Goal: Task Accomplishment & Management: Use online tool/utility

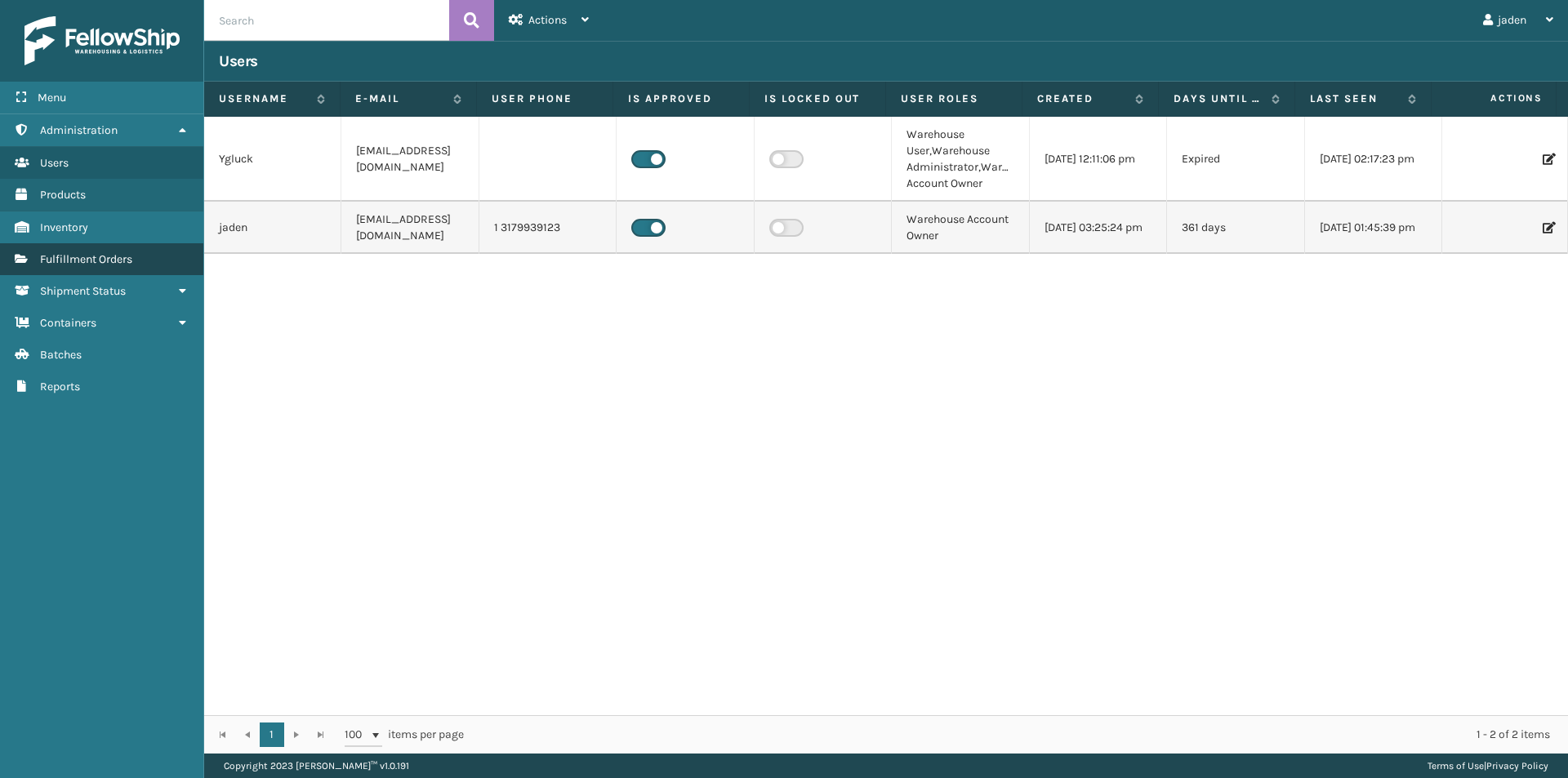
click at [123, 274] on link "Fulfillment Orders" at bounding box center [102, 258] width 204 height 32
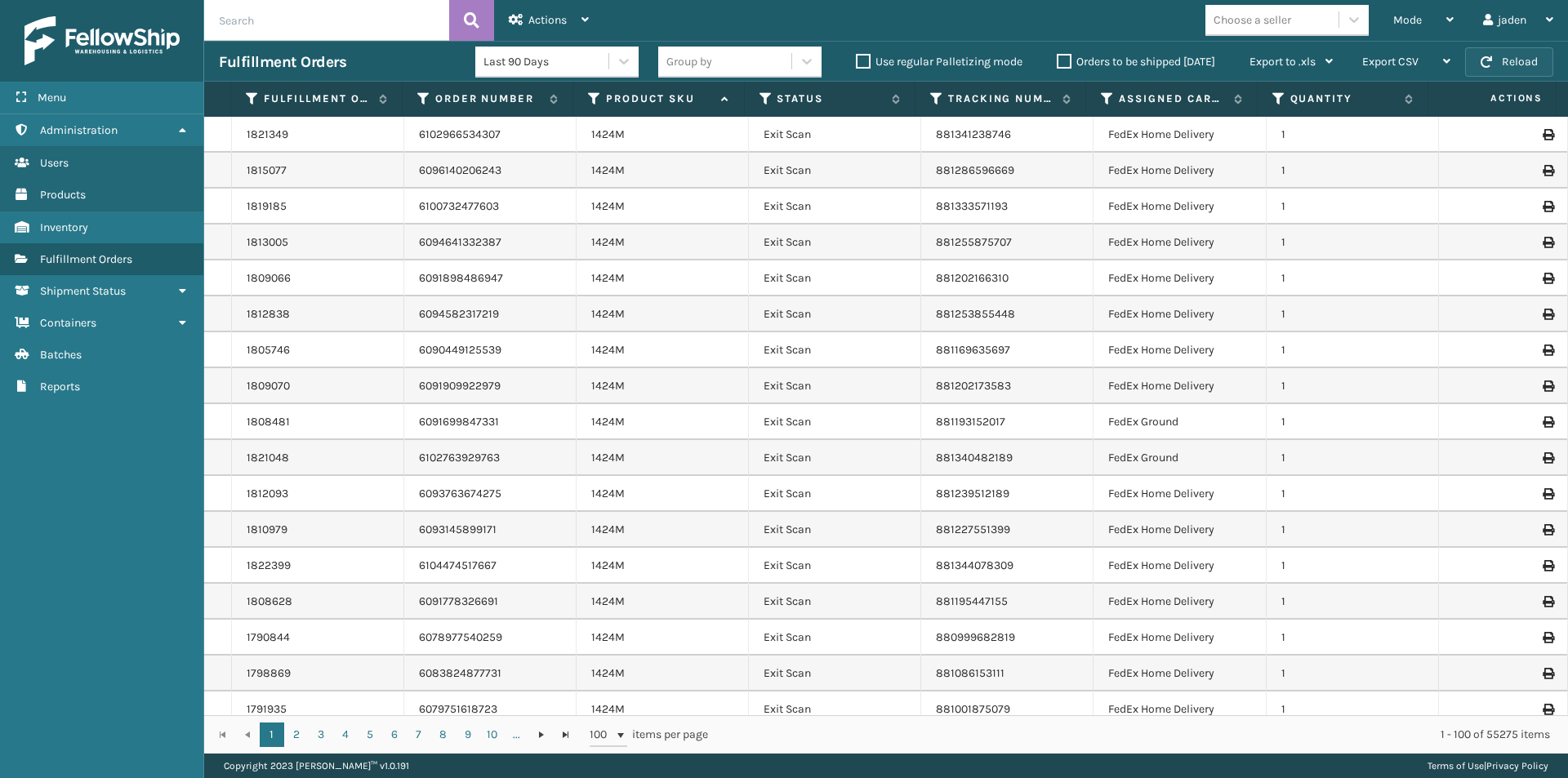
click at [1502, 62] on button "Reload" at bounding box center [1509, 62] width 88 height 29
click at [1430, 18] on div "Mode" at bounding box center [1423, 21] width 61 height 41
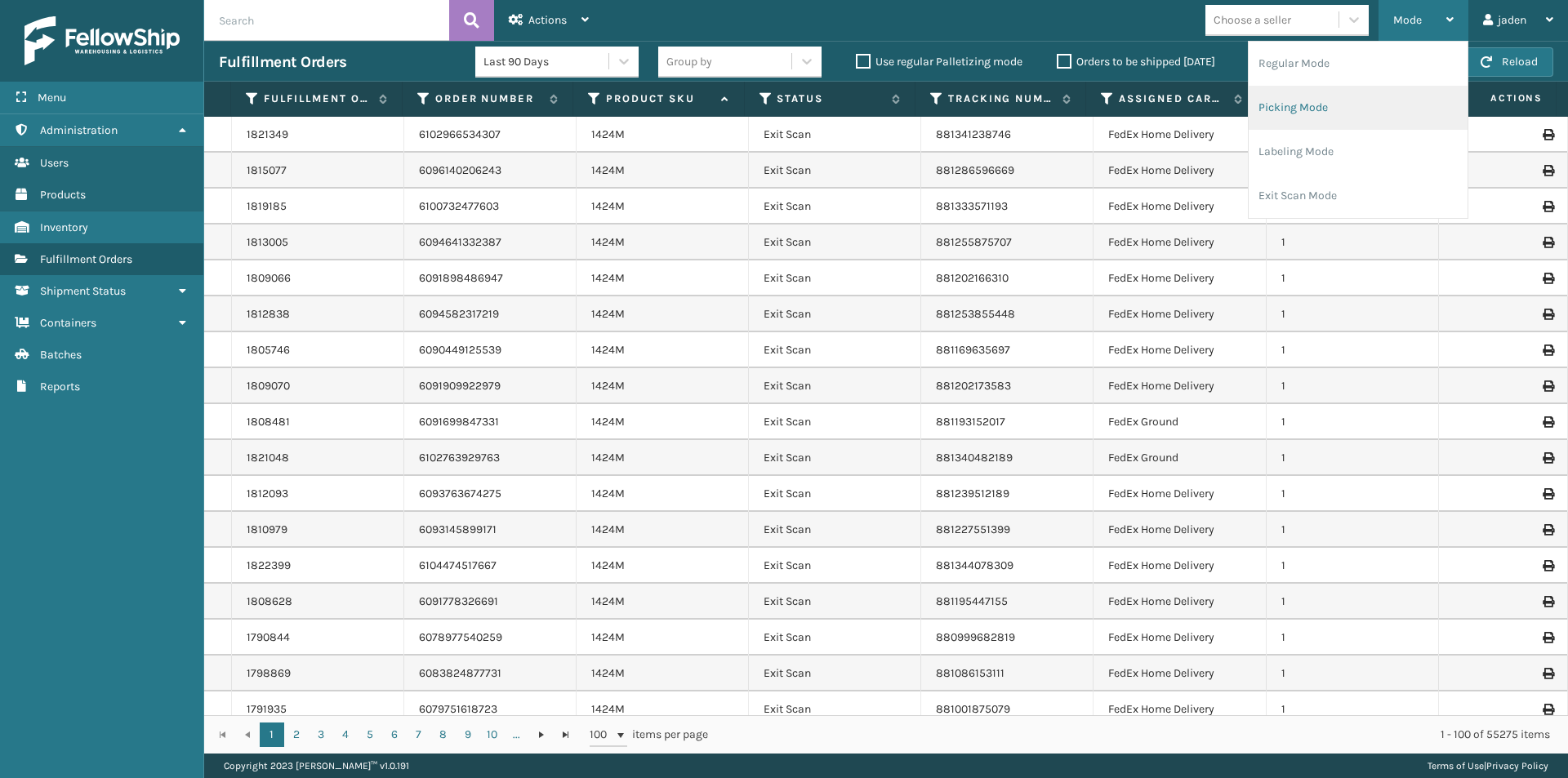
click at [1363, 98] on li "Picking Mode" at bounding box center [1358, 108] width 219 height 45
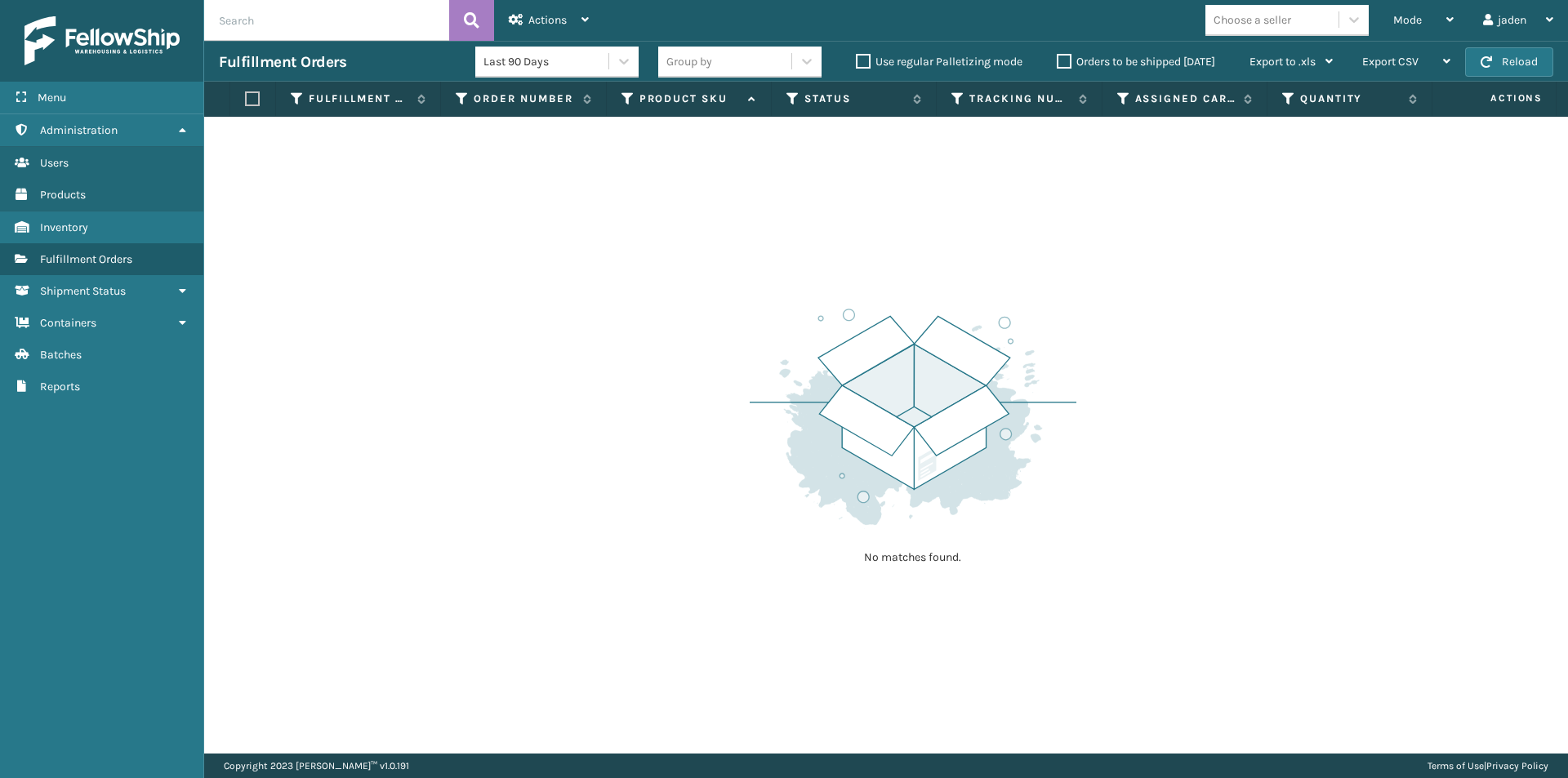
drag, startPoint x: 1213, startPoint y: 267, endPoint x: 1159, endPoint y: 263, distance: 54.1
drag, startPoint x: 1159, startPoint y: 263, endPoint x: 1292, endPoint y: 82, distance: 224.6
click at [785, 213] on div "No matches found." at bounding box center [885, 435] width 1364 height 637
click at [1539, 68] on button "Reload" at bounding box center [1509, 62] width 88 height 29
click at [1538, 68] on button "Reload" at bounding box center [1509, 62] width 88 height 29
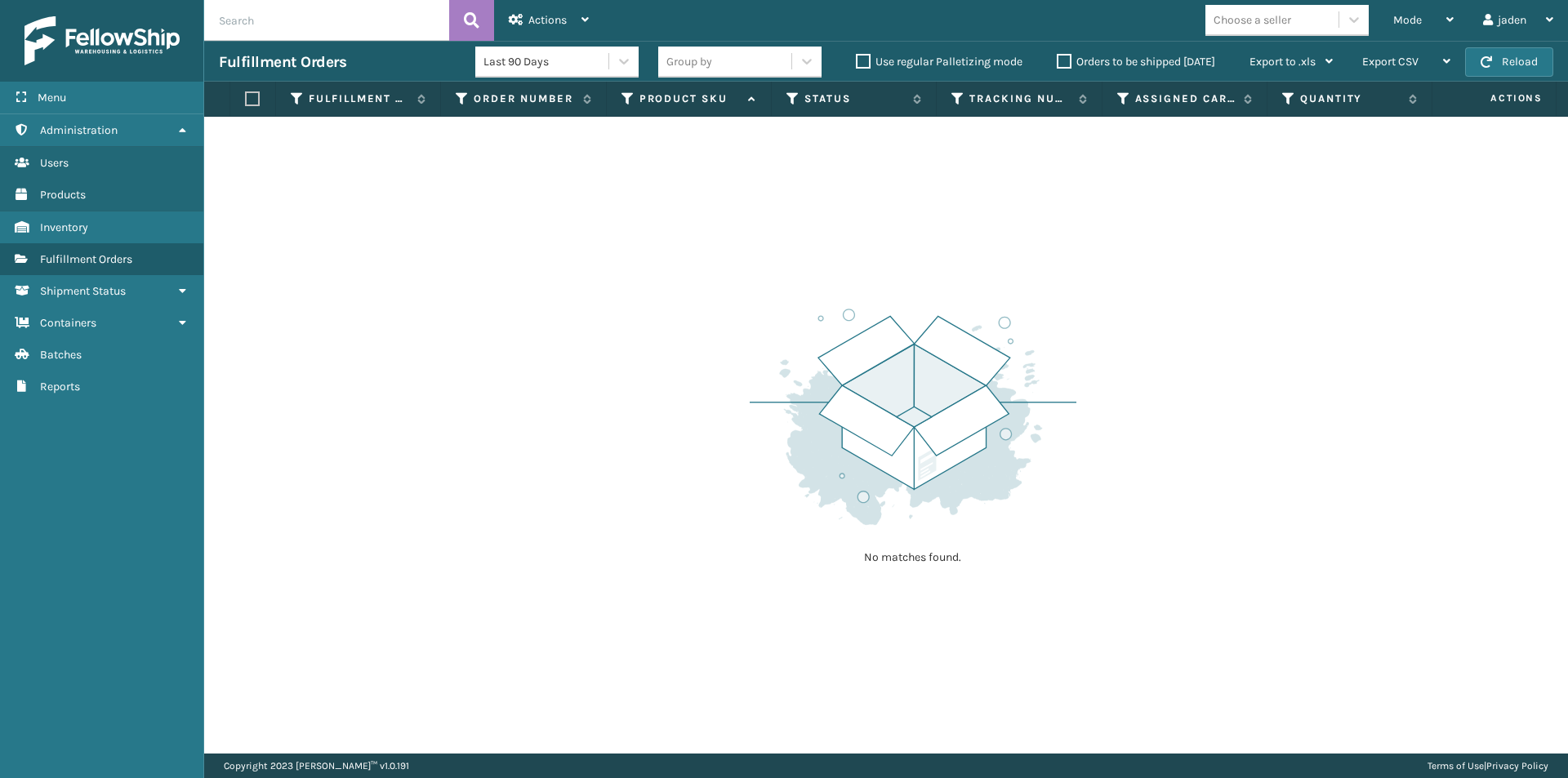
drag, startPoint x: 1052, startPoint y: 223, endPoint x: 1038, endPoint y: 223, distance: 14.0
drag, startPoint x: 1038, startPoint y: 223, endPoint x: 602, endPoint y: 221, distance: 436.0
click at [602, 221] on div "No matches found." at bounding box center [885, 435] width 1364 height 637
click at [1522, 73] on button "Reload" at bounding box center [1509, 62] width 88 height 29
drag, startPoint x: 1030, startPoint y: 217, endPoint x: 1011, endPoint y: 217, distance: 19.0
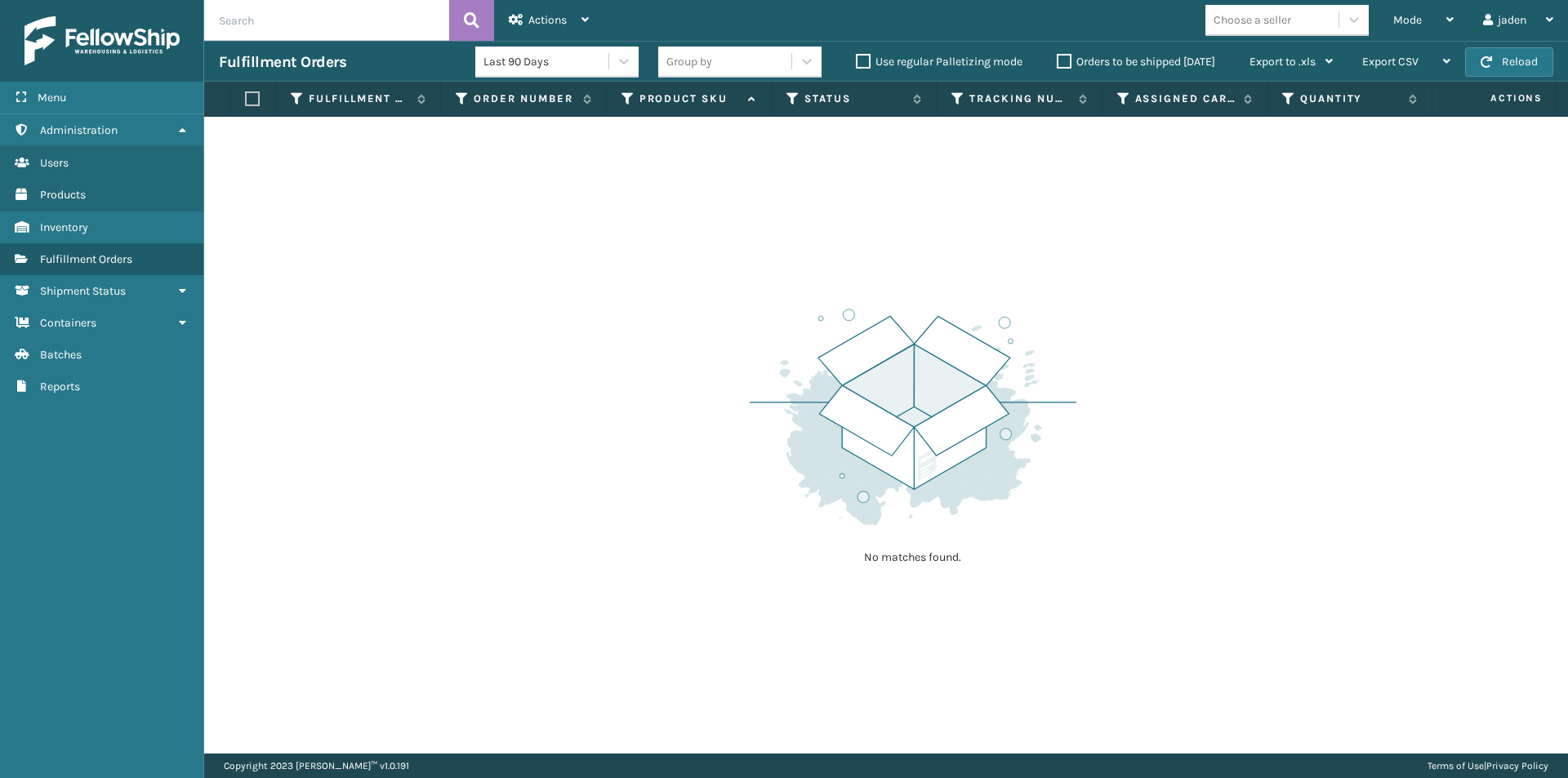
drag, startPoint x: 1011, startPoint y: 217, endPoint x: 865, endPoint y: 185, distance: 149.5
click at [684, 260] on div "No matches found." at bounding box center [885, 435] width 1364 height 637
click at [1497, 56] on button "Reload" at bounding box center [1509, 62] width 88 height 29
click at [1426, 28] on div "Mode" at bounding box center [1423, 21] width 61 height 41
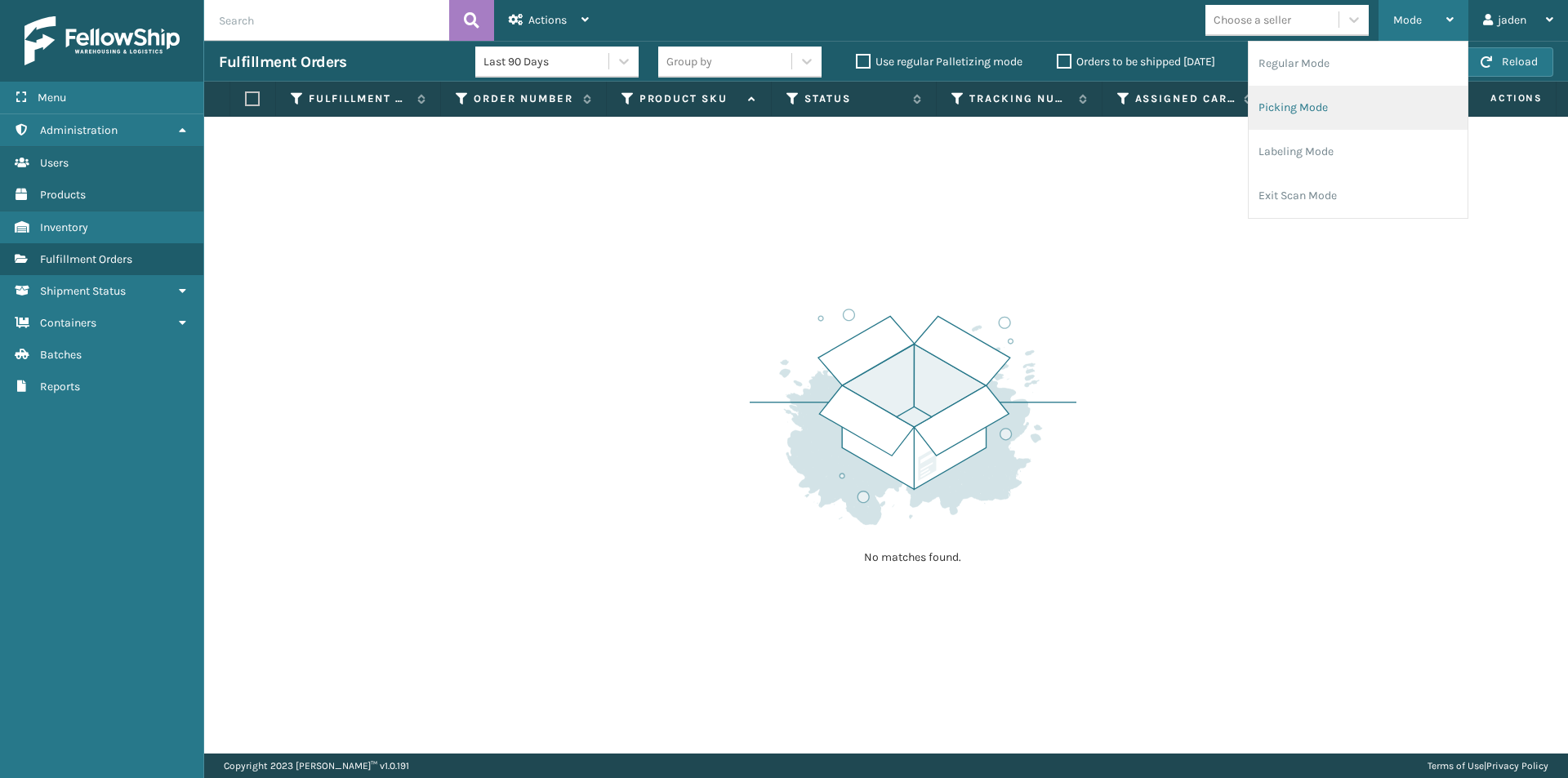
click at [1374, 109] on li "Picking Mode" at bounding box center [1358, 108] width 219 height 45
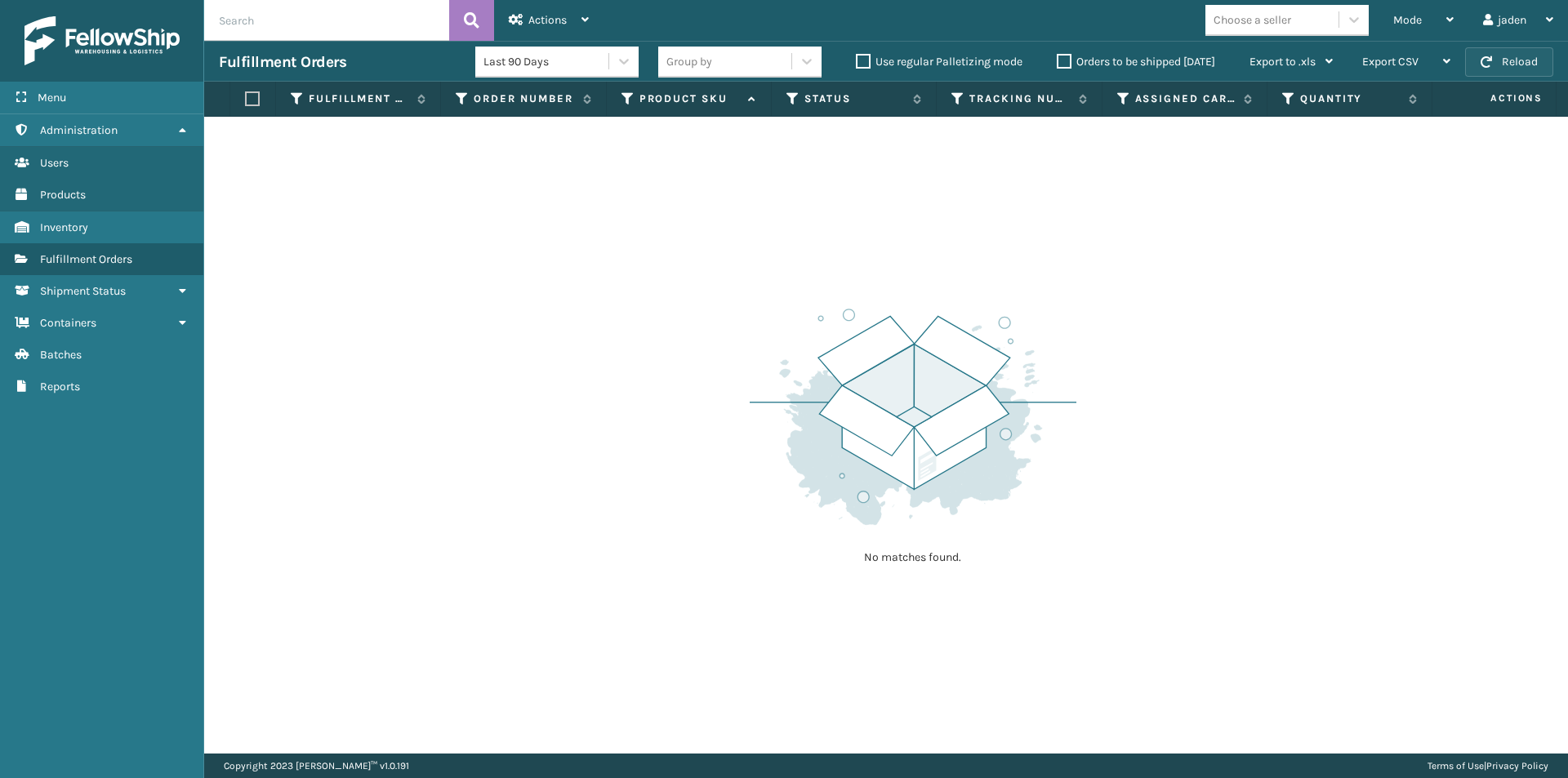
click at [1505, 56] on button "Reload" at bounding box center [1509, 62] width 88 height 29
click at [1432, 28] on div "Mode" at bounding box center [1423, 21] width 61 height 41
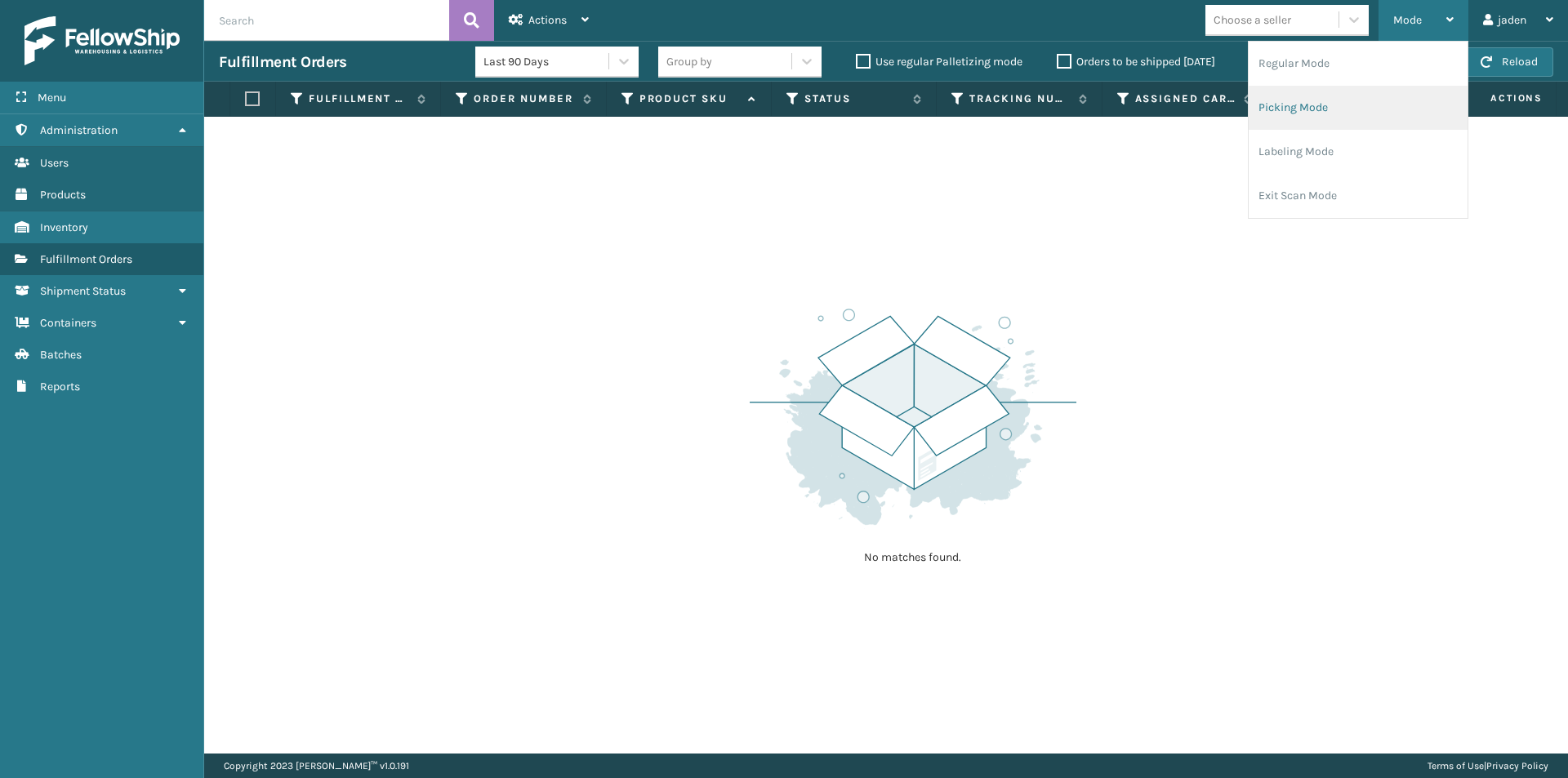
click at [1389, 98] on li "Picking Mode" at bounding box center [1358, 108] width 219 height 45
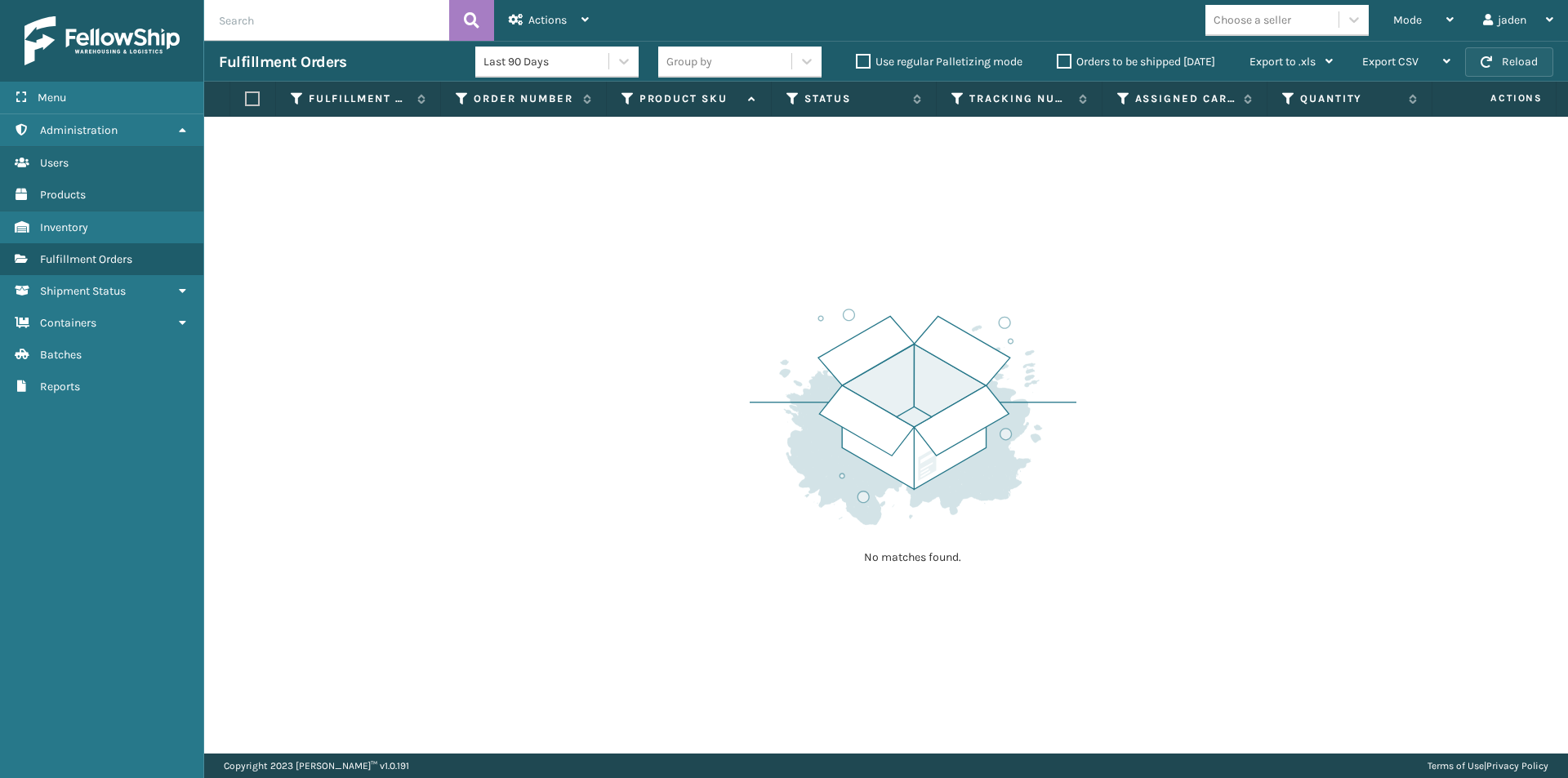
click at [1511, 67] on button "Reload" at bounding box center [1509, 62] width 88 height 29
click at [1416, 15] on span "Mode" at bounding box center [1407, 20] width 28 height 14
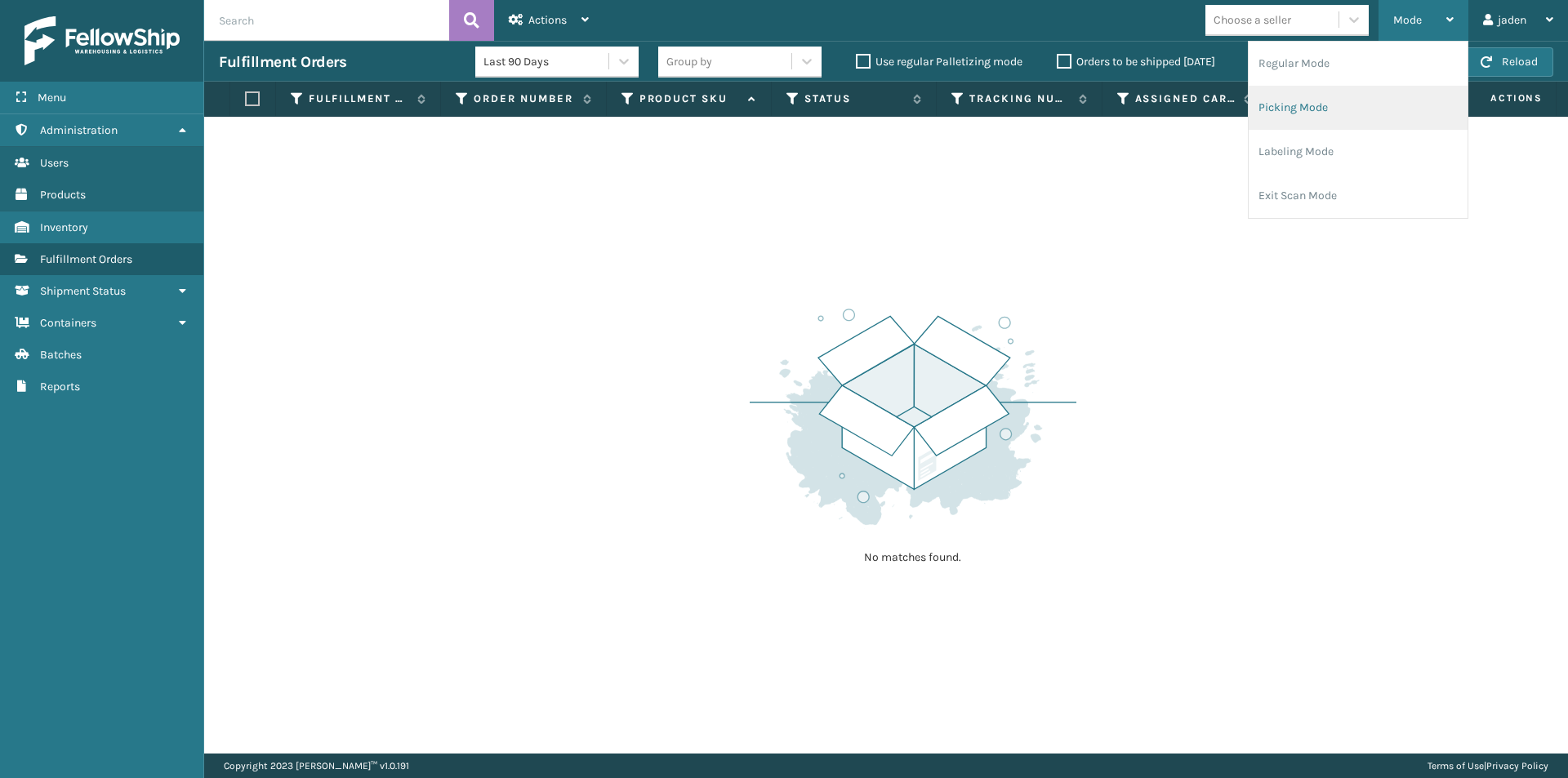
click at [1351, 104] on li "Picking Mode" at bounding box center [1358, 108] width 219 height 45
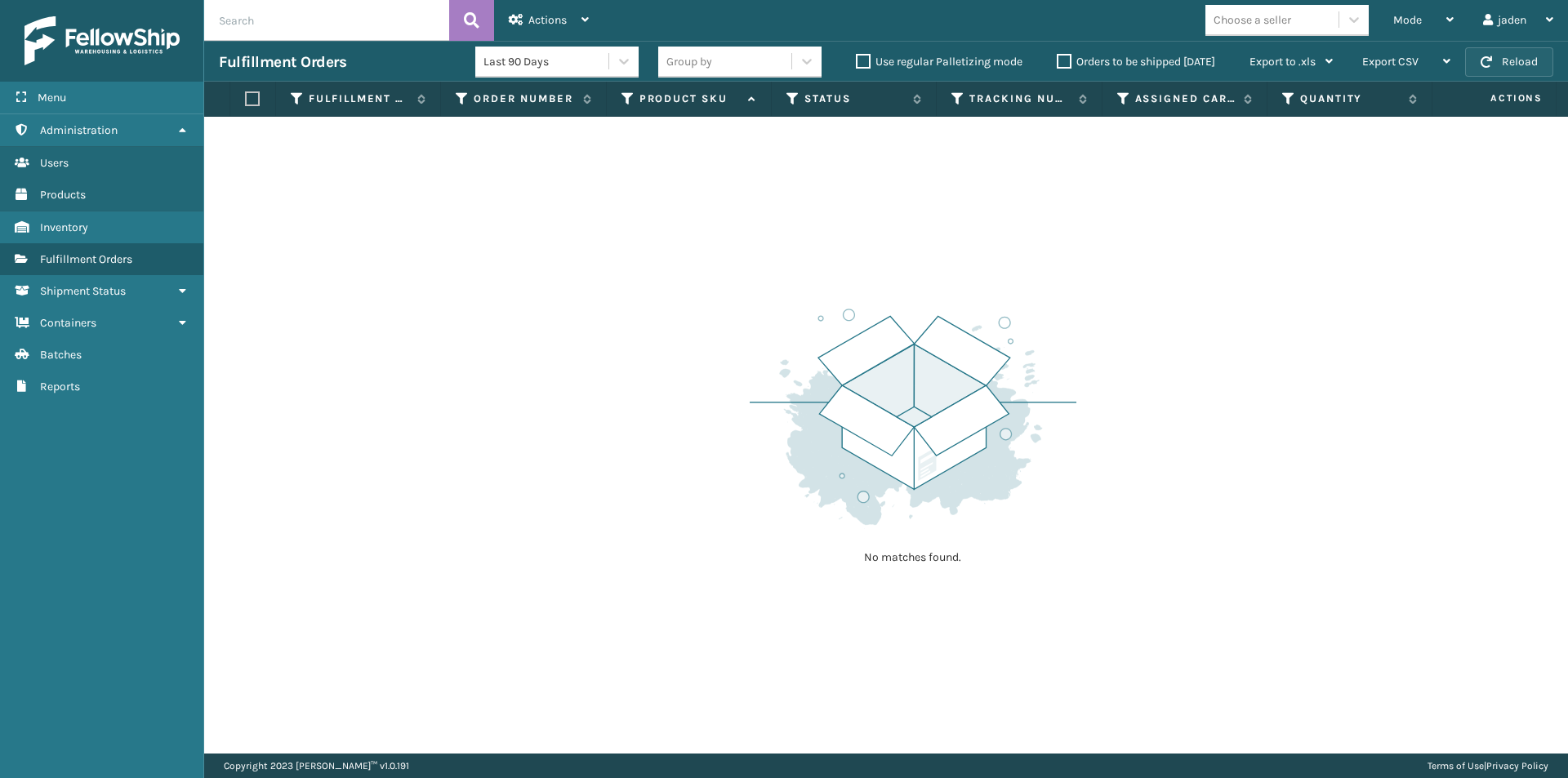
click at [1497, 76] on button "Reload" at bounding box center [1509, 62] width 88 height 29
drag, startPoint x: 1007, startPoint y: 209, endPoint x: 1567, endPoint y: 6, distance: 595.7
click at [856, 173] on div "No matches found." at bounding box center [885, 435] width 1364 height 637
click at [1419, 18] on span "Mode" at bounding box center [1407, 20] width 28 height 14
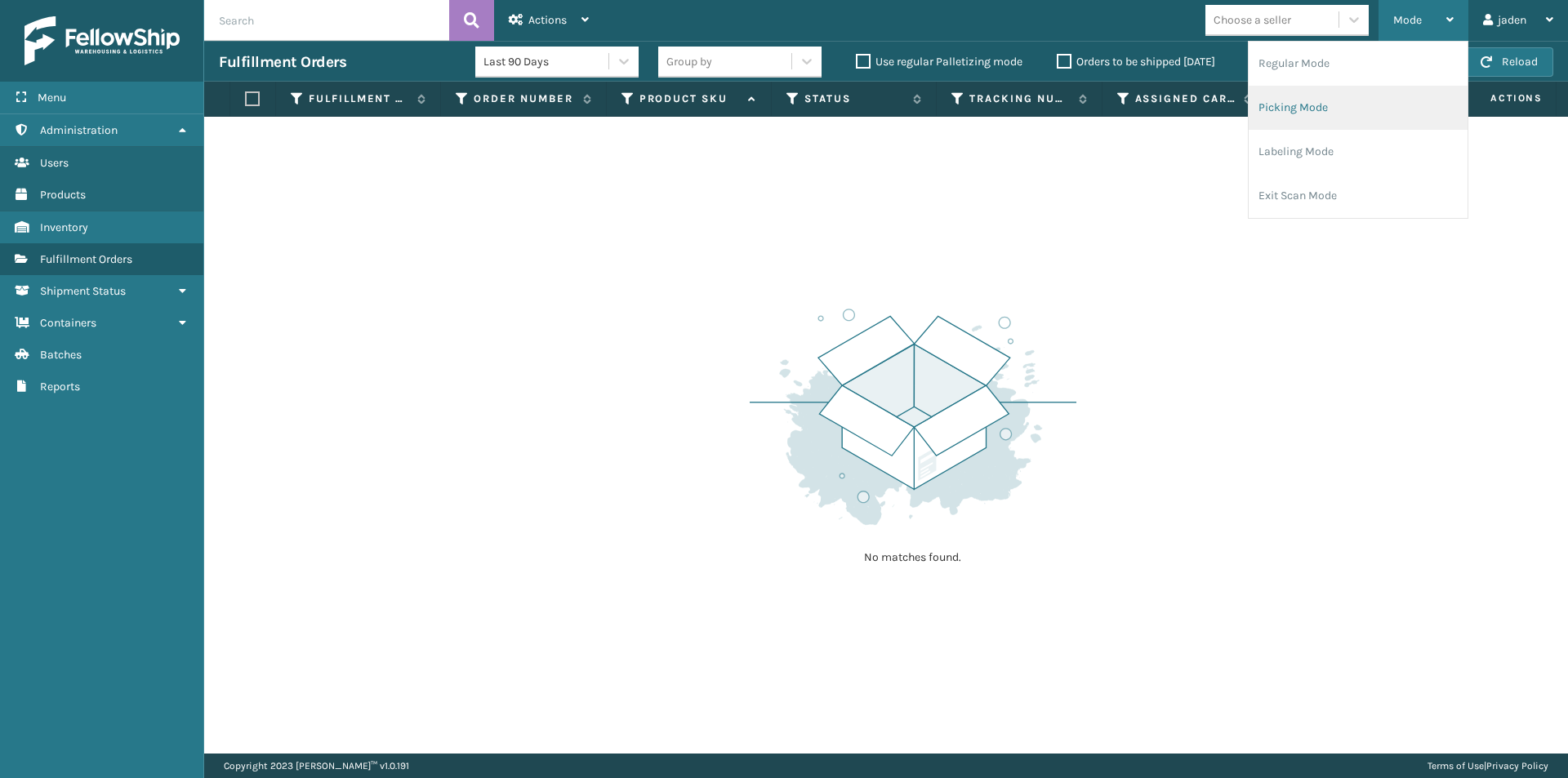
click at [1325, 117] on li "Picking Mode" at bounding box center [1358, 108] width 219 height 45
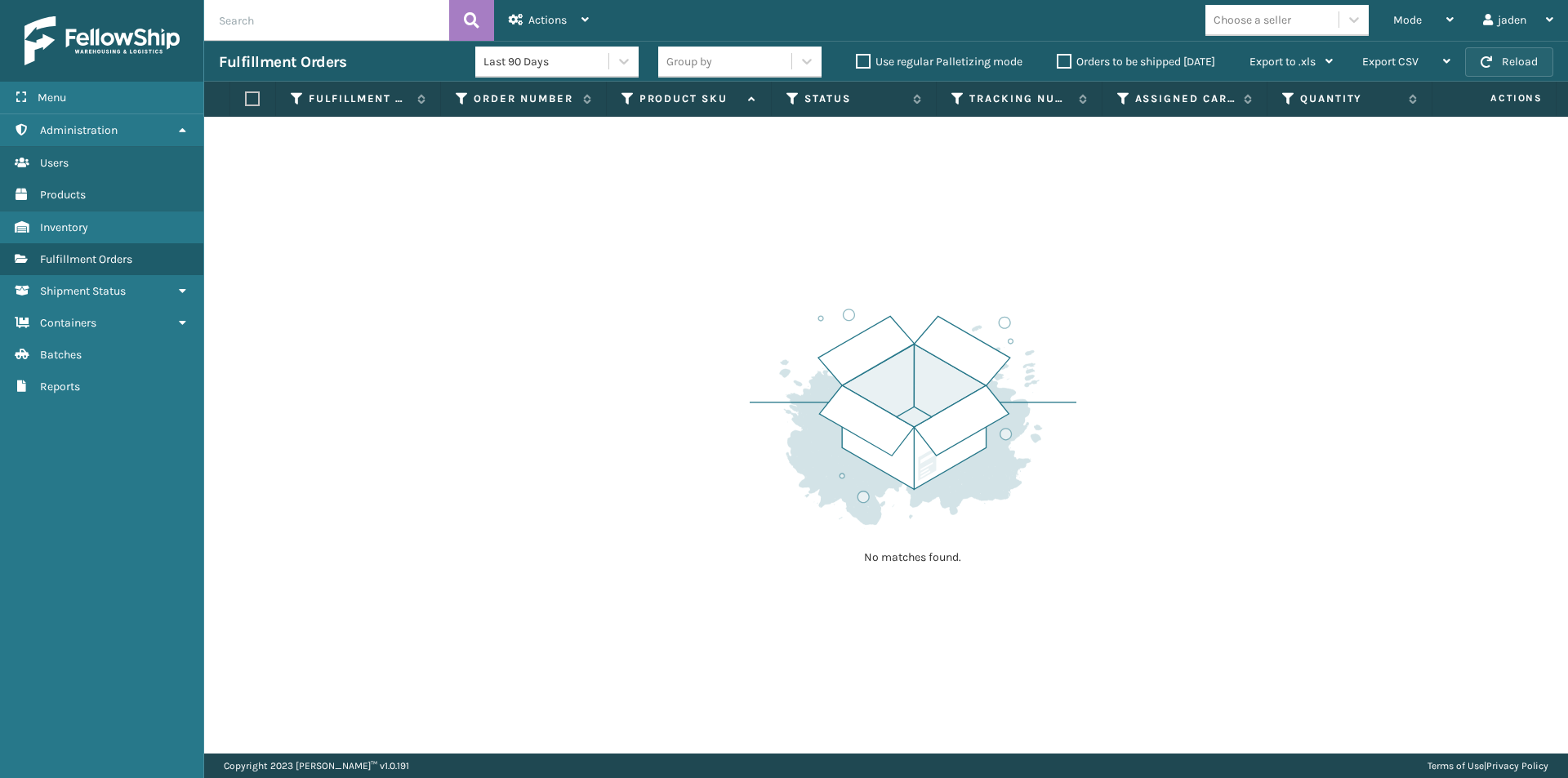
click at [1497, 53] on button "Reload" at bounding box center [1509, 62] width 88 height 29
click at [1432, 16] on div "Mode" at bounding box center [1423, 21] width 61 height 41
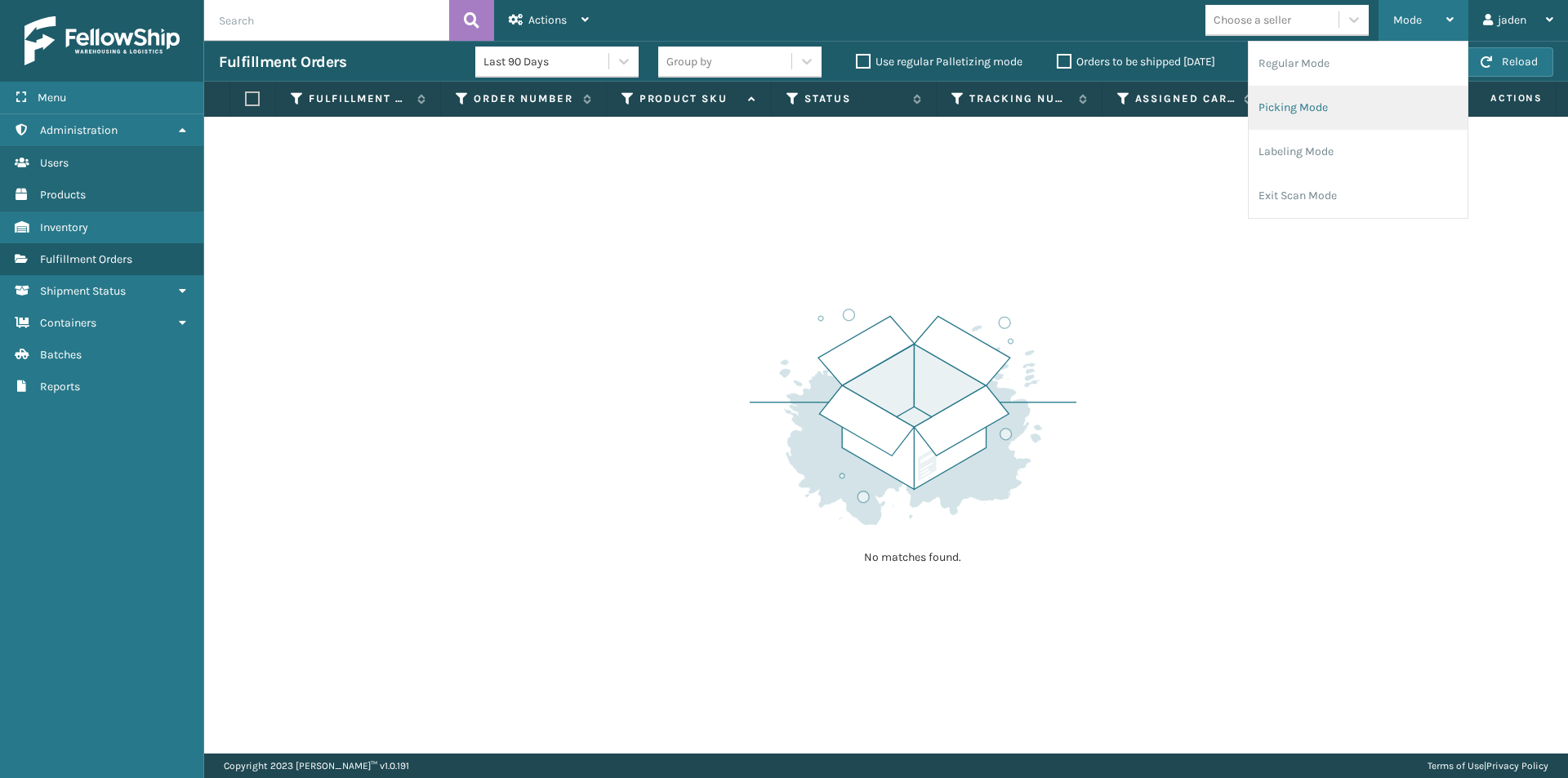
click at [1324, 110] on li "Picking Mode" at bounding box center [1358, 108] width 219 height 45
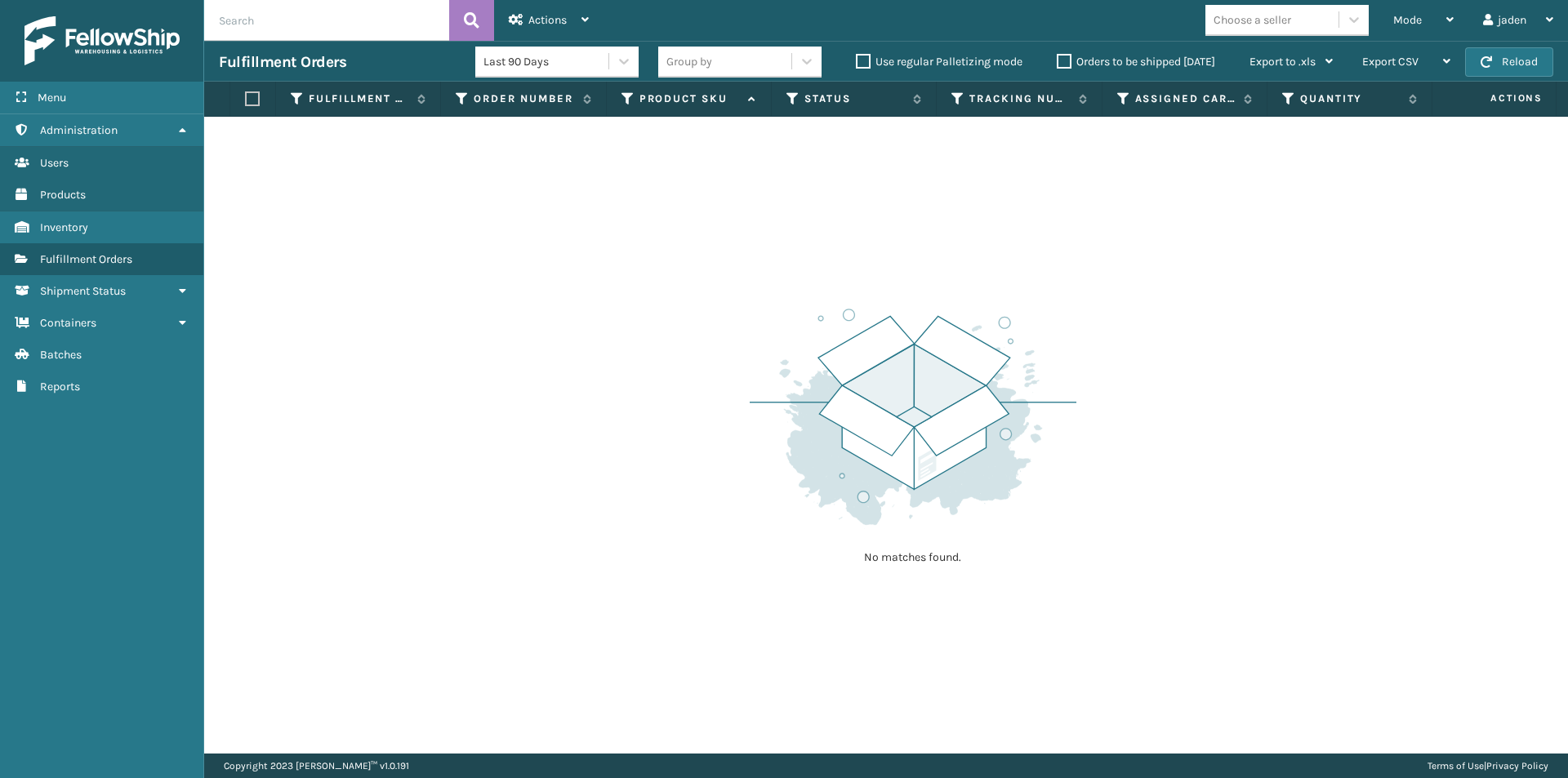
drag, startPoint x: 1040, startPoint y: 347, endPoint x: 569, endPoint y: 416, distance: 476.0
click at [569, 416] on div "No matches found." at bounding box center [885, 435] width 1364 height 637
click at [1505, 62] on button "Reload" at bounding box center [1509, 62] width 88 height 29
click at [1502, 62] on button "Reload" at bounding box center [1509, 62] width 88 height 29
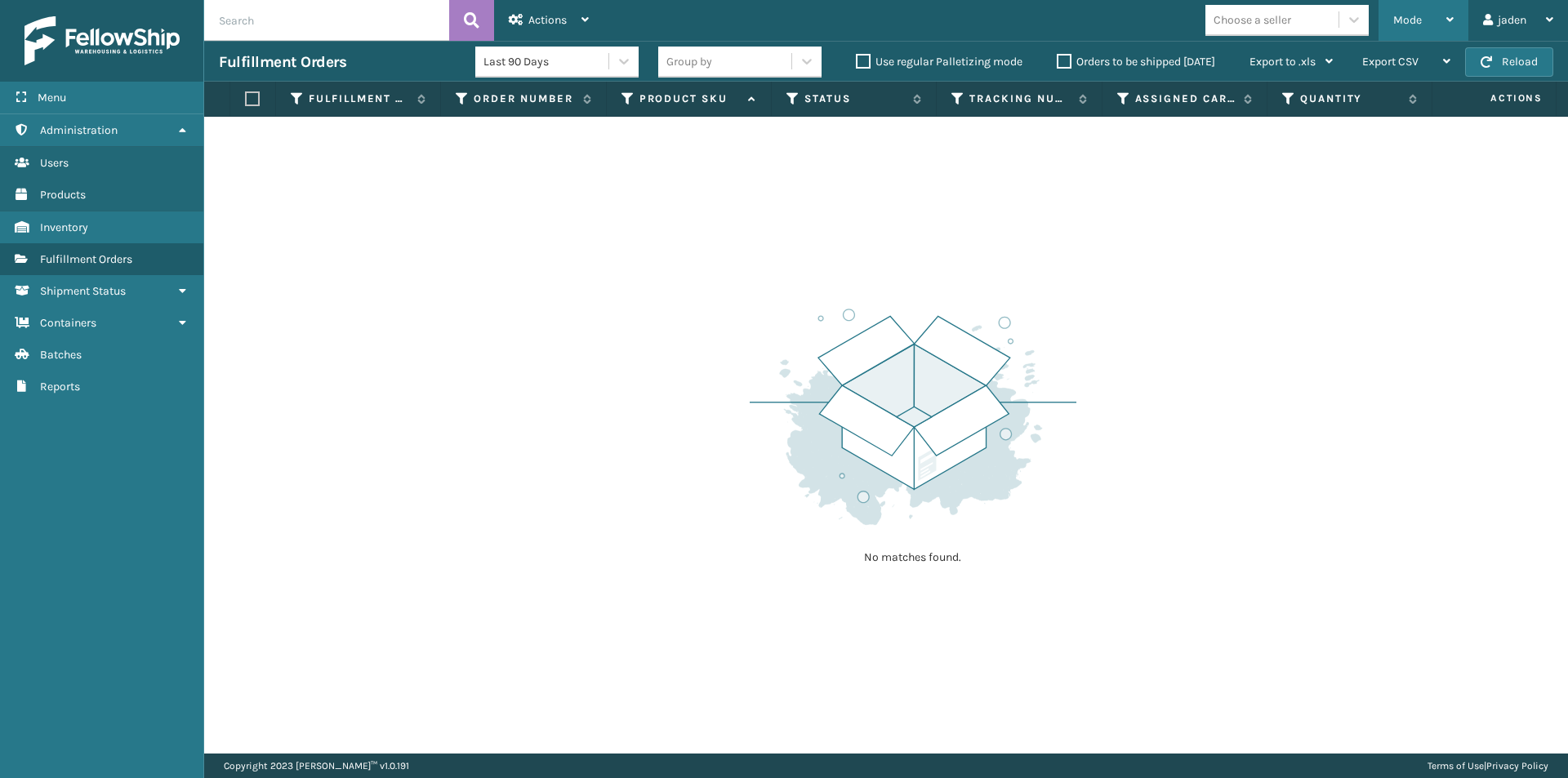
click at [1417, 29] on div "Mode" at bounding box center [1423, 21] width 61 height 41
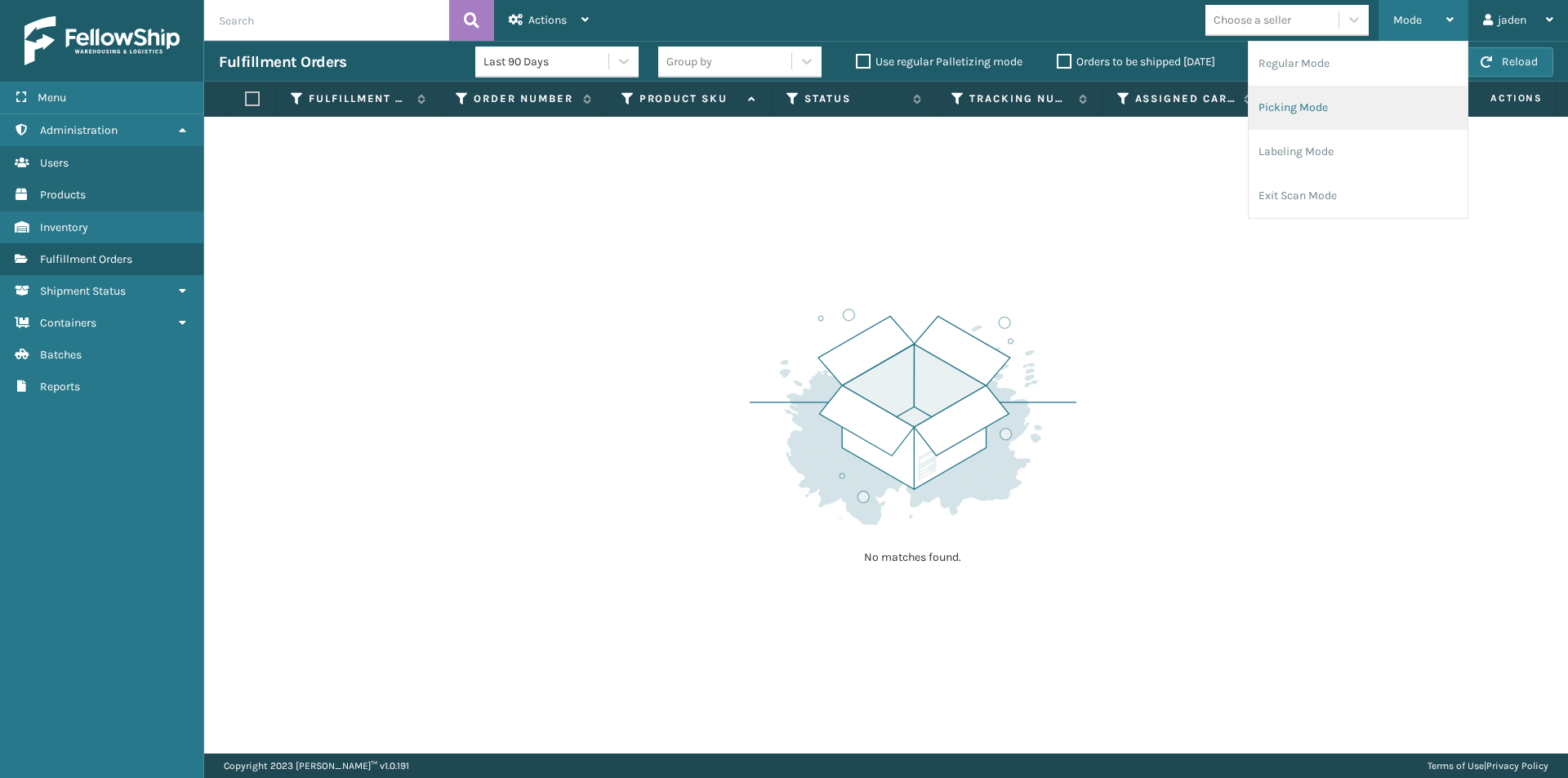
click at [1356, 122] on li "Picking Mode" at bounding box center [1358, 108] width 219 height 45
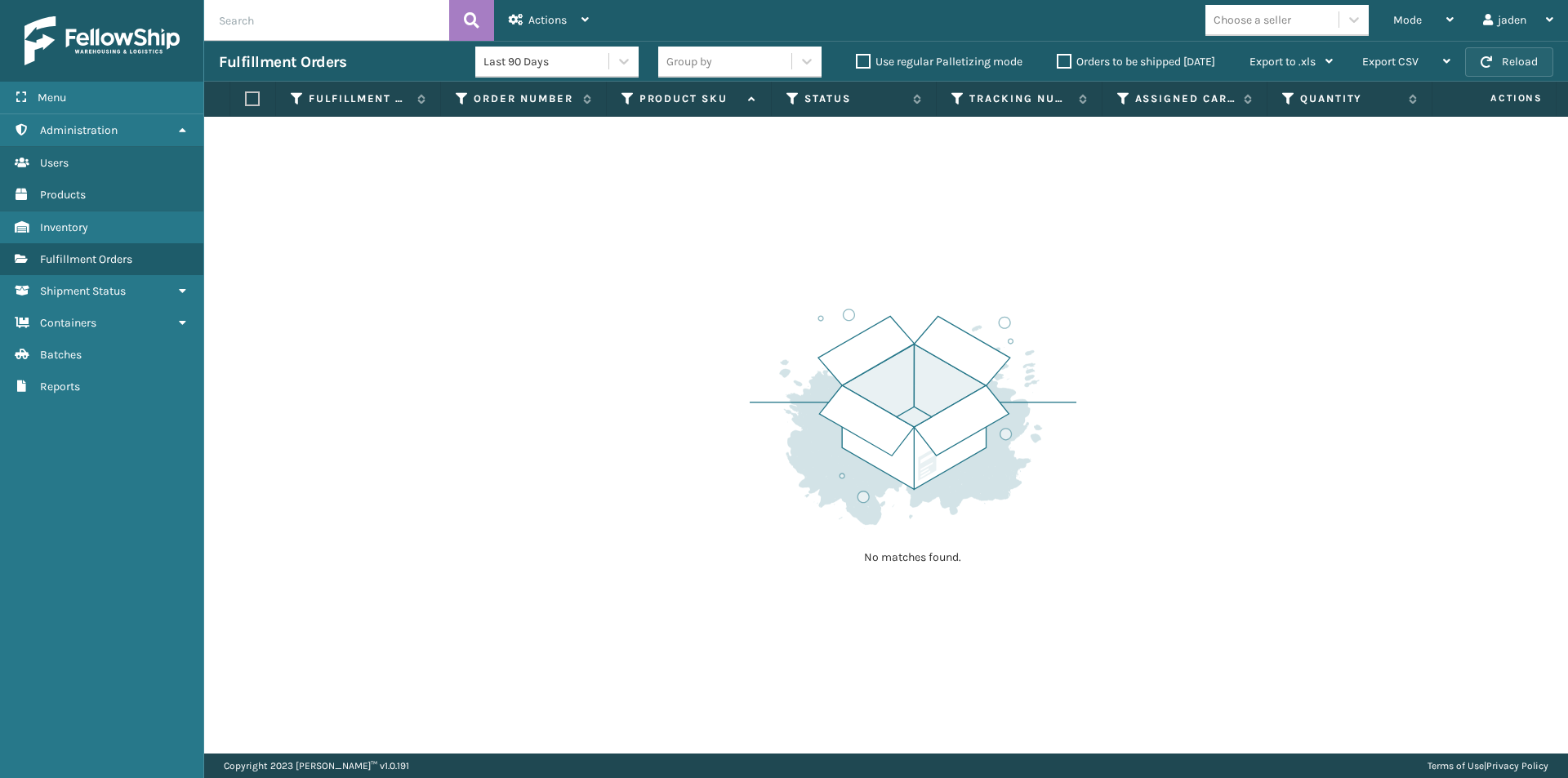
click at [1514, 67] on button "Reload" at bounding box center [1509, 62] width 88 height 29
drag, startPoint x: 1034, startPoint y: 259, endPoint x: 921, endPoint y: 110, distance: 187.0
click at [772, 258] on div "No matches found." at bounding box center [885, 435] width 1364 height 637
click at [1493, 58] on span "button" at bounding box center [1486, 62] width 11 height 11
click at [1453, 10] on div "Mode Regular Mode Picking Mode Labeling Mode Exit Scan Mode" at bounding box center [1423, 21] width 90 height 41
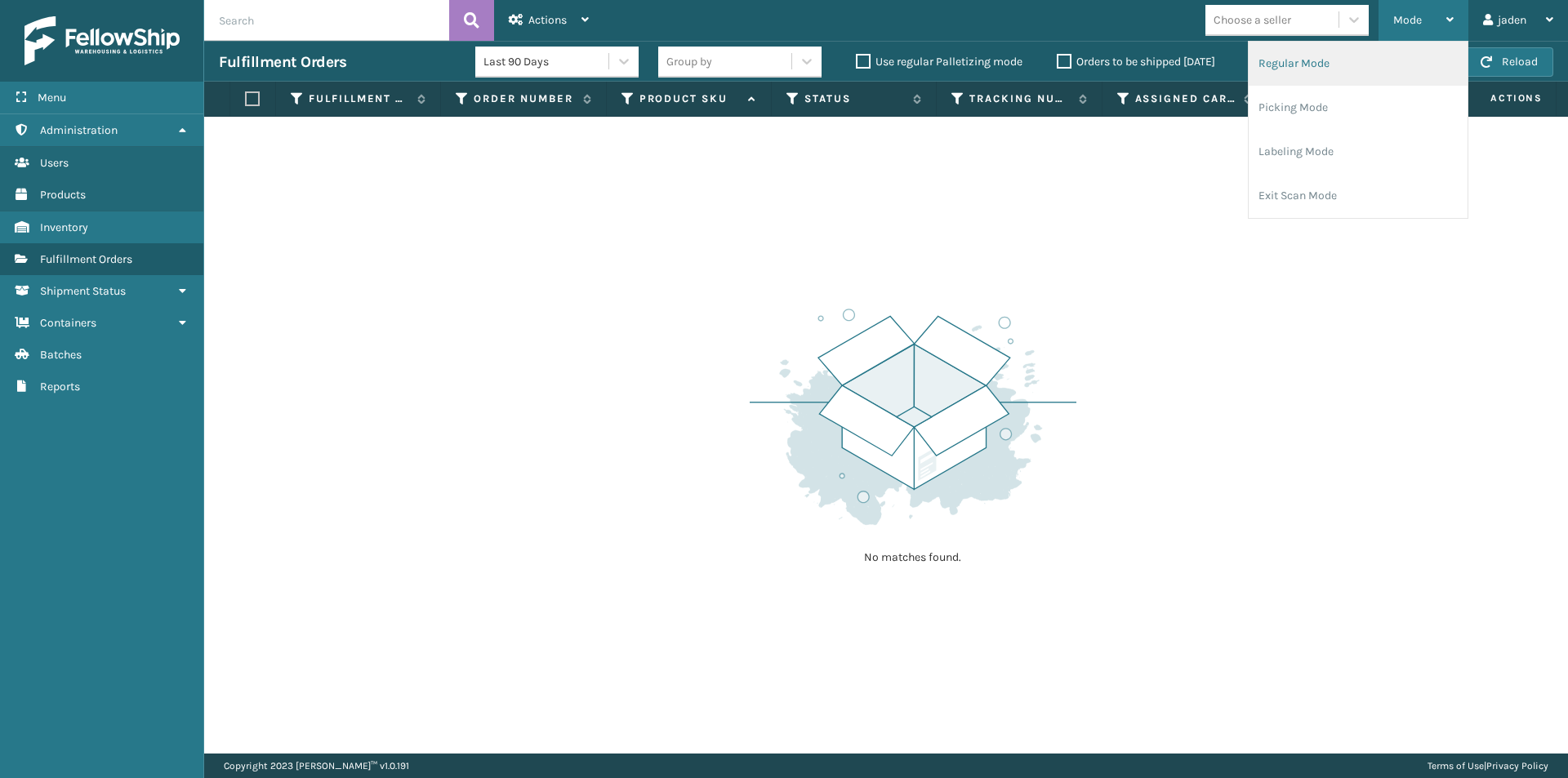
click at [1328, 75] on li "Regular Mode" at bounding box center [1358, 64] width 219 height 45
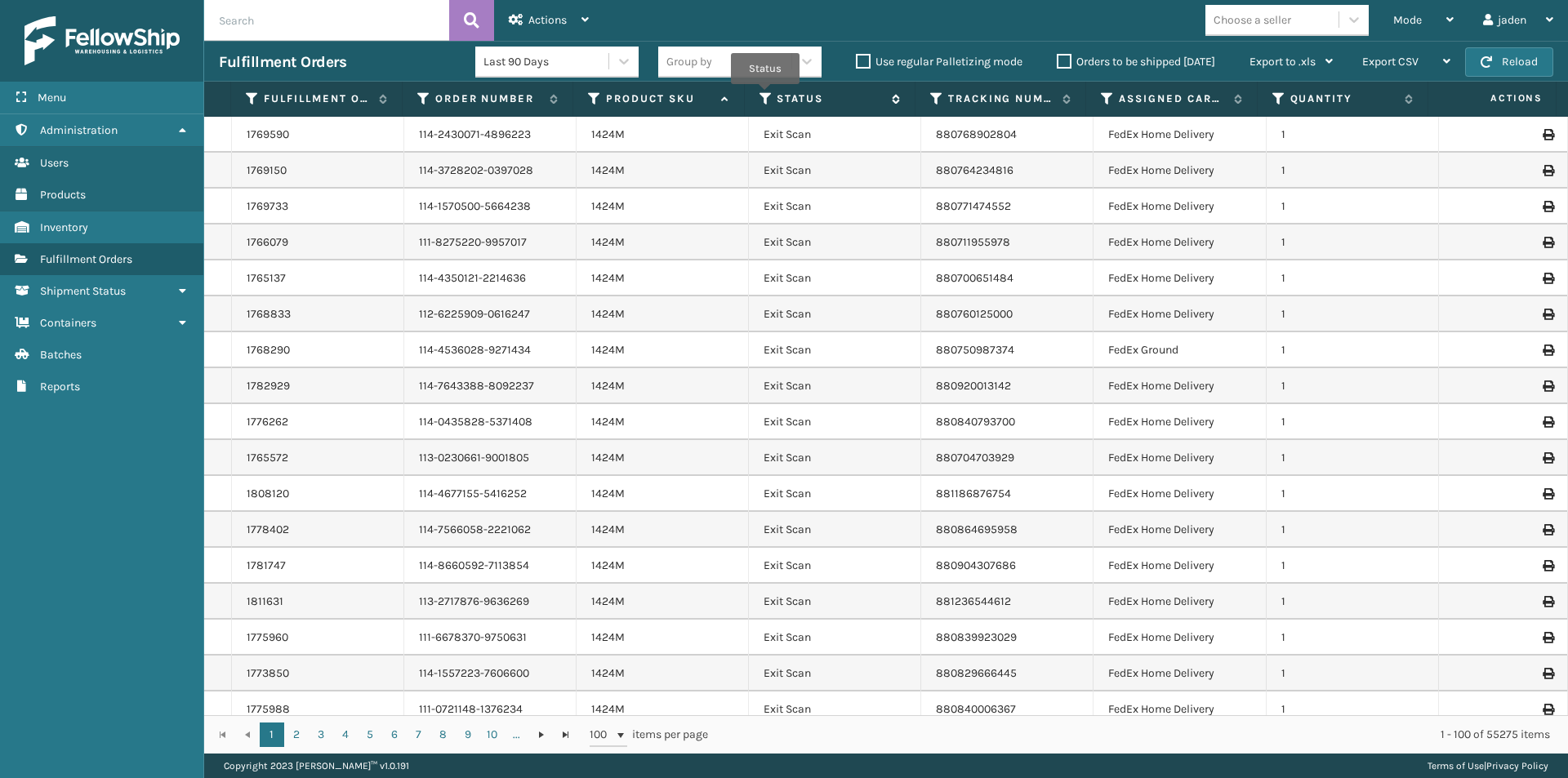
click at [766, 96] on icon at bounding box center [766, 98] width 13 height 15
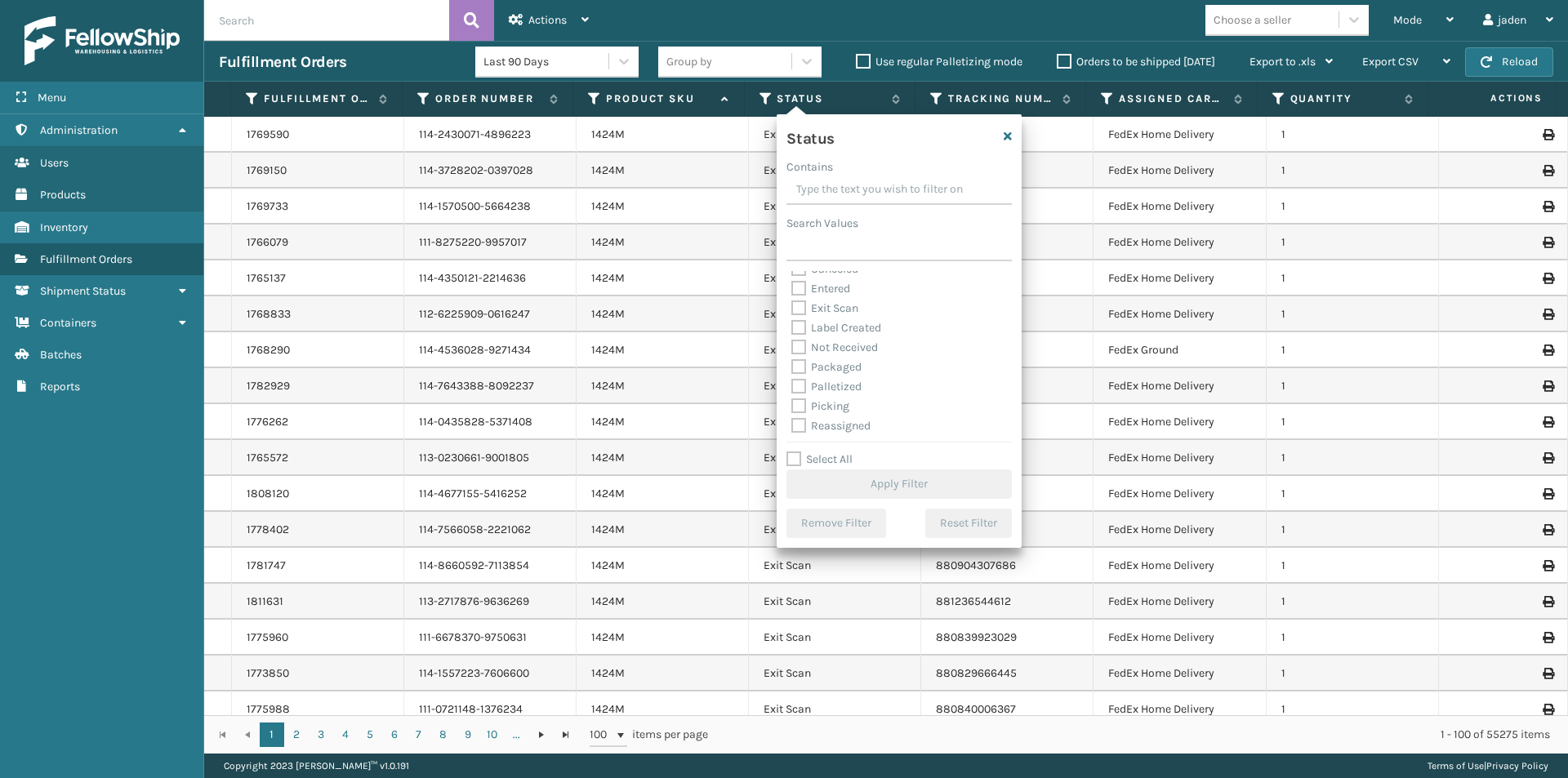
scroll to position [81, 0]
click at [803, 353] on label "Picking" at bounding box center [820, 355] width 58 height 14
click at [792, 353] on input "Picking" at bounding box center [791, 351] width 1 height 10
checkbox input "true"
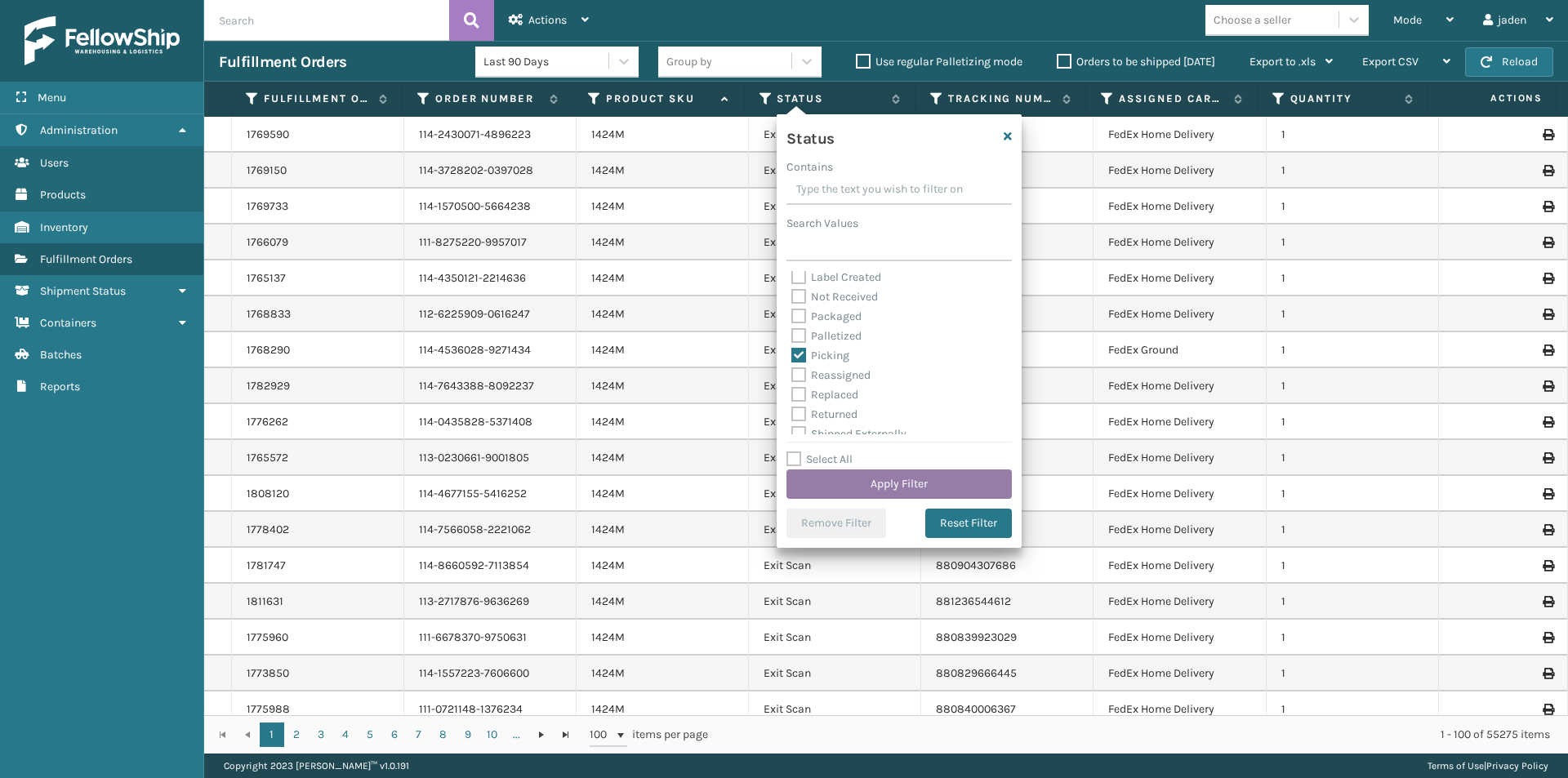
click at [880, 486] on button "Apply Filter" at bounding box center [899, 484] width 225 height 29
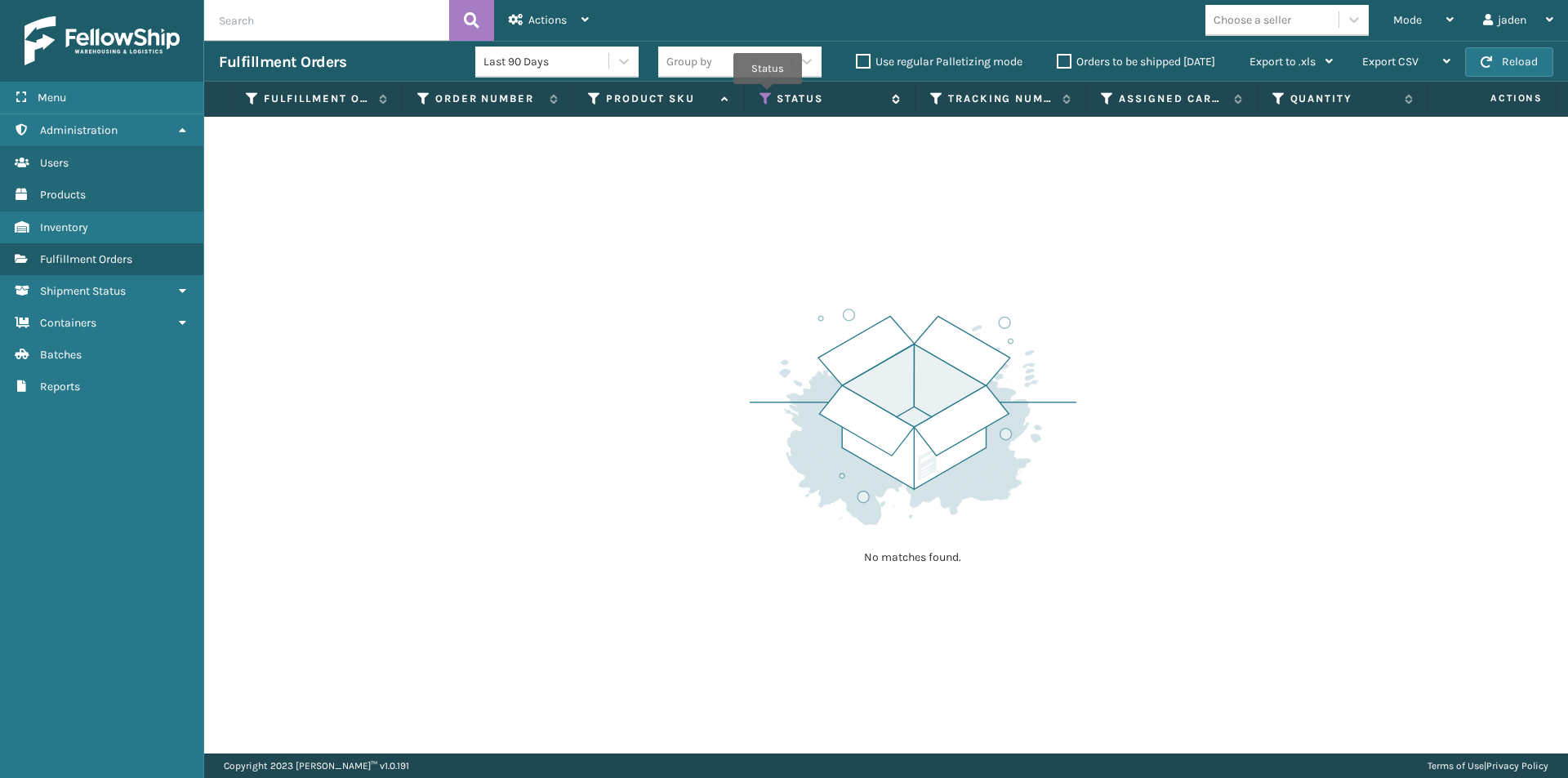
drag, startPoint x: 768, startPoint y: 96, endPoint x: 758, endPoint y: 125, distance: 30.7
click at [768, 97] on icon at bounding box center [766, 98] width 13 height 15
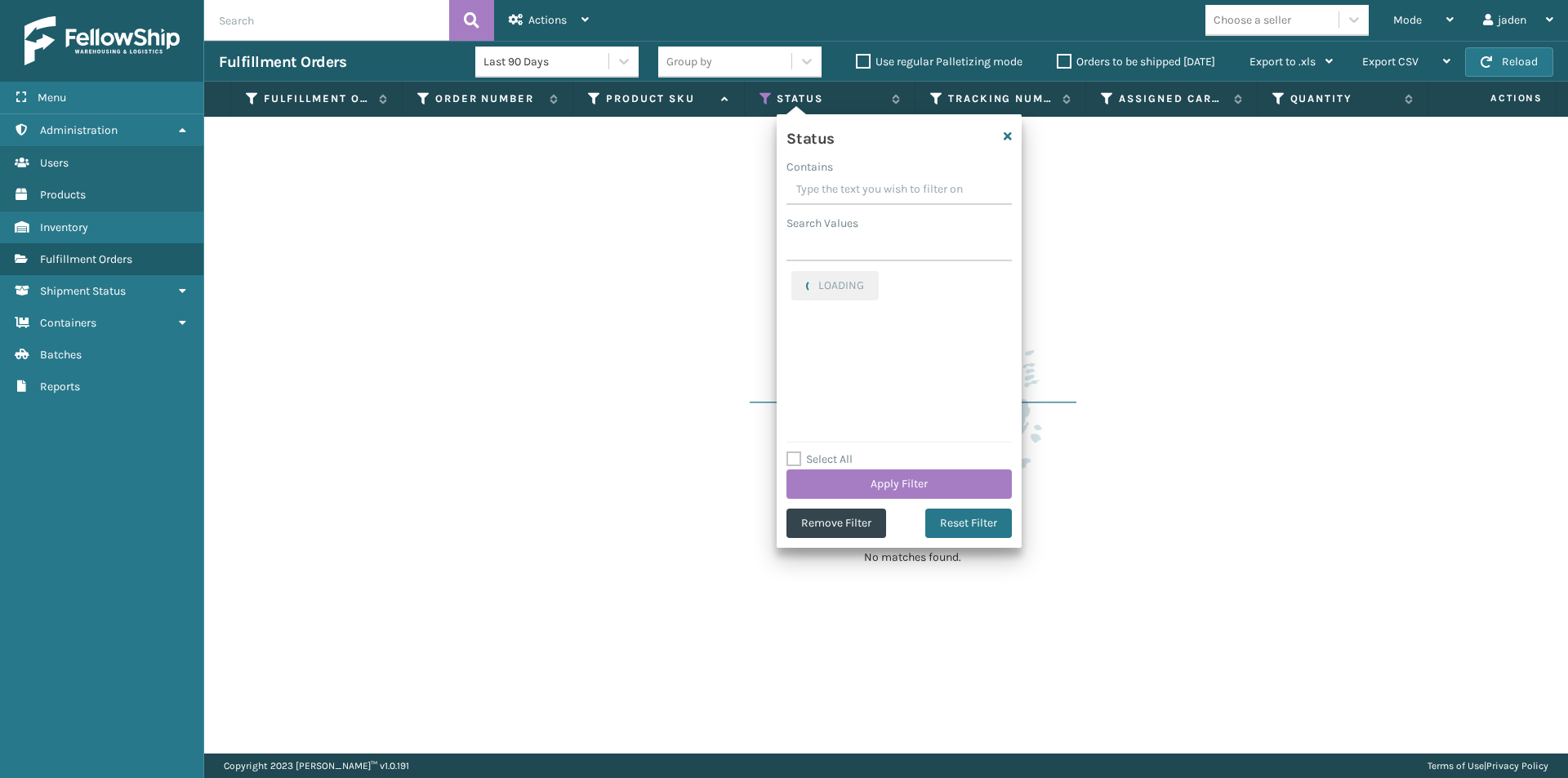
drag, startPoint x: 902, startPoint y: 182, endPoint x: 787, endPoint y: 218, distance: 120.5
click at [787, 218] on label "Search Values" at bounding box center [823, 223] width 72 height 17
click at [787, 232] on input "Search Values" at bounding box center [899, 246] width 225 height 29
click at [794, 282] on label "Picking" at bounding box center [820, 281] width 58 height 14
click at [792, 282] on input "Picking" at bounding box center [791, 276] width 1 height 10
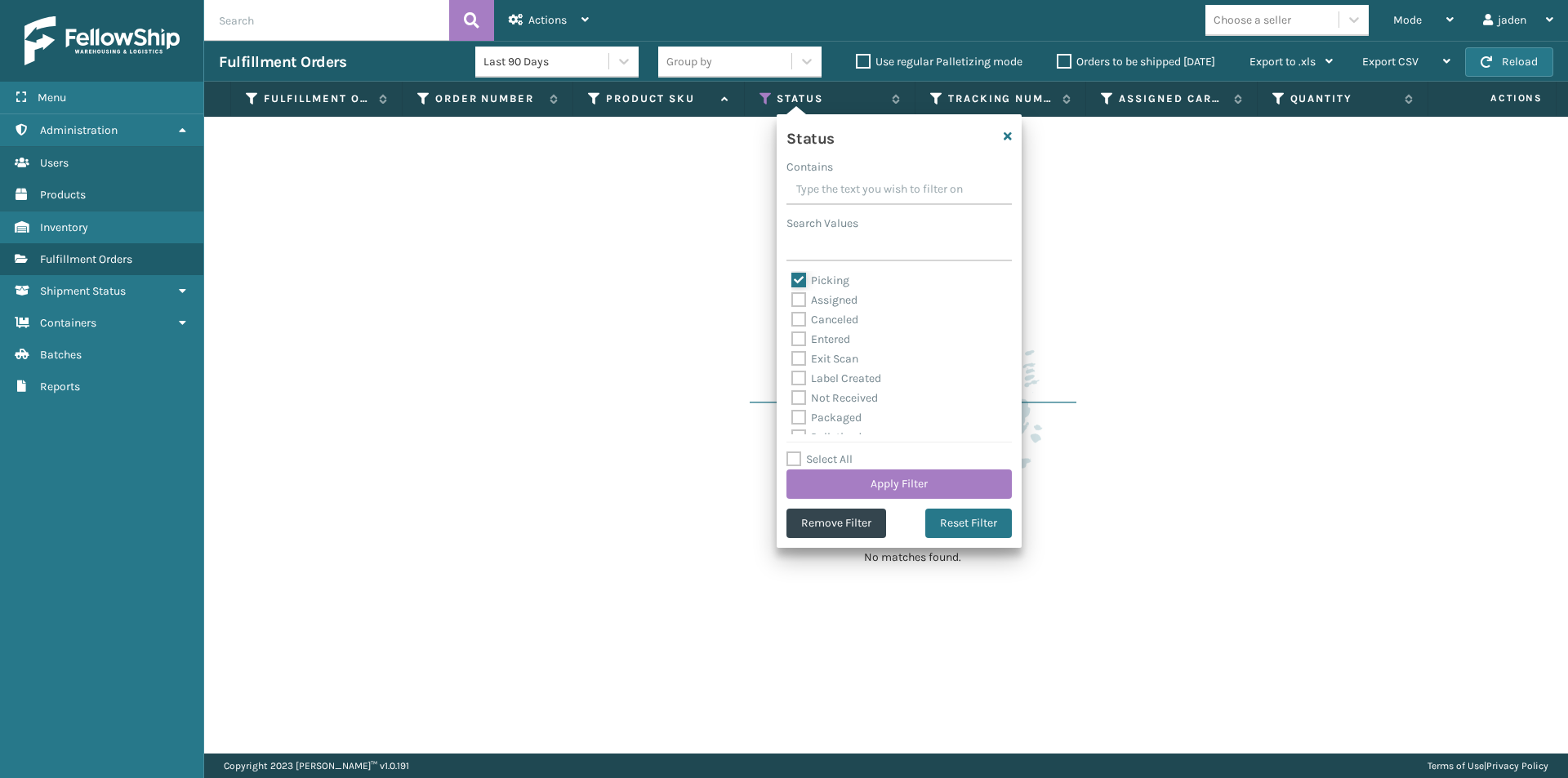
checkbox input "false"
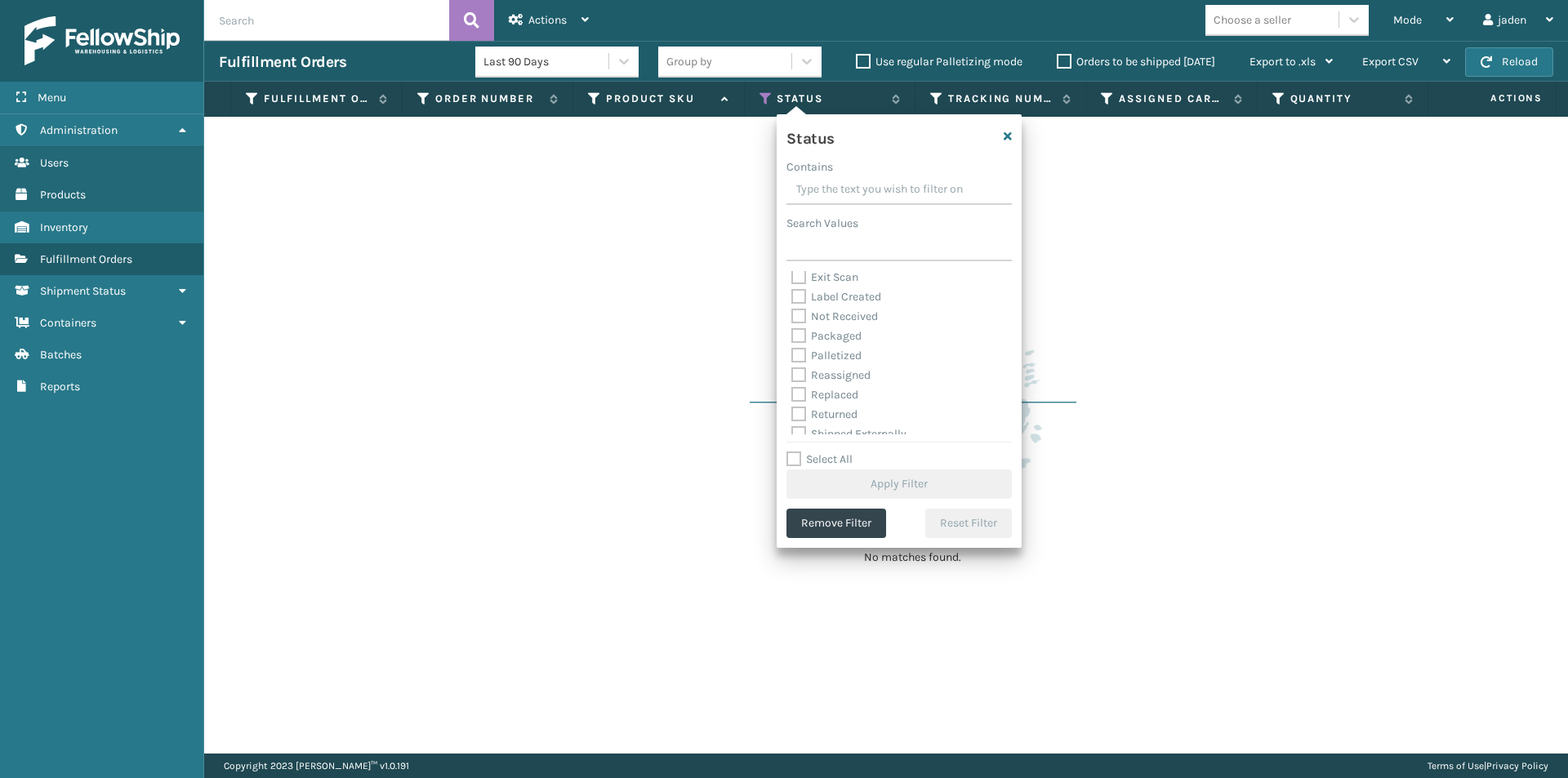
click at [804, 352] on label "Palletized" at bounding box center [826, 355] width 70 height 14
click at [792, 352] on input "Palletized" at bounding box center [791, 351] width 1 height 10
checkbox input "true"
click at [867, 472] on button "Apply Filter" at bounding box center [899, 484] width 225 height 29
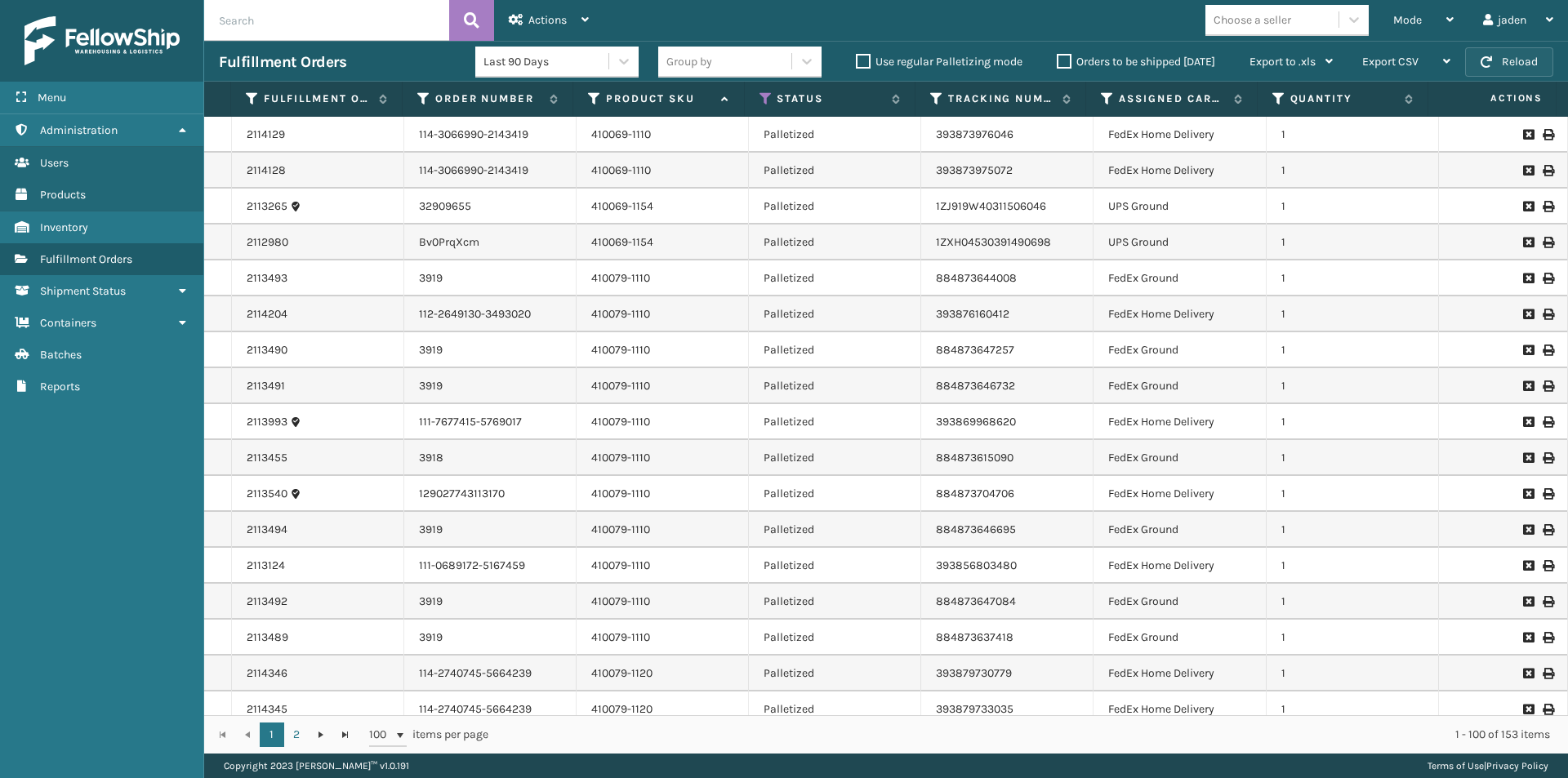
click at [1494, 64] on button "Reload" at bounding box center [1509, 62] width 88 height 29
click at [1472, 68] on button "Reload" at bounding box center [1509, 62] width 88 height 29
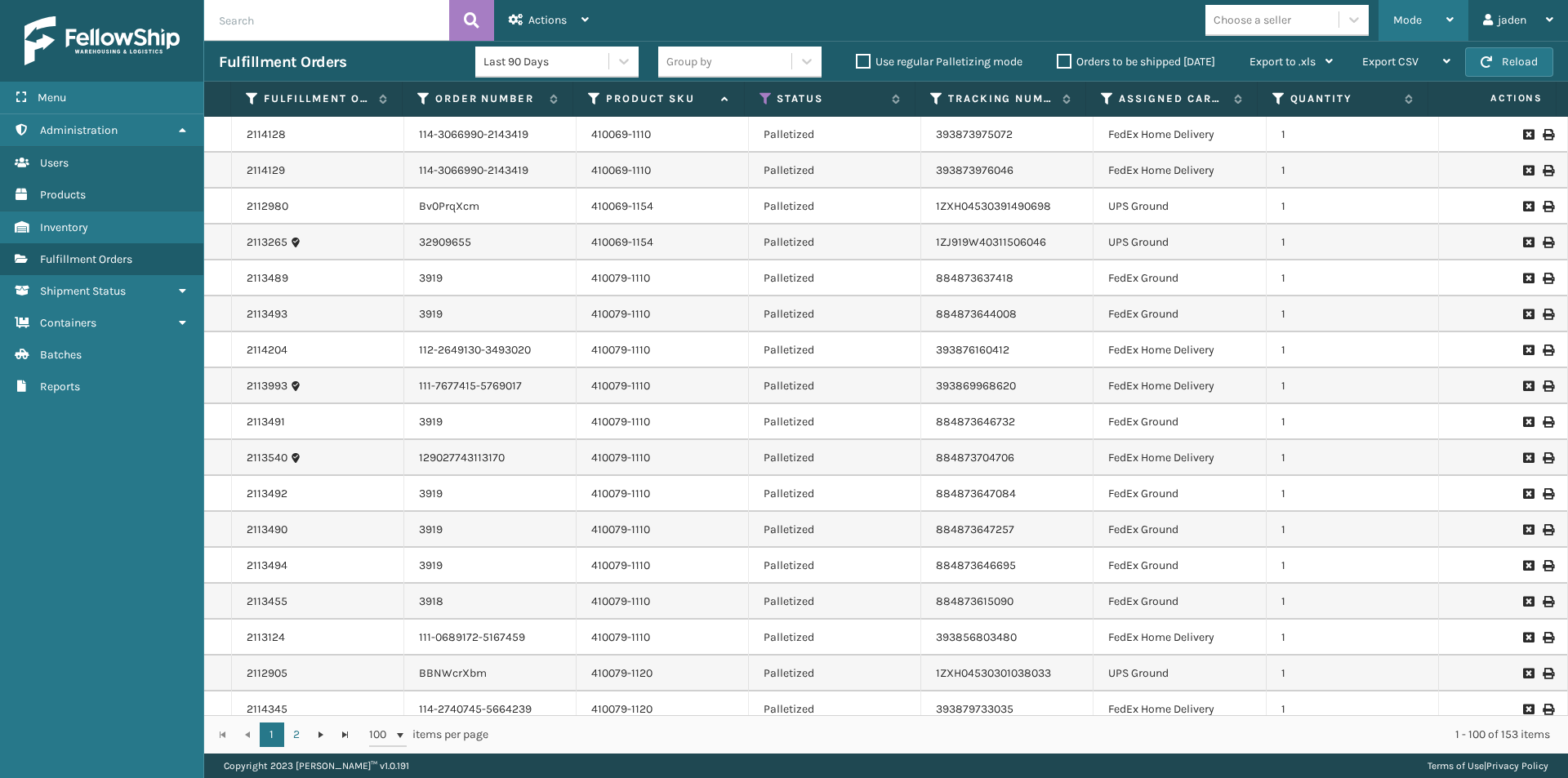
click at [1440, 27] on div "Mode" at bounding box center [1423, 21] width 61 height 41
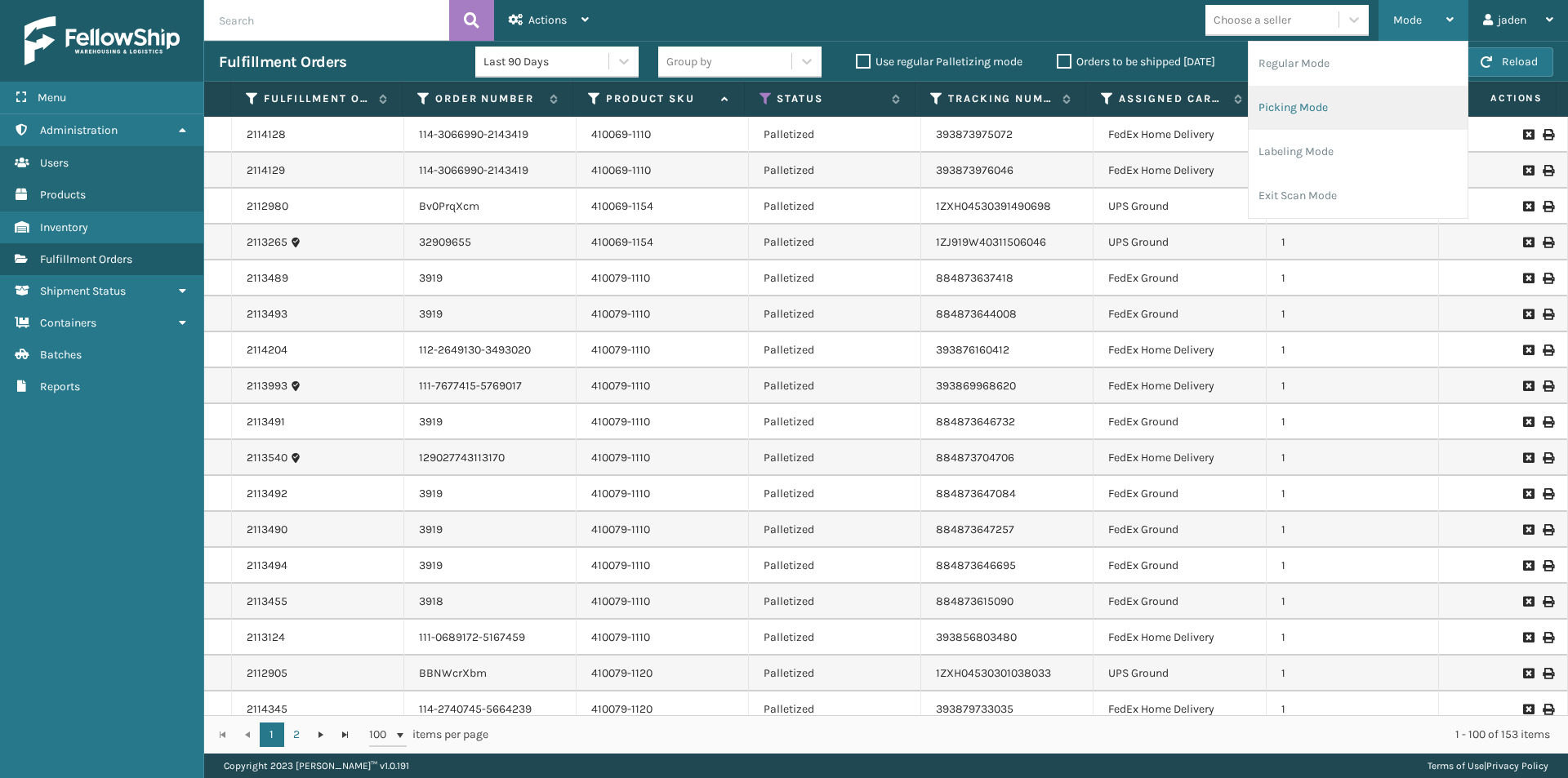
click at [1352, 111] on li "Picking Mode" at bounding box center [1358, 108] width 219 height 45
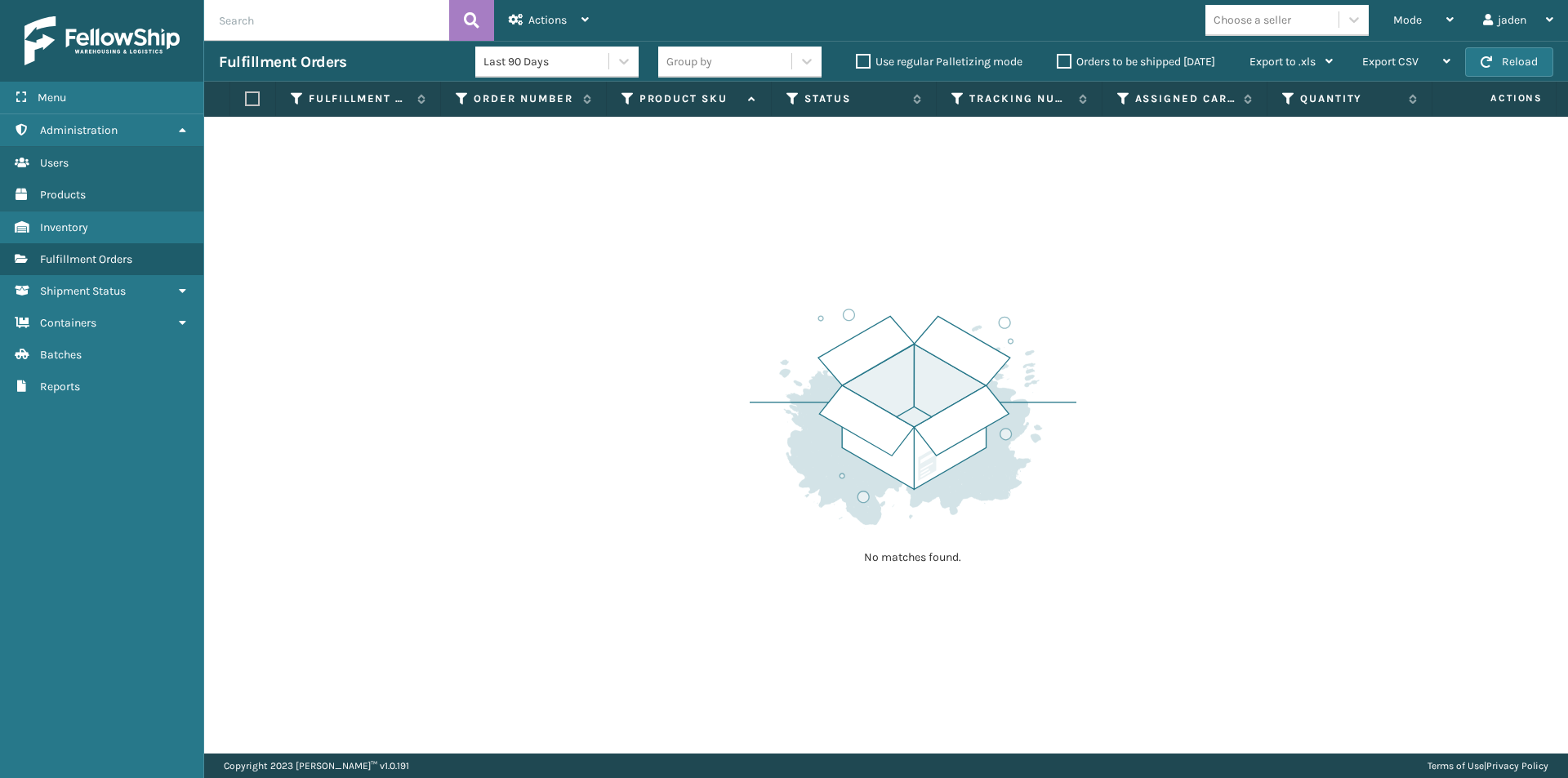
click at [1498, 45] on div "Fulfillment Orders Last 90 Days Group by Use regular Palletizing mode Orders to…" at bounding box center [885, 62] width 1364 height 41
click at [1500, 57] on button "Reload" at bounding box center [1509, 62] width 88 height 29
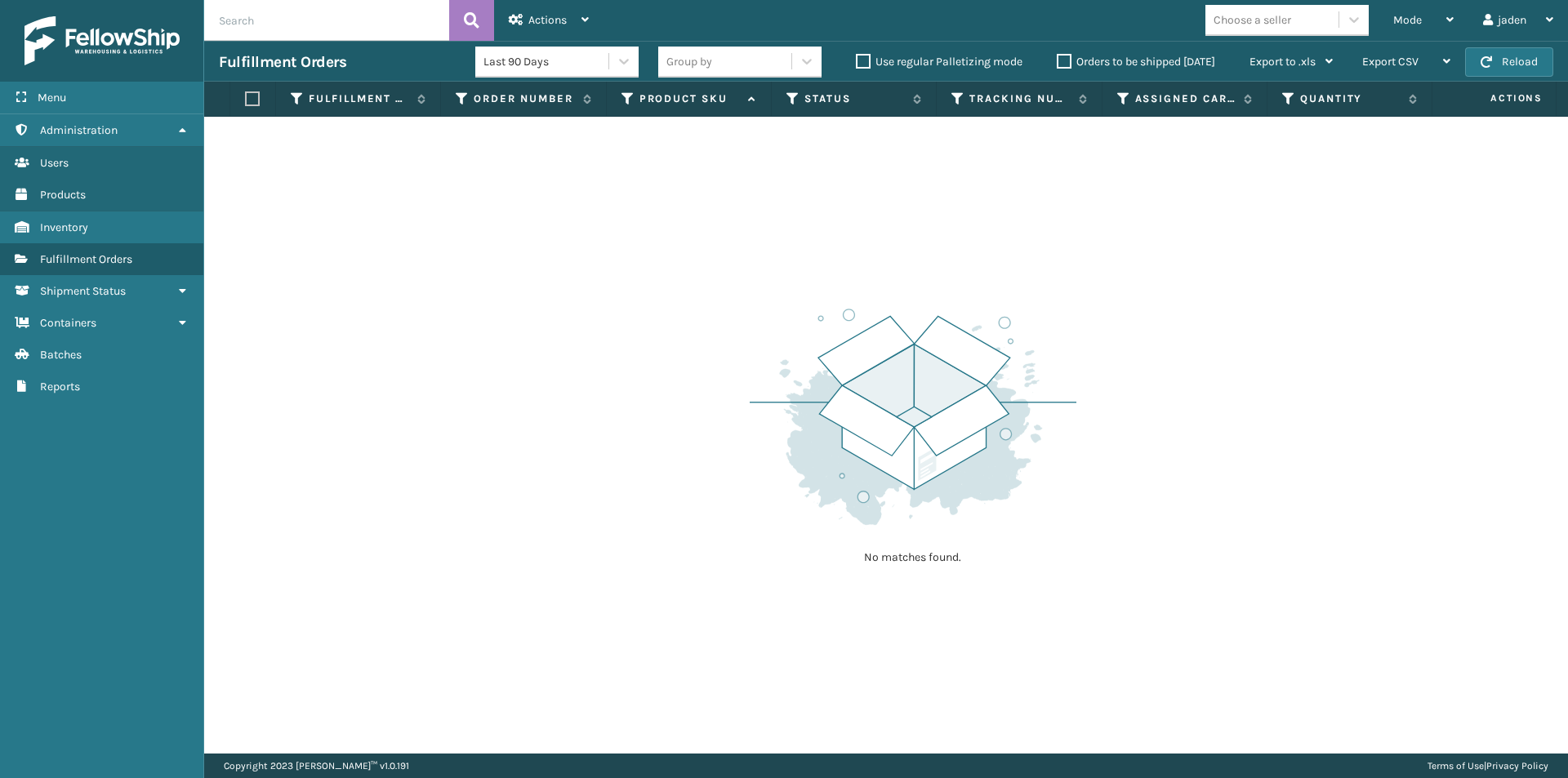
click at [1500, 57] on button "Reload" at bounding box center [1509, 62] width 88 height 29
click at [1514, 66] on button "Reload" at bounding box center [1509, 62] width 88 height 29
click at [1417, 21] on span "Mode" at bounding box center [1407, 20] width 28 height 14
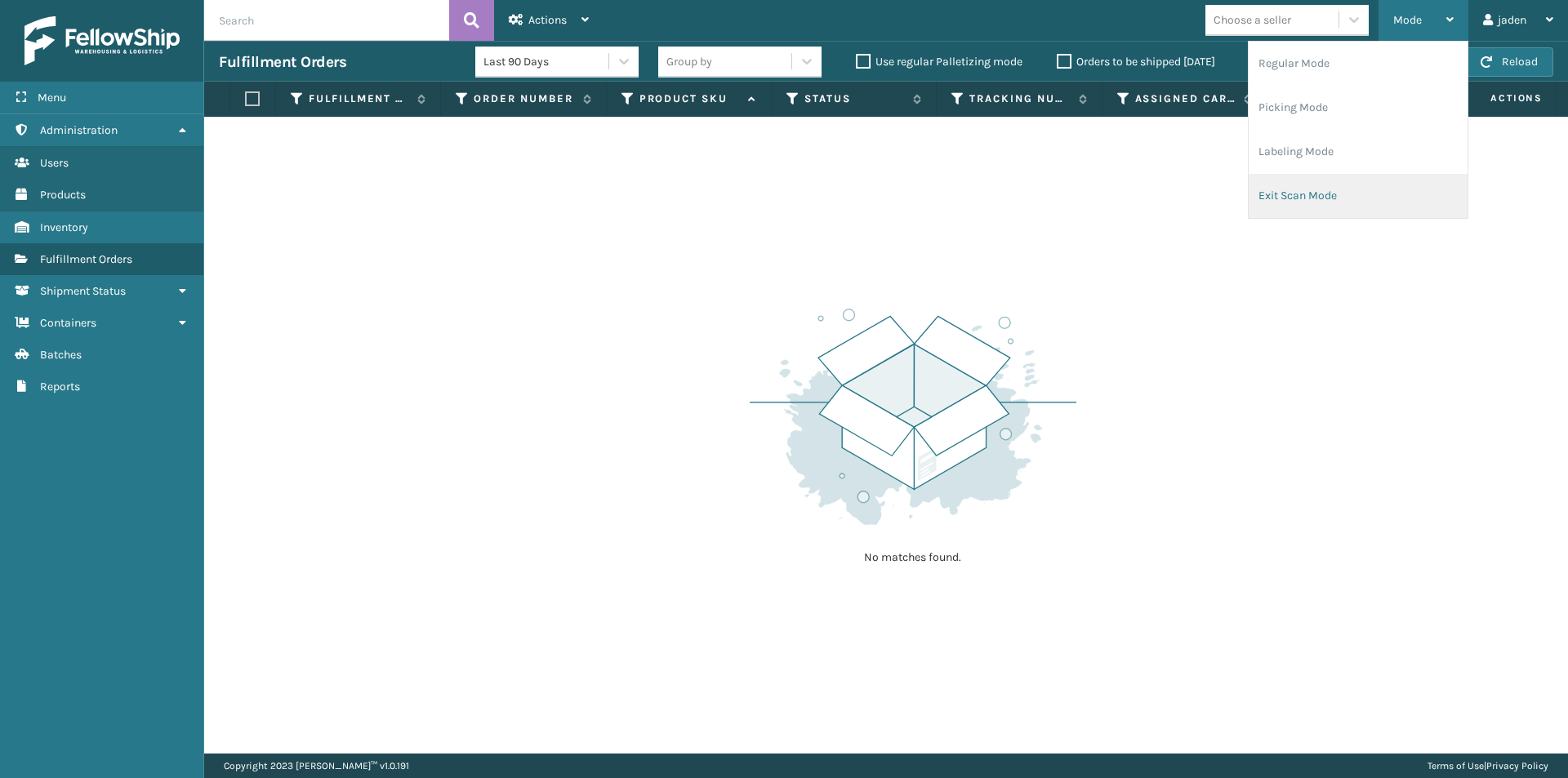
click at [1353, 179] on li "Exit Scan Mode" at bounding box center [1358, 196] width 219 height 45
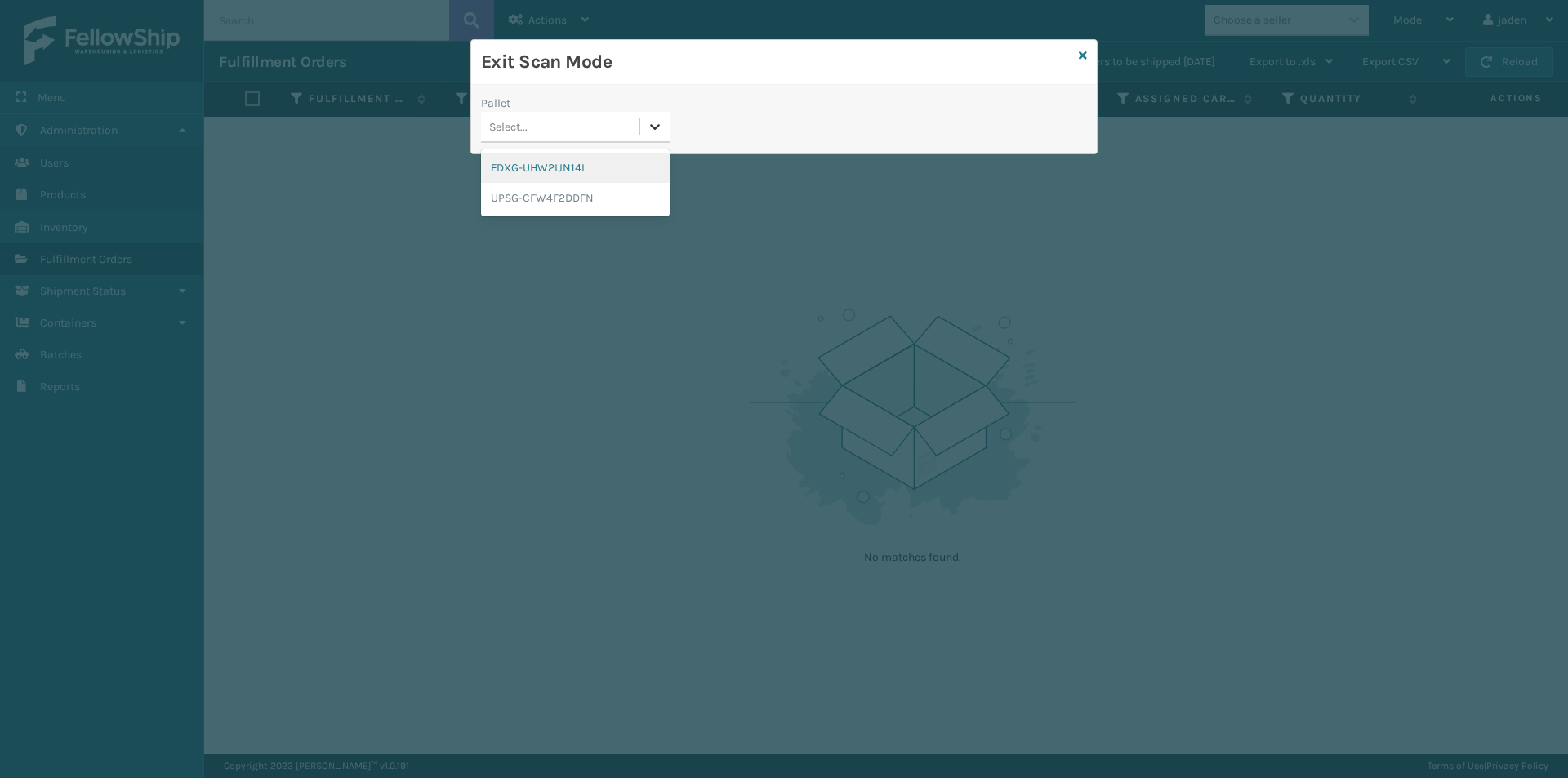
click at [659, 132] on icon at bounding box center [654, 126] width 16 height 16
click at [582, 156] on div "FDXG-UHW2IJN14I" at bounding box center [575, 167] width 188 height 30
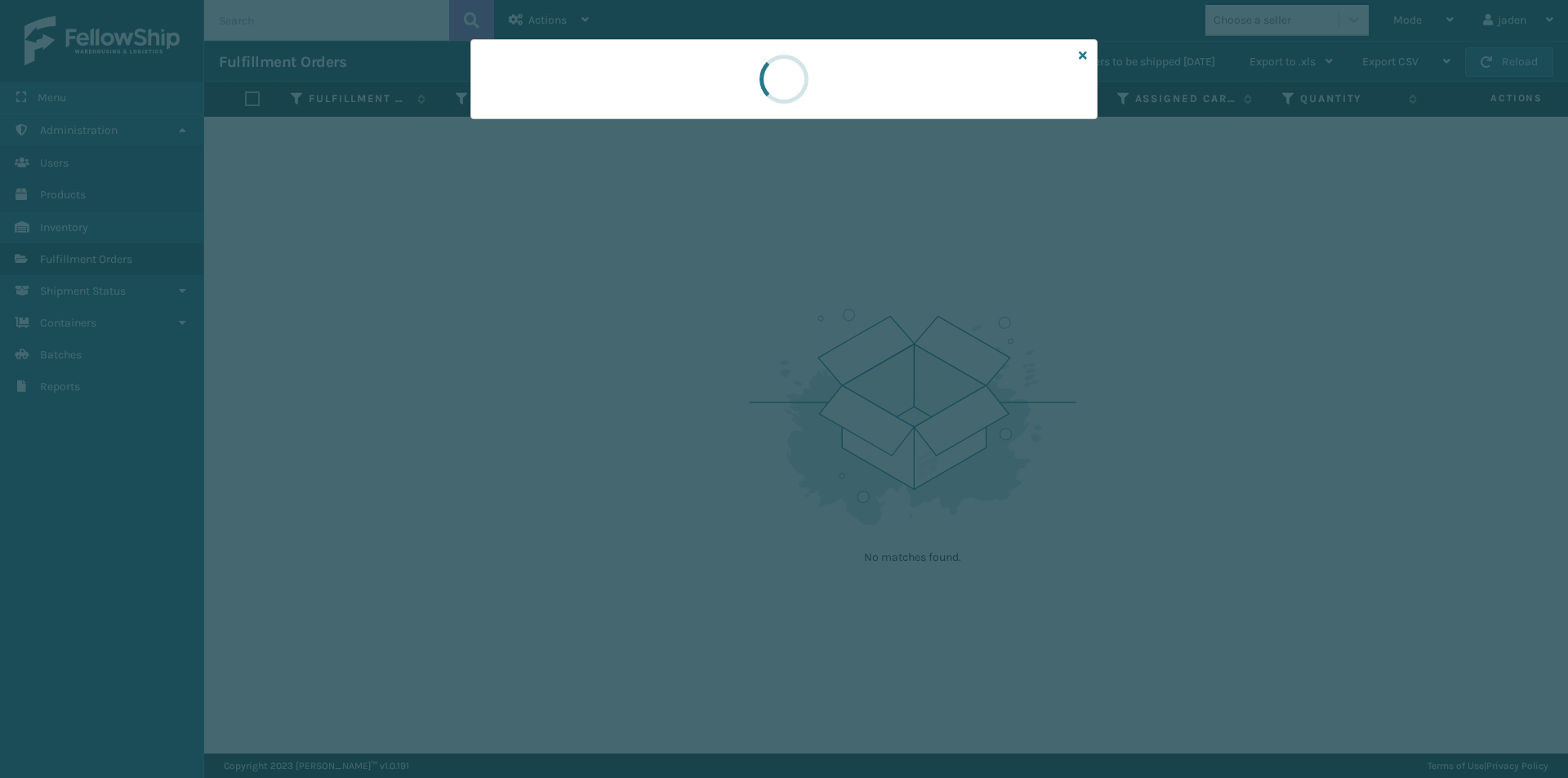
drag, startPoint x: 834, startPoint y: 138, endPoint x: 923, endPoint y: 93, distance: 99.7
click at [755, 115] on div at bounding box center [784, 79] width 628 height 80
drag, startPoint x: 954, startPoint y: 86, endPoint x: 855, endPoint y: 62, distance: 101.9
click at [752, 62] on div at bounding box center [784, 79] width 628 height 80
drag, startPoint x: 895, startPoint y: 62, endPoint x: 806, endPoint y: 63, distance: 89.0
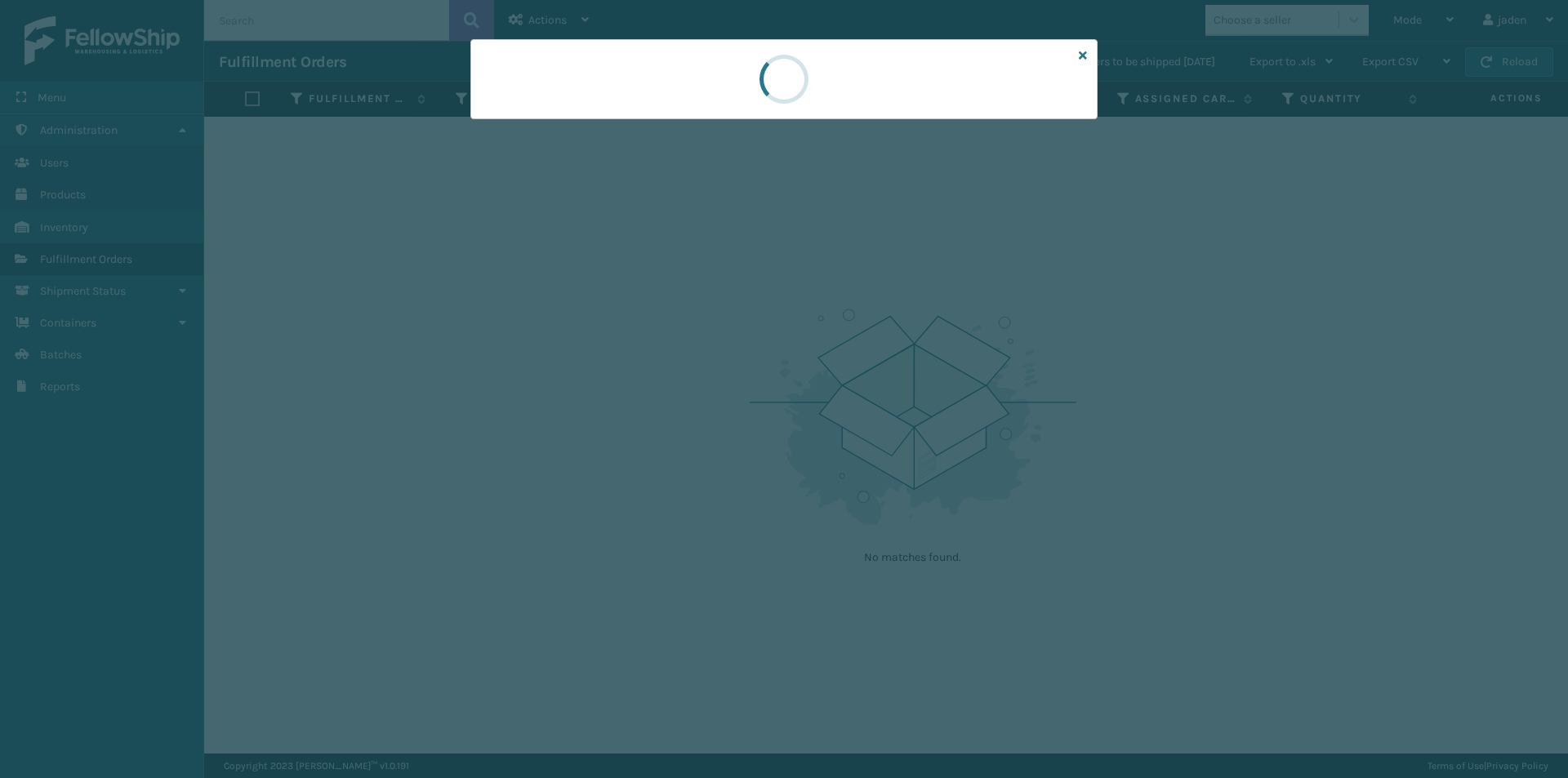
click at [806, 63] on div at bounding box center [784, 80] width 69 height 79
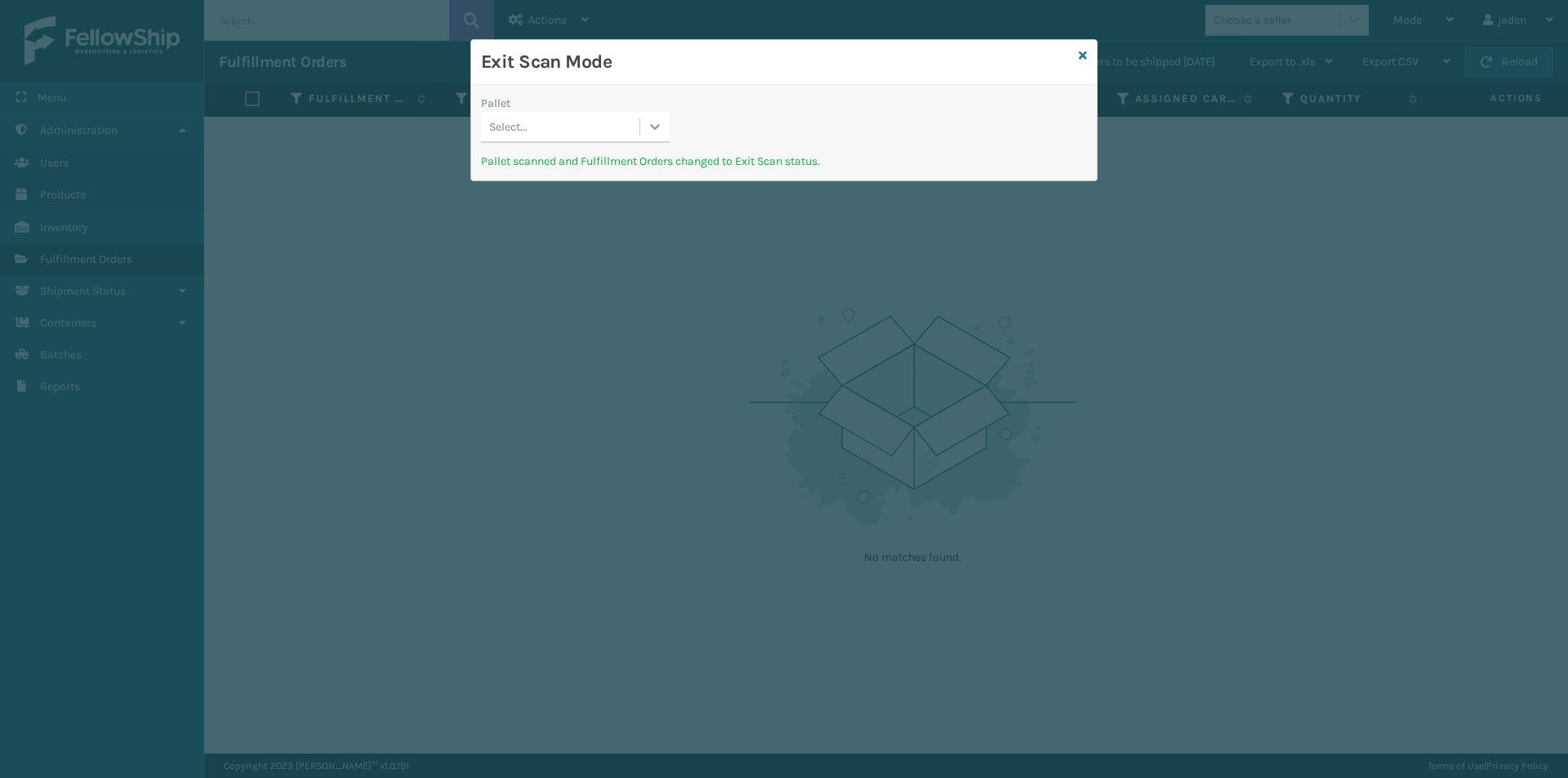
drag, startPoint x: 654, startPoint y: 120, endPoint x: 645, endPoint y: 123, distance: 9.5
click at [654, 119] on icon at bounding box center [654, 126] width 16 height 16
click at [583, 181] on div "UPSG-CFW4F2DDFN" at bounding box center [575, 167] width 188 height 30
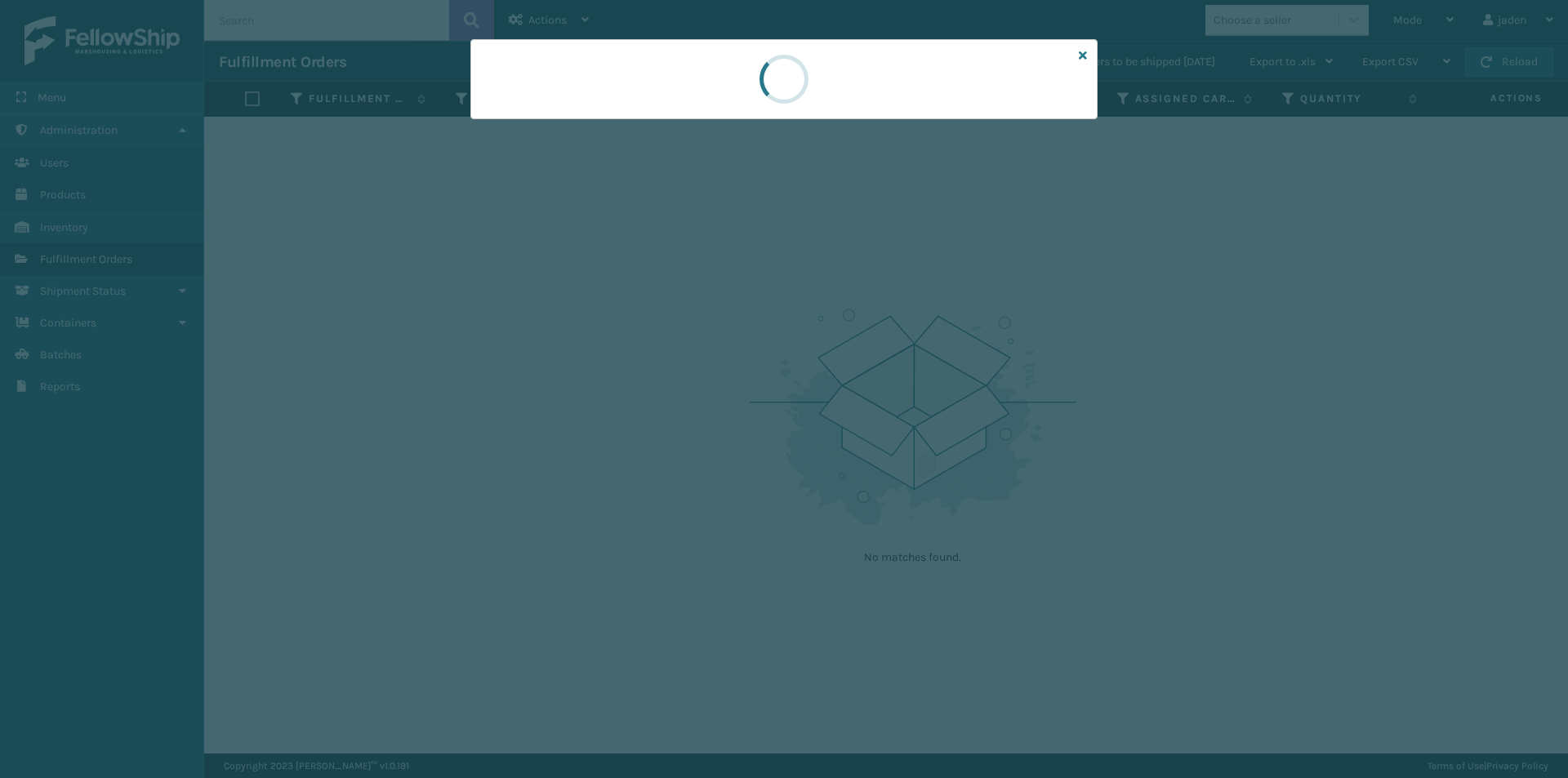
drag, startPoint x: 904, startPoint y: 124, endPoint x: 971, endPoint y: 115, distance: 67.6
click at [781, 104] on div at bounding box center [784, 80] width 69 height 79
drag, startPoint x: 955, startPoint y: 109, endPoint x: 942, endPoint y: 104, distance: 13.9
drag, startPoint x: 942, startPoint y: 104, endPoint x: 801, endPoint y: 103, distance: 141.0
click at [781, 98] on div at bounding box center [784, 79] width 57 height 57
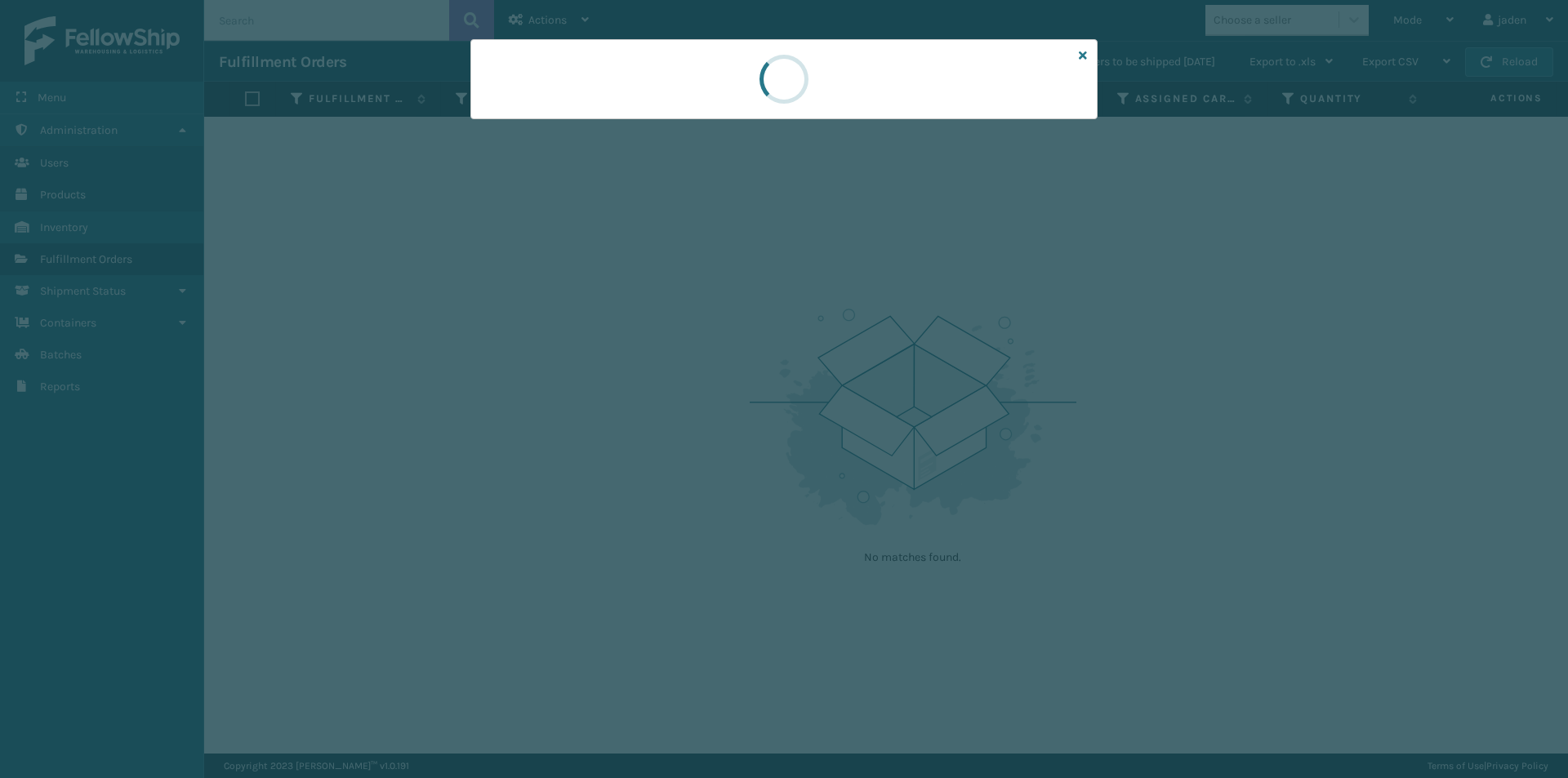
drag, startPoint x: 912, startPoint y: 118, endPoint x: 879, endPoint y: 110, distance: 34.0
drag, startPoint x: 879, startPoint y: 110, endPoint x: 682, endPoint y: 87, distance: 198.3
click at [682, 87] on div at bounding box center [784, 79] width 628 height 80
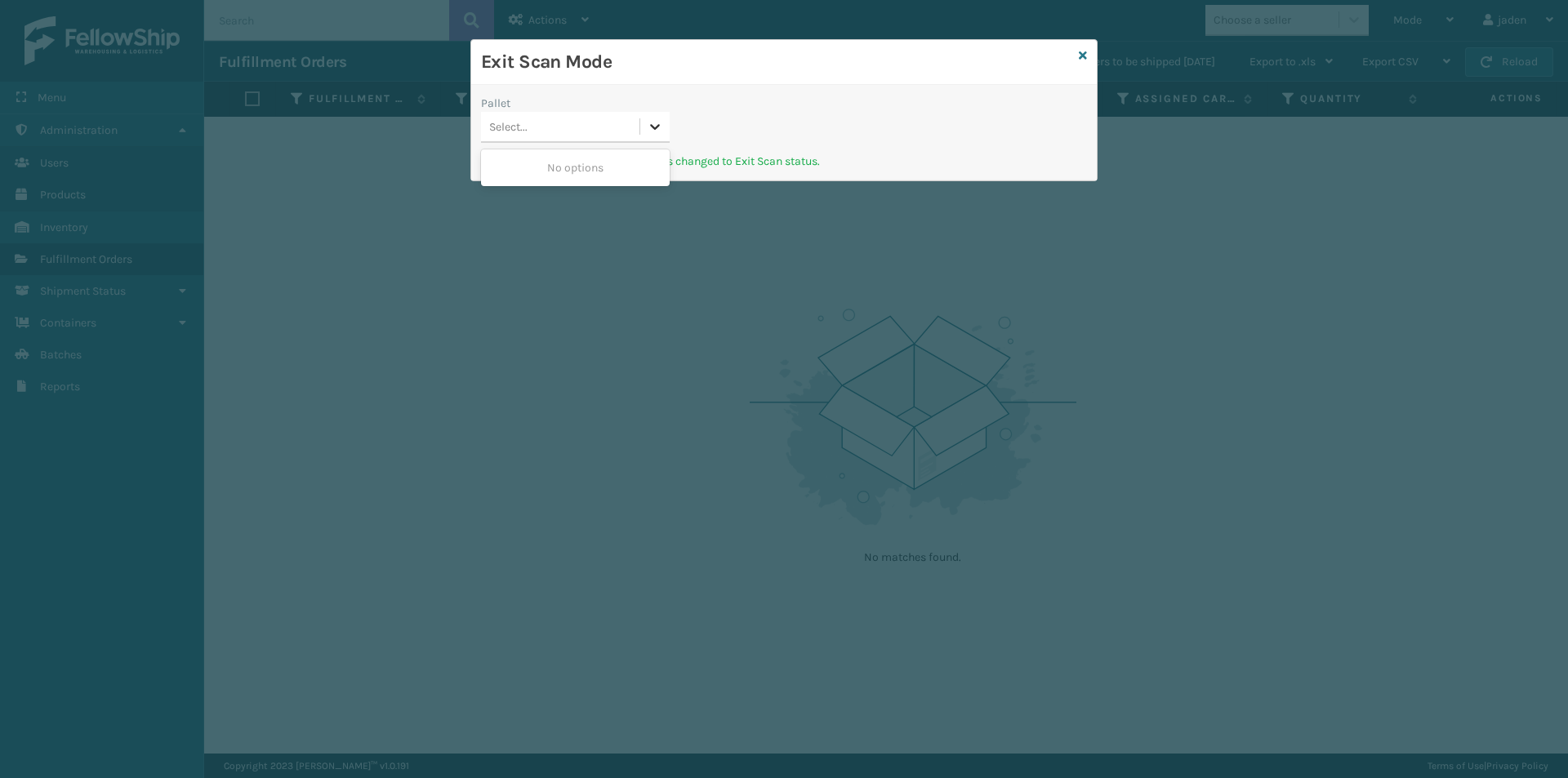
click at [649, 125] on icon at bounding box center [654, 126] width 16 height 16
drag, startPoint x: 586, startPoint y: 181, endPoint x: 1136, endPoint y: 33, distance: 569.6
click at [591, 177] on div "No options" at bounding box center [575, 167] width 188 height 30
click at [1083, 54] on icon at bounding box center [1083, 55] width 9 height 11
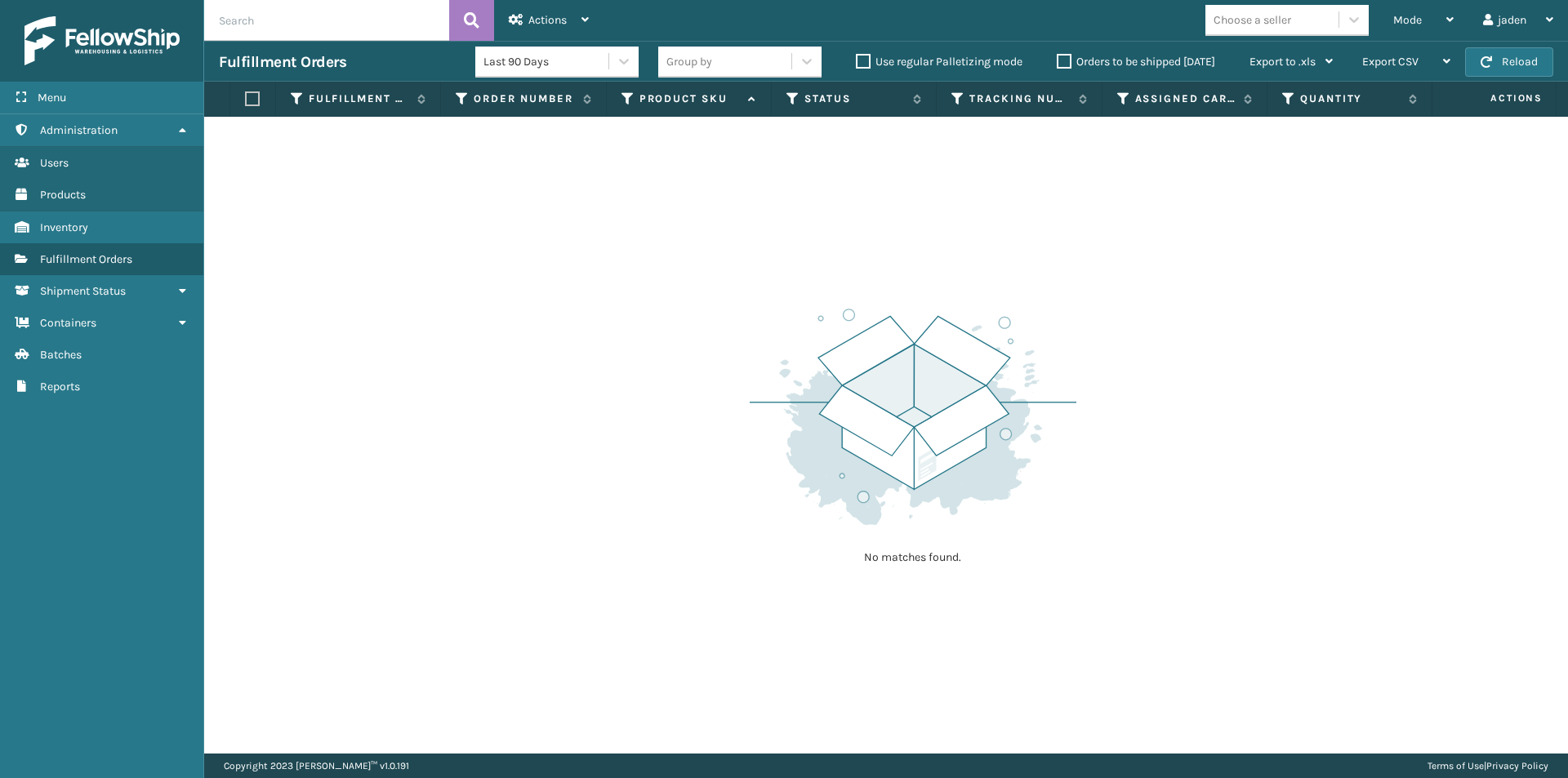
click at [1059, 56] on label "Orders to be shipped [DATE]" at bounding box center [1136, 62] width 158 height 14
click at [1058, 56] on input "Orders to be shipped [DATE]" at bounding box center [1057, 57] width 1 height 10
click at [1495, 57] on button "Reload" at bounding box center [1509, 62] width 88 height 29
click at [1499, 58] on button "Reload" at bounding box center [1509, 62] width 88 height 29
click at [1411, 5] on div "Mode" at bounding box center [1423, 21] width 61 height 41
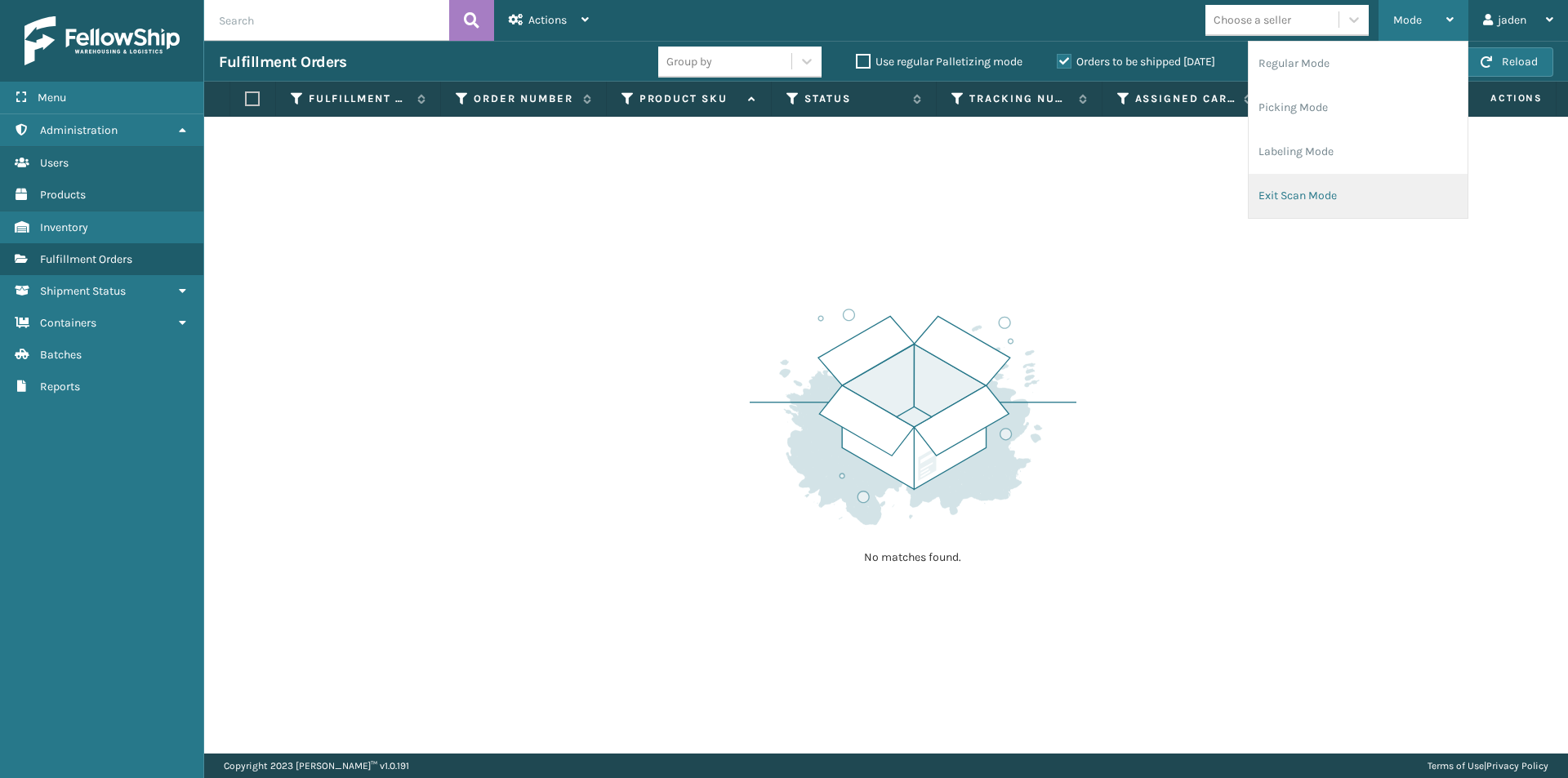
click at [1353, 188] on li "Exit Scan Mode" at bounding box center [1358, 196] width 219 height 45
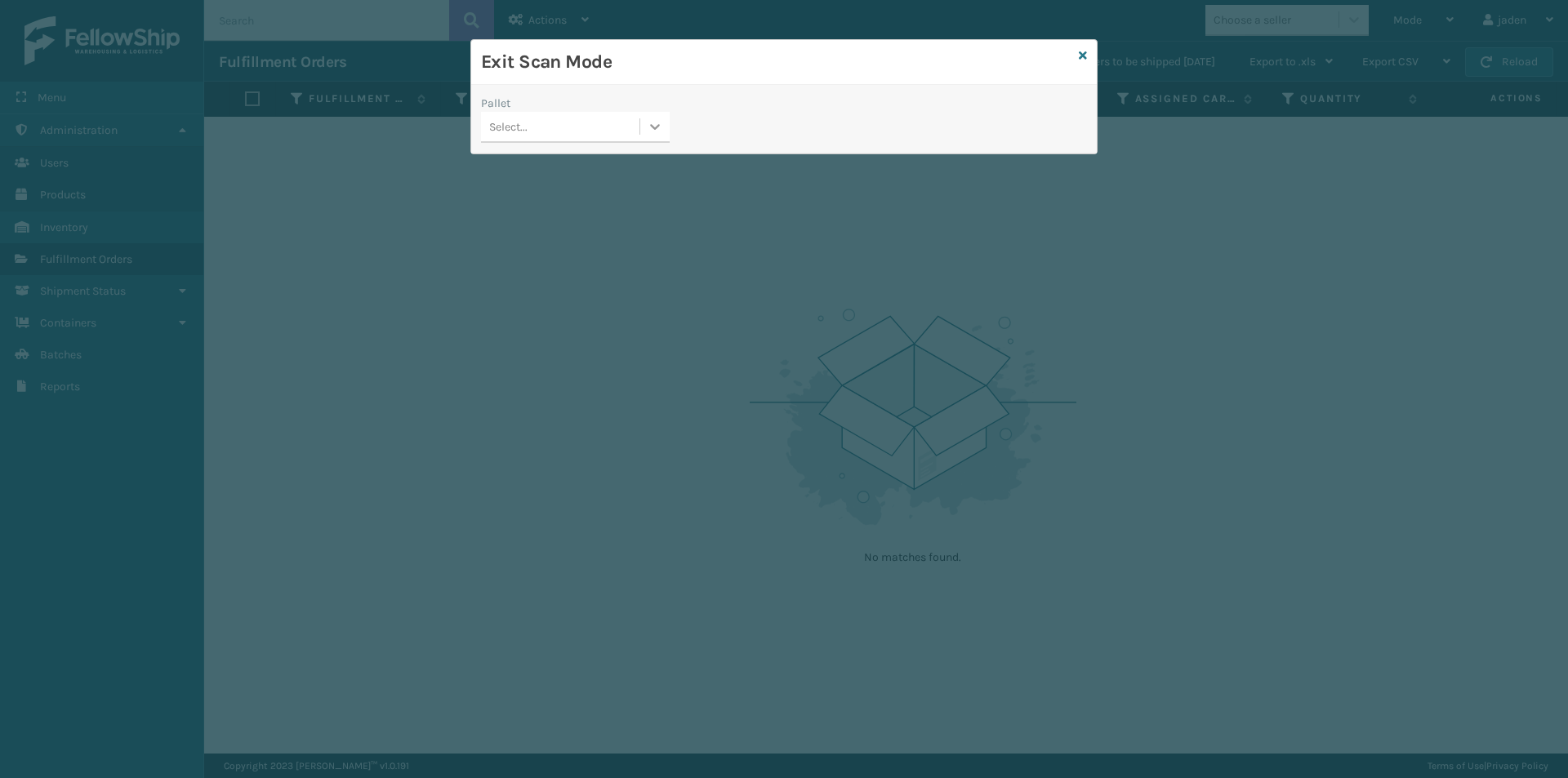
click at [643, 133] on div at bounding box center [655, 127] width 29 height 29
click at [538, 200] on div "Exit Scan Mode Pallet 0 results available. Use Up and Down to choose options, p…" at bounding box center [784, 389] width 1568 height 778
click at [569, 154] on div "No options" at bounding box center [575, 167] width 188 height 30
drag, startPoint x: 597, startPoint y: 9, endPoint x: 606, endPoint y: 56, distance: 47.9
click at [597, 11] on div "Exit Scan Mode Pallet 0 results available. Use Up and Down to choose options, p…" at bounding box center [784, 389] width 1568 height 778
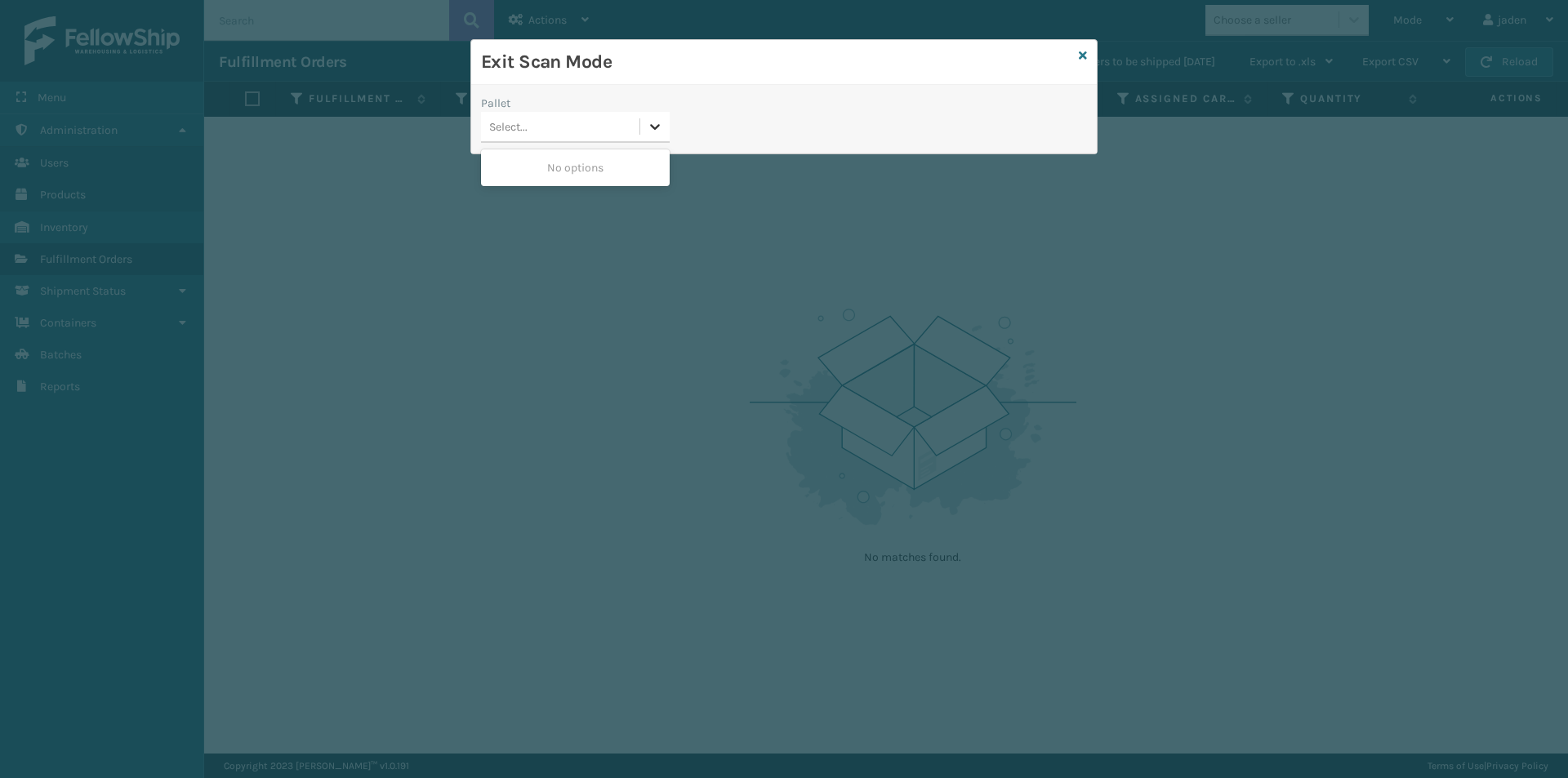
drag, startPoint x: 652, startPoint y: 123, endPoint x: 617, endPoint y: 176, distance: 63.5
click at [652, 125] on icon at bounding box center [654, 126] width 16 height 16
click at [617, 176] on div "Exit Scan Mode Pallet 0 results available. Select is focused ,type to refine li…" at bounding box center [784, 389] width 1568 height 778
click at [659, 115] on div at bounding box center [655, 127] width 29 height 29
click at [589, 170] on div "No options" at bounding box center [575, 167] width 188 height 30
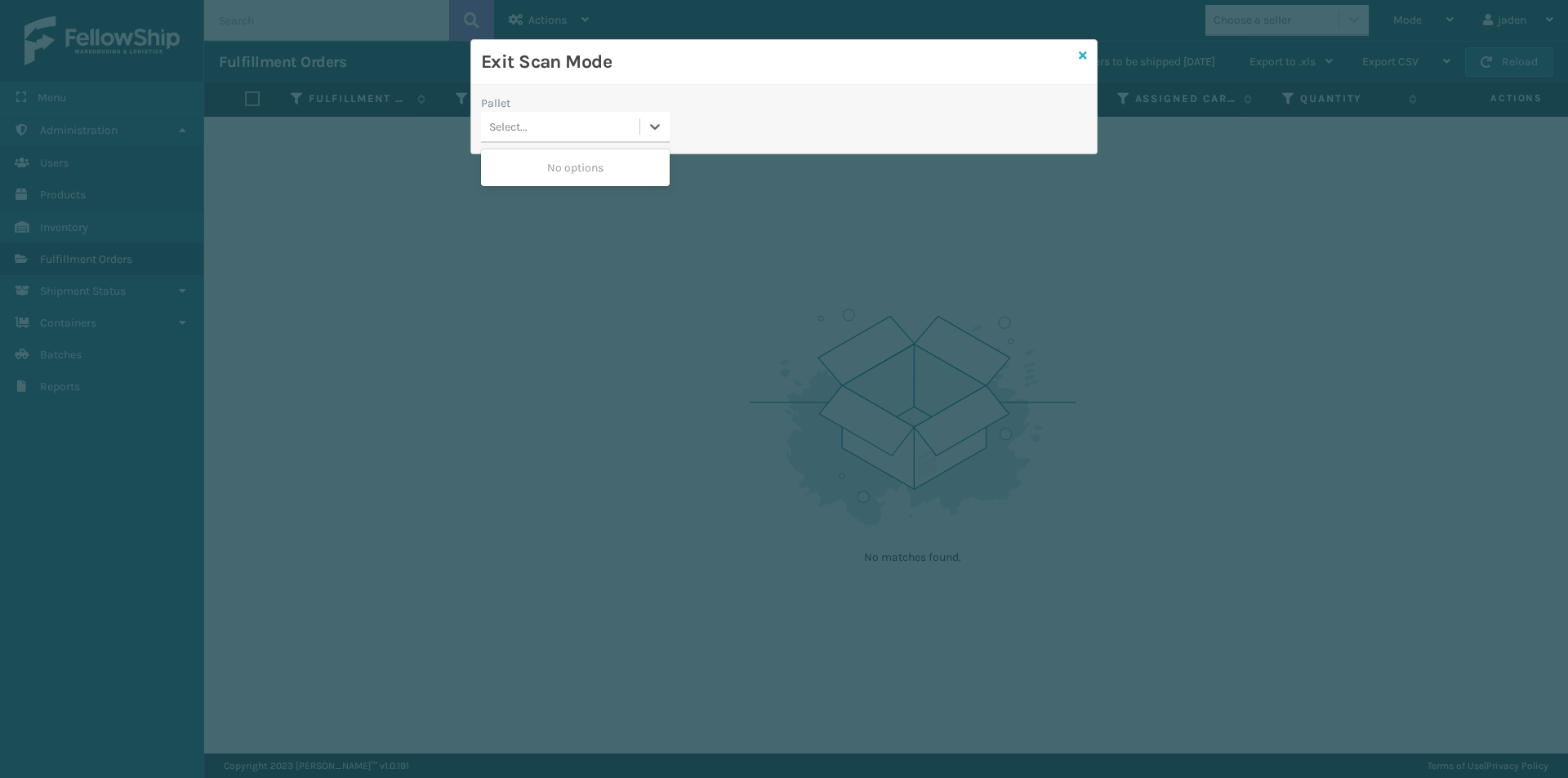
click at [1083, 59] on icon at bounding box center [1083, 55] width 9 height 11
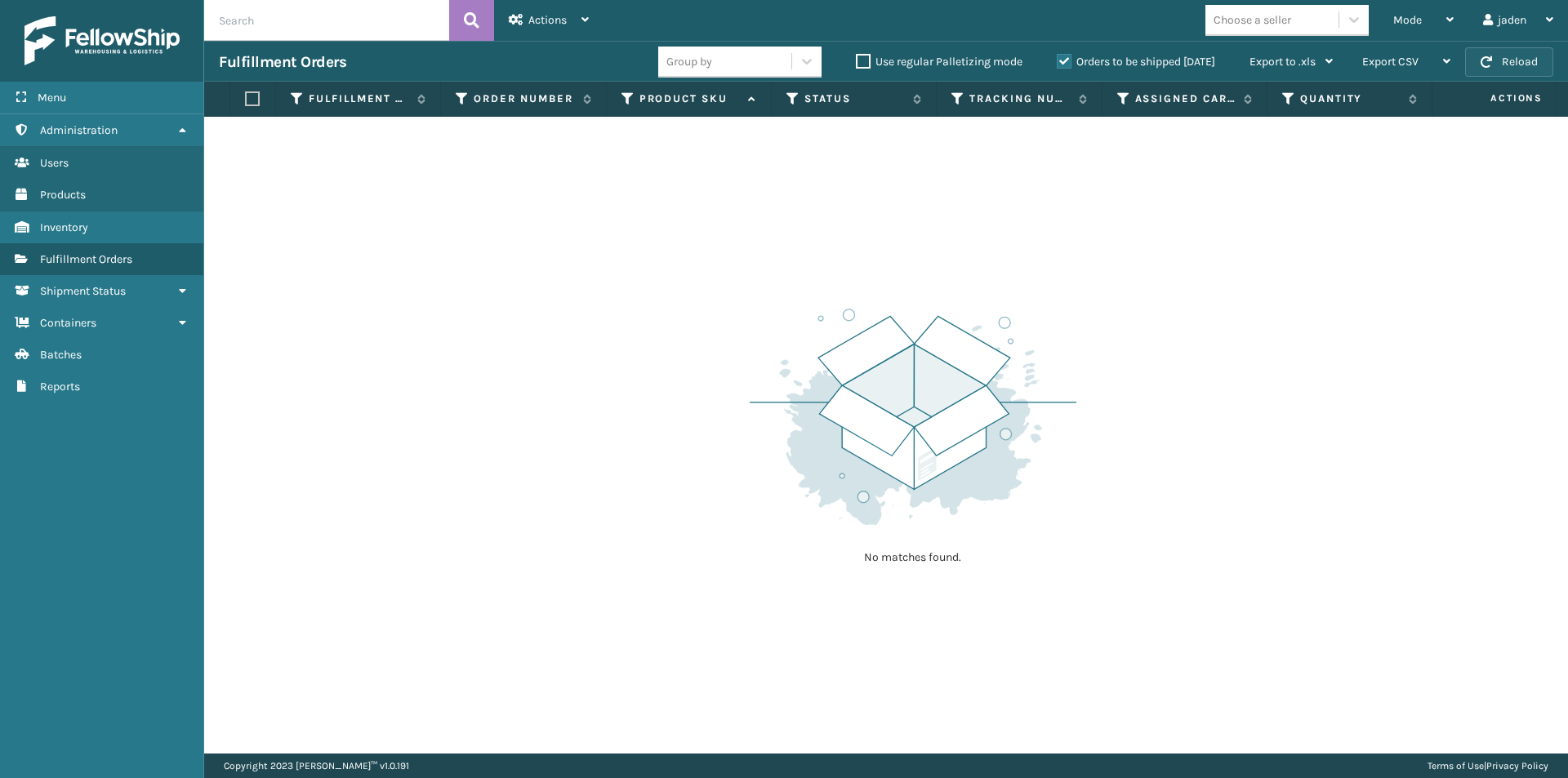
click at [1534, 62] on button "Reload" at bounding box center [1509, 62] width 88 height 29
click at [1416, 33] on div "Mode" at bounding box center [1423, 21] width 61 height 41
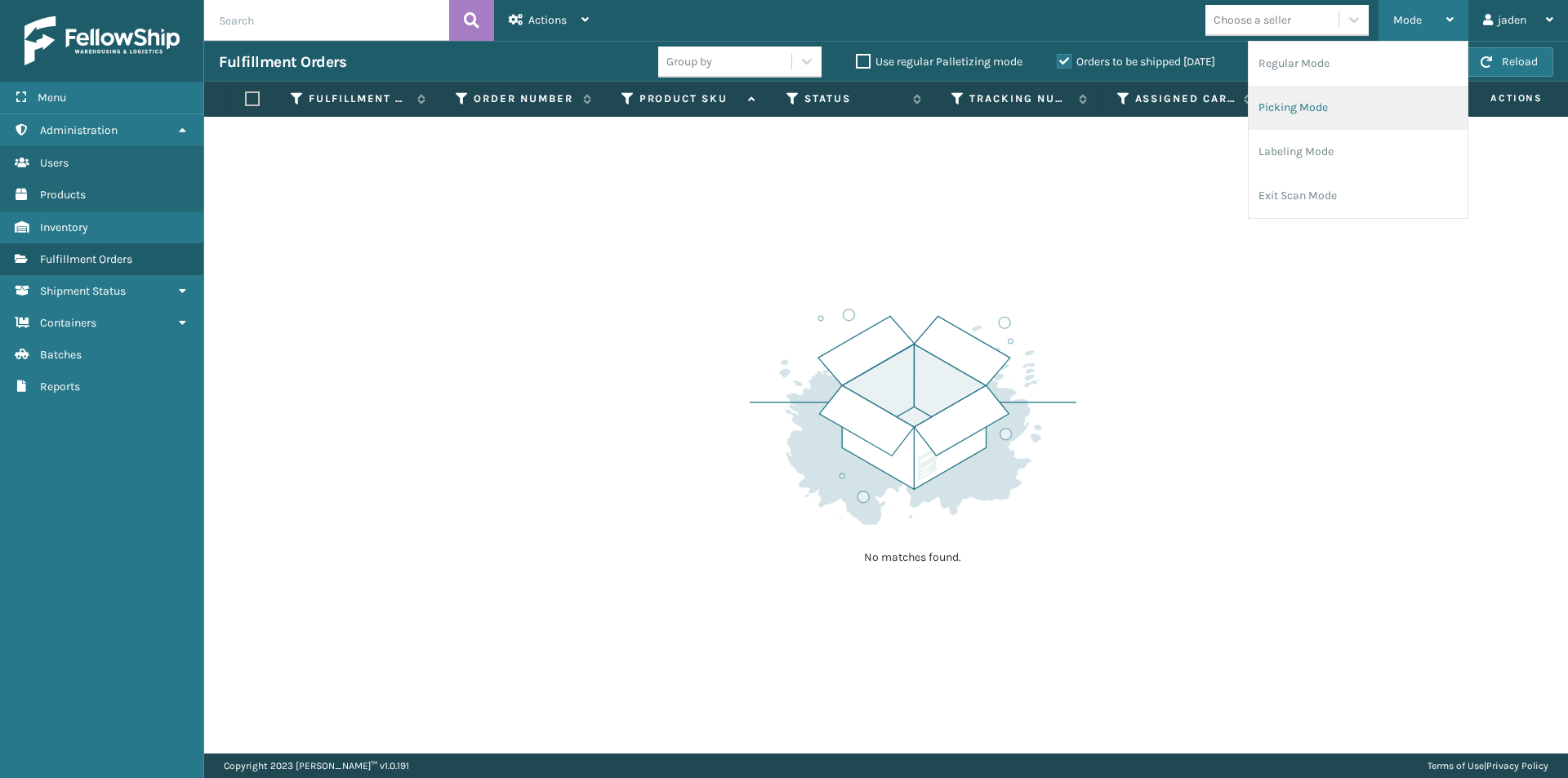
click at [1352, 104] on li "Picking Mode" at bounding box center [1358, 108] width 219 height 45
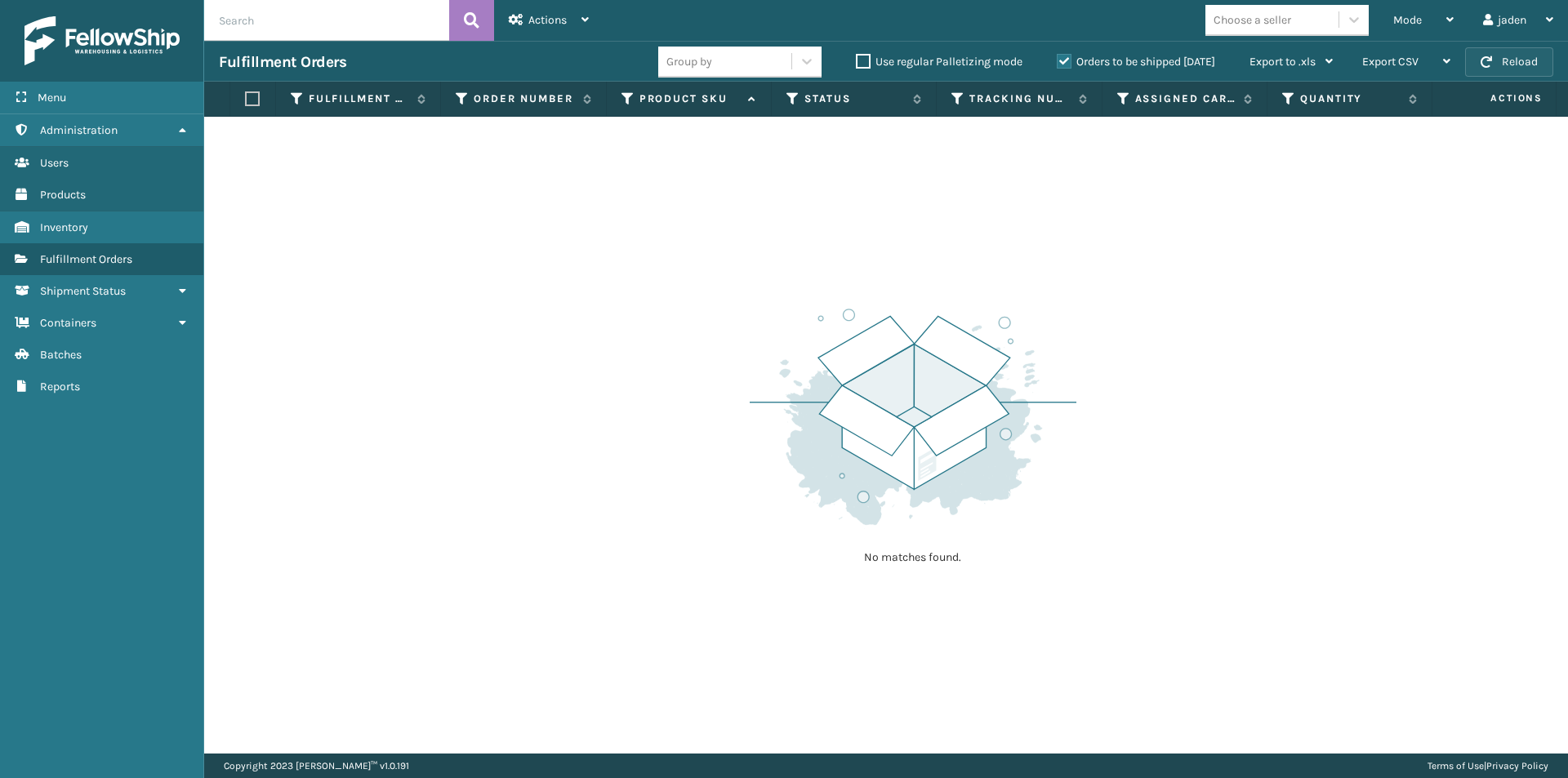
click at [1503, 62] on button "Reload" at bounding box center [1509, 62] width 88 height 29
click at [1066, 64] on label "Orders to be shipped [DATE]" at bounding box center [1136, 62] width 158 height 14
click at [1058, 62] on input "Orders to be shipped [DATE]" at bounding box center [1057, 57] width 1 height 10
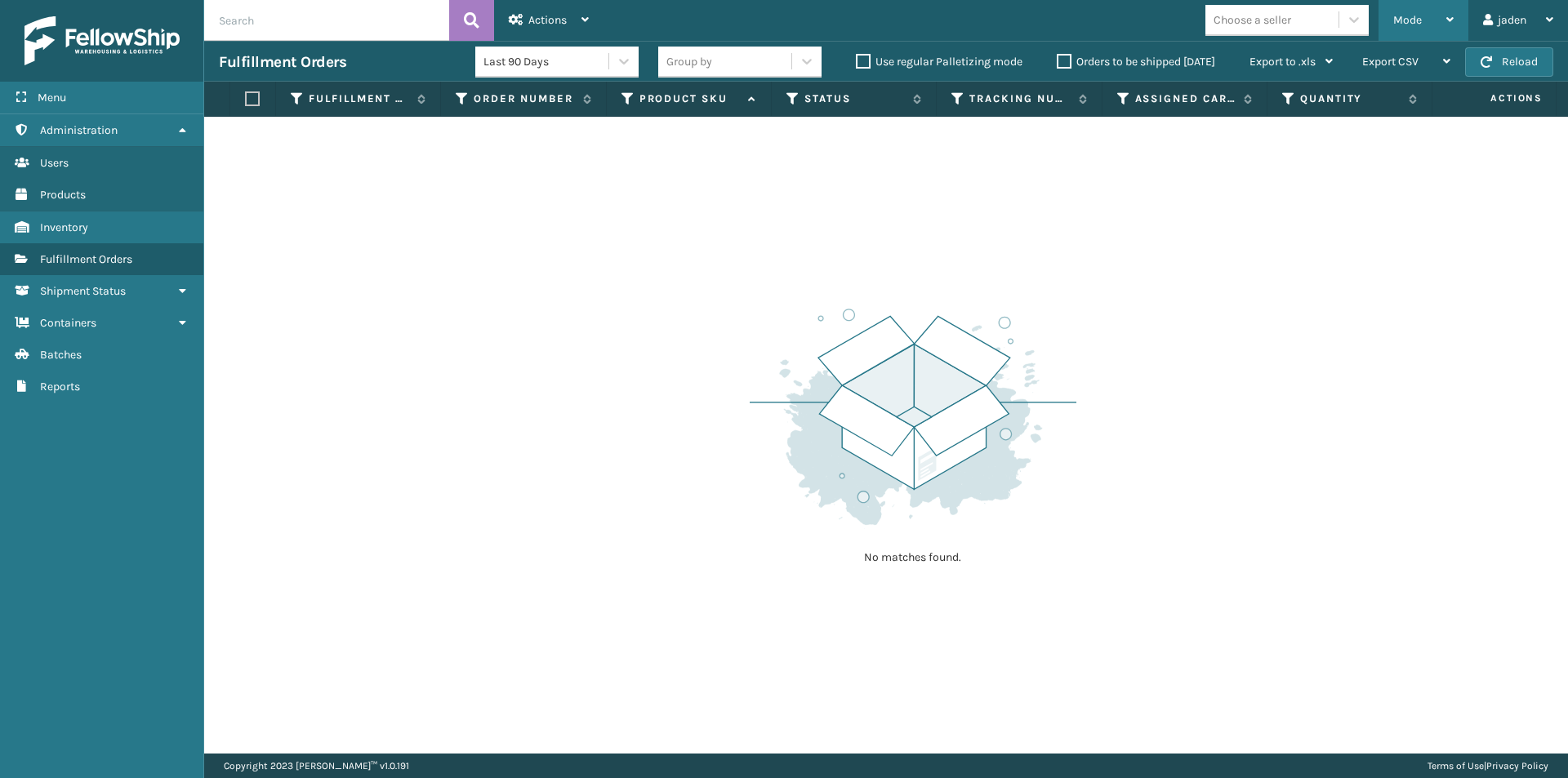
click at [1419, 15] on span "Mode" at bounding box center [1407, 20] width 28 height 14
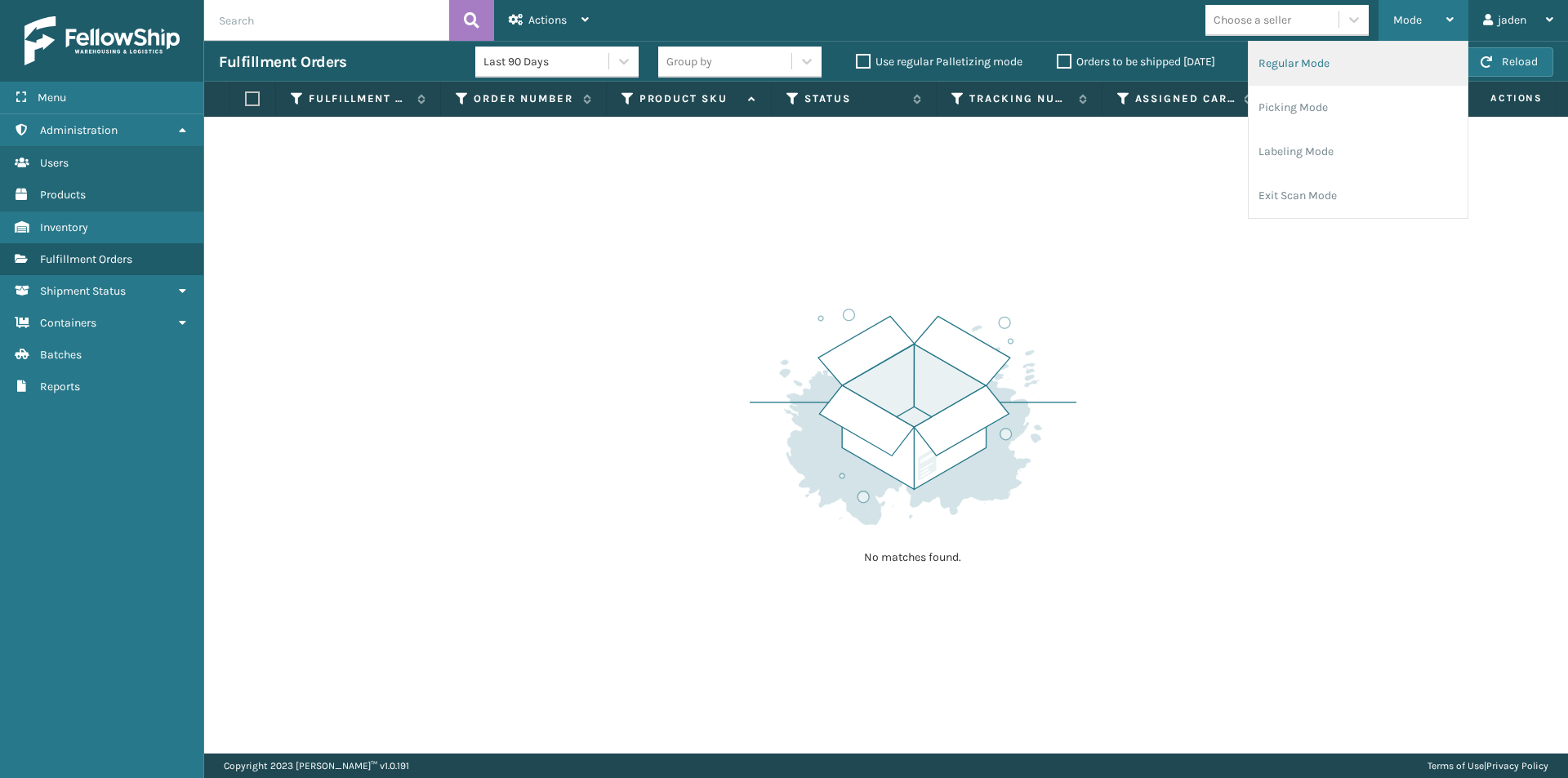
click at [1336, 60] on li "Regular Mode" at bounding box center [1358, 64] width 219 height 45
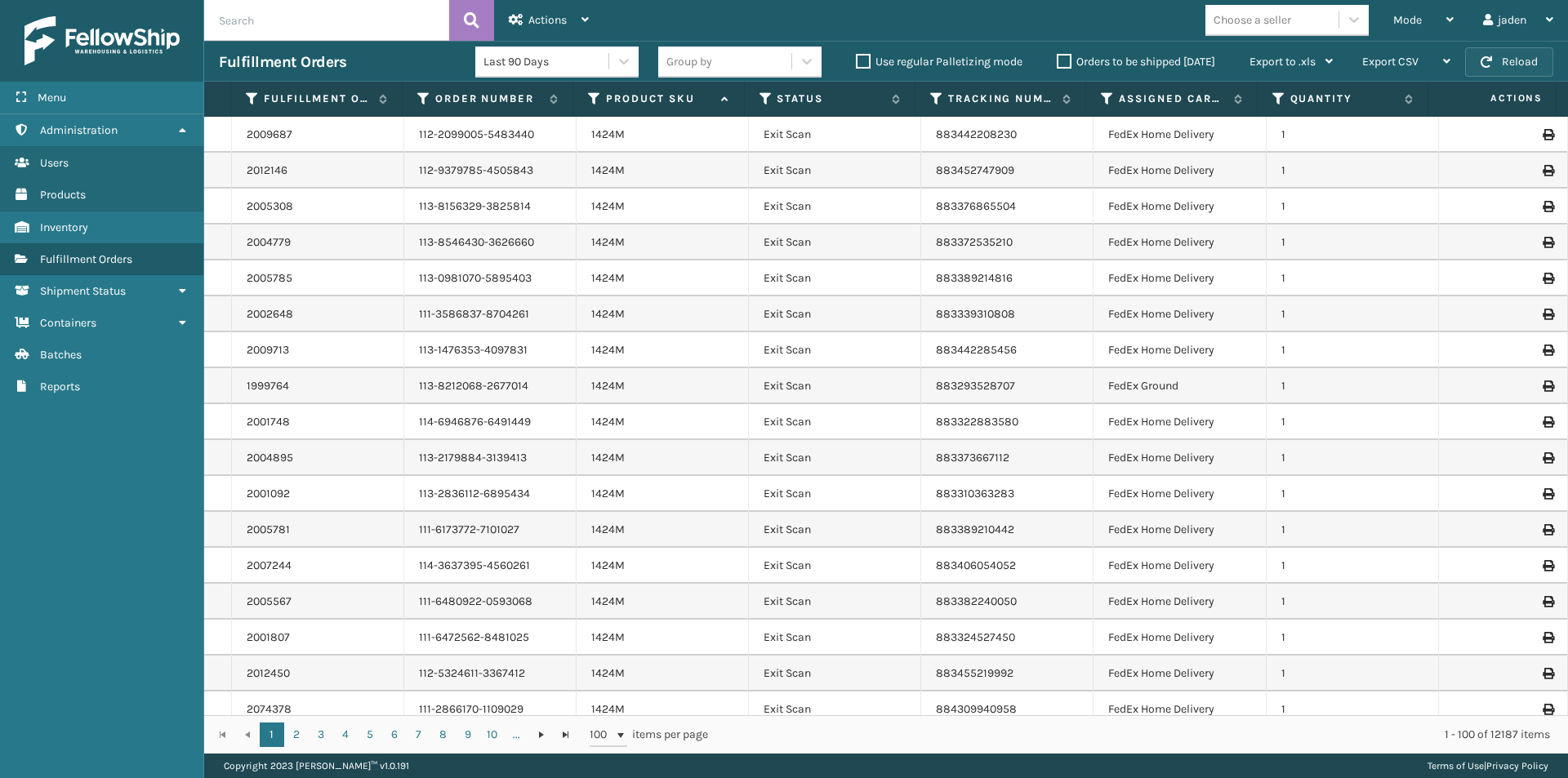
click at [1493, 45] on div "Fulfillment Orders Last 90 Days Group by Use regular Palletizing mode Orders to…" at bounding box center [885, 62] width 1364 height 41
click at [1411, 35] on div "Mode" at bounding box center [1423, 21] width 61 height 41
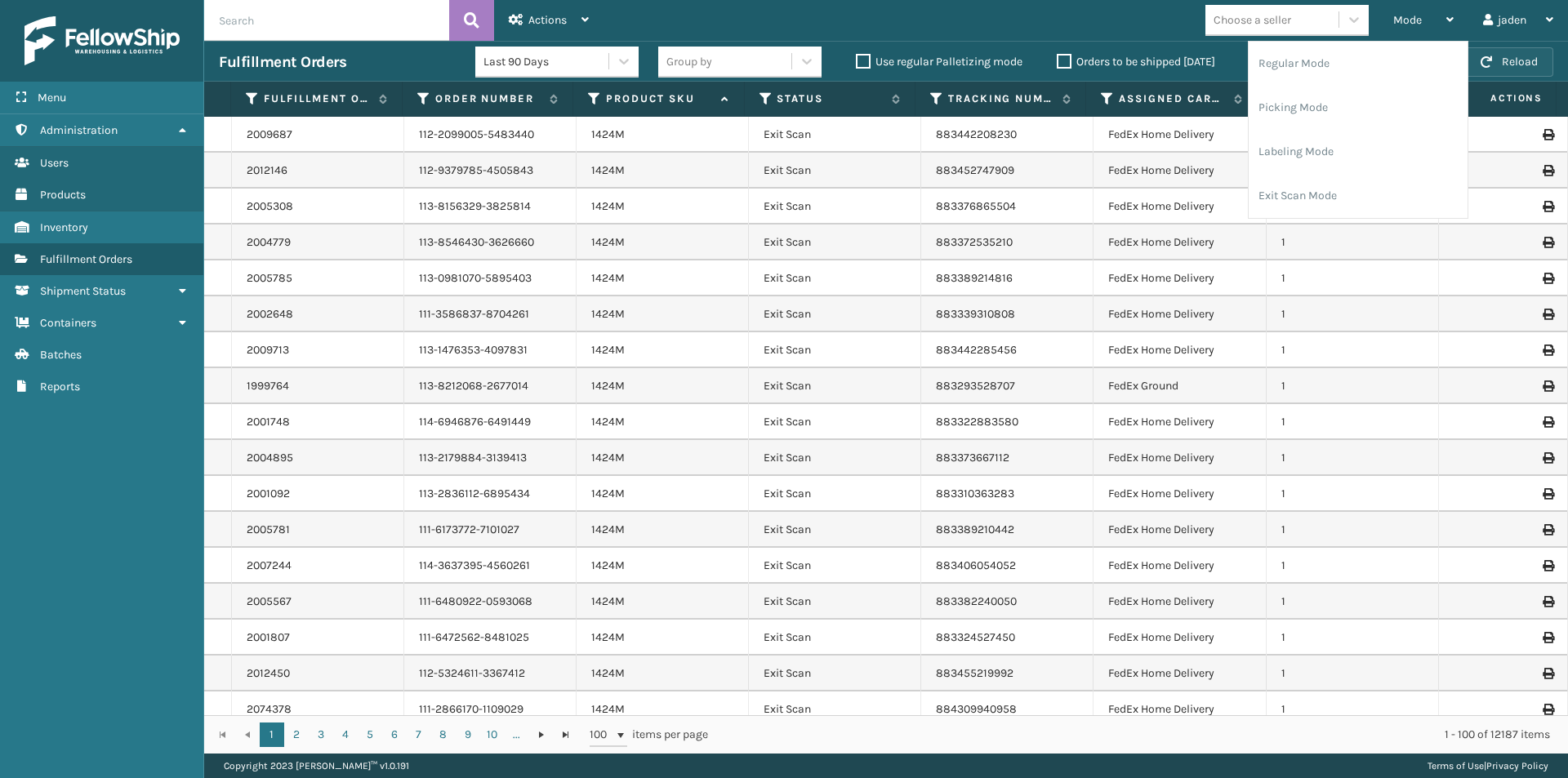
click at [1535, 63] on button "Reload" at bounding box center [1509, 62] width 88 height 29
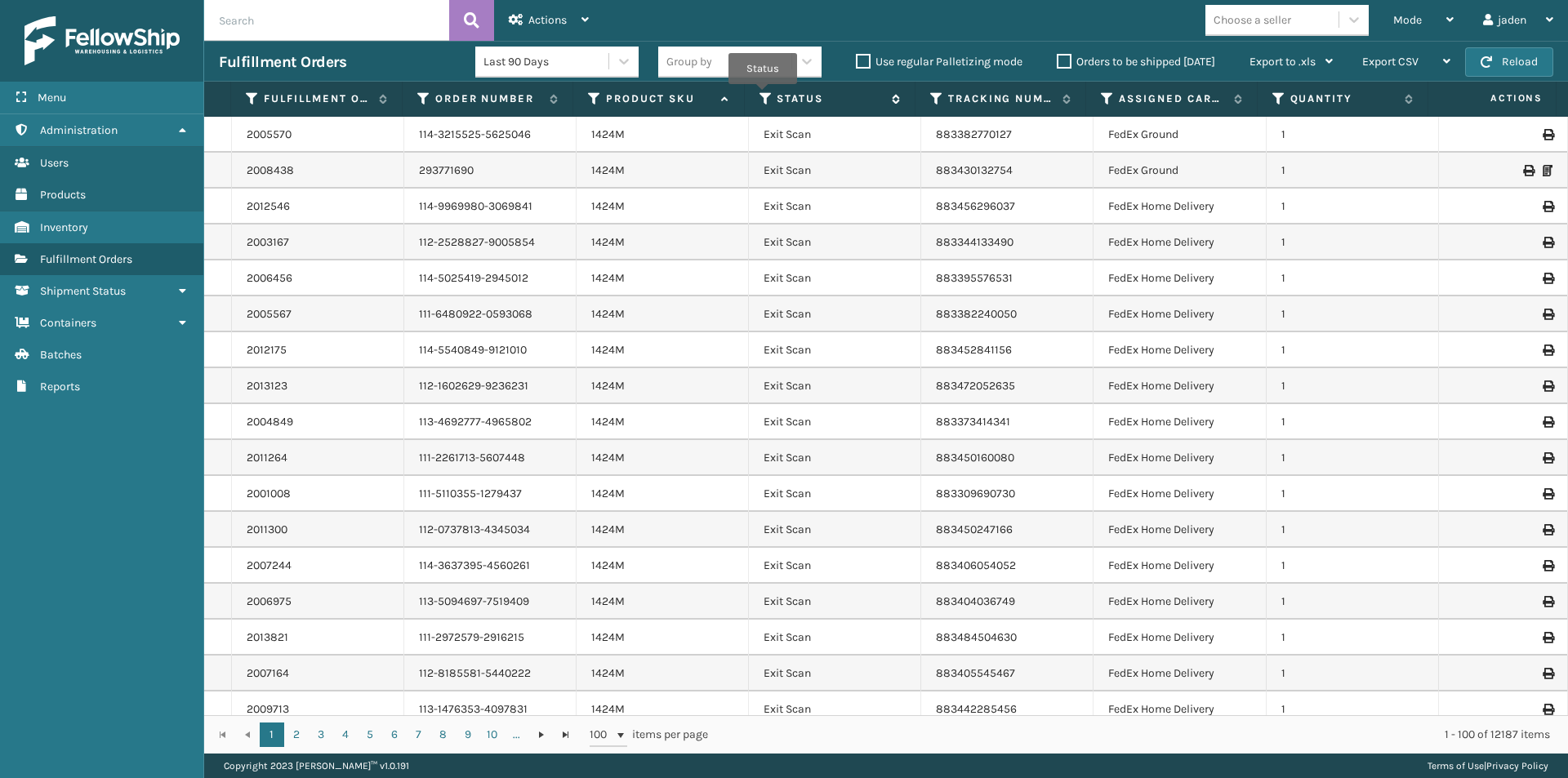
click at [764, 96] on icon at bounding box center [766, 98] width 13 height 15
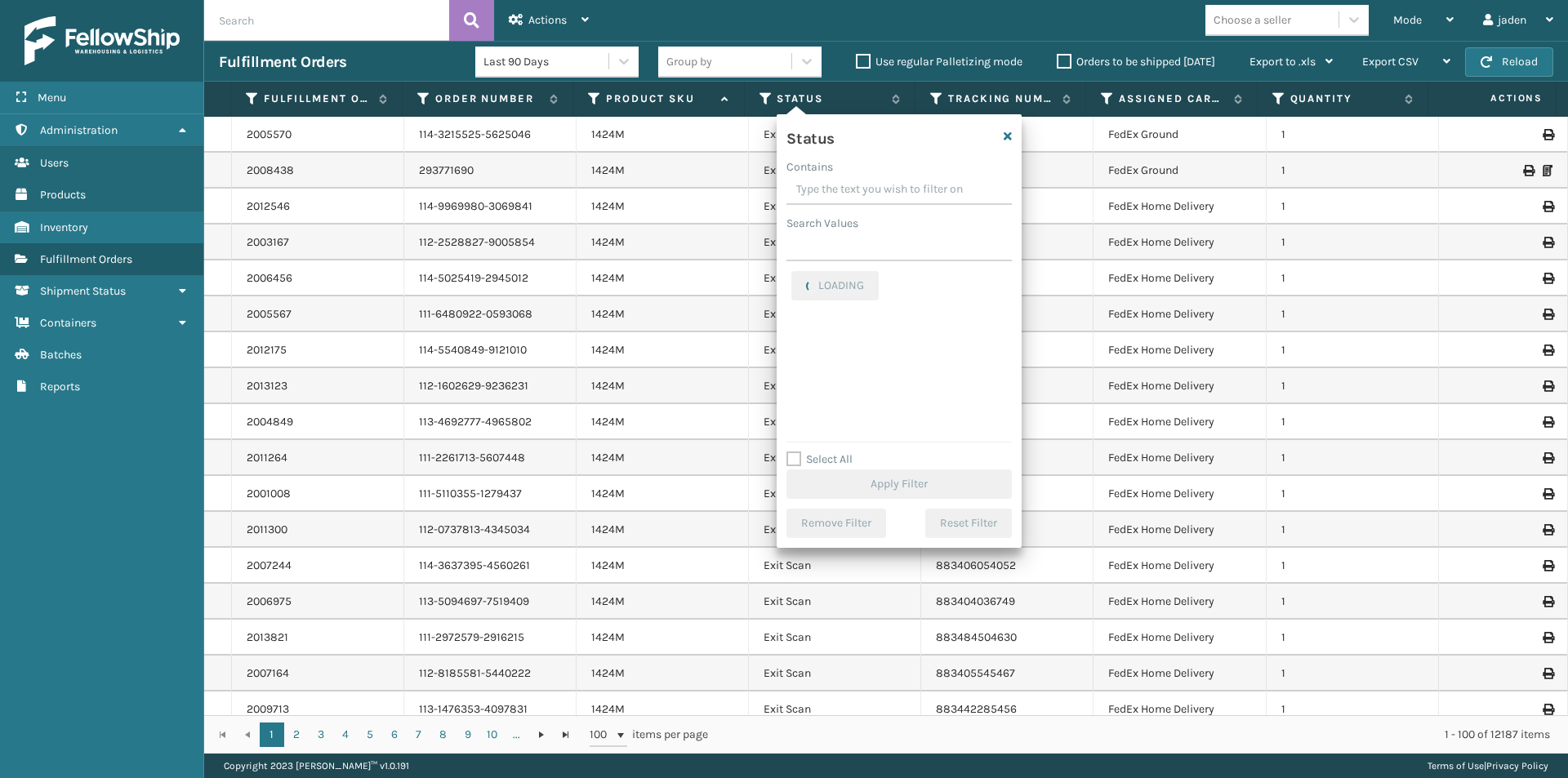
drag, startPoint x: 914, startPoint y: 182, endPoint x: 847, endPoint y: 186, distance: 67.1
click at [847, 186] on input "Contains" at bounding box center [899, 190] width 225 height 29
drag, startPoint x: 916, startPoint y: 186, endPoint x: 844, endPoint y: 186, distance: 72.0
click at [844, 186] on input "Contains" at bounding box center [899, 190] width 225 height 29
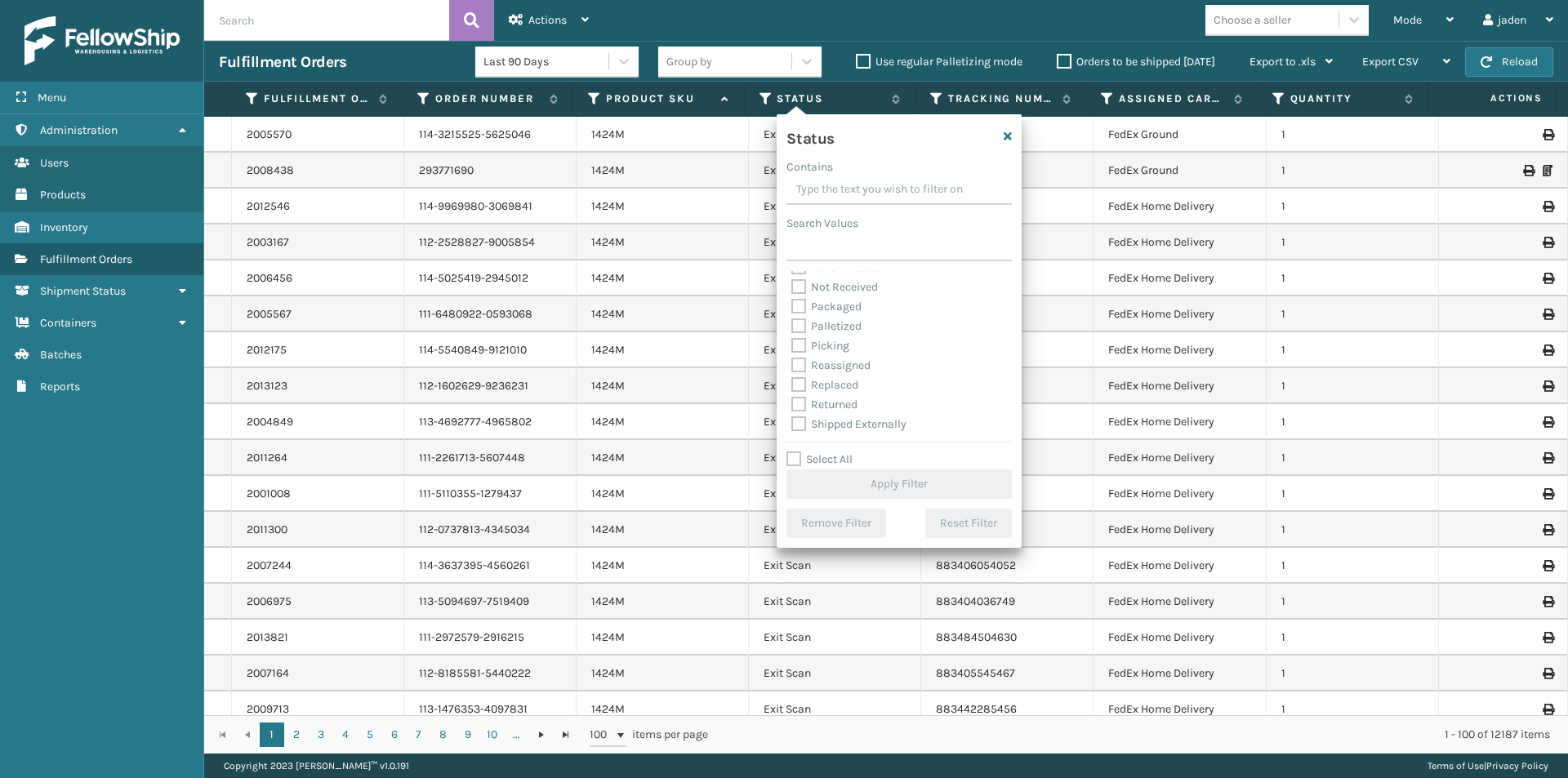
click at [800, 340] on label "Picking" at bounding box center [820, 346] width 58 height 14
click at [792, 340] on input "Picking" at bounding box center [791, 341] width 1 height 10
checkbox input "true"
click at [894, 489] on button "Apply Filter" at bounding box center [899, 484] width 225 height 29
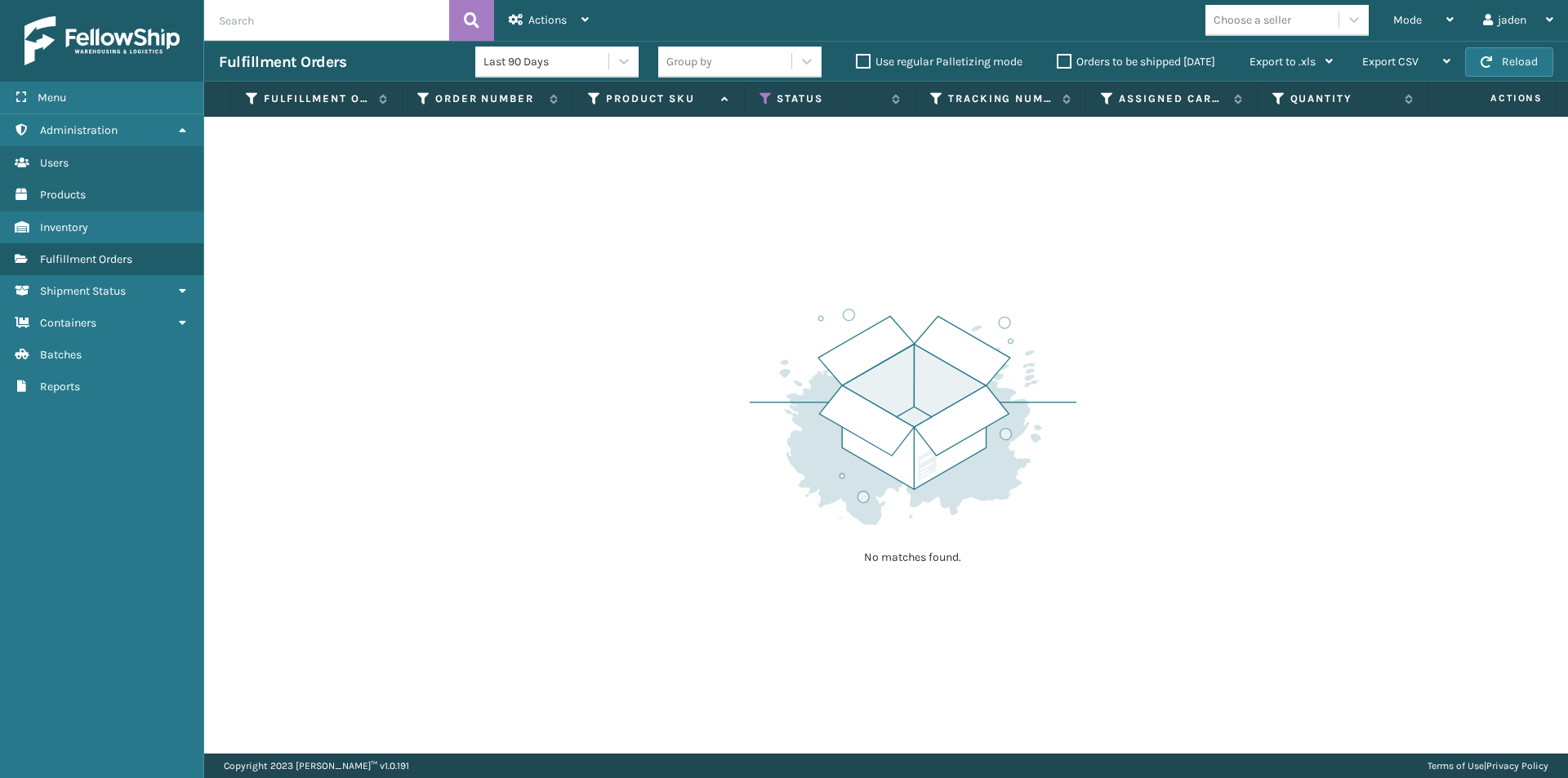
drag, startPoint x: 1022, startPoint y: 288, endPoint x: 974, endPoint y: 283, distance: 48.3
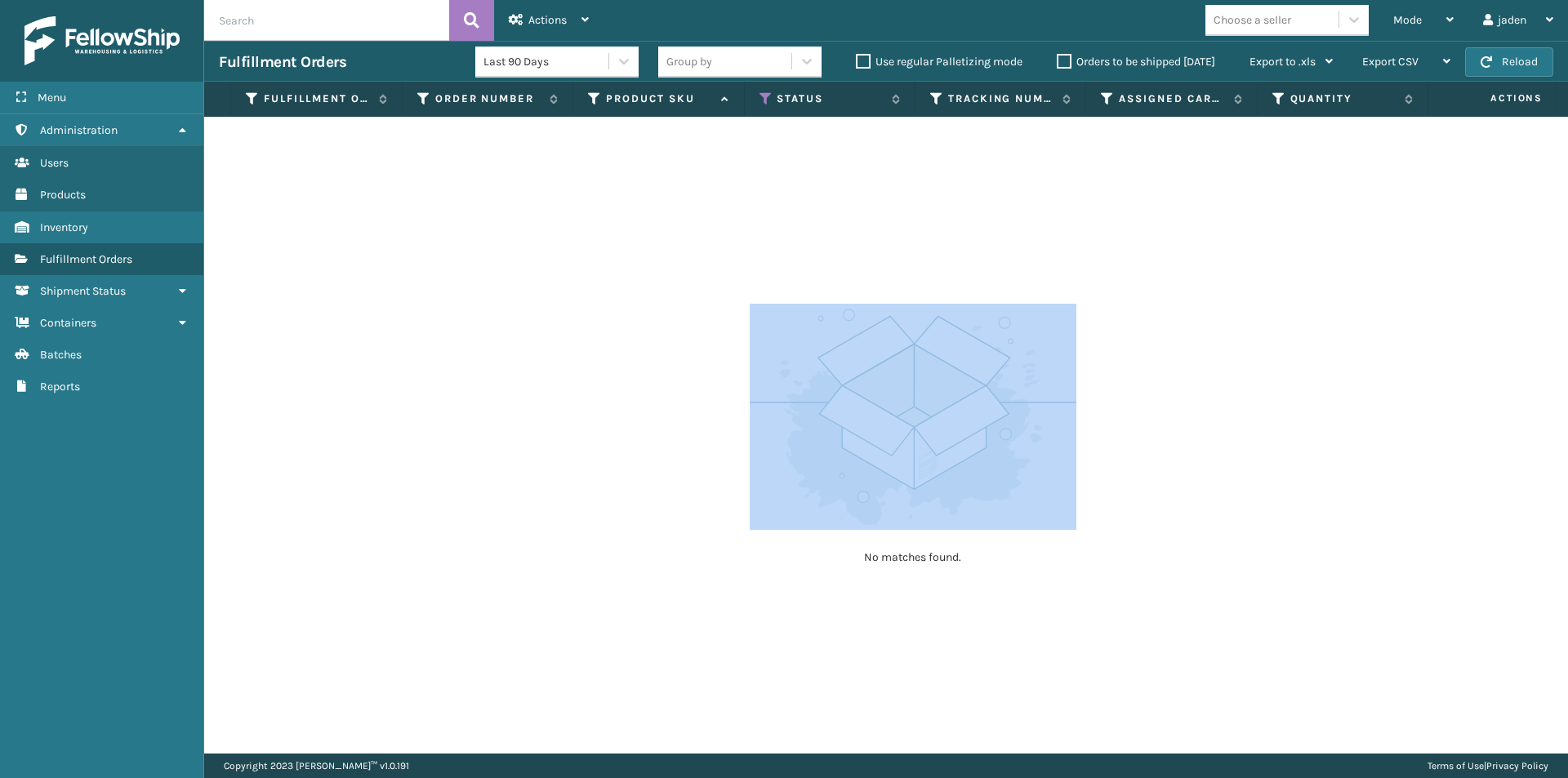
drag, startPoint x: 974, startPoint y: 283, endPoint x: 1173, endPoint y: 107, distance: 265.7
click at [887, 217] on div "No matches found." at bounding box center [885, 435] width 1364 height 637
click at [1498, 54] on button "Reload" at bounding box center [1509, 62] width 88 height 29
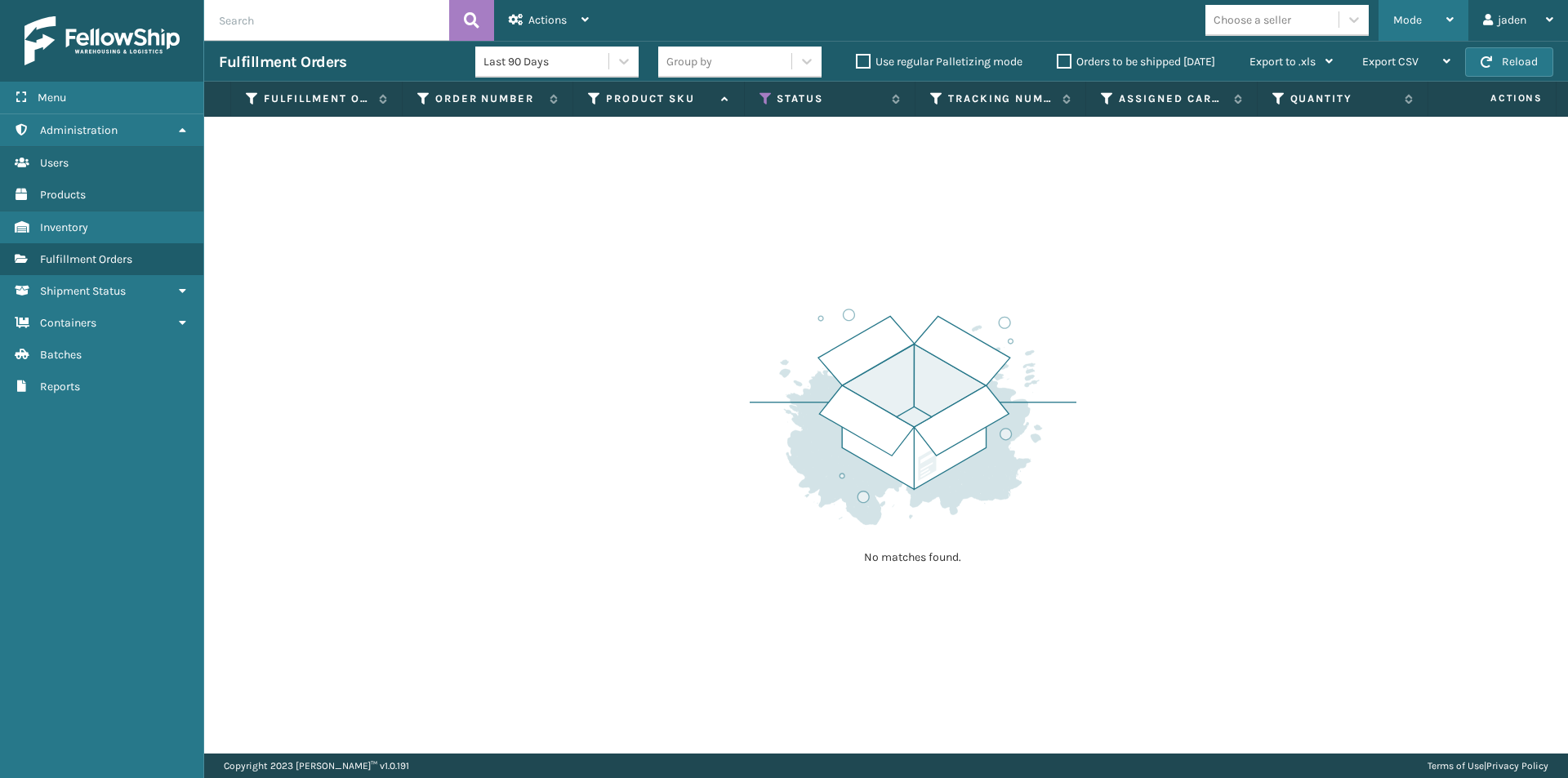
click at [1416, 25] on span "Mode" at bounding box center [1407, 20] width 28 height 14
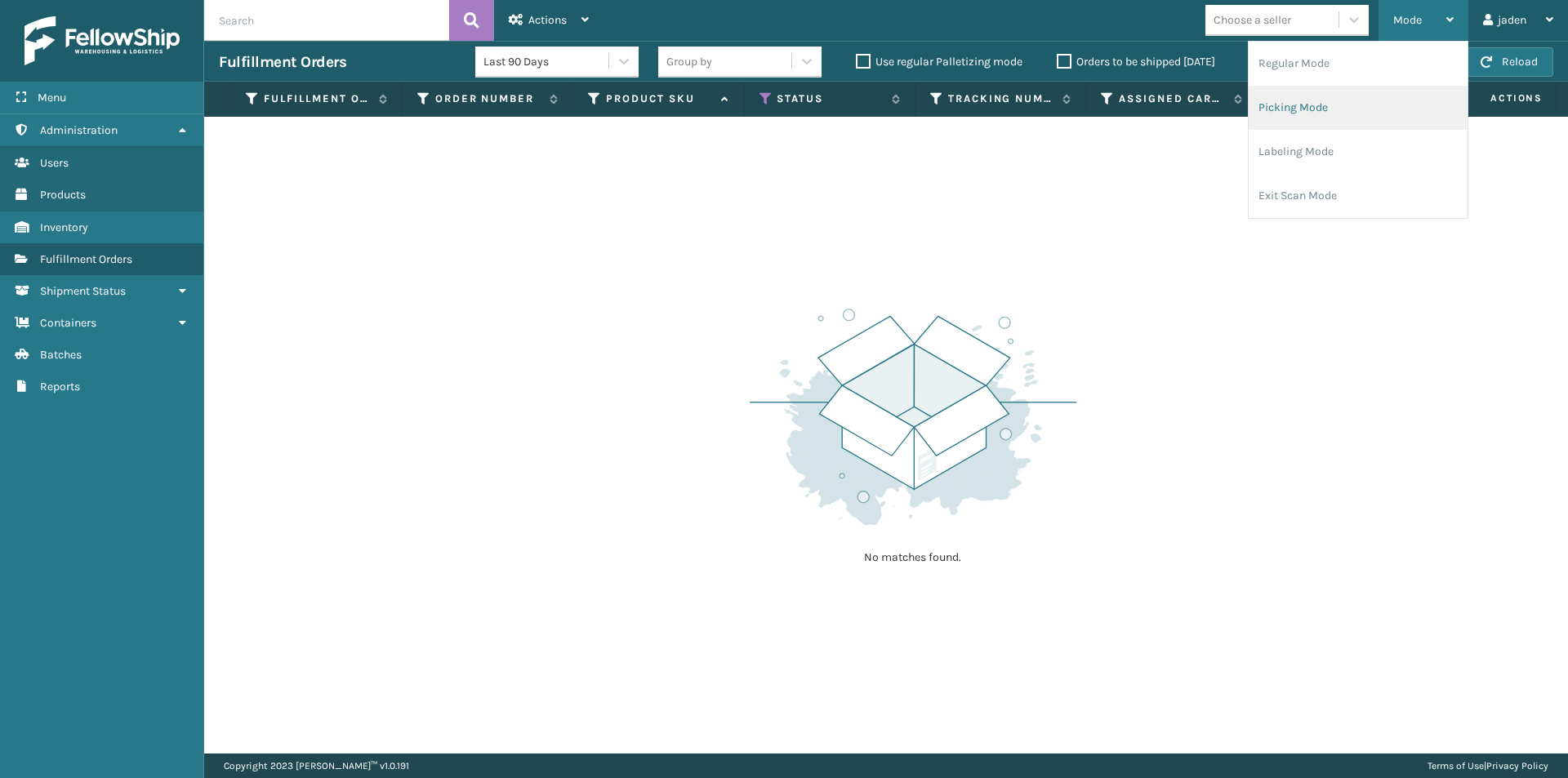
click at [1364, 115] on li "Picking Mode" at bounding box center [1358, 108] width 219 height 45
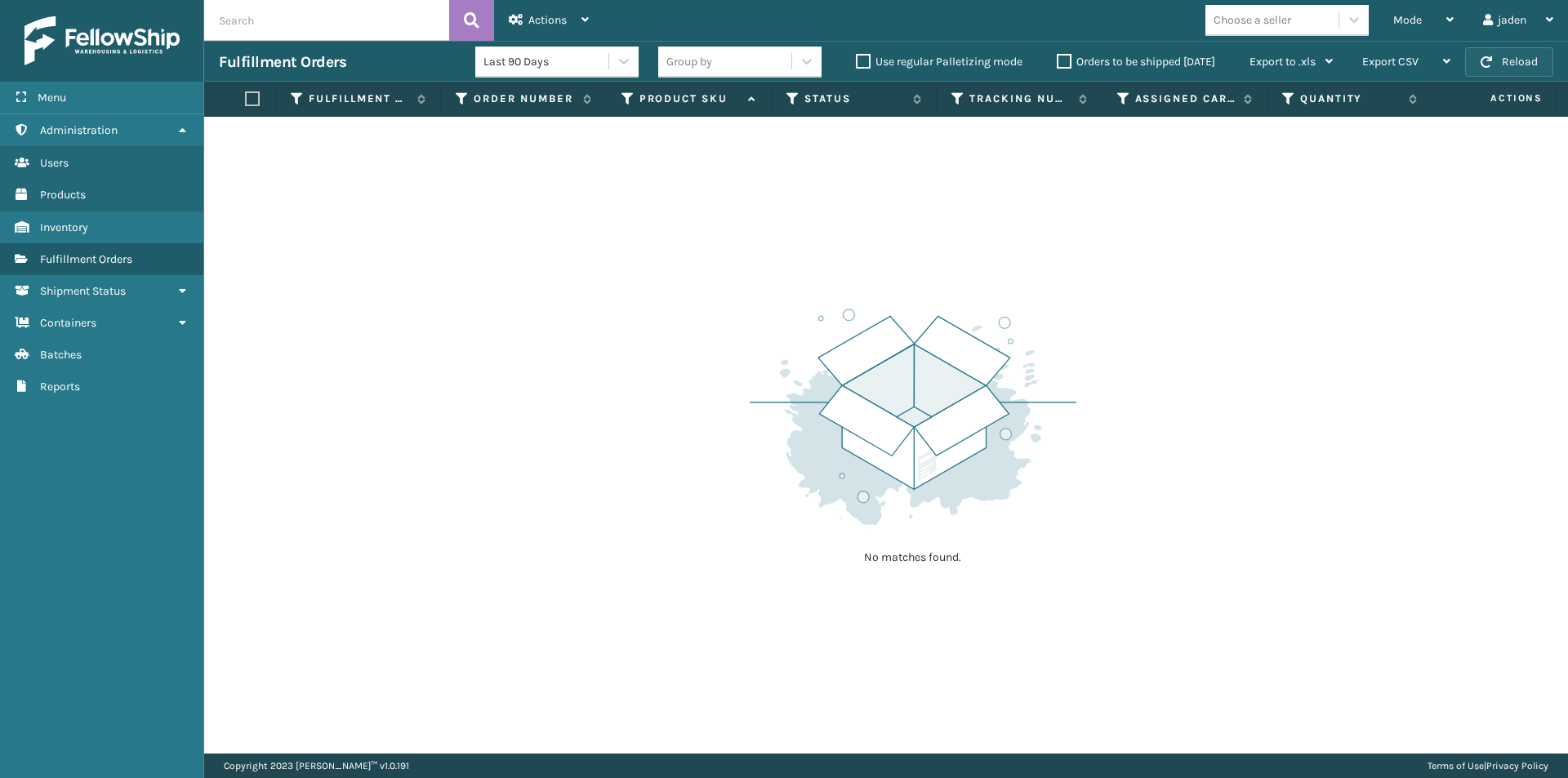
click at [1501, 74] on button "Reload" at bounding box center [1509, 62] width 88 height 29
click at [1428, 21] on div "Mode" at bounding box center [1423, 21] width 61 height 41
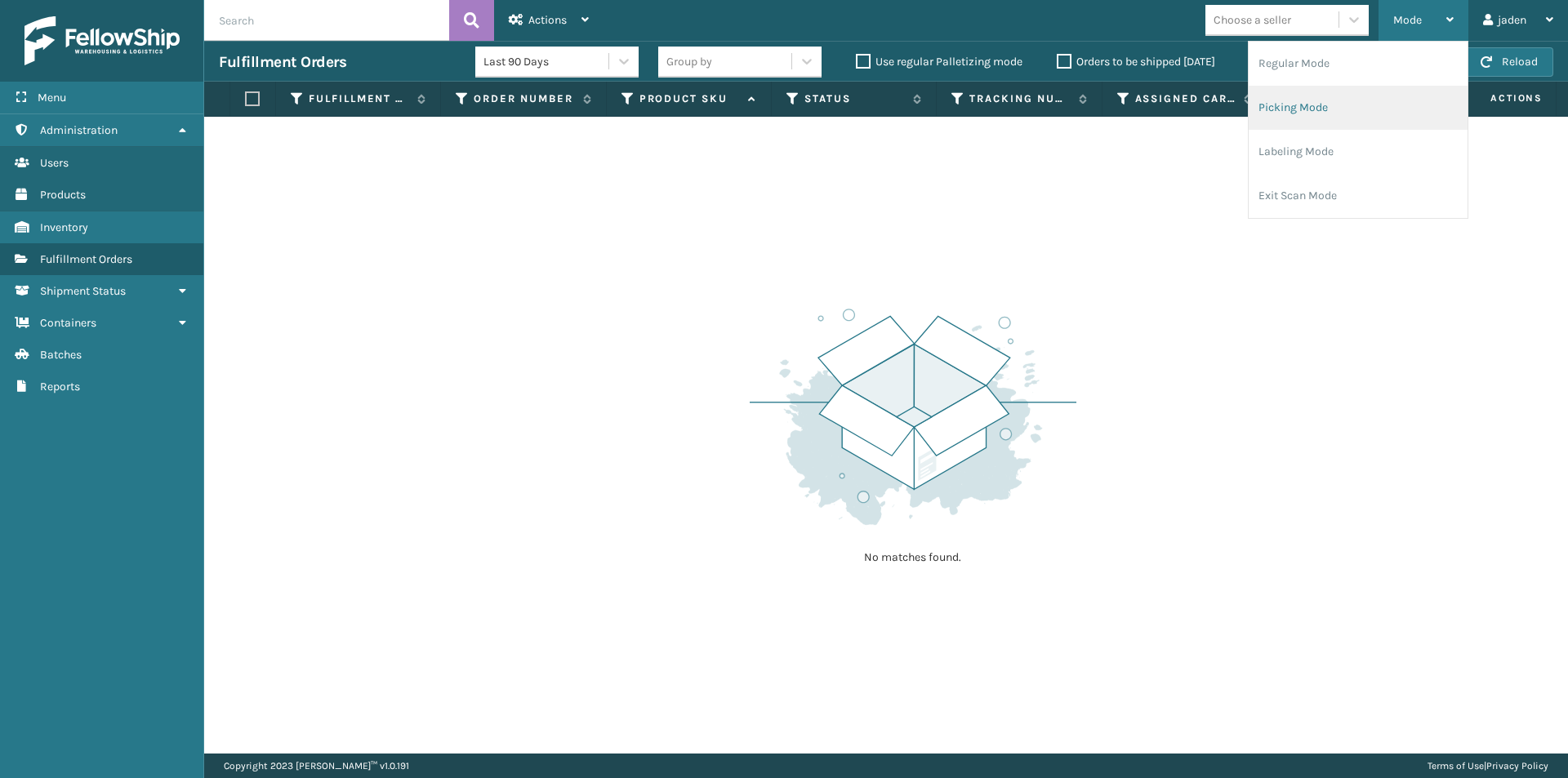
click at [1389, 101] on li "Picking Mode" at bounding box center [1358, 108] width 219 height 45
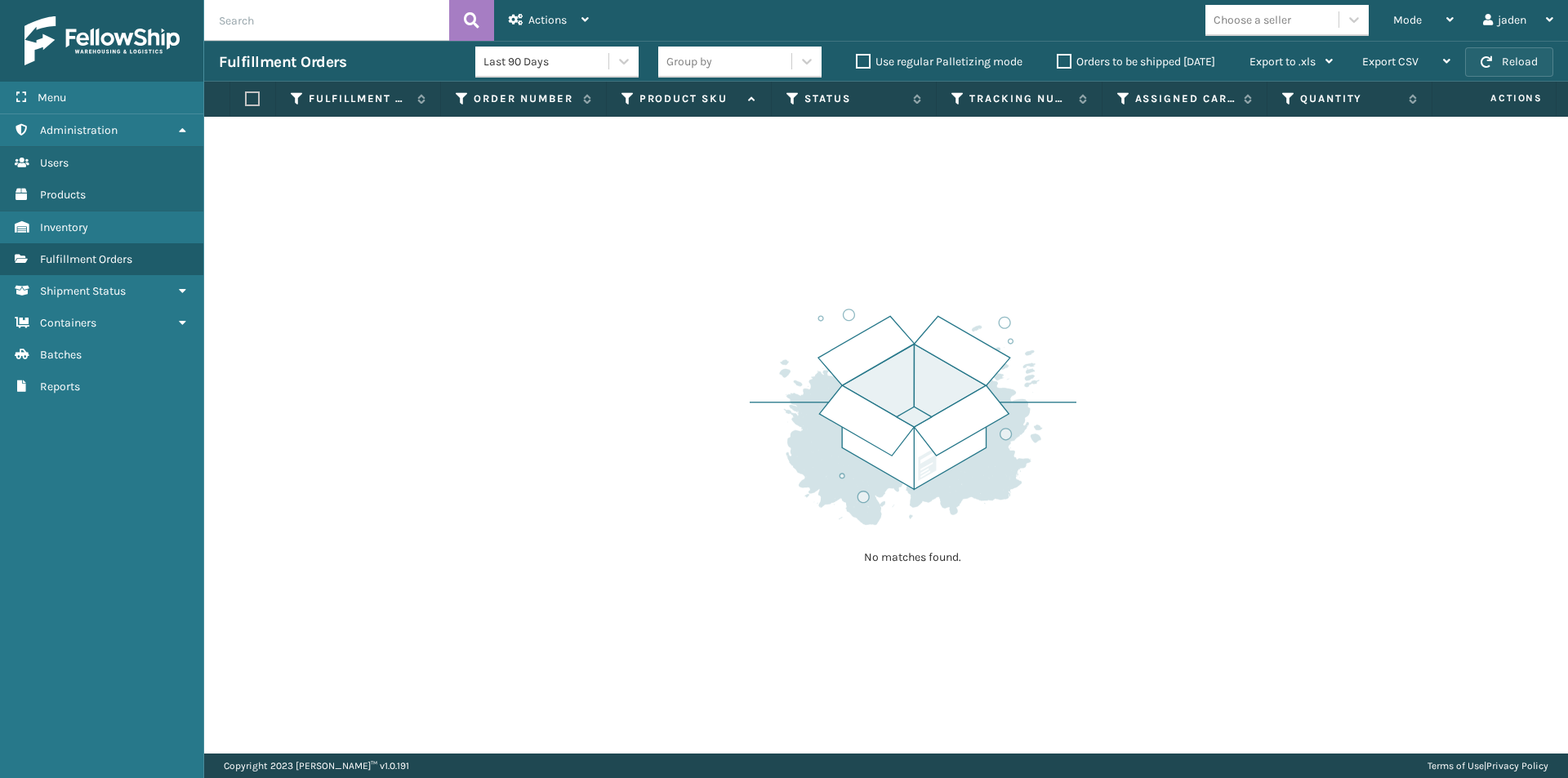
click at [1500, 64] on button "Reload" at bounding box center [1509, 62] width 88 height 29
click at [1429, 13] on div "Mode" at bounding box center [1423, 21] width 61 height 41
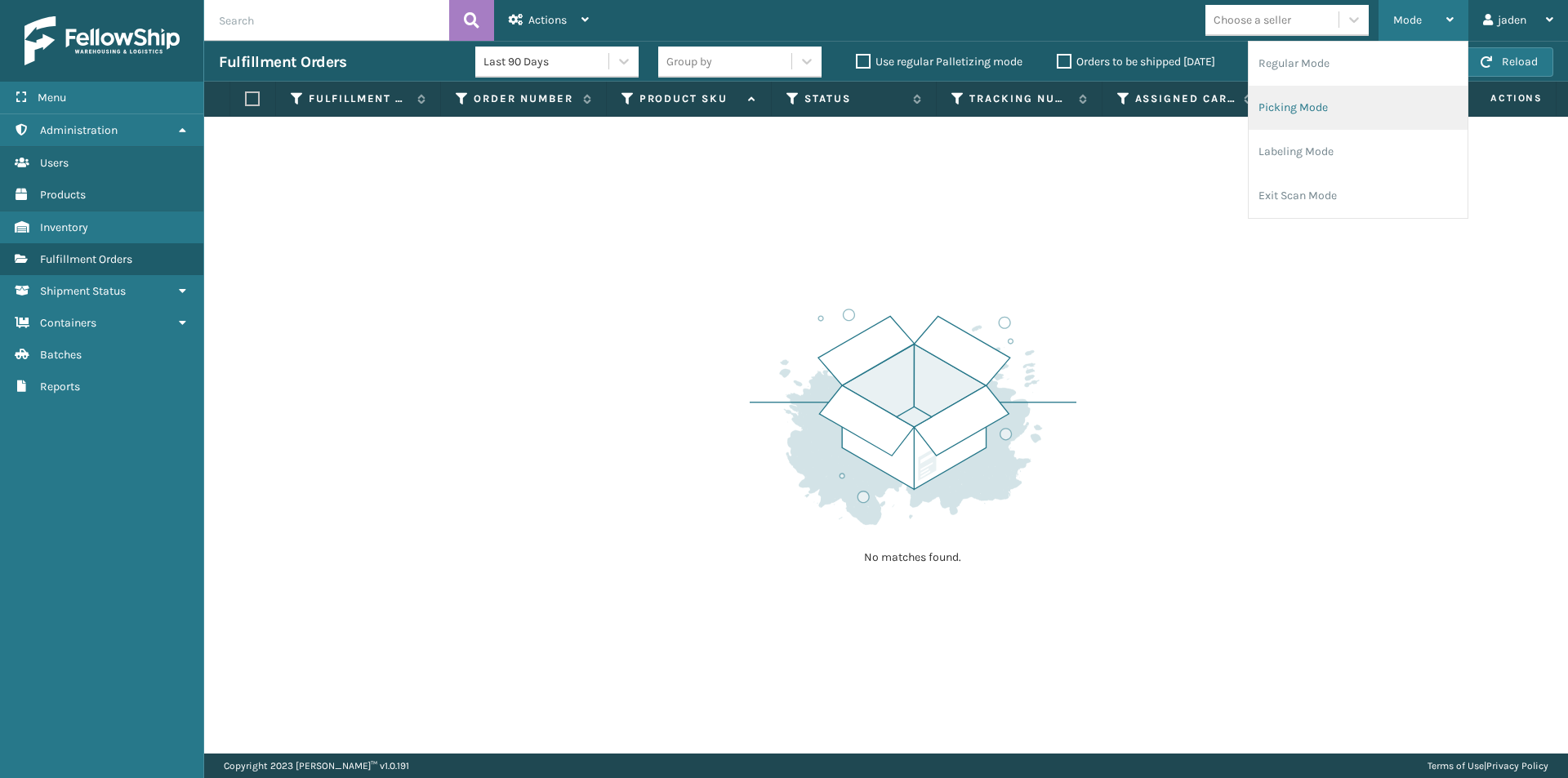
click at [1341, 113] on li "Picking Mode" at bounding box center [1358, 108] width 219 height 45
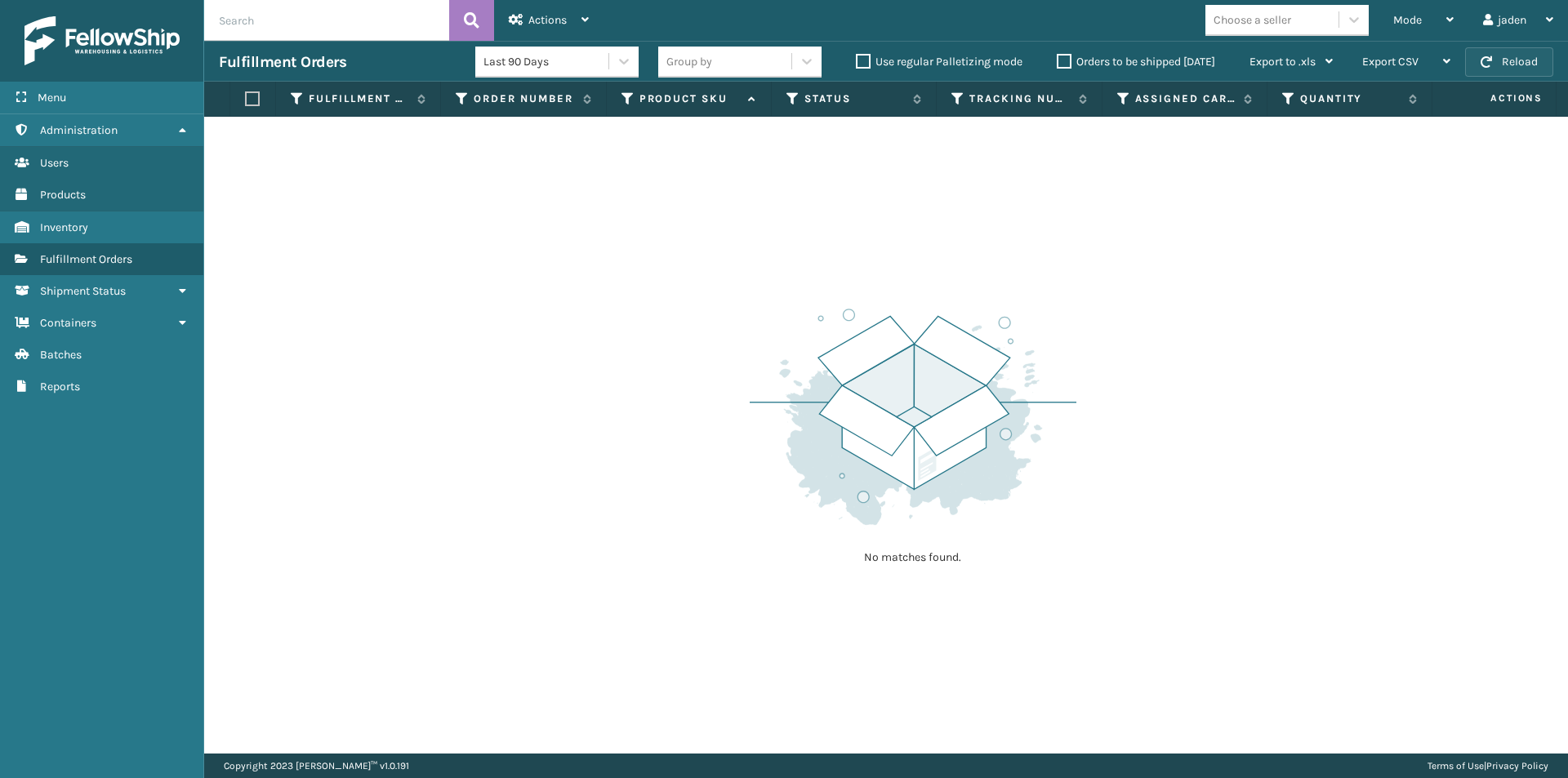
click at [1511, 60] on button "Reload" at bounding box center [1509, 62] width 88 height 29
drag, startPoint x: 1142, startPoint y: 294, endPoint x: 1127, endPoint y: 291, distance: 15.3
drag, startPoint x: 1127, startPoint y: 291, endPoint x: 665, endPoint y: 224, distance: 466.8
click at [690, 261] on div "No matches found." at bounding box center [885, 435] width 1364 height 637
click at [1496, 64] on button "Reload" at bounding box center [1509, 62] width 88 height 29
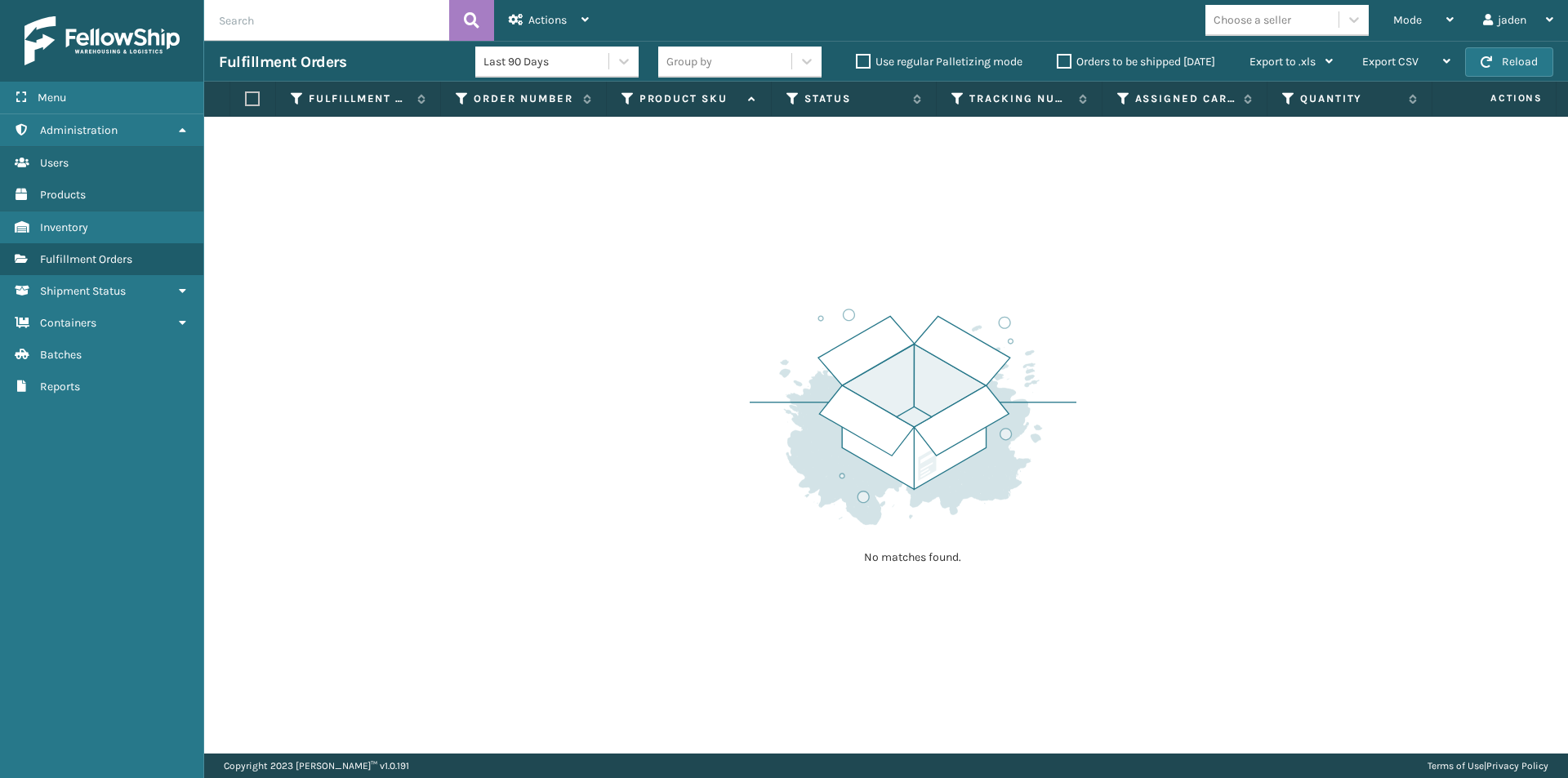
click at [1496, 64] on button "Reload" at bounding box center [1509, 62] width 88 height 29
click at [1521, 62] on button "Reload" at bounding box center [1509, 62] width 88 height 29
drag, startPoint x: 1124, startPoint y: 424, endPoint x: 659, endPoint y: 457, distance: 466.2
click at [659, 460] on div "No matches found." at bounding box center [885, 435] width 1364 height 637
click at [1496, 58] on button "Reload" at bounding box center [1509, 62] width 88 height 29
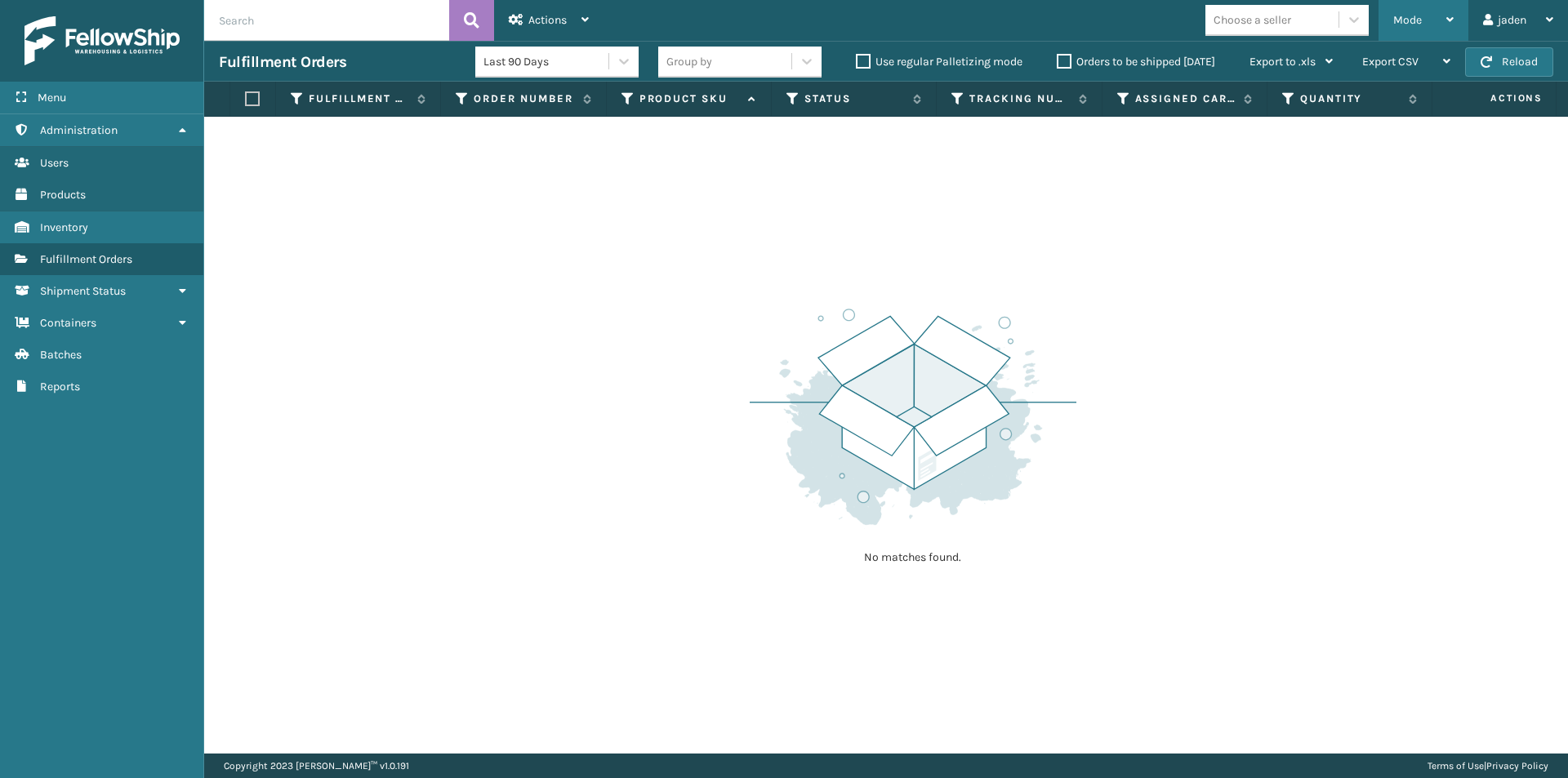
click at [1449, 26] on div "Mode" at bounding box center [1423, 21] width 61 height 41
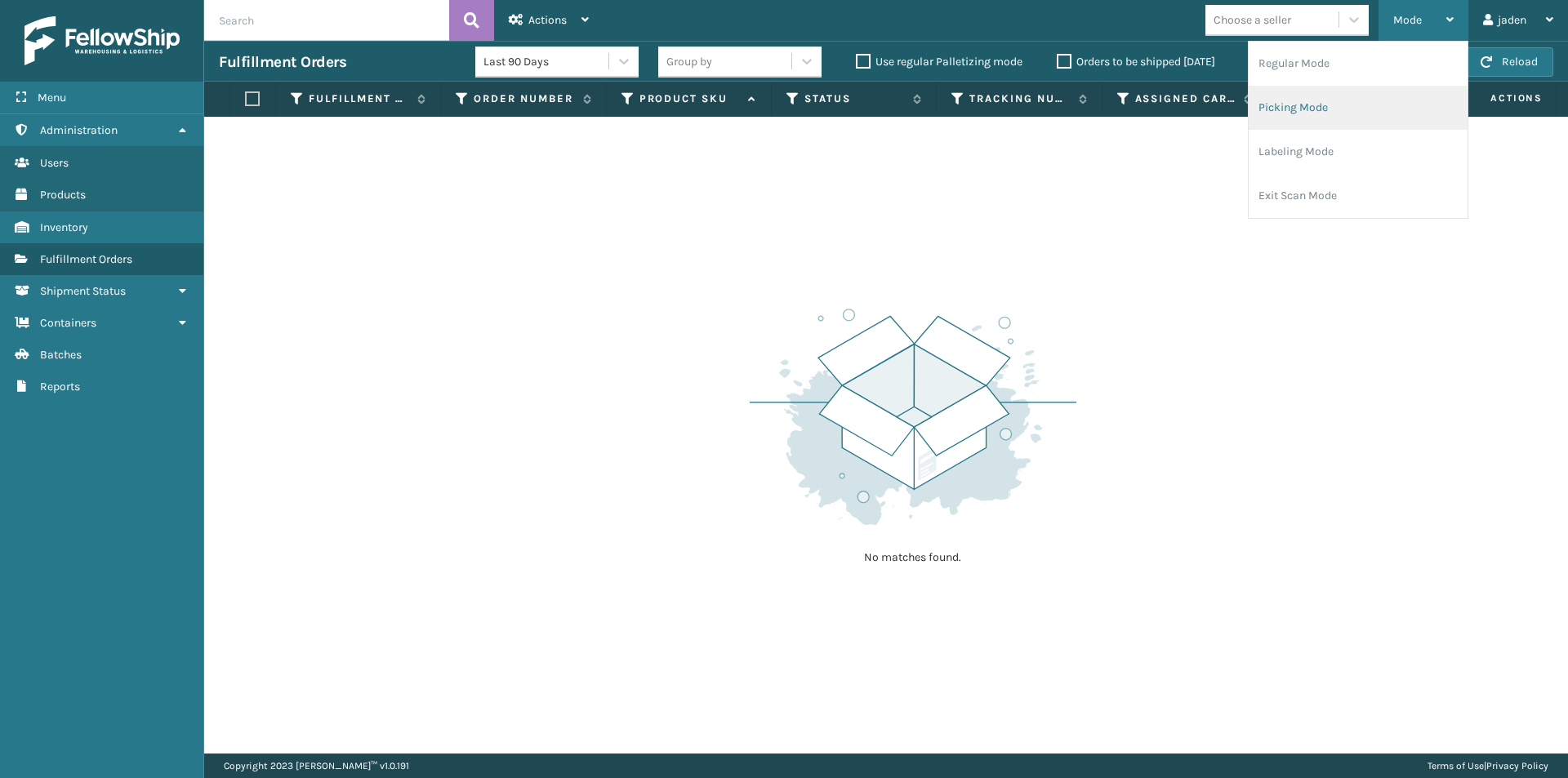
click at [1403, 104] on li "Picking Mode" at bounding box center [1358, 108] width 219 height 45
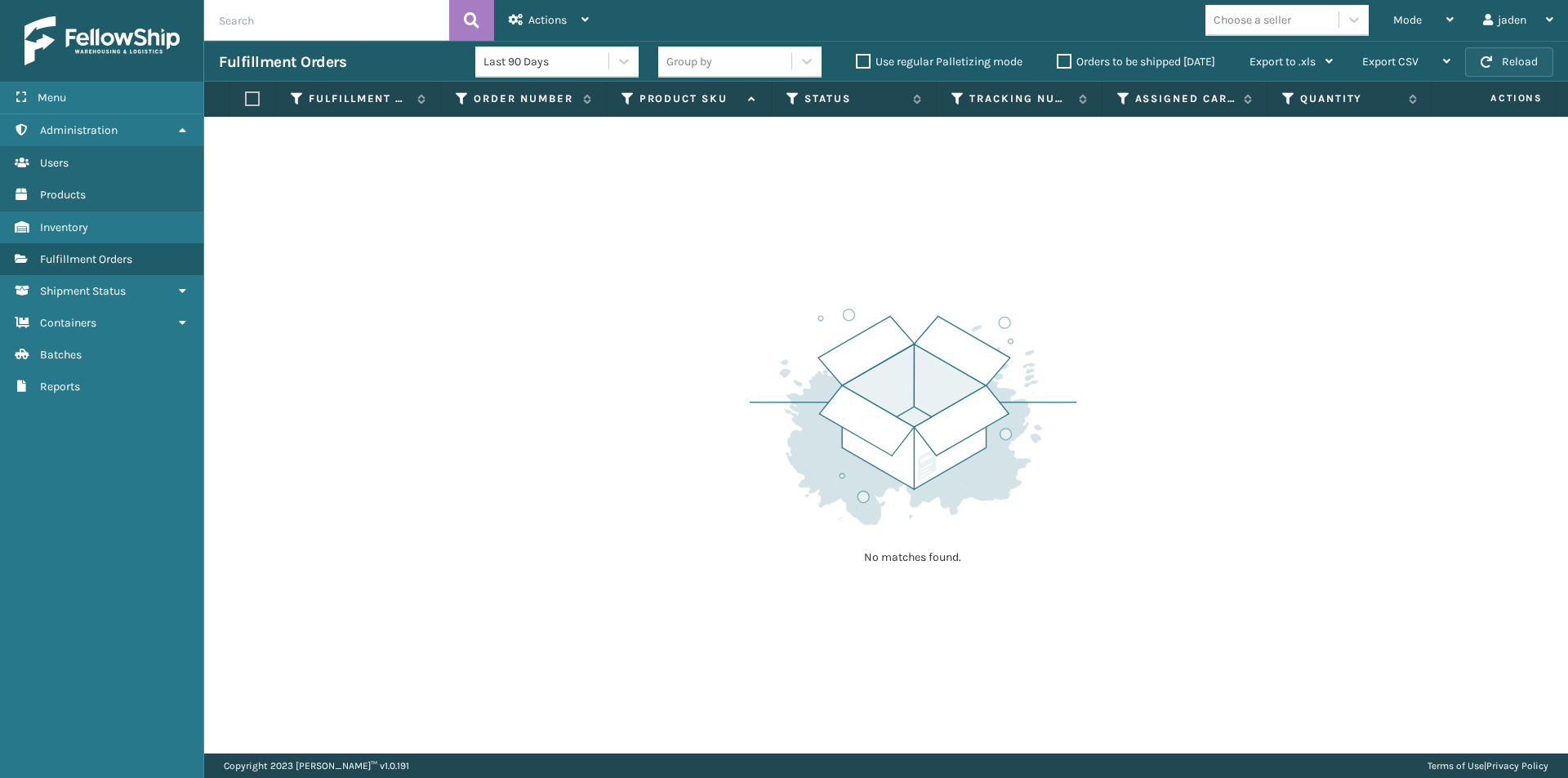
click at [1513, 62] on button "Reload" at bounding box center [1509, 62] width 88 height 29
click at [1416, 17] on span "Mode" at bounding box center [1407, 20] width 28 height 14
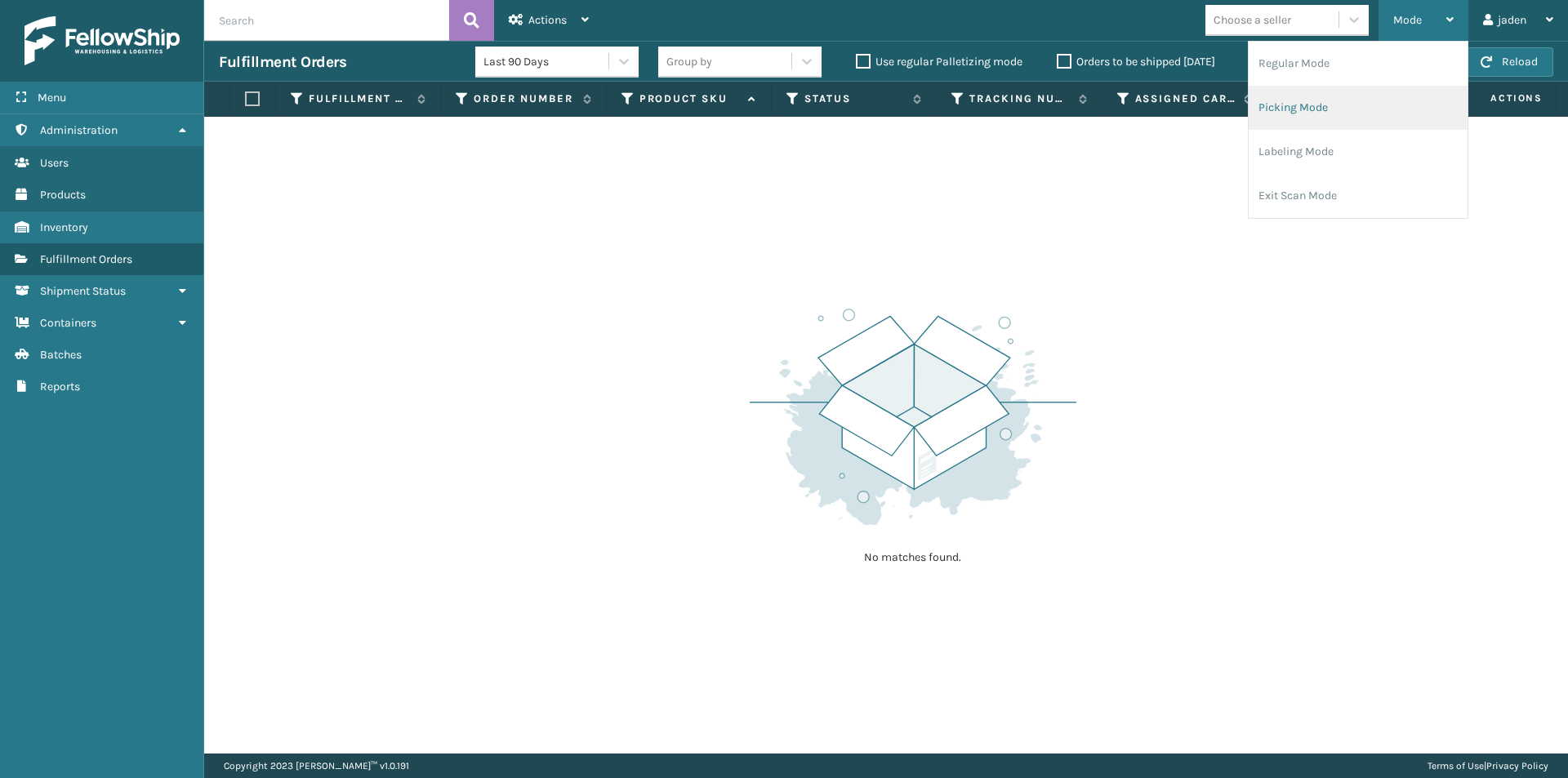
click at [1374, 98] on li "Picking Mode" at bounding box center [1358, 108] width 219 height 45
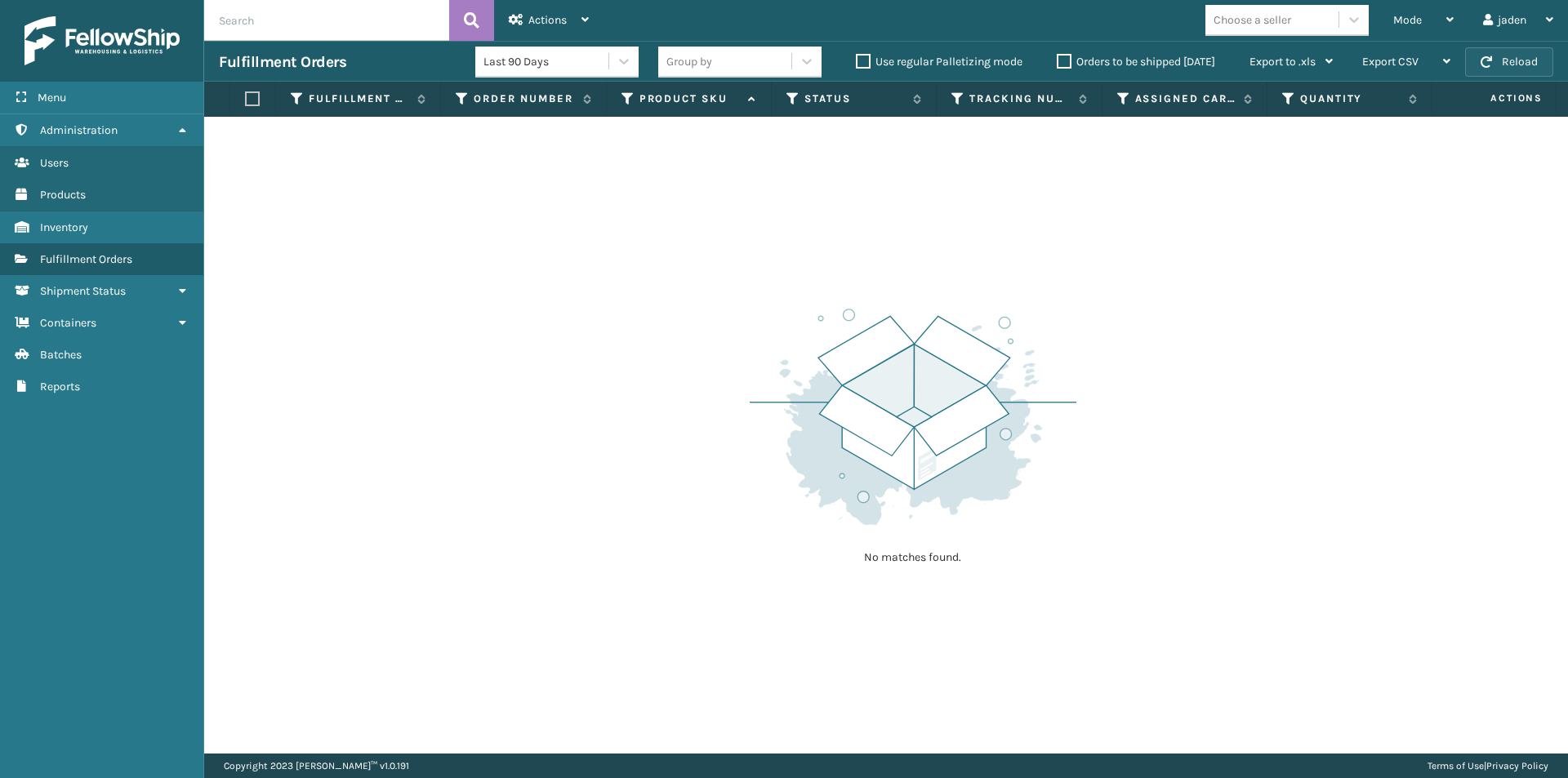
click at [1517, 60] on button "Reload" at bounding box center [1509, 62] width 88 height 29
click at [1428, 29] on div "Mode" at bounding box center [1423, 21] width 61 height 41
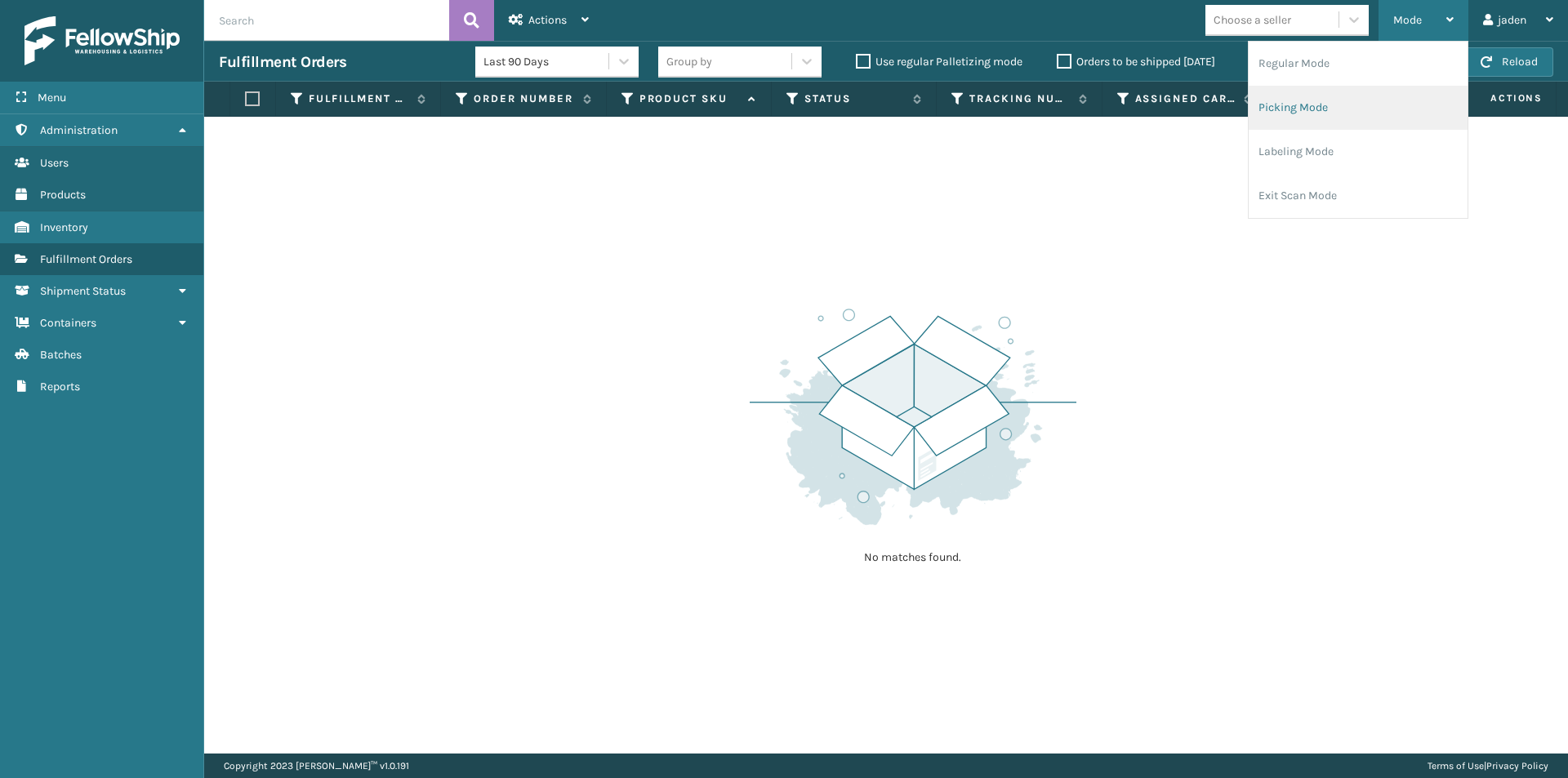
click at [1371, 89] on li "Picking Mode" at bounding box center [1358, 108] width 219 height 45
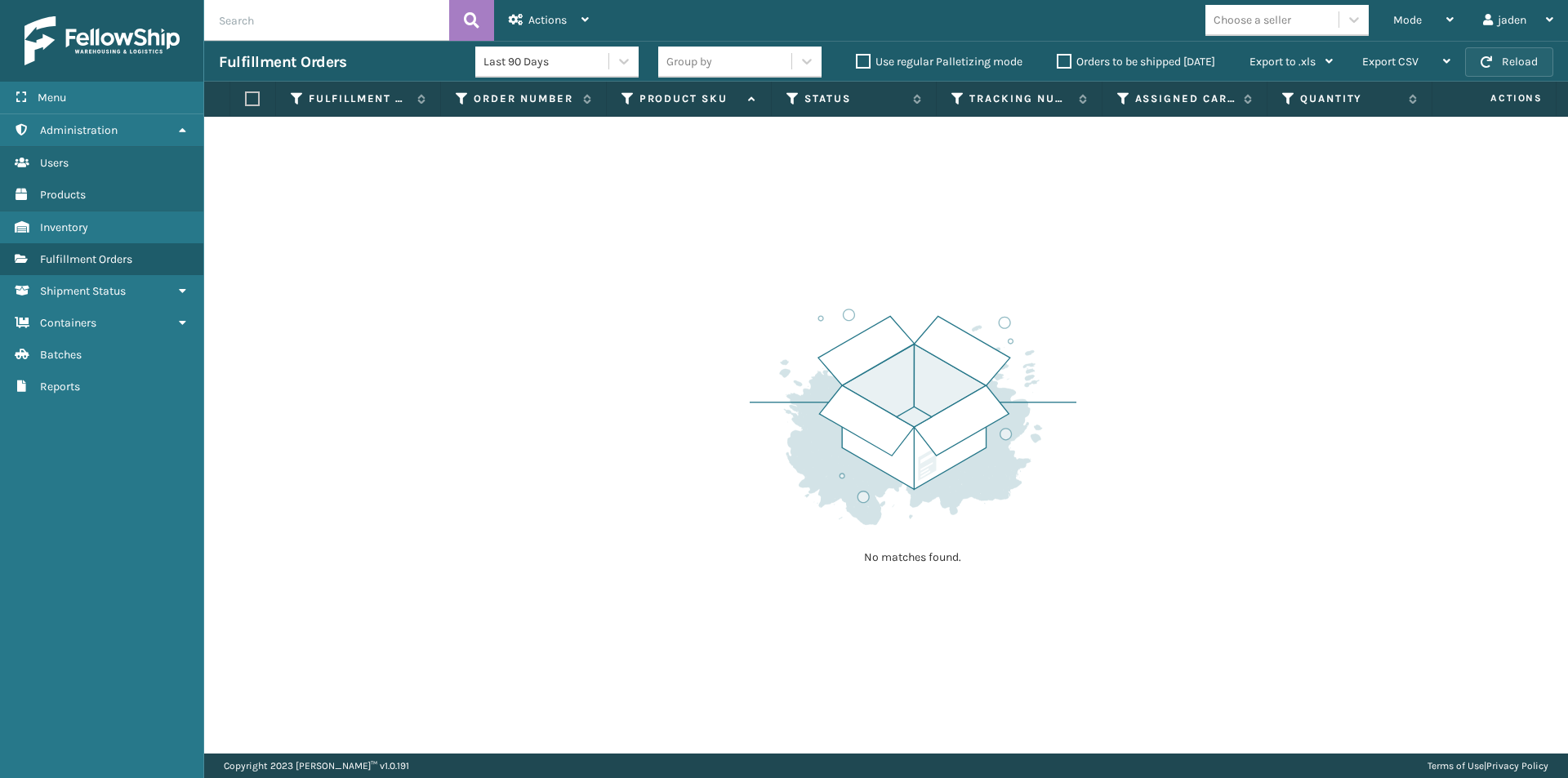
click at [1532, 64] on button "Reload" at bounding box center [1509, 62] width 88 height 29
drag, startPoint x: 993, startPoint y: 269, endPoint x: 655, endPoint y: 268, distance: 338.0
click at [655, 268] on div "No matches found." at bounding box center [885, 435] width 1364 height 637
click at [1483, 68] on button "Reload" at bounding box center [1509, 62] width 88 height 29
drag, startPoint x: 993, startPoint y: 264, endPoint x: 504, endPoint y: 54, distance: 532.2
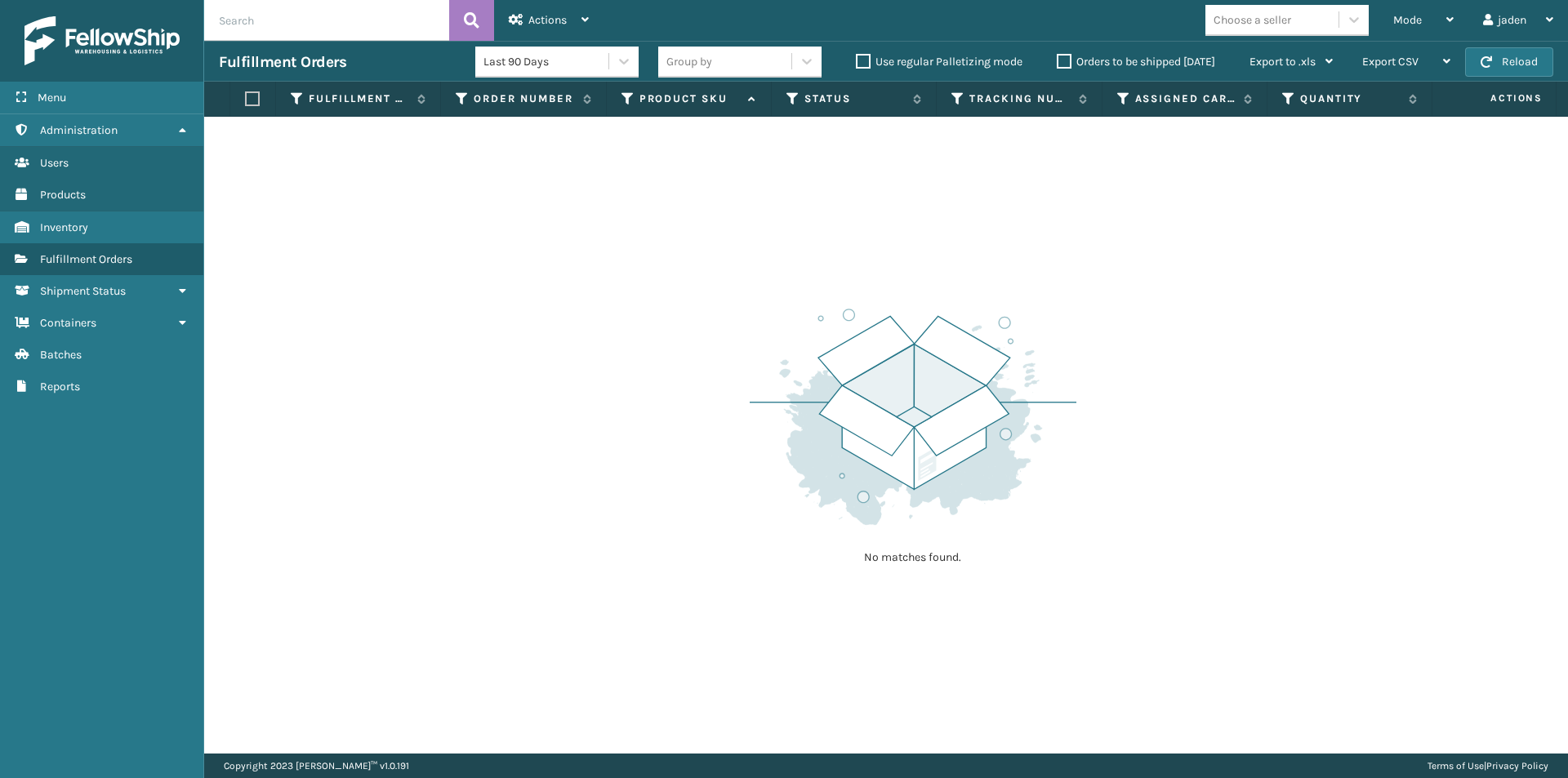
click at [583, 246] on div "No matches found." at bounding box center [885, 435] width 1364 height 637
click at [1496, 56] on button "Reload" at bounding box center [1509, 62] width 88 height 29
drag, startPoint x: 1090, startPoint y: 256, endPoint x: 964, endPoint y: 22, distance: 265.8
click at [637, 258] on div "No matches found." at bounding box center [885, 435] width 1364 height 637
click at [1418, 20] on span "Mode" at bounding box center [1407, 20] width 28 height 14
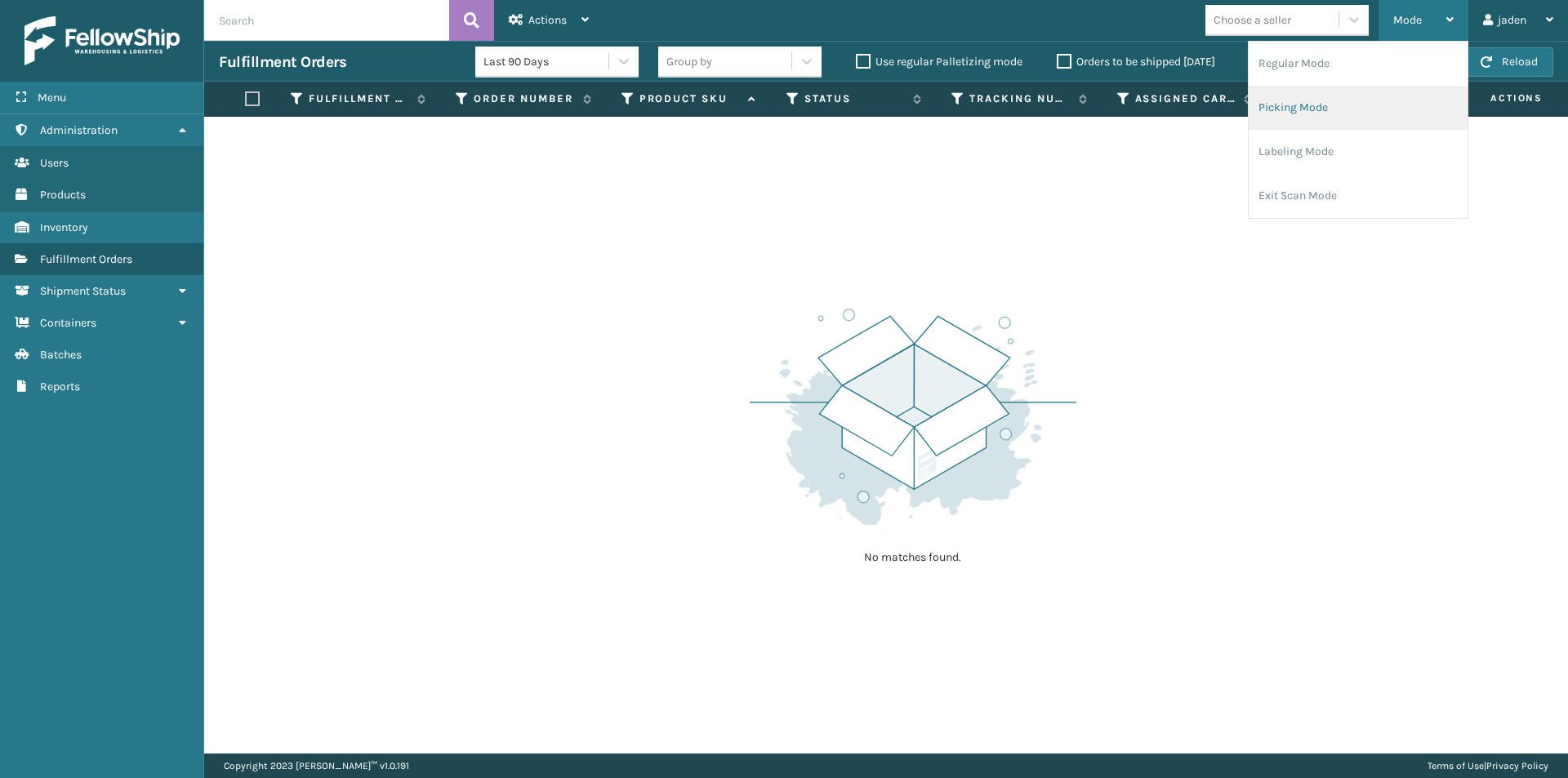
click at [1356, 109] on li "Picking Mode" at bounding box center [1358, 108] width 219 height 45
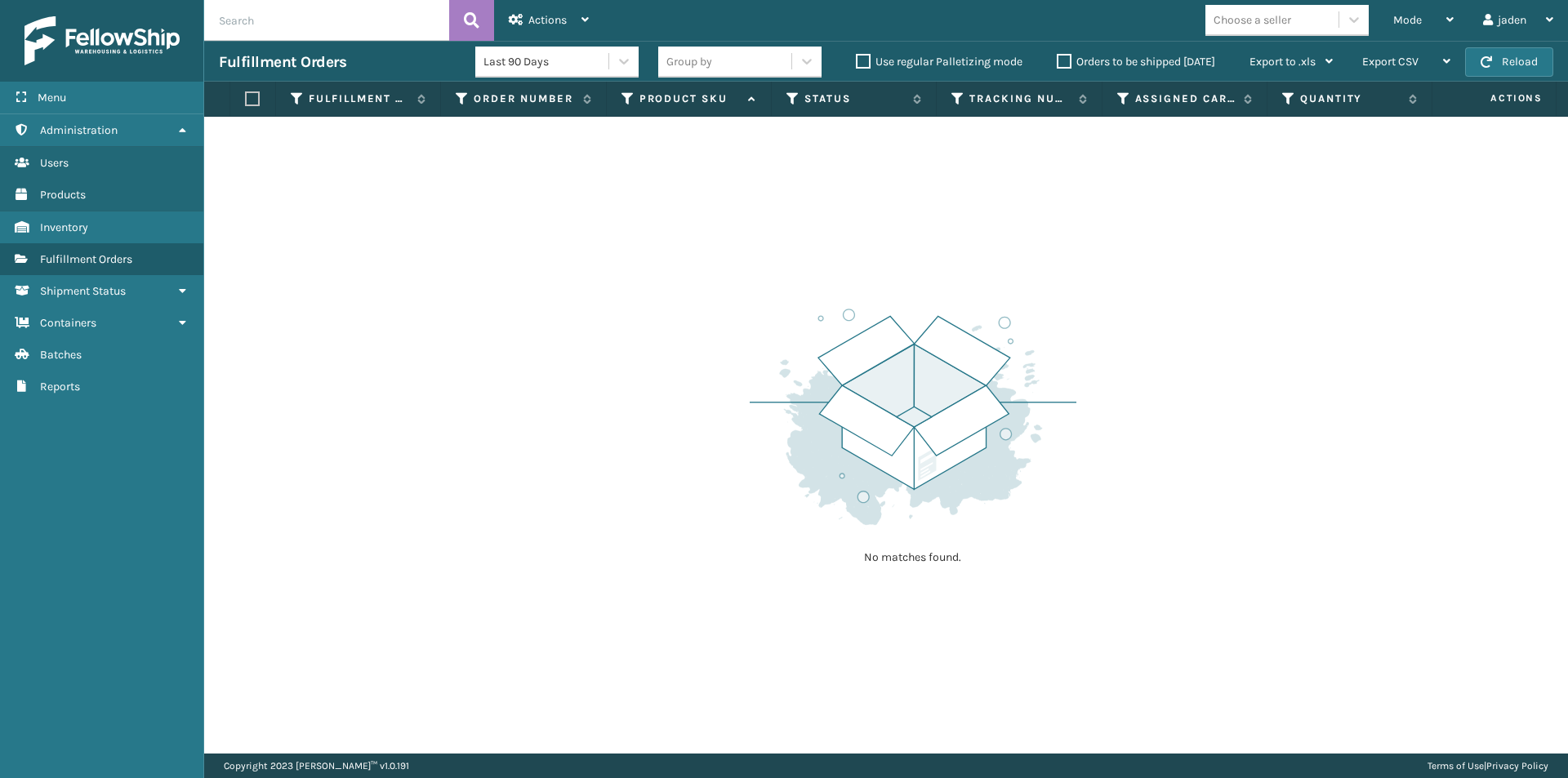
drag, startPoint x: 1038, startPoint y: 287, endPoint x: 1133, endPoint y: 13, distance: 290.0
click at [702, 277] on div "No matches found." at bounding box center [885, 435] width 1364 height 637
click at [1508, 64] on button "Reload" at bounding box center [1509, 62] width 88 height 29
drag, startPoint x: 1132, startPoint y: 365, endPoint x: 855, endPoint y: 193, distance: 326.1
click at [770, 282] on div "No matches found." at bounding box center [885, 435] width 1364 height 637
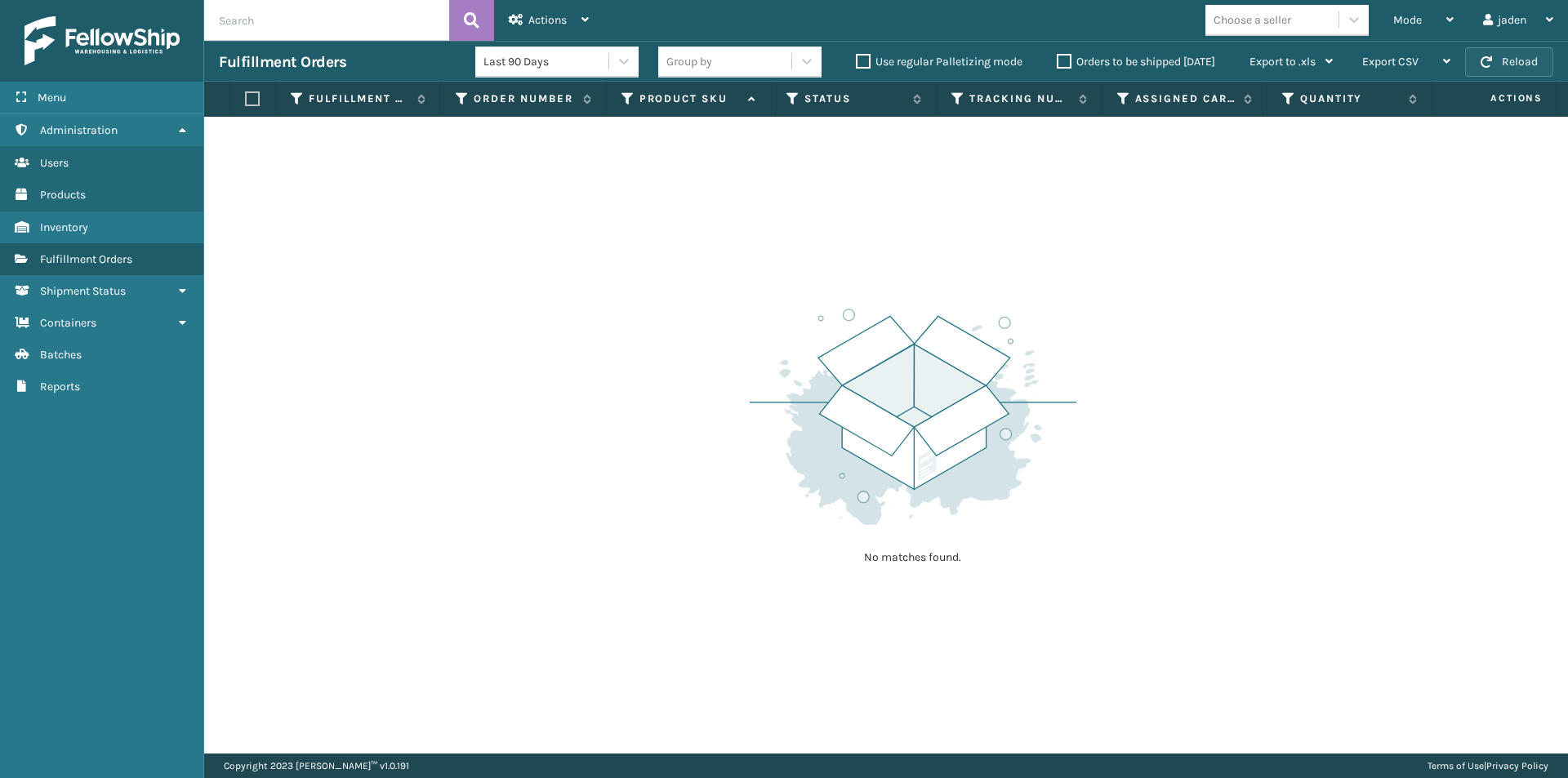
click at [1500, 60] on button "Reload" at bounding box center [1509, 62] width 88 height 29
click at [1417, 16] on span "Mode" at bounding box center [1407, 20] width 28 height 14
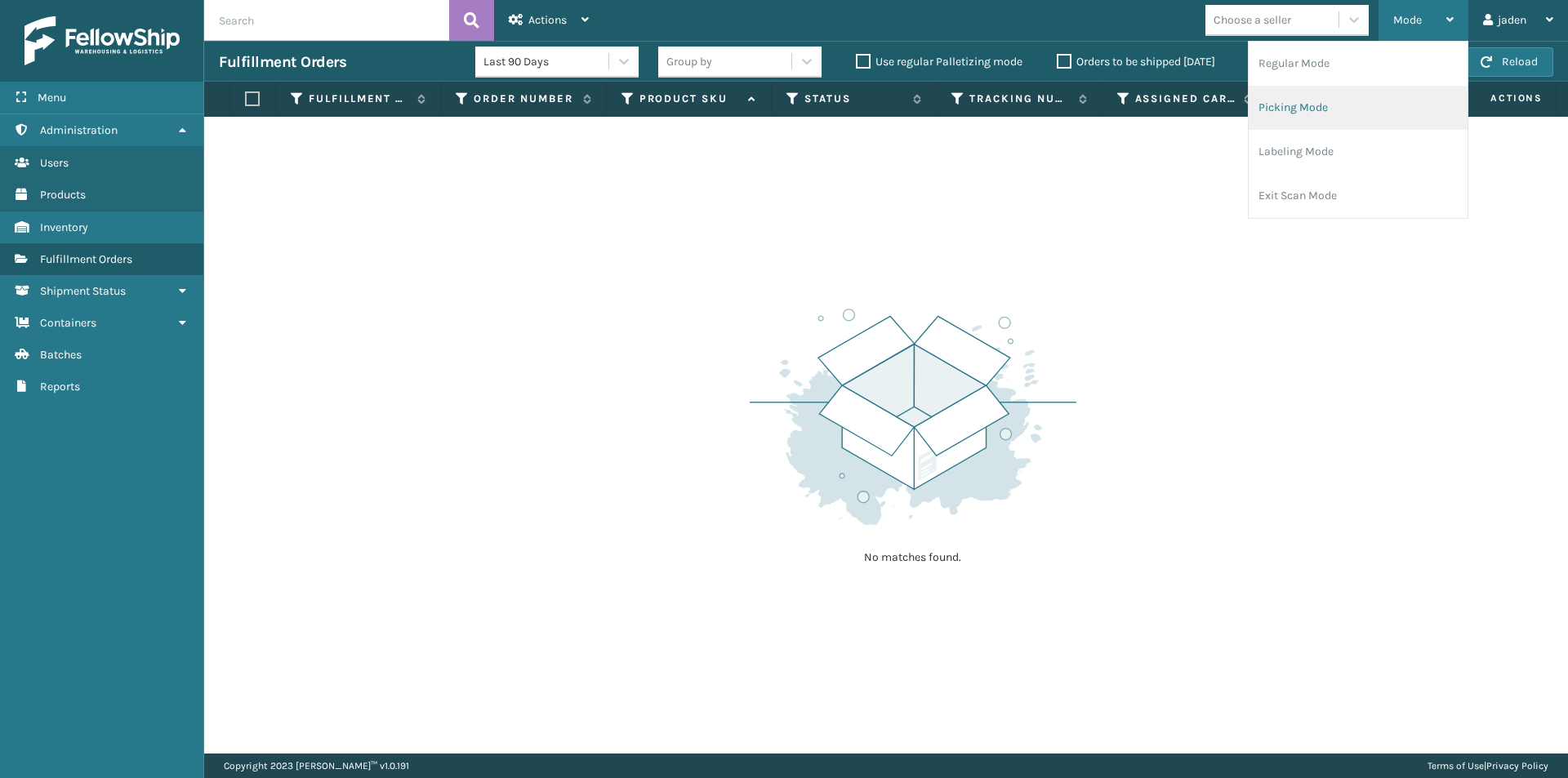
click at [1369, 110] on li "Picking Mode" at bounding box center [1358, 108] width 219 height 45
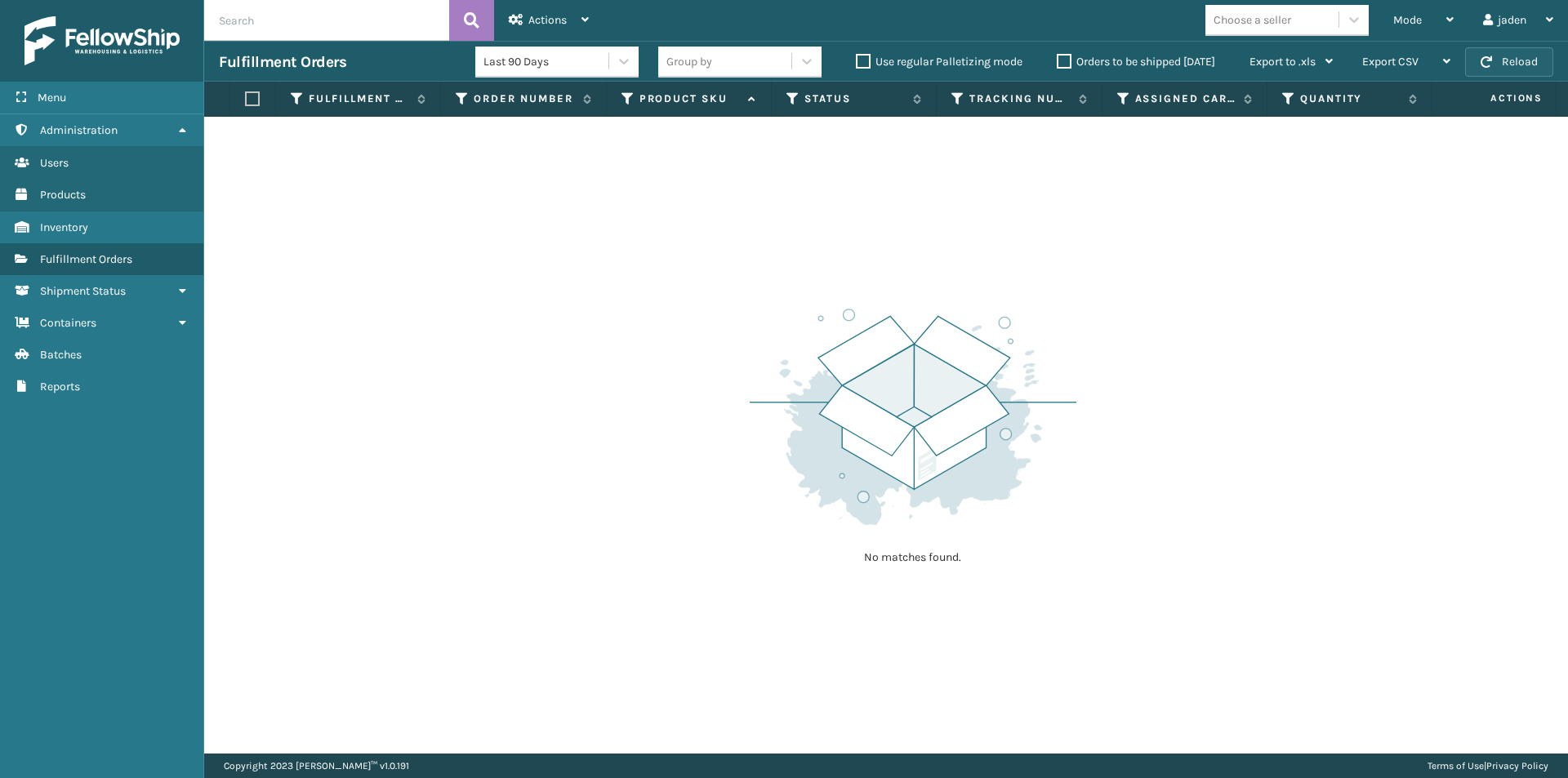
click at [1514, 62] on button "Reload" at bounding box center [1509, 62] width 88 height 29
click at [1419, 25] on span "Mode" at bounding box center [1407, 20] width 28 height 14
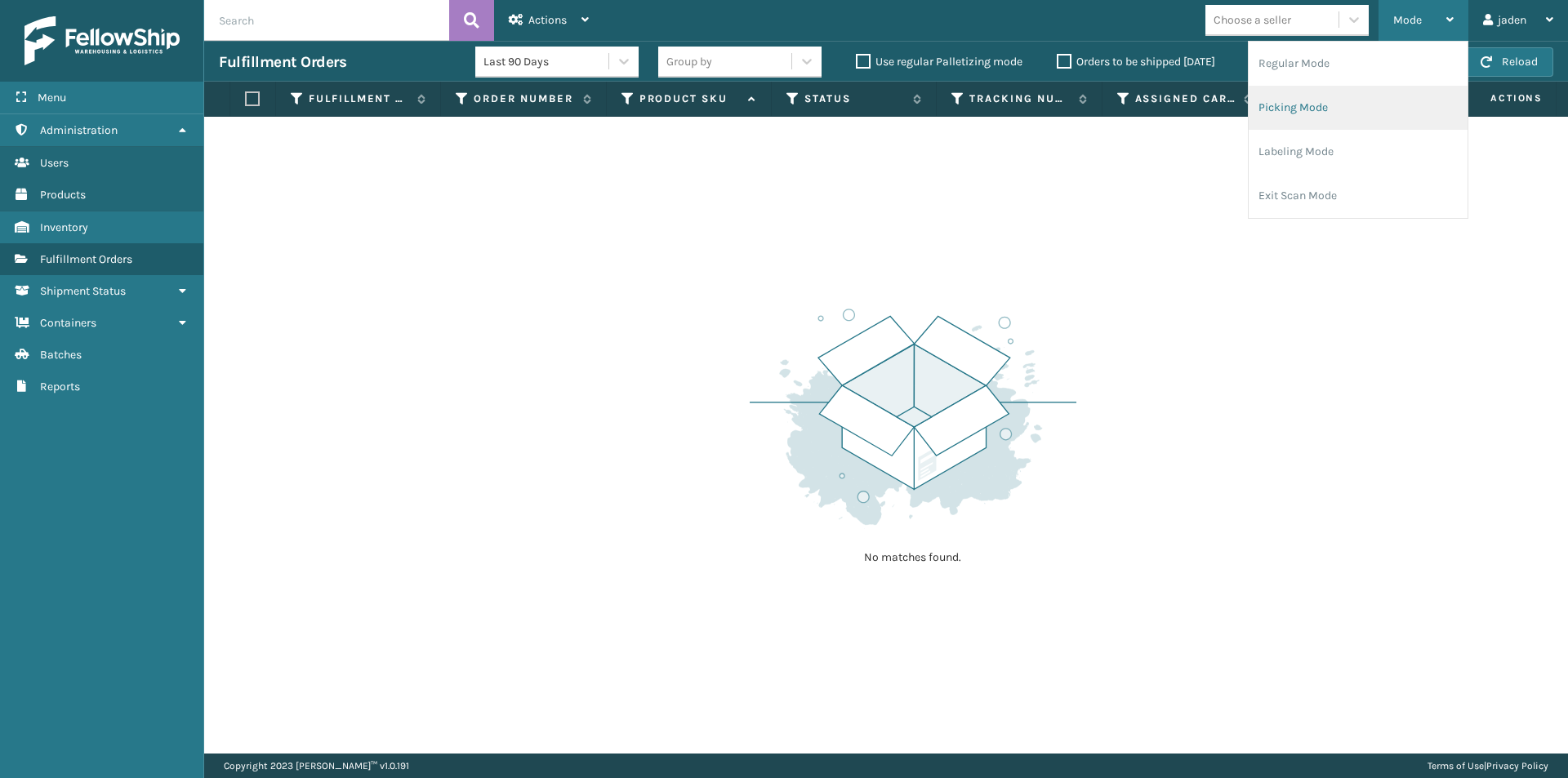
click at [1365, 110] on li "Picking Mode" at bounding box center [1358, 108] width 219 height 45
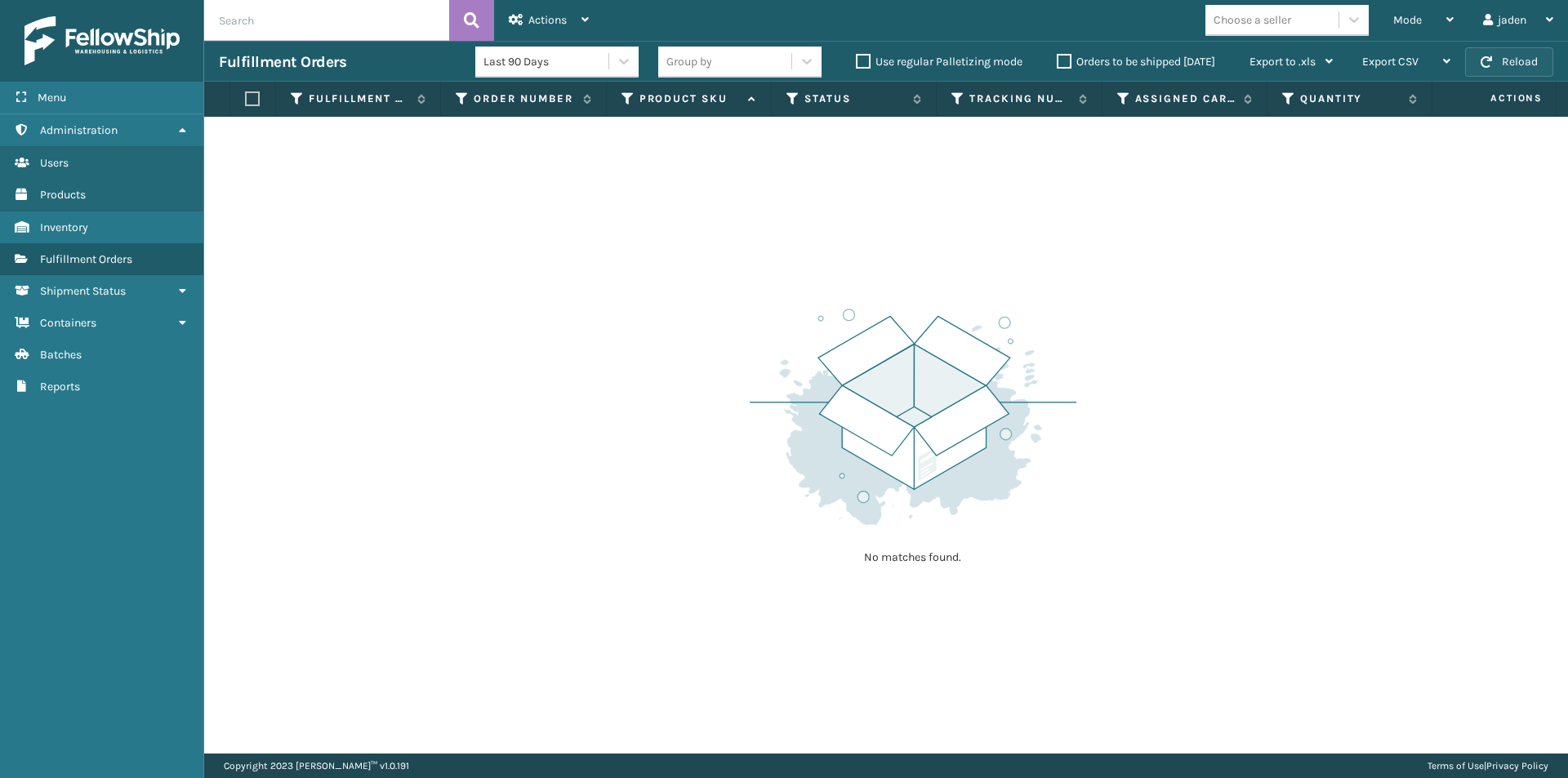
click at [1499, 70] on button "Reload" at bounding box center [1509, 62] width 88 height 29
click at [1421, 15] on span "Mode" at bounding box center [1407, 20] width 28 height 14
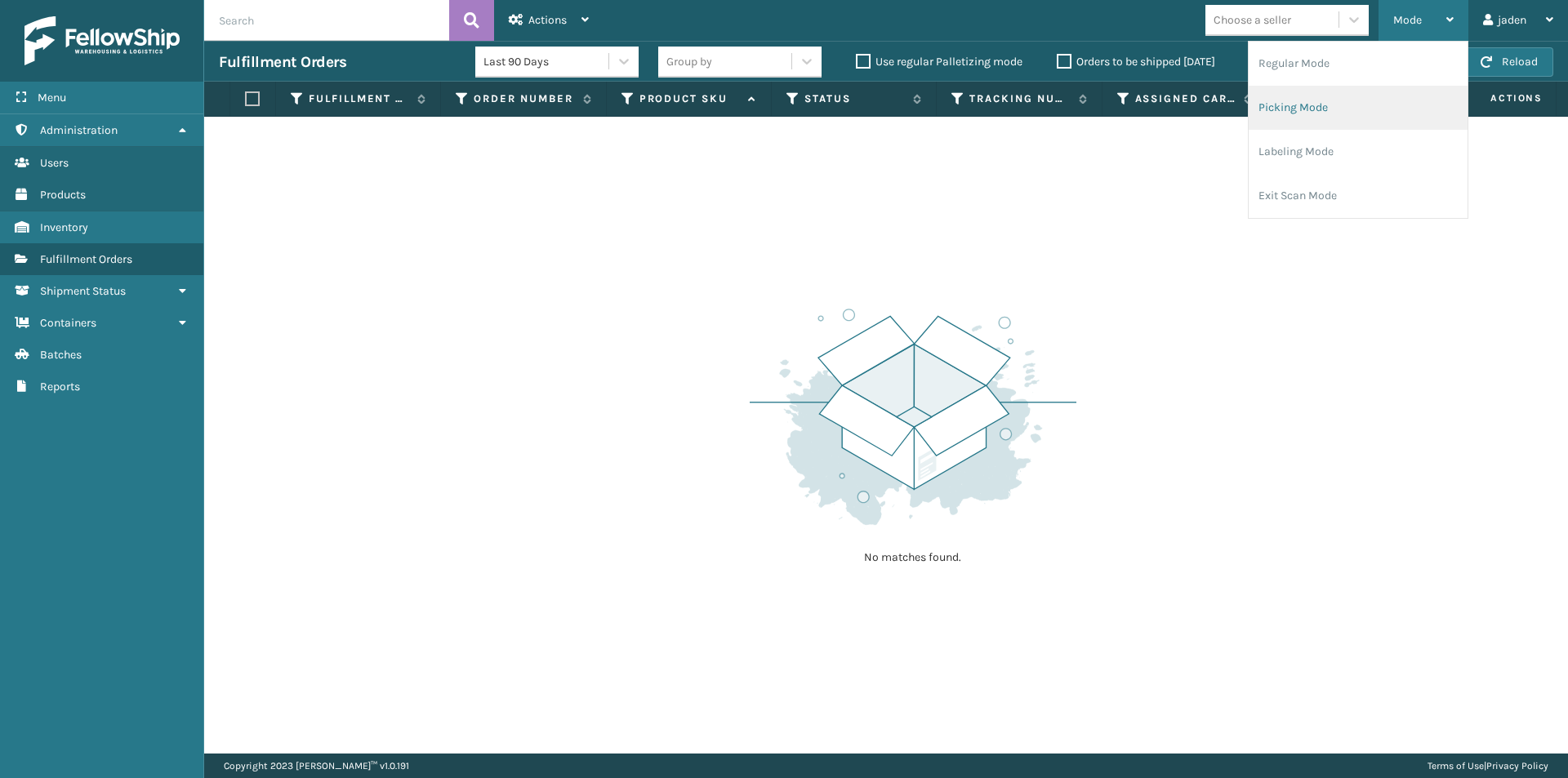
click at [1374, 94] on li "Picking Mode" at bounding box center [1358, 108] width 219 height 45
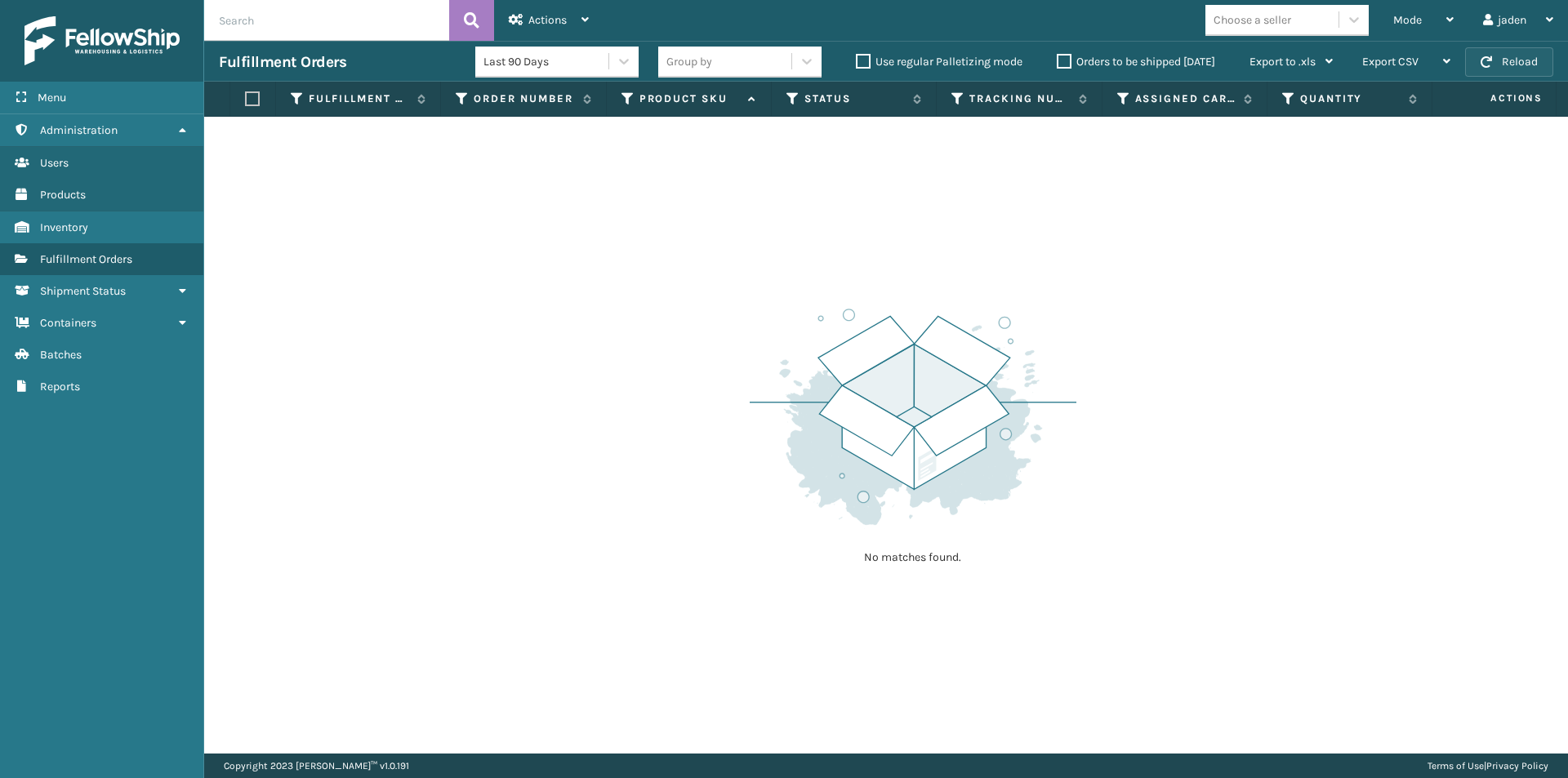
click at [1505, 70] on button "Reload" at bounding box center [1509, 62] width 88 height 29
click at [1499, 62] on button "Reload" at bounding box center [1509, 62] width 88 height 29
drag, startPoint x: 1162, startPoint y: 221, endPoint x: 641, endPoint y: 55, distance: 546.8
click at [706, 190] on div "No matches found." at bounding box center [885, 435] width 1364 height 637
click at [1511, 69] on button "Reload" at bounding box center [1509, 62] width 88 height 29
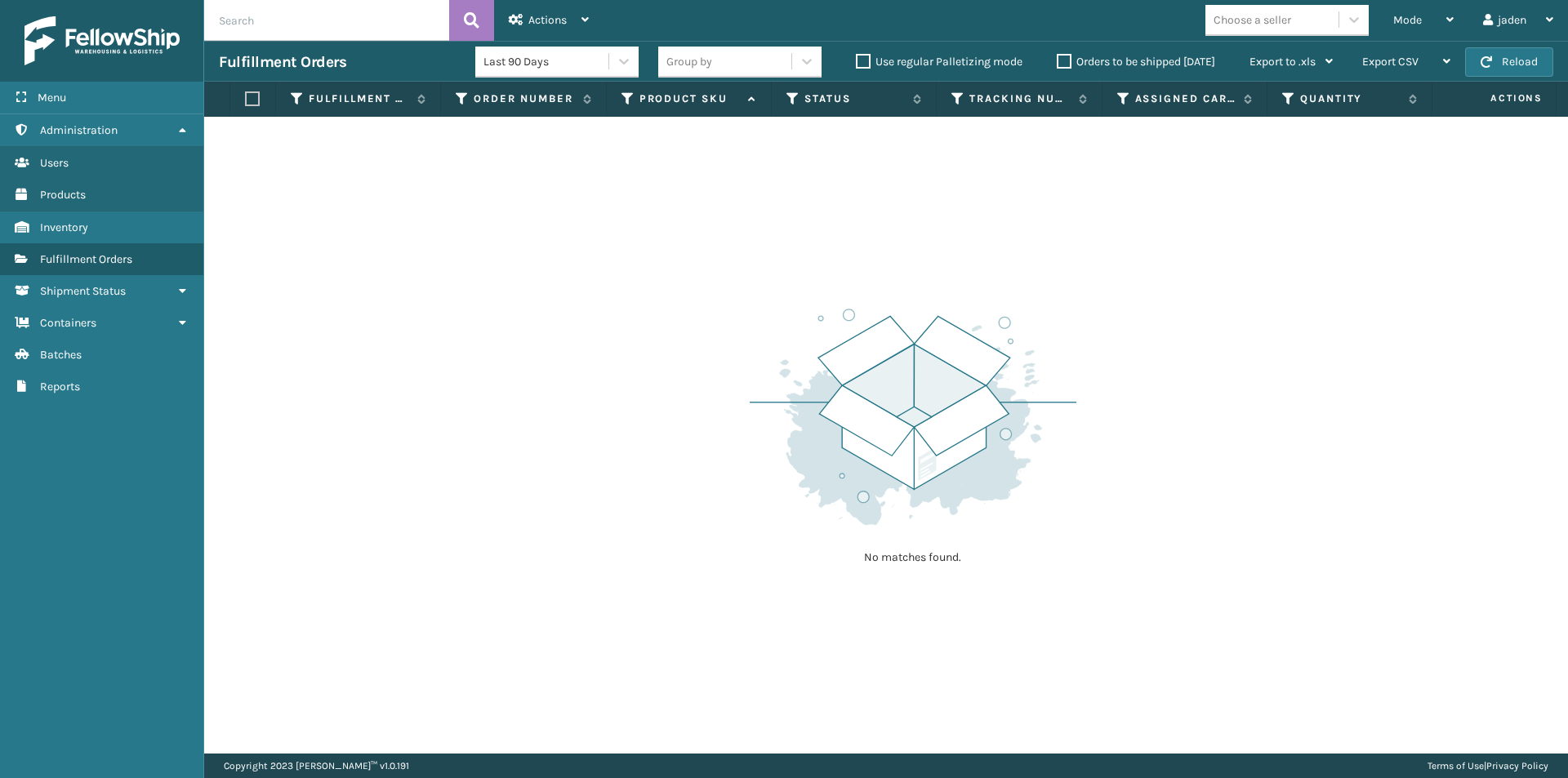
drag, startPoint x: 889, startPoint y: 300, endPoint x: 657, endPoint y: 300, distance: 232.0
click at [657, 300] on div "No matches found." at bounding box center [885, 435] width 1364 height 637
click at [1520, 57] on button "Reload" at bounding box center [1509, 62] width 88 height 29
click at [1443, 32] on div "Mode" at bounding box center [1423, 21] width 61 height 41
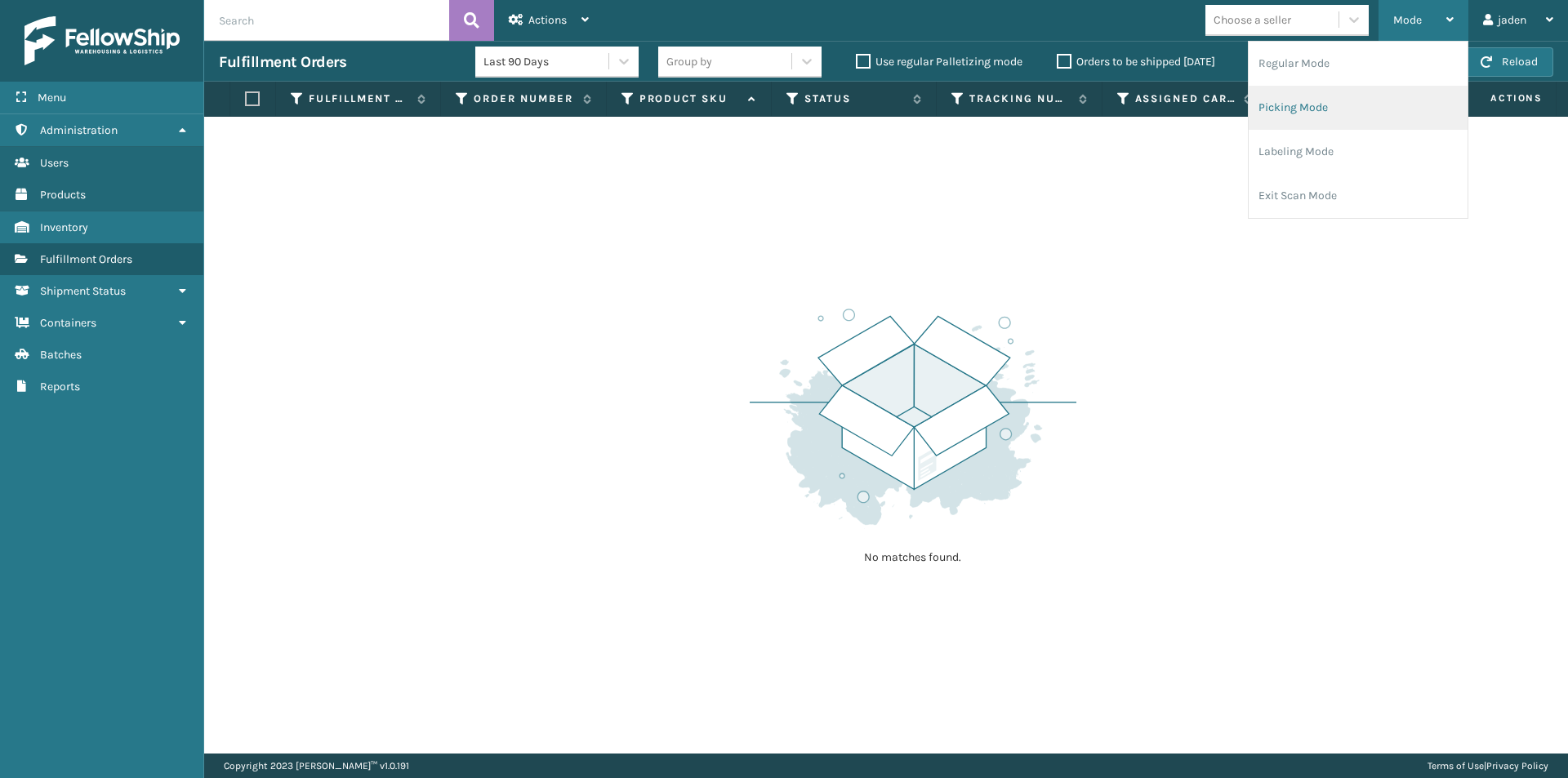
click at [1358, 99] on li "Picking Mode" at bounding box center [1358, 108] width 219 height 45
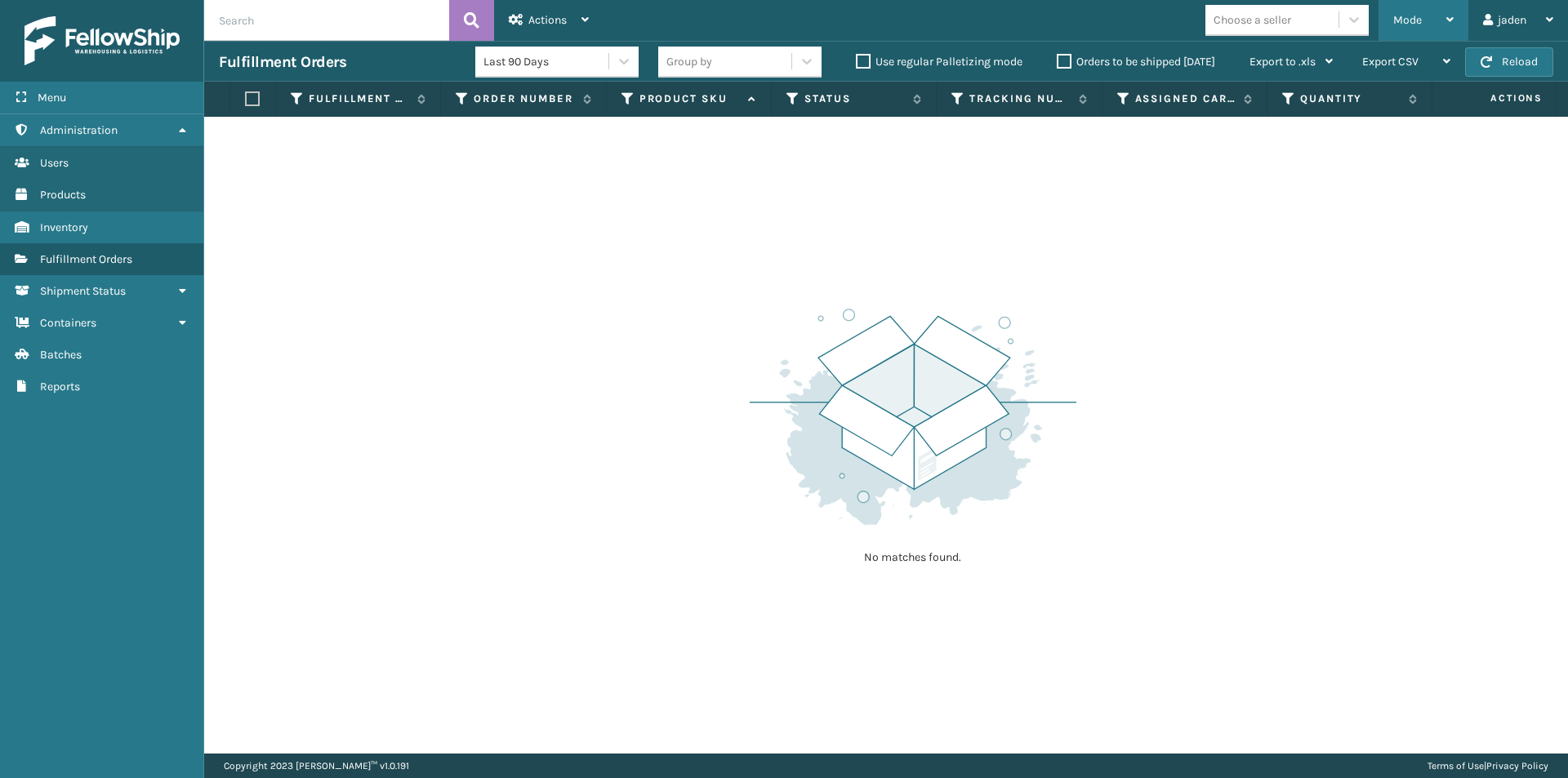
click at [1424, 21] on div "Mode" at bounding box center [1423, 21] width 61 height 41
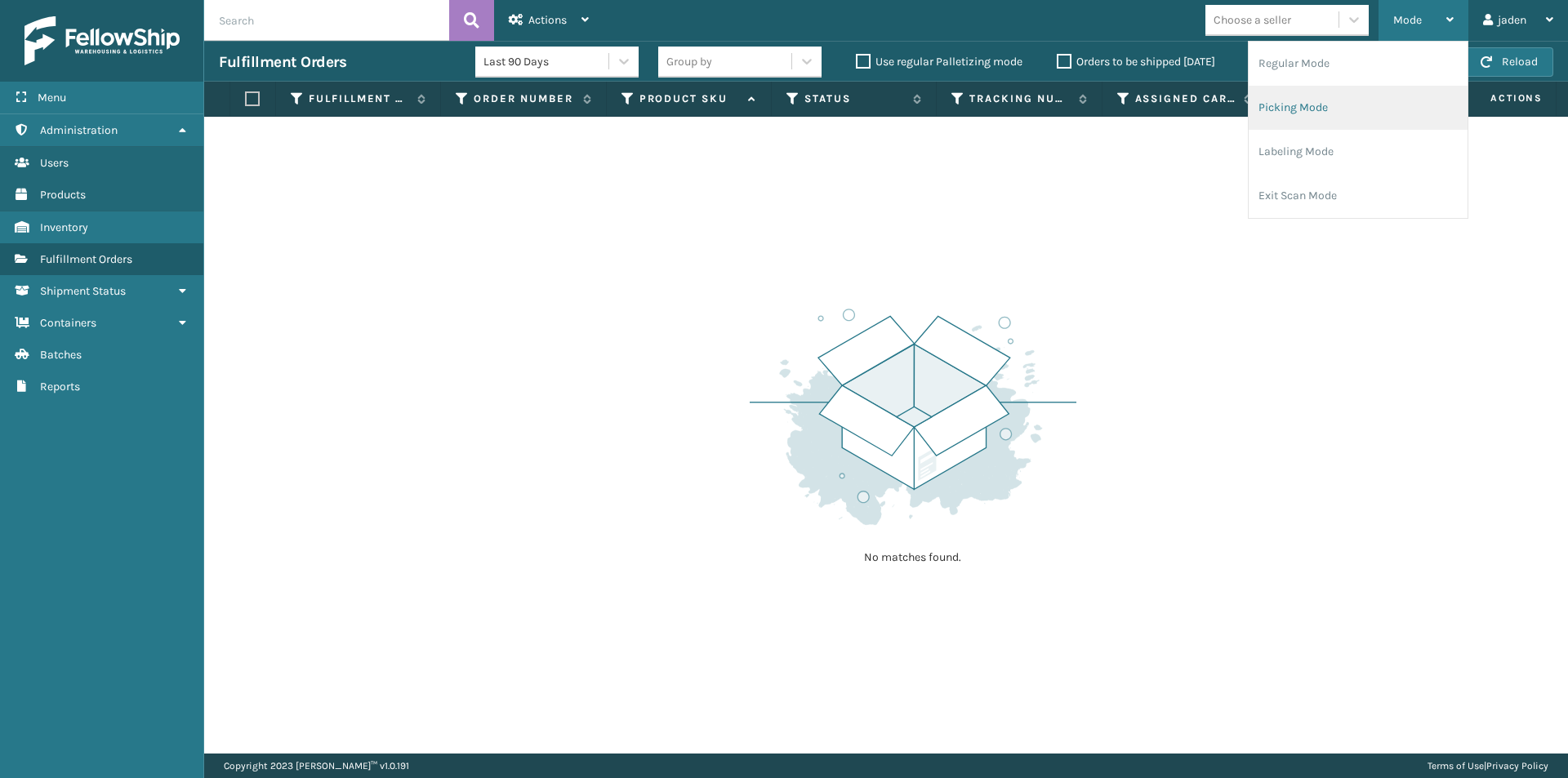
click at [1362, 122] on li "Picking Mode" at bounding box center [1358, 108] width 219 height 45
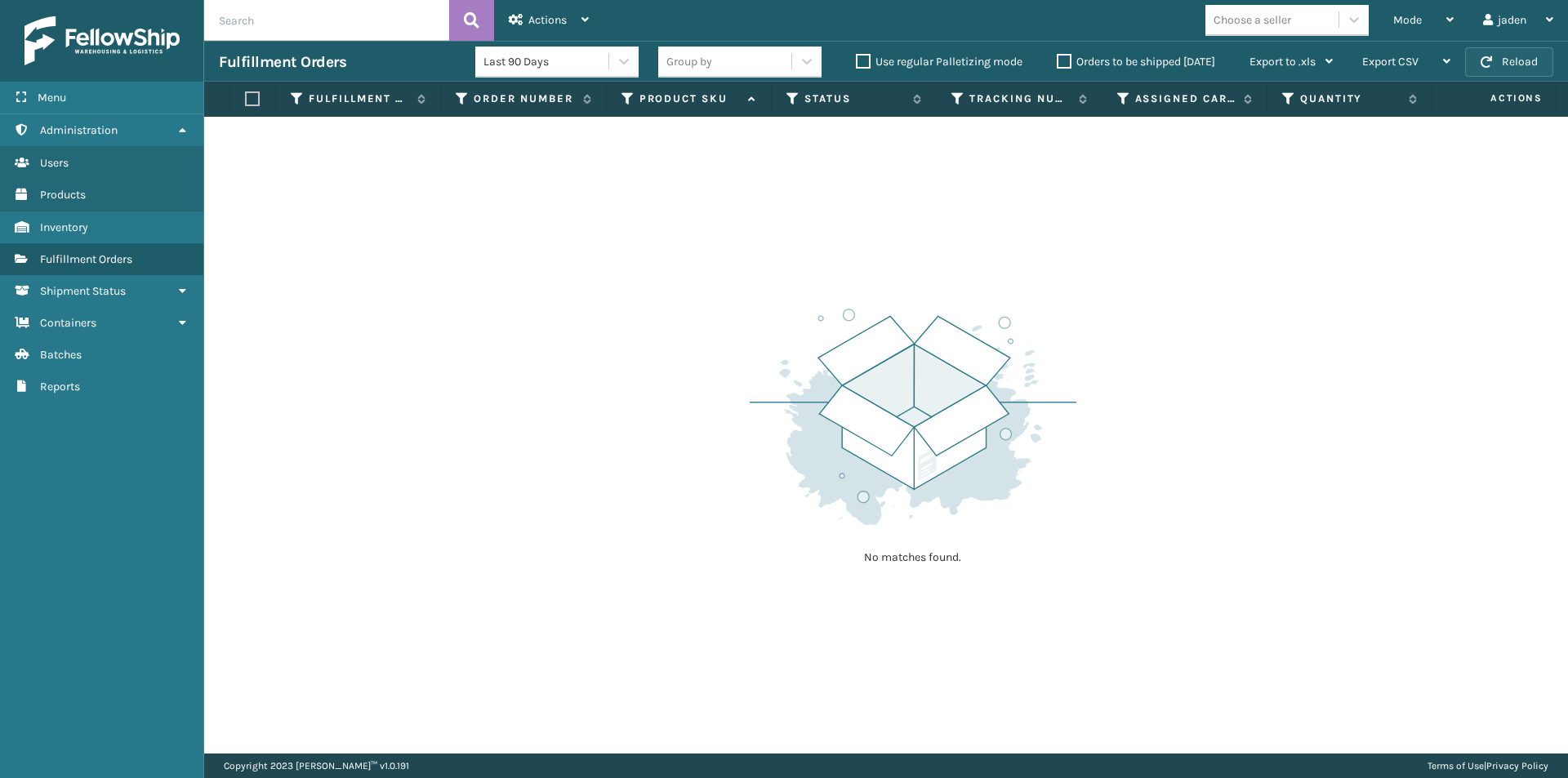
click at [1493, 62] on span "button" at bounding box center [1486, 62] width 11 height 11
click at [1424, 13] on div "Mode" at bounding box center [1423, 21] width 61 height 41
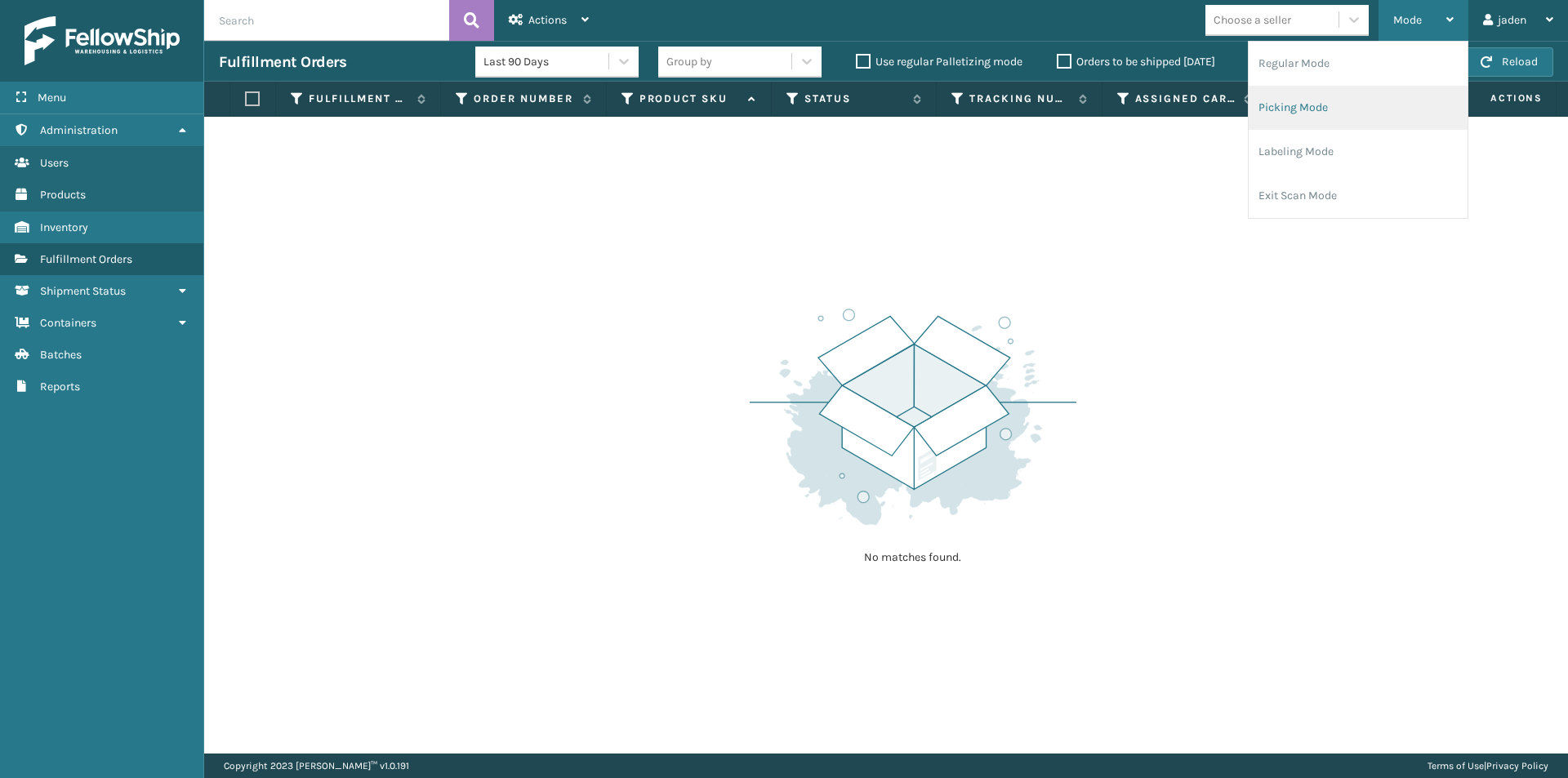
click at [1347, 97] on li "Picking Mode" at bounding box center [1358, 108] width 219 height 45
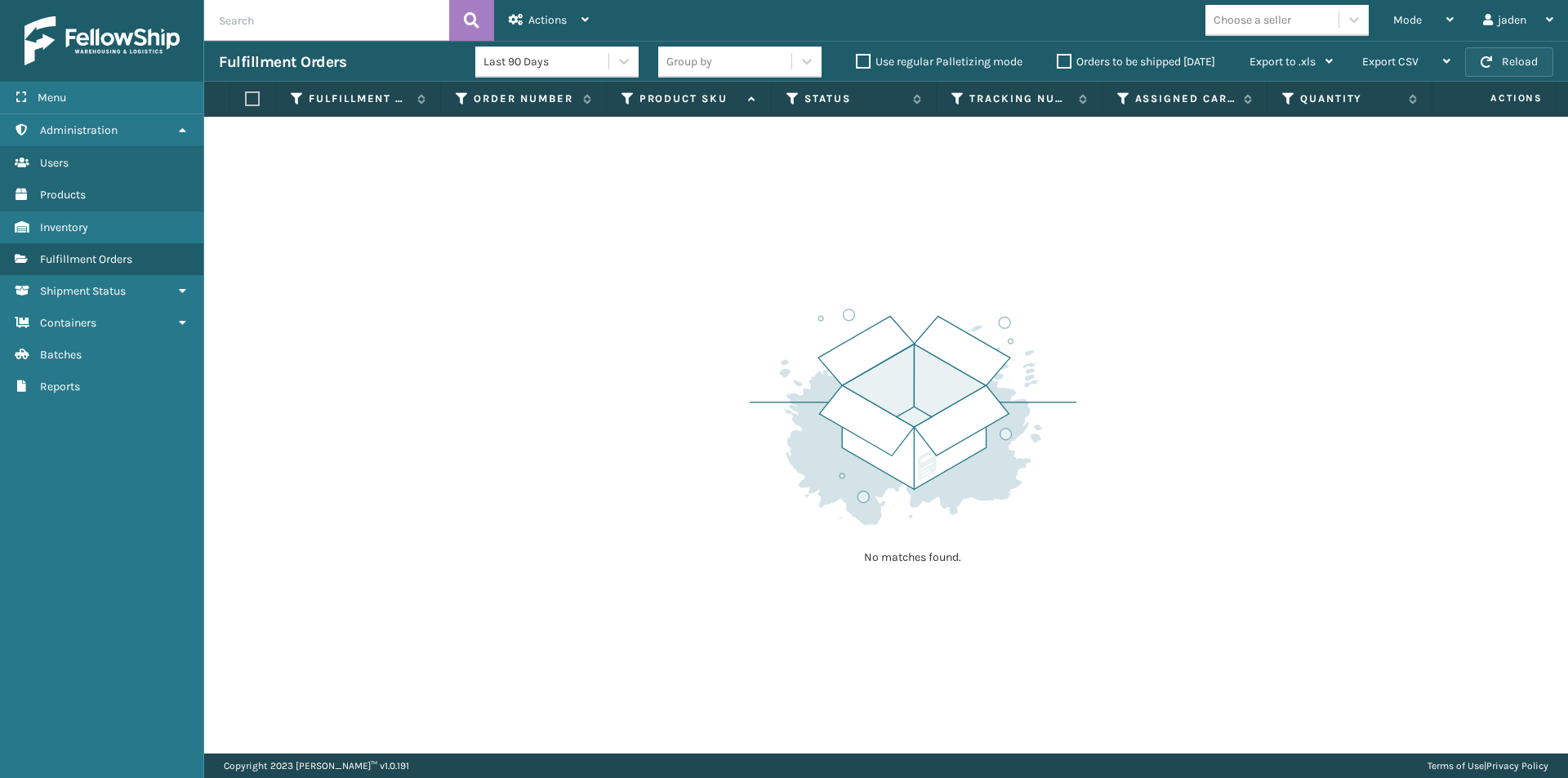
click at [1494, 51] on button "Reload" at bounding box center [1509, 62] width 88 height 29
click at [1432, 18] on div "Mode" at bounding box center [1423, 21] width 61 height 41
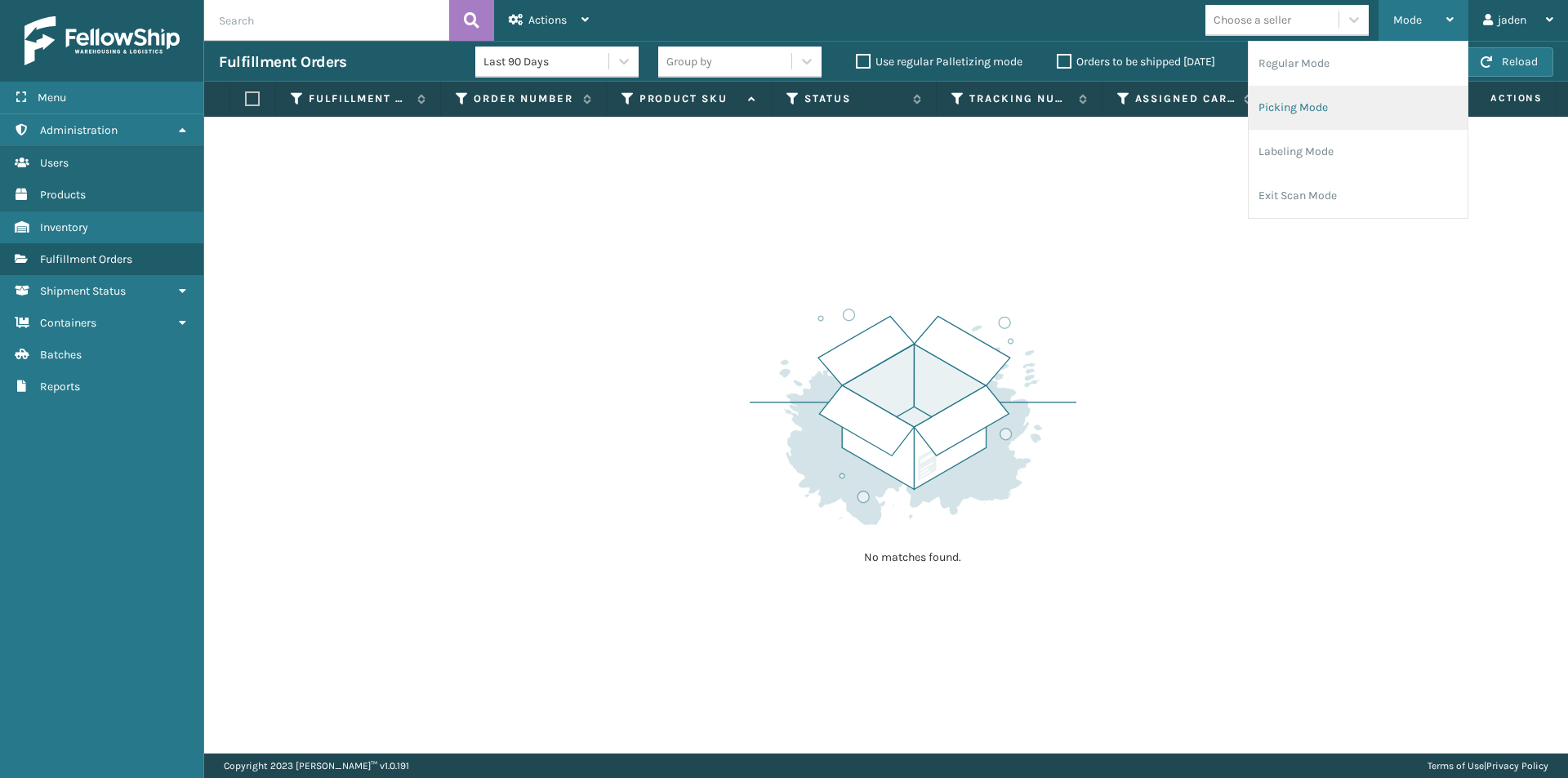
click at [1349, 116] on li "Picking Mode" at bounding box center [1358, 108] width 219 height 45
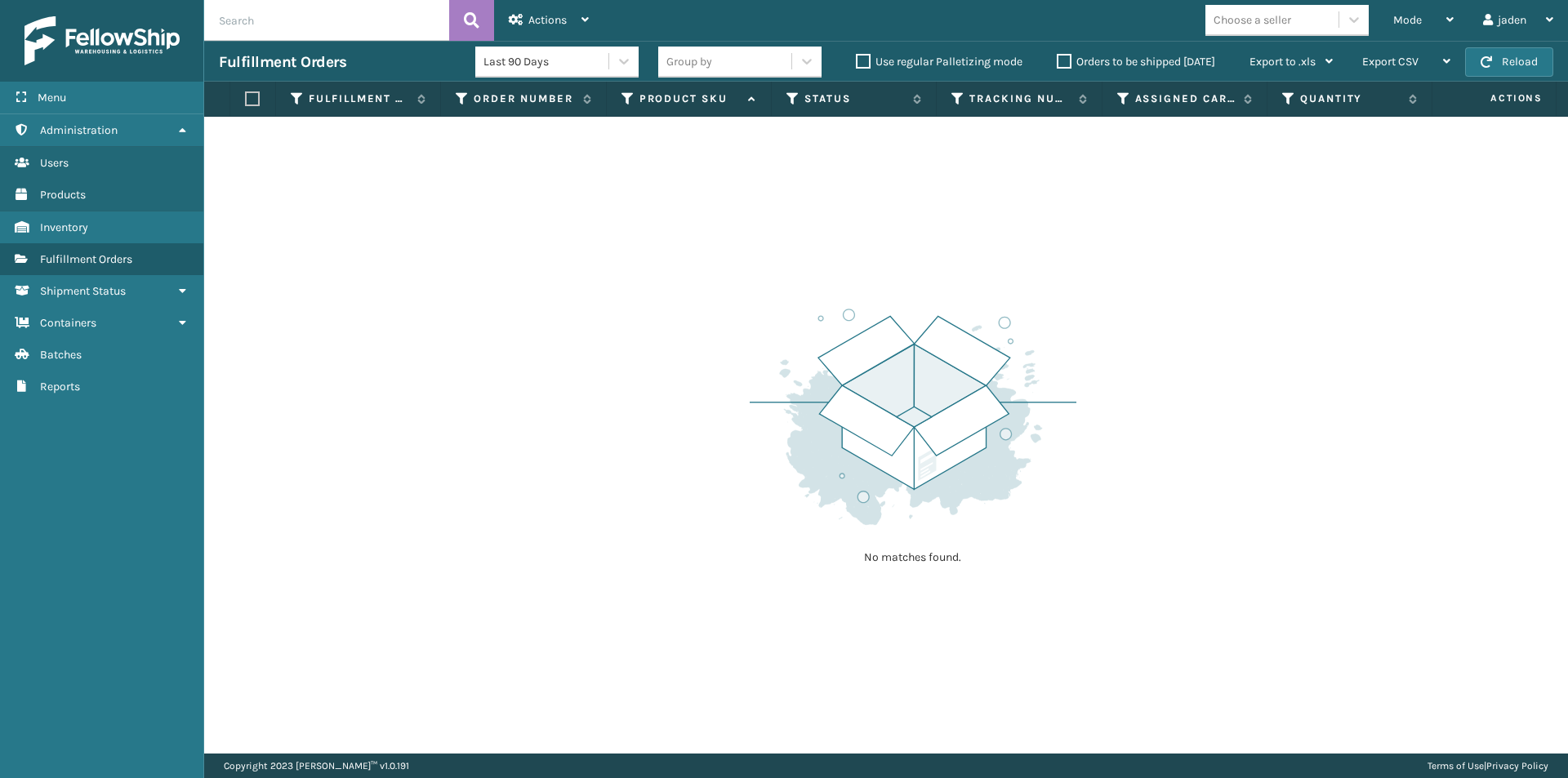
drag, startPoint x: 1006, startPoint y: 274, endPoint x: 760, endPoint y: 274, distance: 246.0
click at [760, 274] on div "No matches found." at bounding box center [885, 435] width 1364 height 637
click at [1513, 69] on button "Reload" at bounding box center [1509, 62] width 88 height 29
drag, startPoint x: 1034, startPoint y: 251, endPoint x: 897, endPoint y: 181, distance: 153.8
click at [781, 251] on div "No matches found." at bounding box center [885, 435] width 1364 height 637
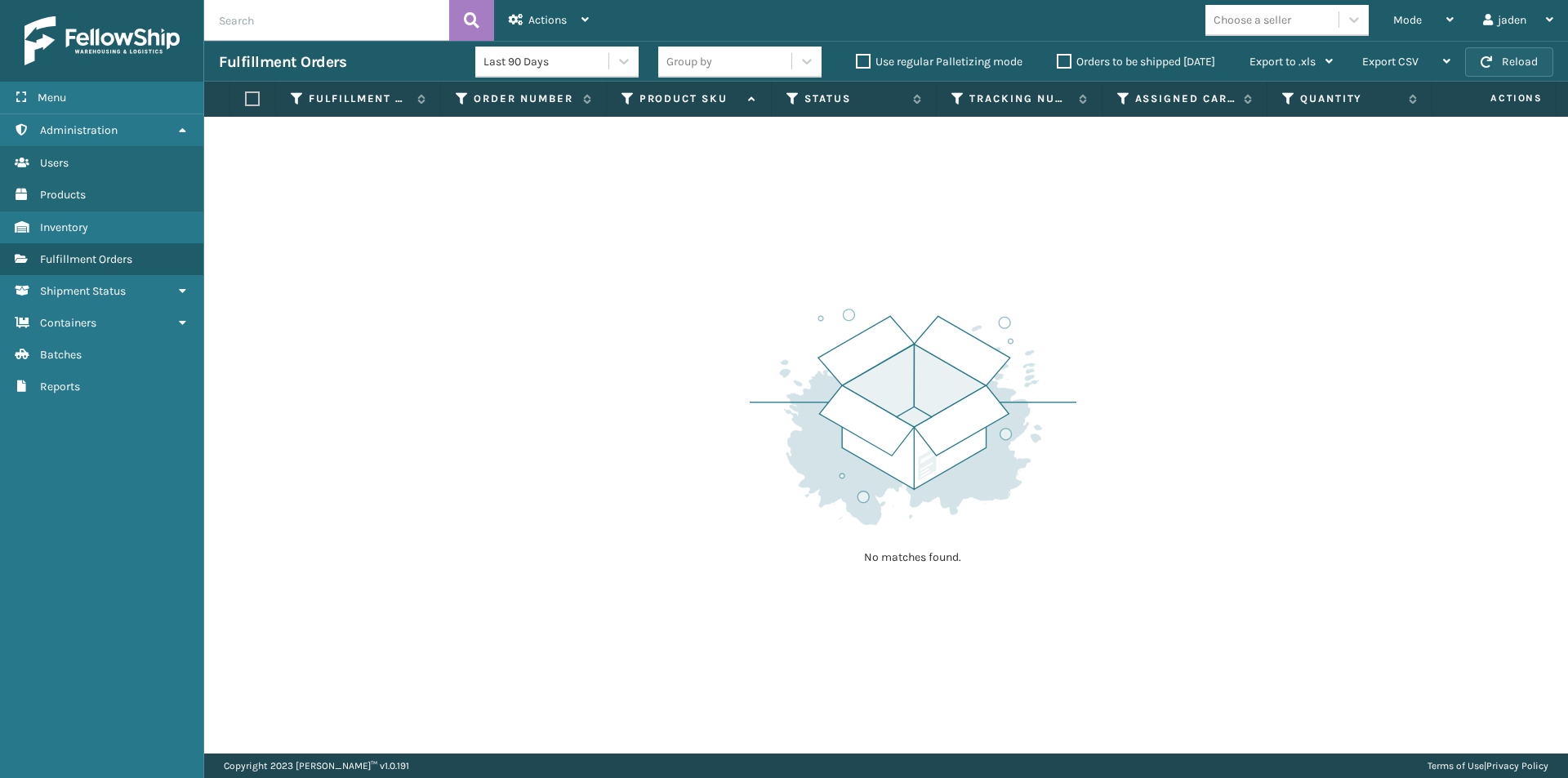
click at [1521, 56] on button "Reload" at bounding box center [1509, 62] width 88 height 29
click at [1448, 18] on icon at bounding box center [1450, 19] width 8 height 11
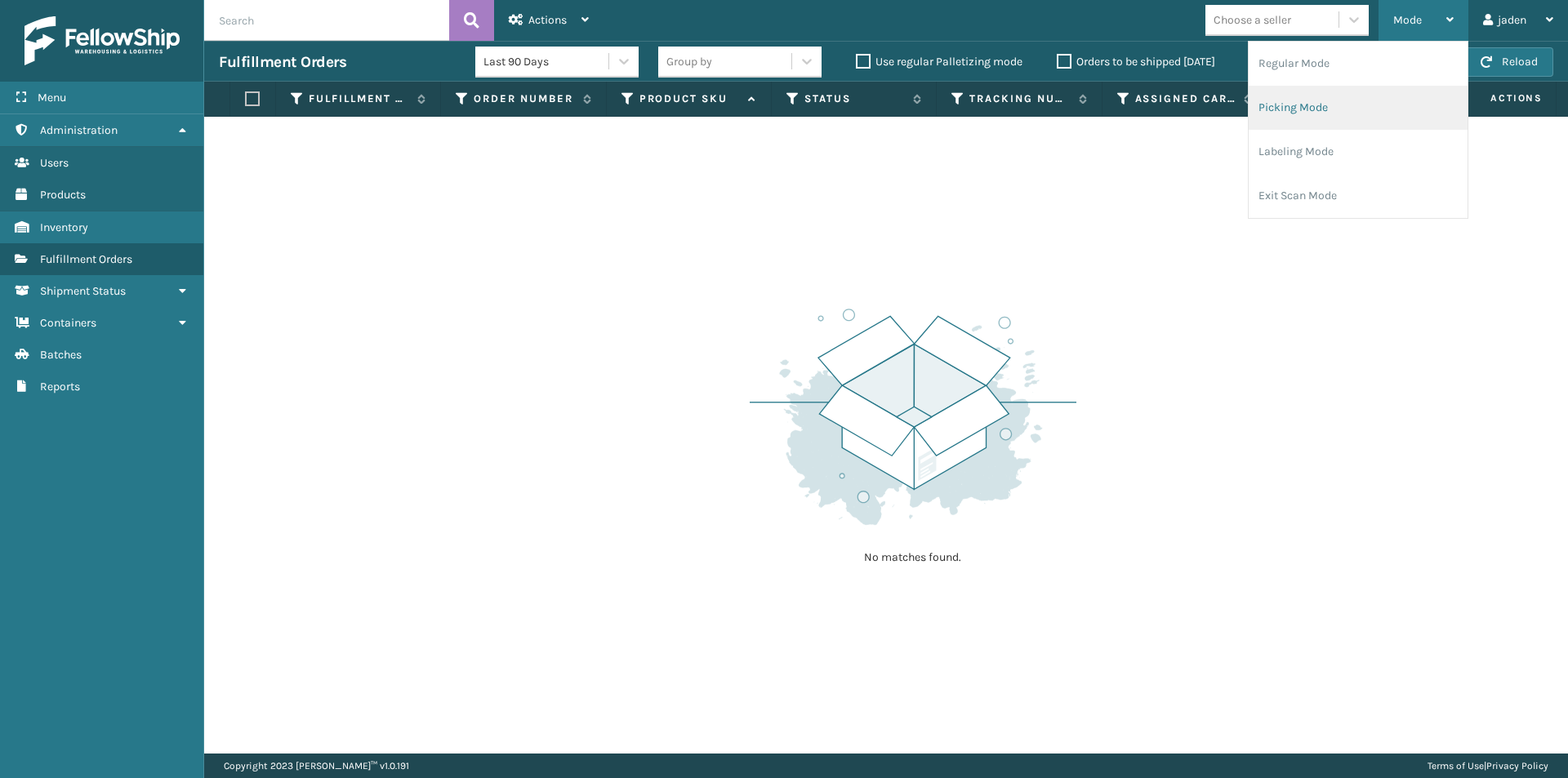
click at [1388, 114] on li "Picking Mode" at bounding box center [1358, 108] width 219 height 45
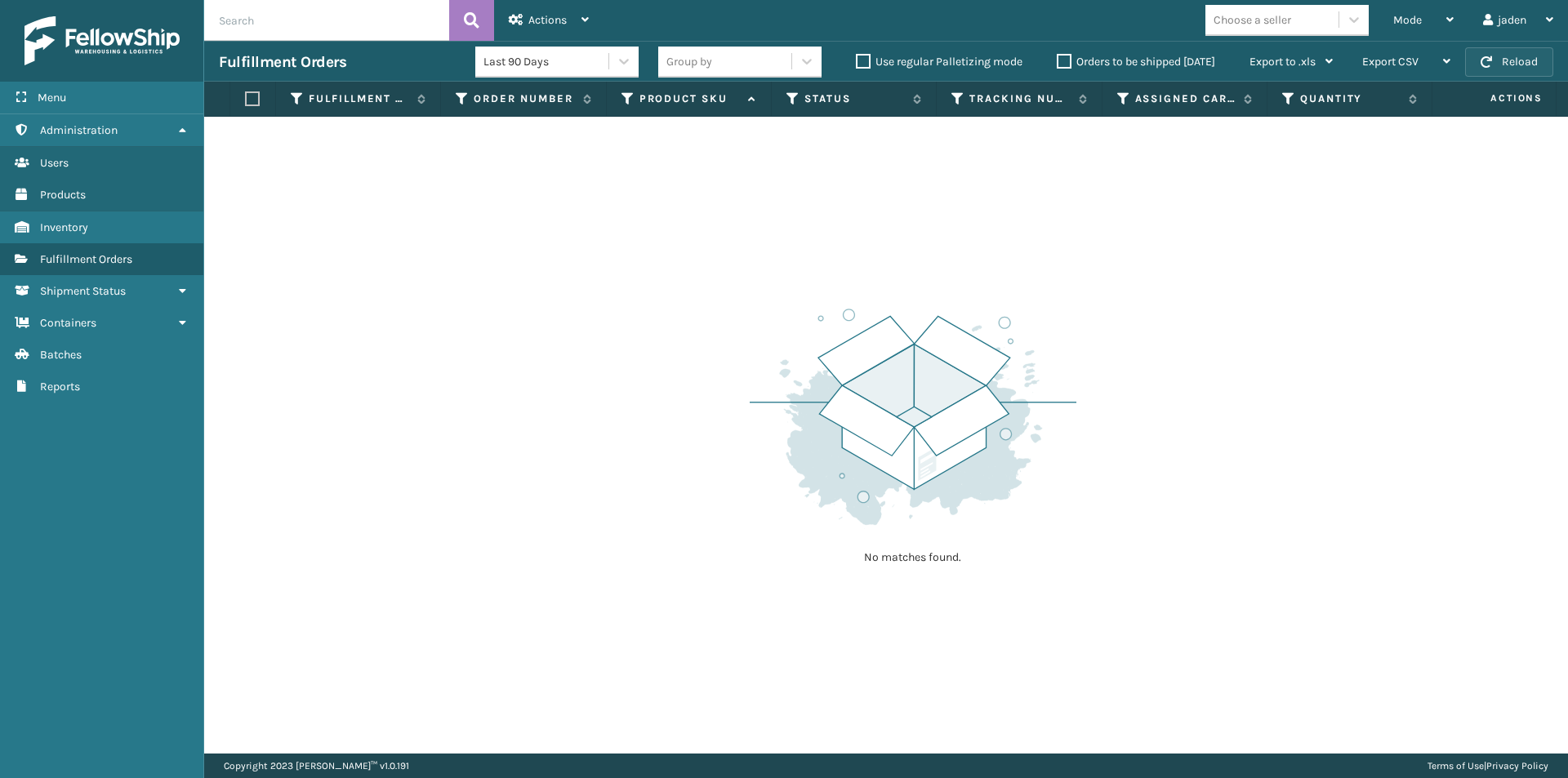
click at [1498, 56] on button "Reload" at bounding box center [1509, 62] width 88 height 29
click at [1442, 23] on div "Mode" at bounding box center [1423, 21] width 61 height 41
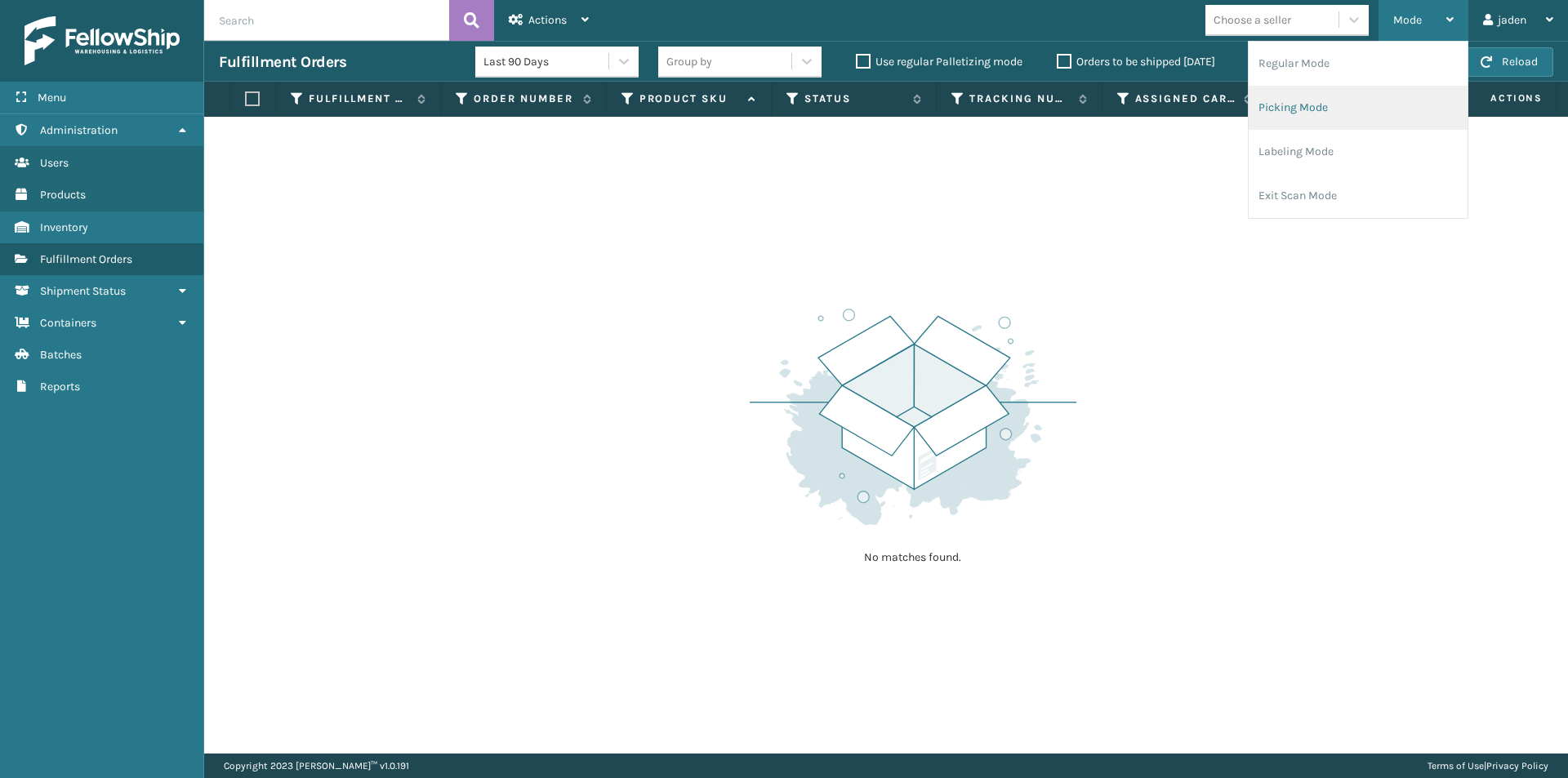
click at [1365, 106] on li "Picking Mode" at bounding box center [1358, 108] width 219 height 45
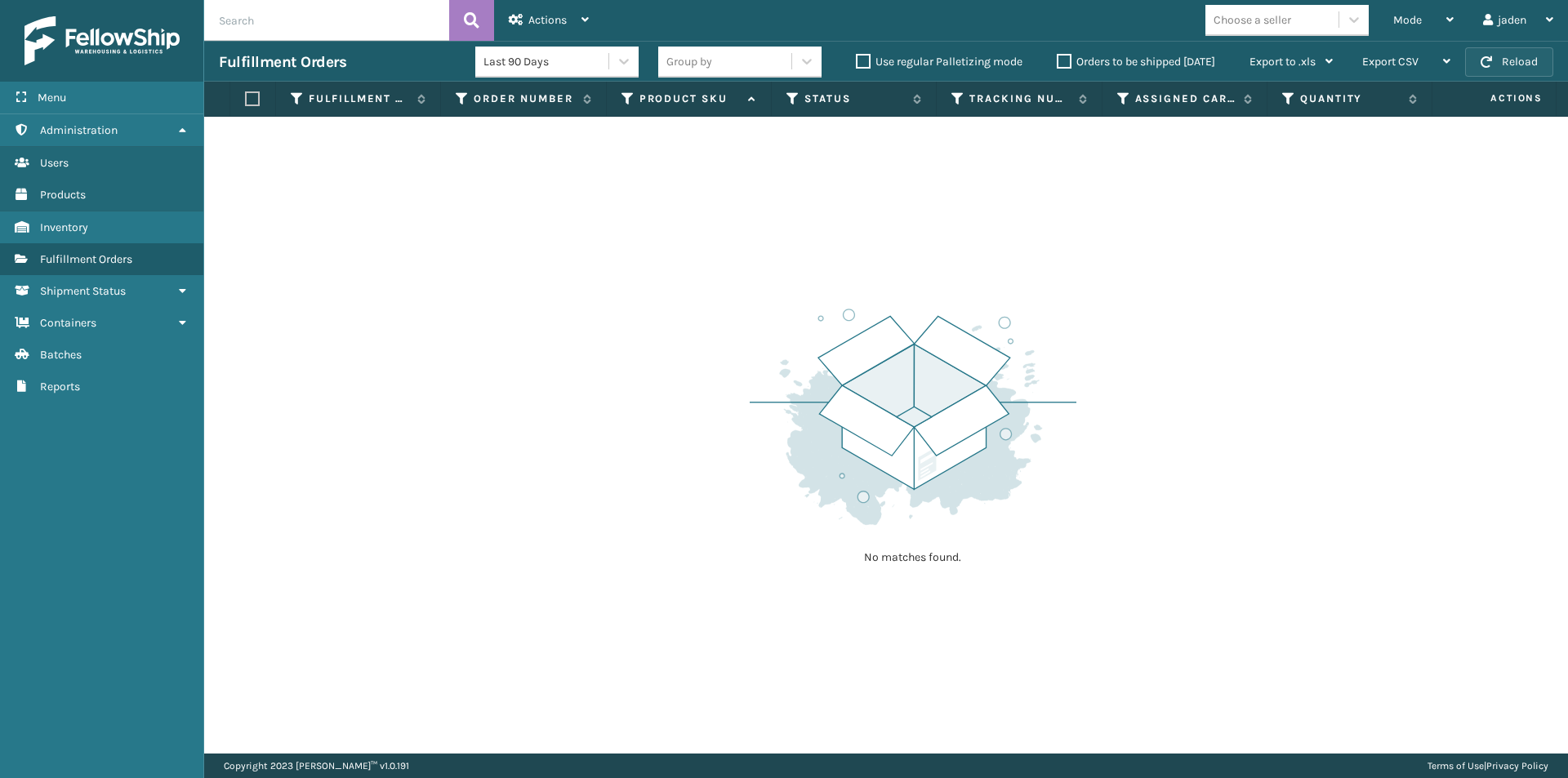
click at [1485, 61] on span "button" at bounding box center [1486, 62] width 11 height 11
click at [1431, 25] on div "Mode" at bounding box center [1423, 21] width 61 height 41
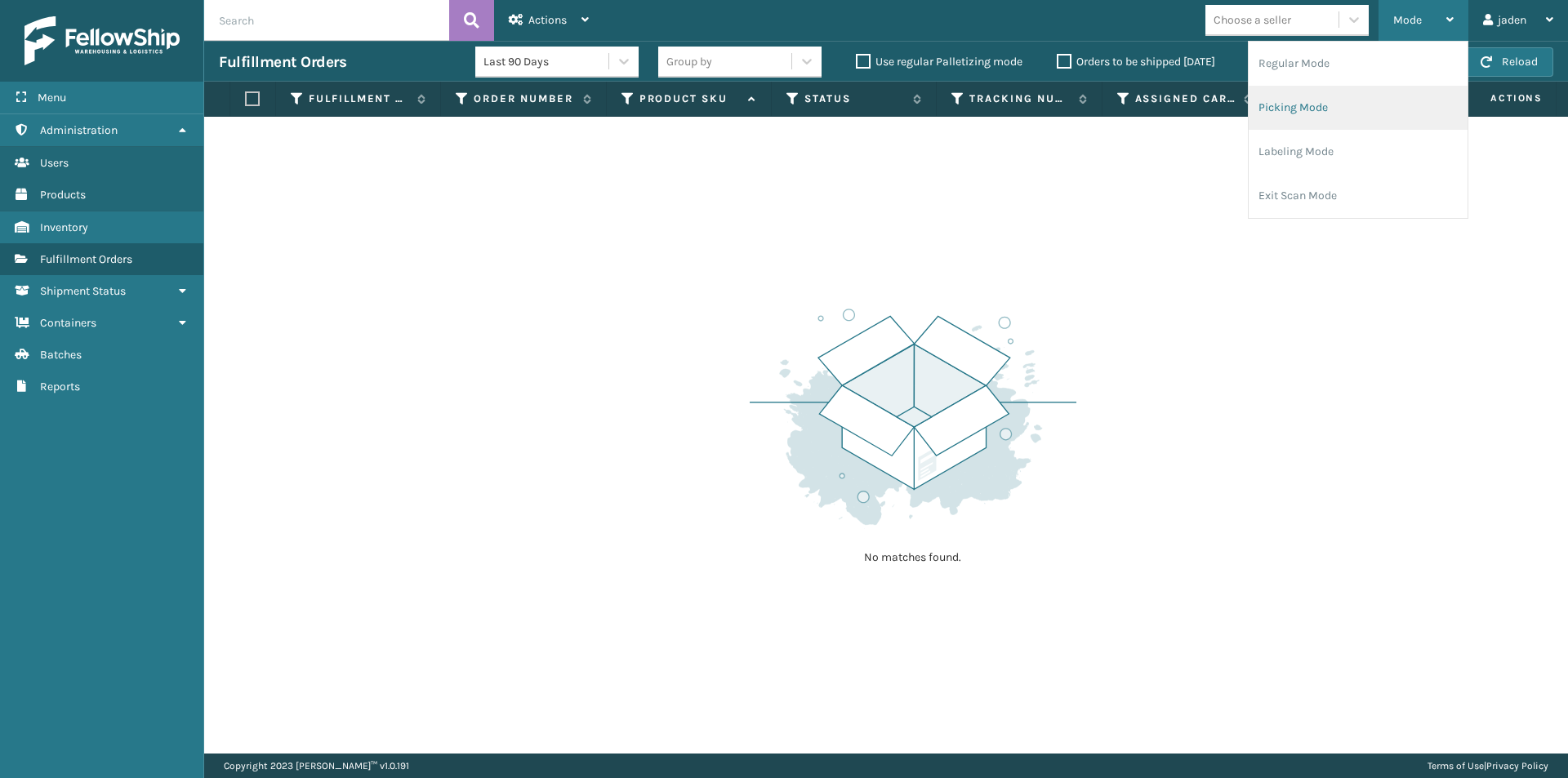
click at [1366, 100] on li "Picking Mode" at bounding box center [1358, 108] width 219 height 45
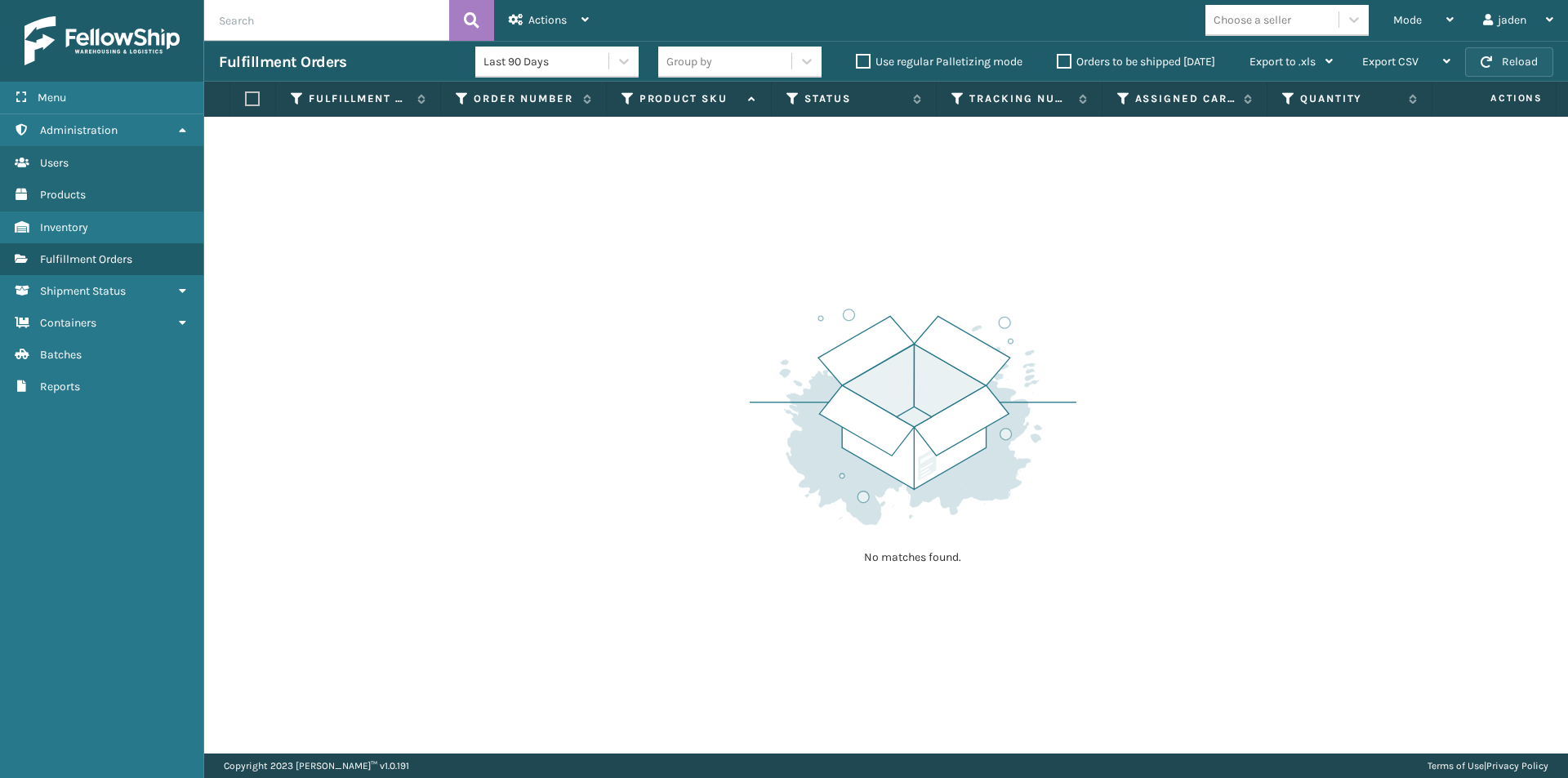
click at [1537, 68] on button "Reload" at bounding box center [1509, 62] width 88 height 29
drag, startPoint x: 1181, startPoint y: 236, endPoint x: 757, endPoint y: 252, distance: 424.3
click at [757, 252] on div "No matches found." at bounding box center [885, 435] width 1364 height 637
click at [1496, 62] on button "Reload" at bounding box center [1509, 62] width 88 height 29
click at [1517, 75] on button "Reload" at bounding box center [1509, 62] width 88 height 29
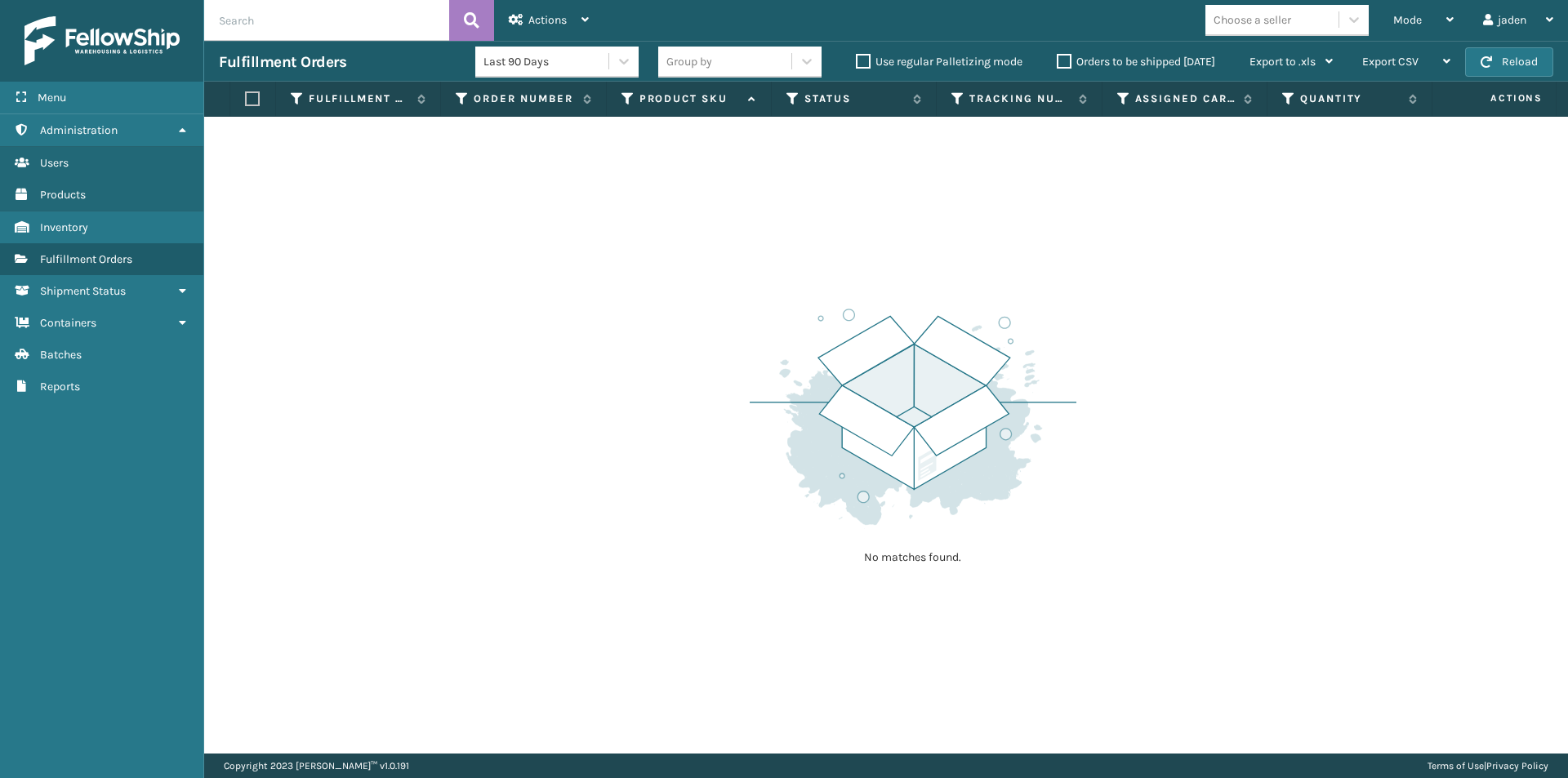
drag, startPoint x: 1040, startPoint y: 296, endPoint x: 523, endPoint y: 285, distance: 517.1
click at [523, 285] on div "No matches found." at bounding box center [885, 435] width 1364 height 637
click at [1499, 59] on button "Reload" at bounding box center [1509, 62] width 88 height 29
click at [1428, 27] on div "Mode" at bounding box center [1423, 21] width 61 height 41
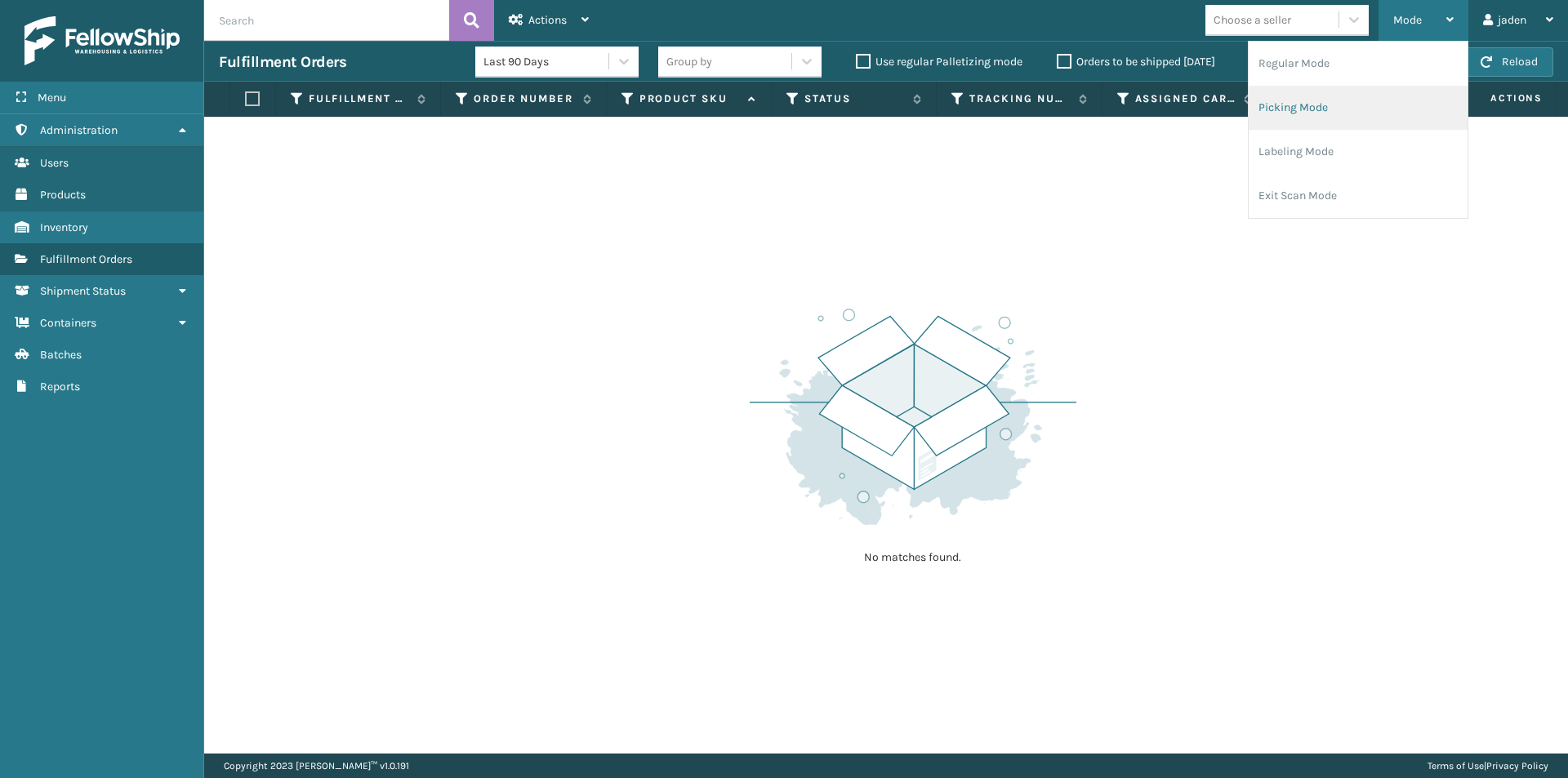
click at [1343, 121] on li "Picking Mode" at bounding box center [1358, 108] width 219 height 45
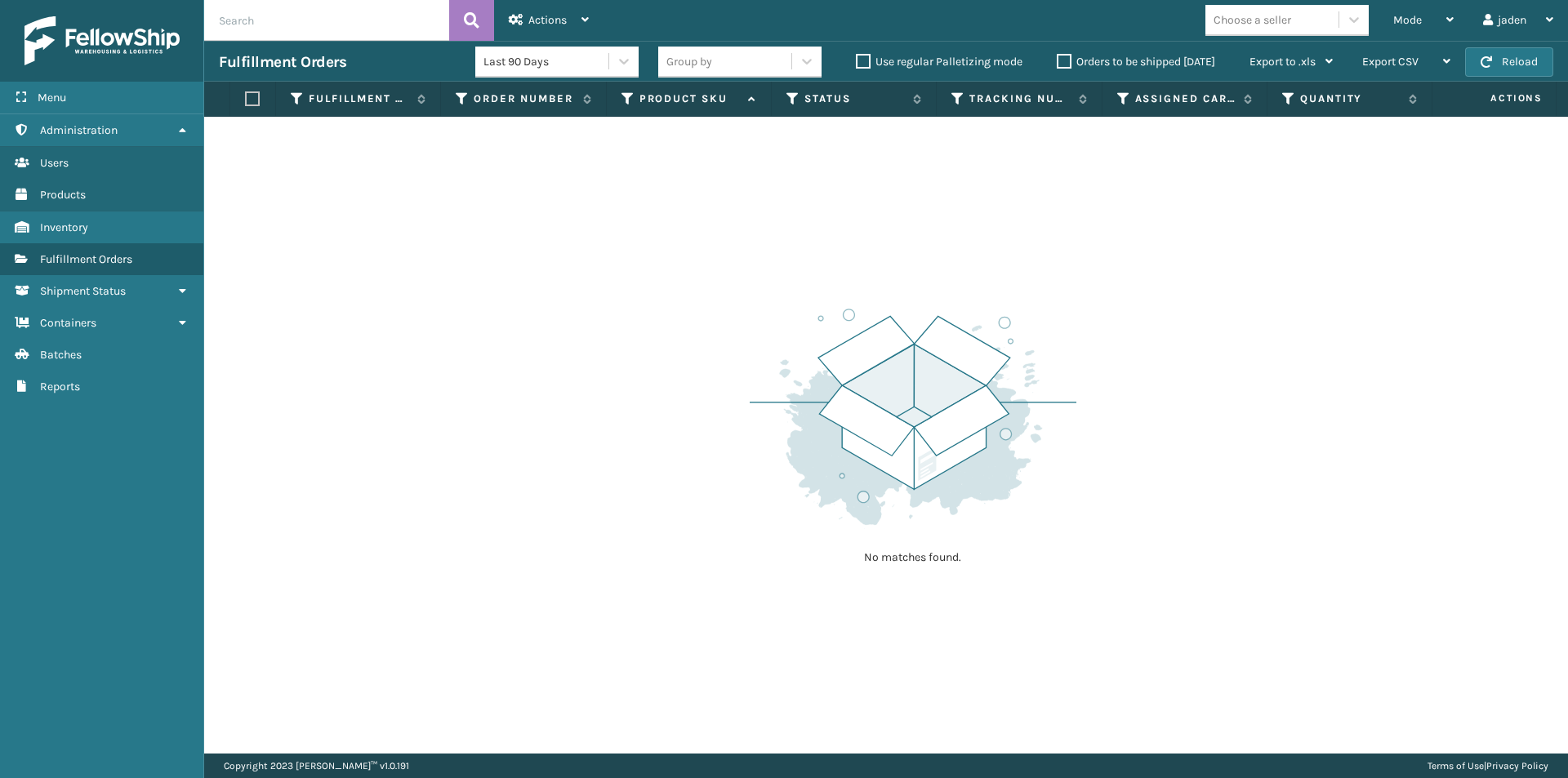
drag, startPoint x: 798, startPoint y: 306, endPoint x: 388, endPoint y: 173, distance: 431.0
click at [442, 272] on div "No matches found." at bounding box center [885, 435] width 1364 height 637
click at [1480, 72] on button "Reload" at bounding box center [1509, 62] width 88 height 29
drag, startPoint x: 1065, startPoint y: 310, endPoint x: 909, endPoint y: 217, distance: 181.6
click at [816, 287] on div "No matches found." at bounding box center [914, 435] width 327 height 301
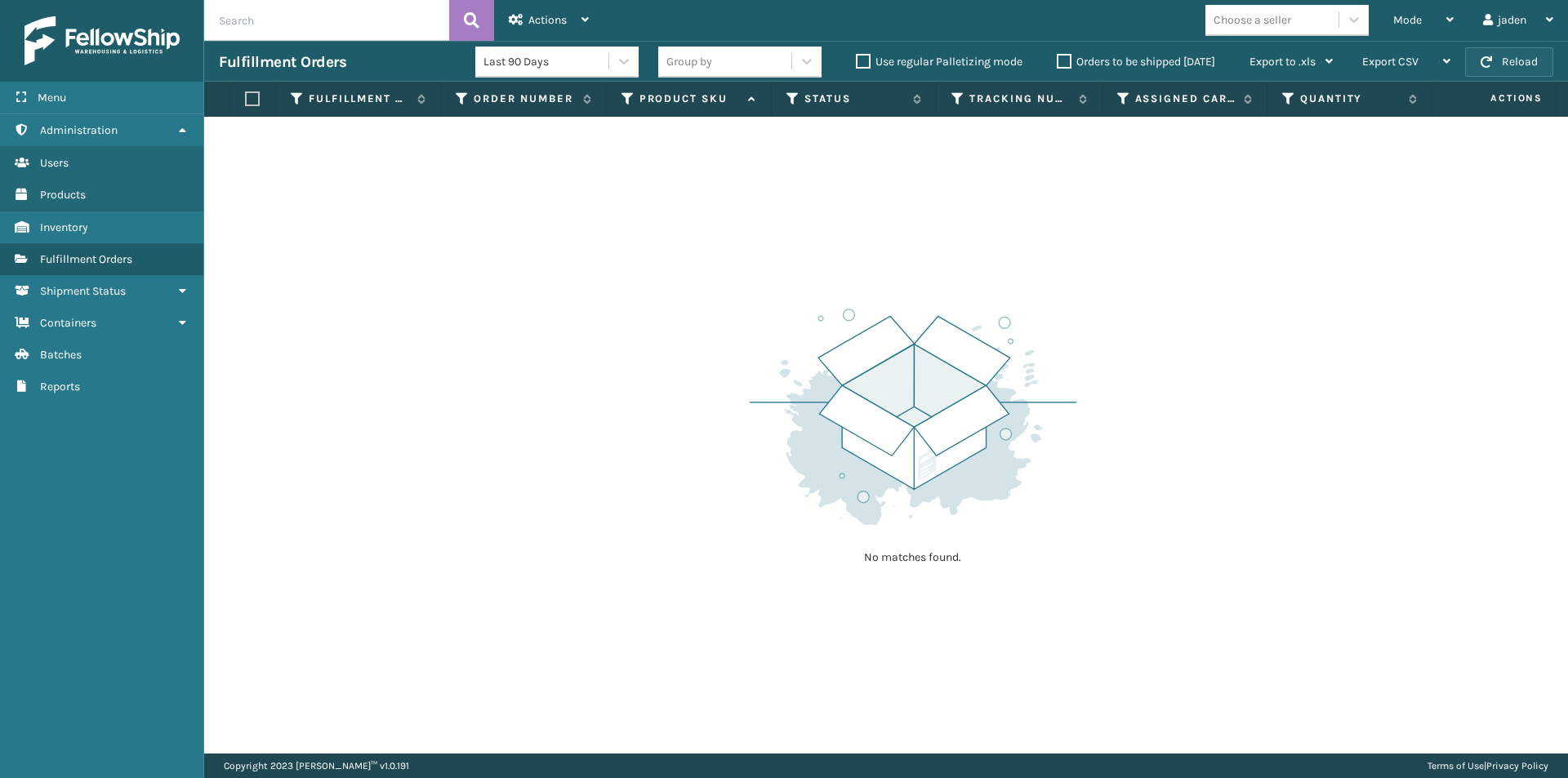
click at [1477, 61] on button "Reload" at bounding box center [1509, 62] width 88 height 29
click at [1418, 22] on span "Mode" at bounding box center [1407, 20] width 28 height 14
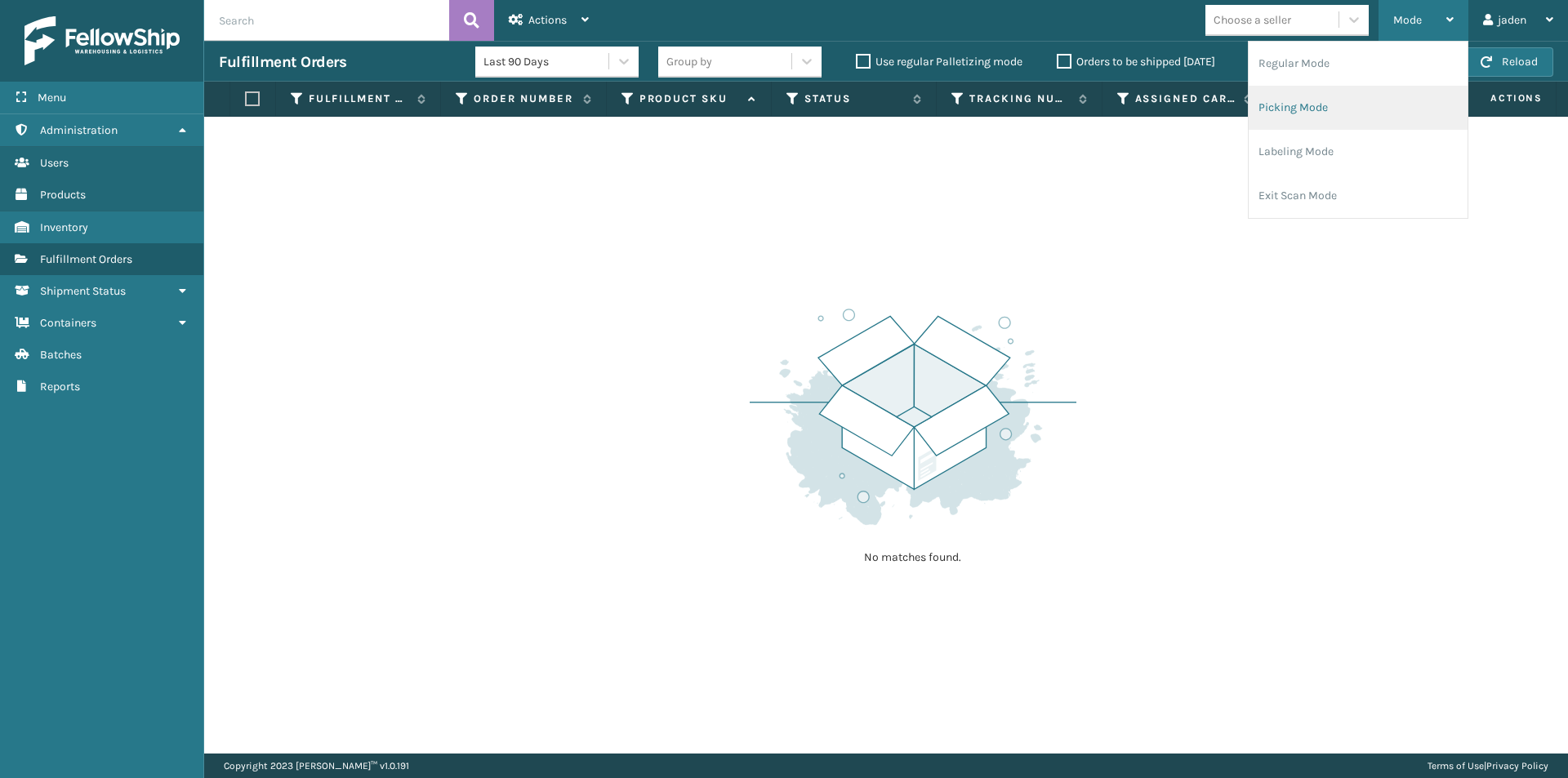
click at [1363, 119] on li "Picking Mode" at bounding box center [1358, 108] width 219 height 45
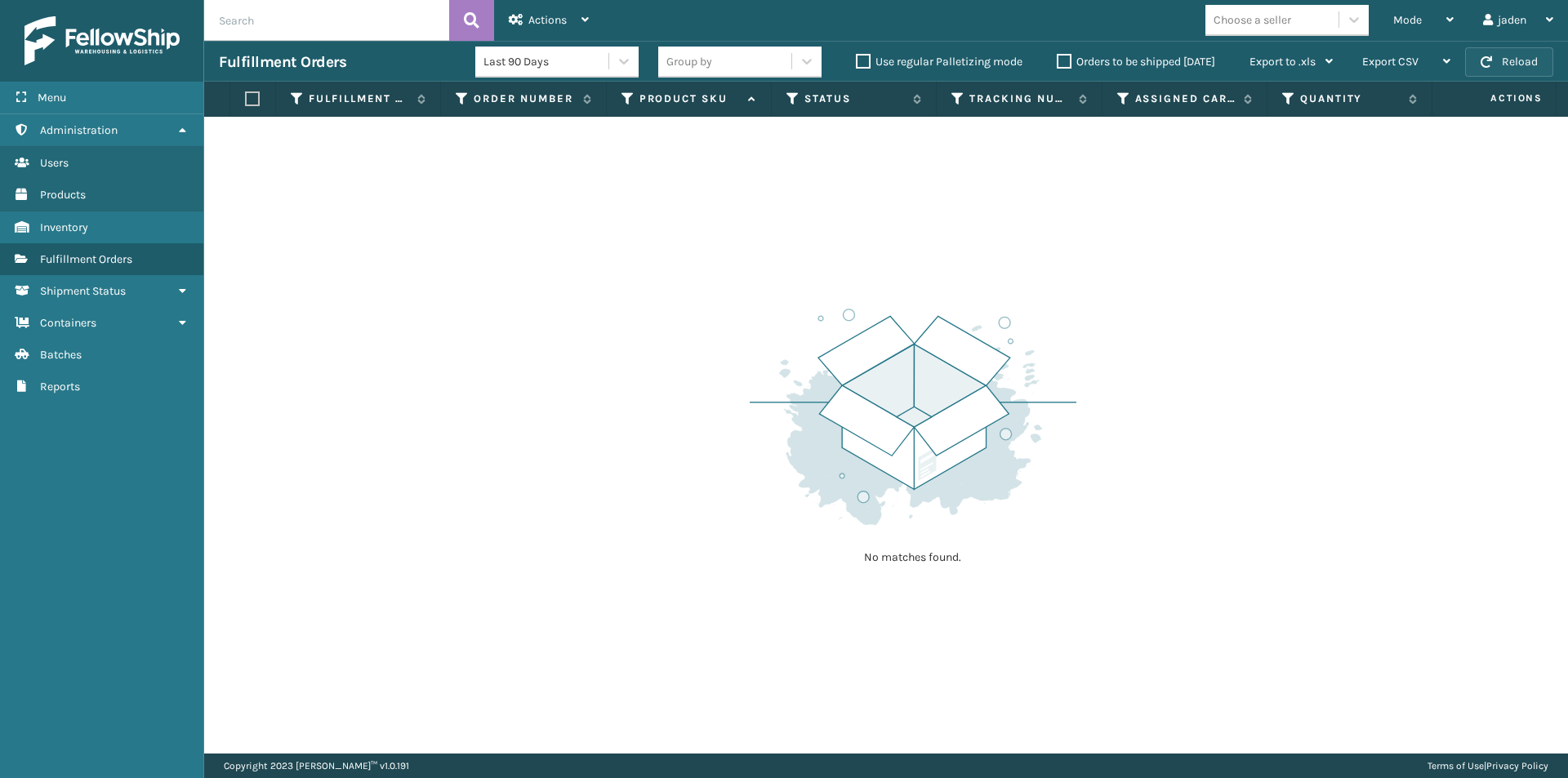
click at [1520, 56] on button "Reload" at bounding box center [1509, 62] width 88 height 29
click at [1505, 67] on button "Reload" at bounding box center [1509, 62] width 88 height 29
click at [1420, 22] on span "Mode" at bounding box center [1407, 20] width 28 height 14
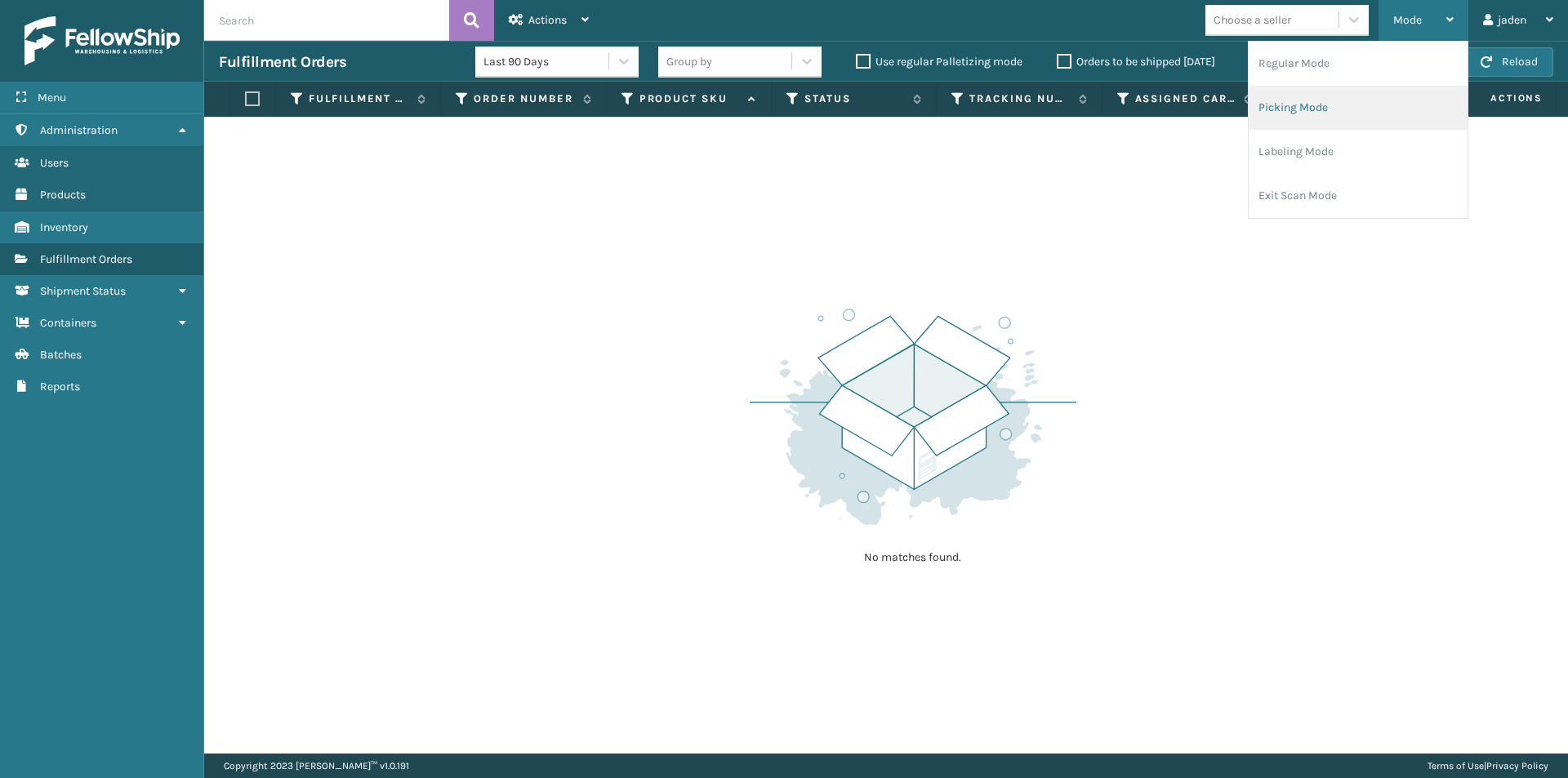
click at [1378, 128] on li "Picking Mode" at bounding box center [1358, 108] width 219 height 45
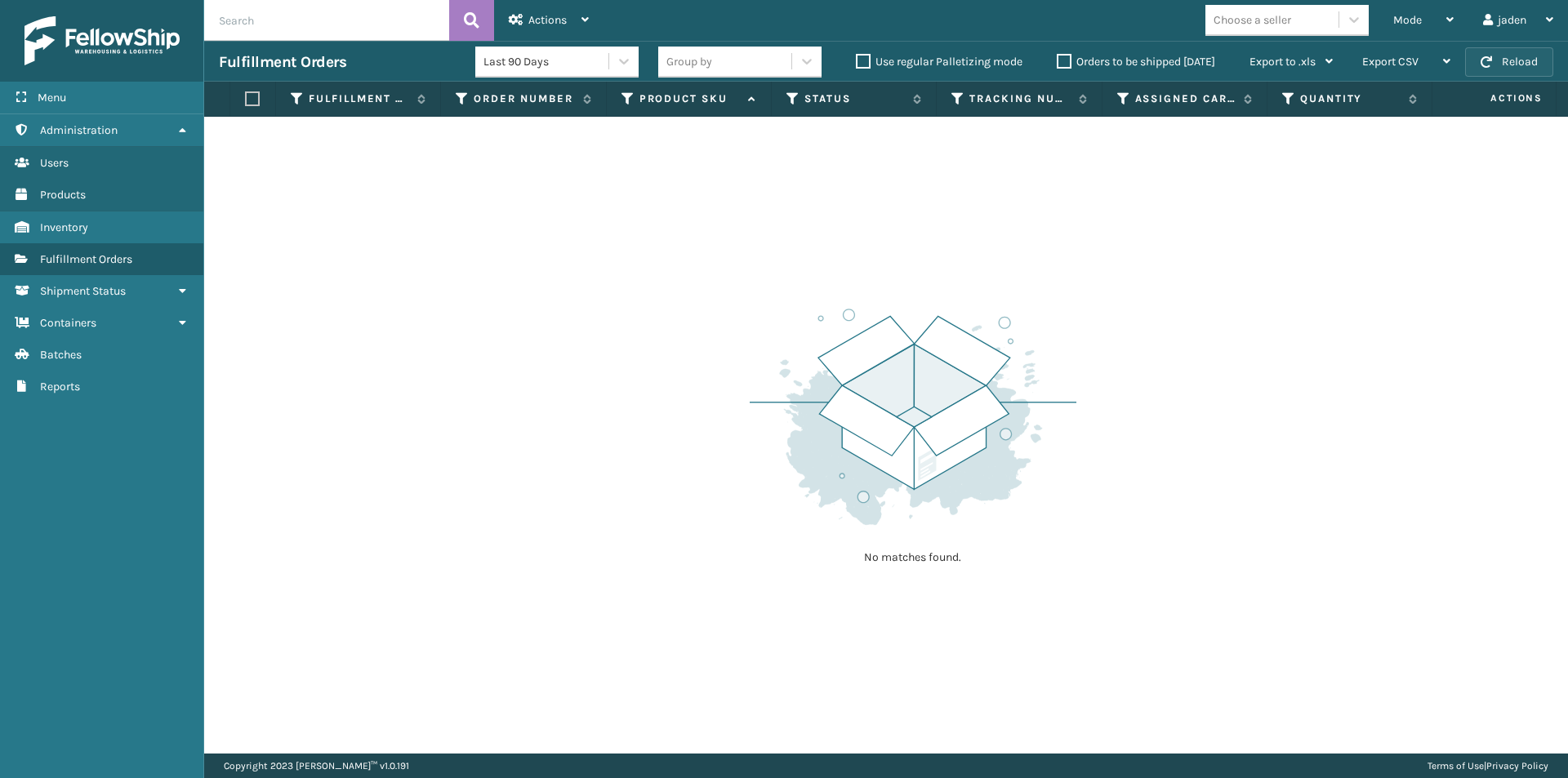
click at [1519, 57] on button "Reload" at bounding box center [1509, 62] width 88 height 29
click at [1424, 20] on div "Mode" at bounding box center [1423, 21] width 61 height 41
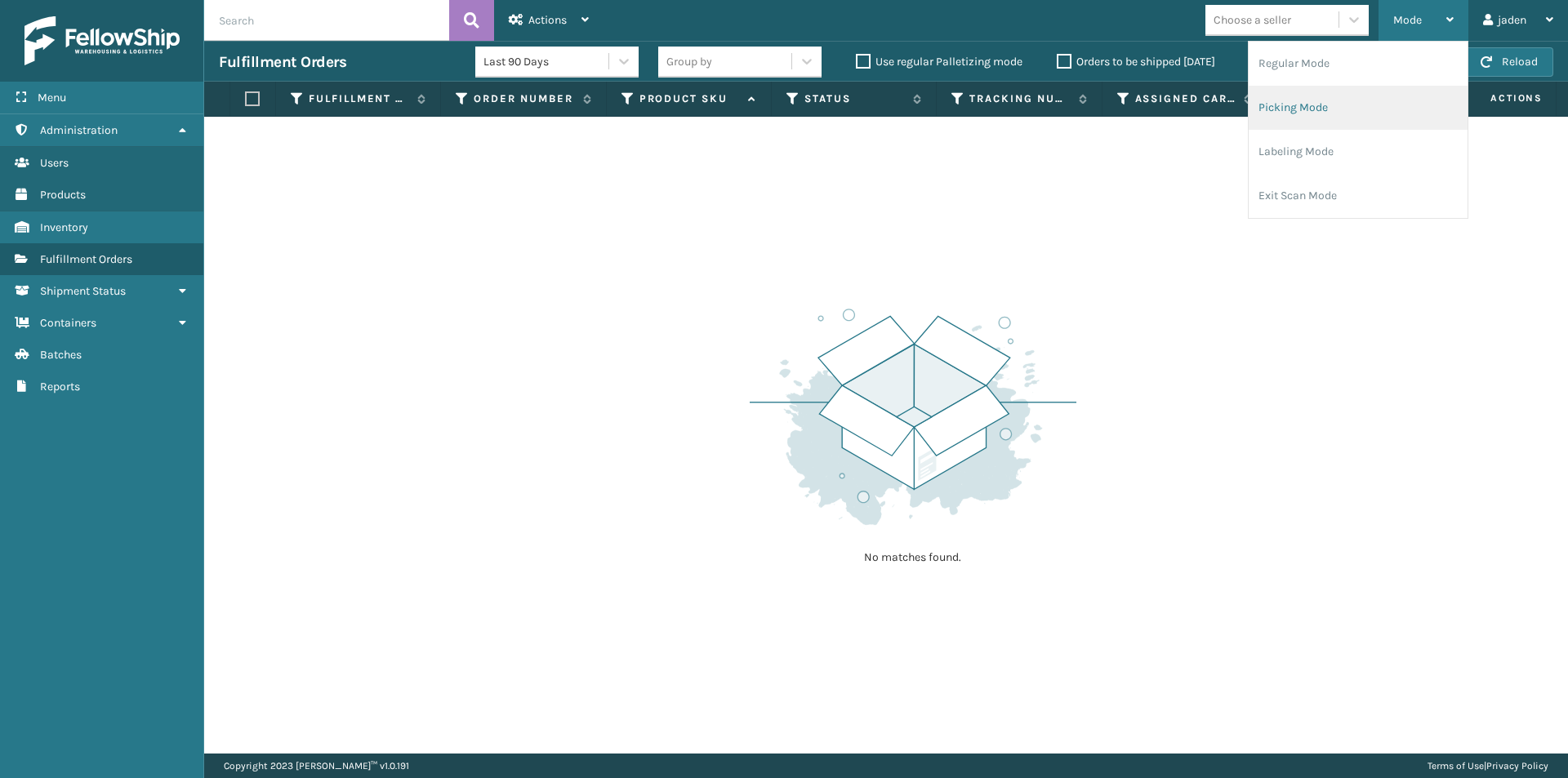
click at [1355, 116] on li "Picking Mode" at bounding box center [1358, 108] width 219 height 45
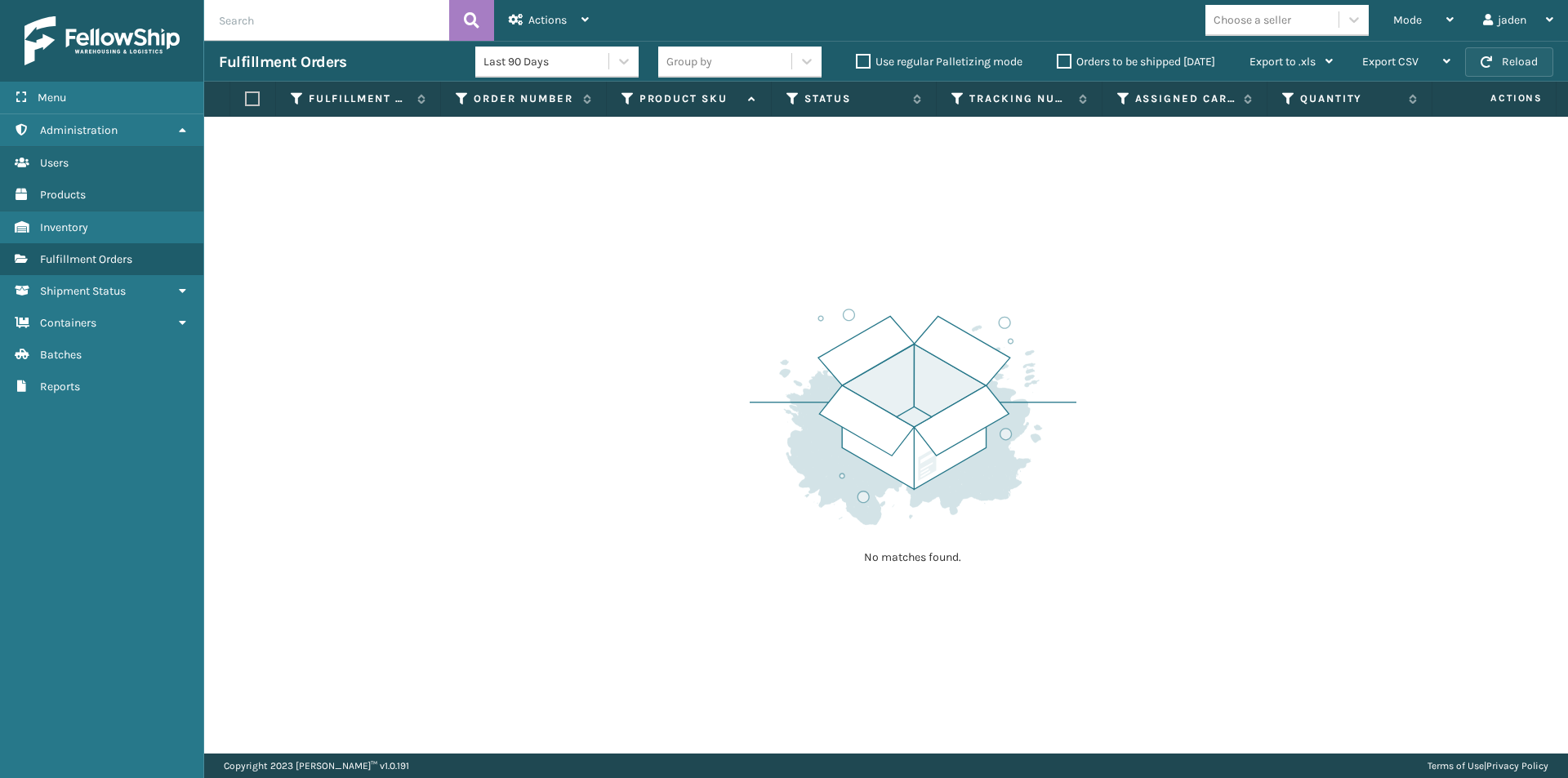
click at [1523, 66] on button "Reload" at bounding box center [1509, 62] width 88 height 29
click at [1423, 12] on div "Mode" at bounding box center [1423, 21] width 61 height 41
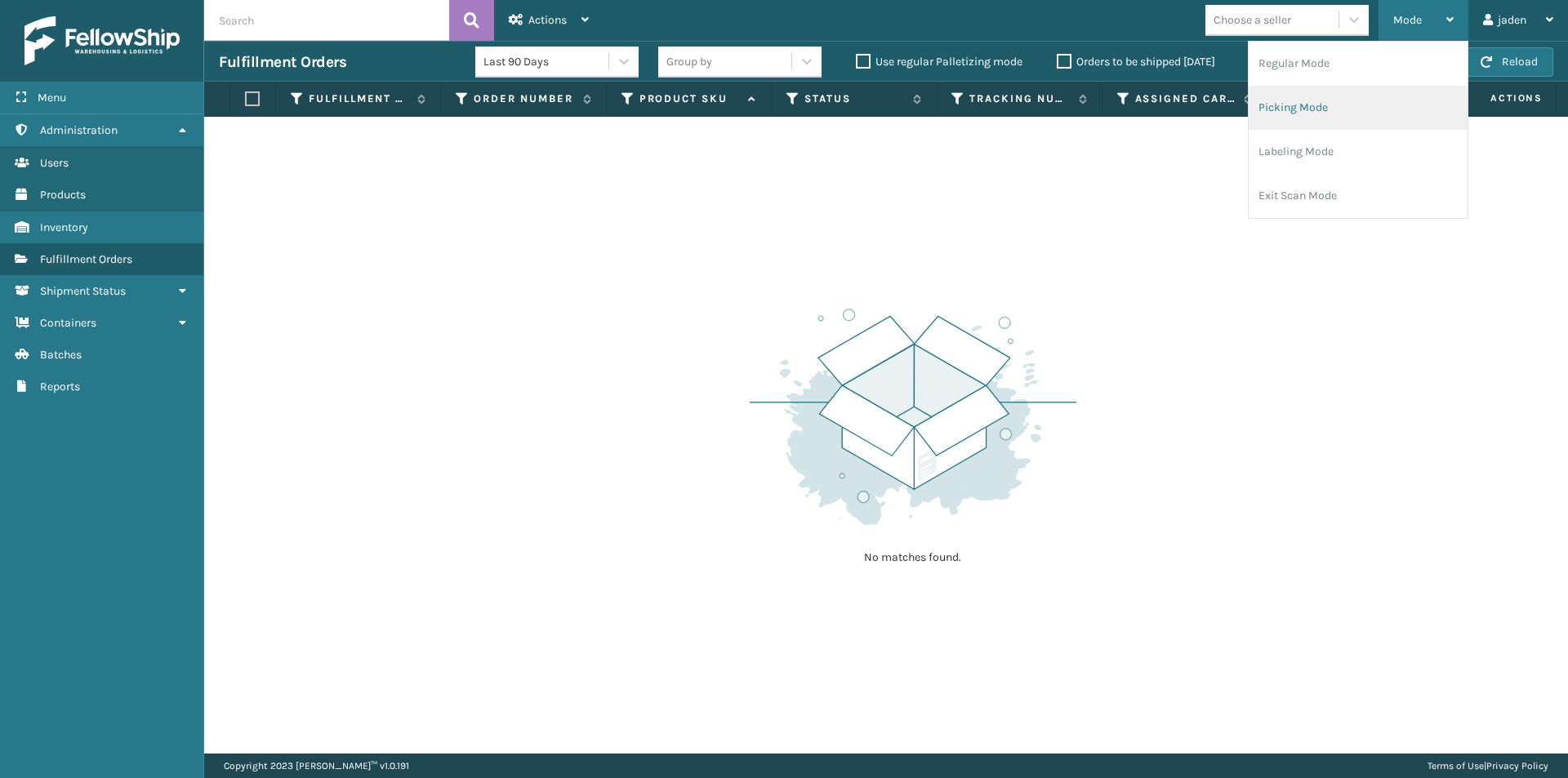
click at [1360, 114] on li "Picking Mode" at bounding box center [1358, 108] width 219 height 45
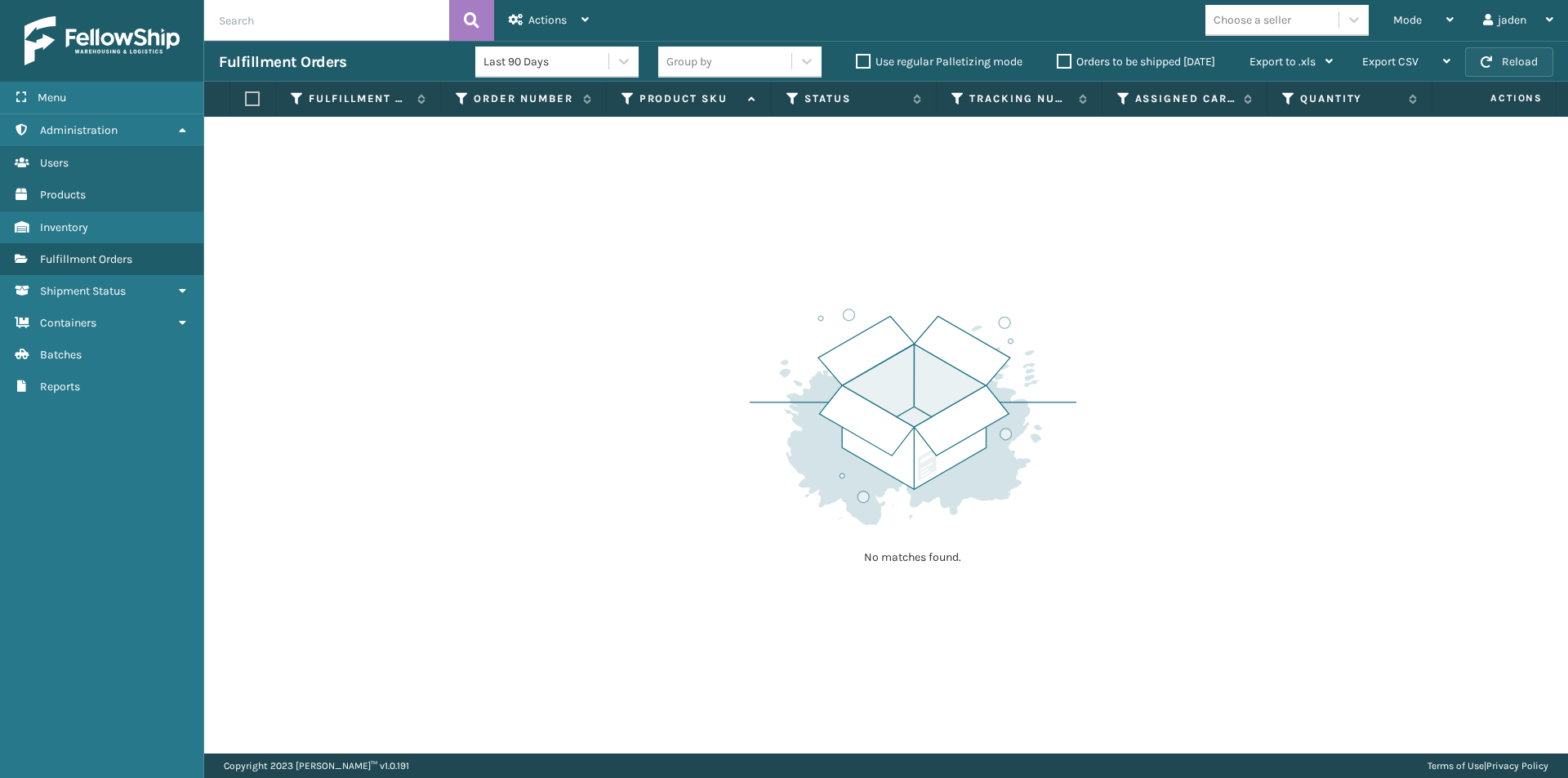
click at [1509, 74] on button "Reload" at bounding box center [1509, 62] width 88 height 29
click at [1434, 14] on div "Mode" at bounding box center [1423, 21] width 61 height 41
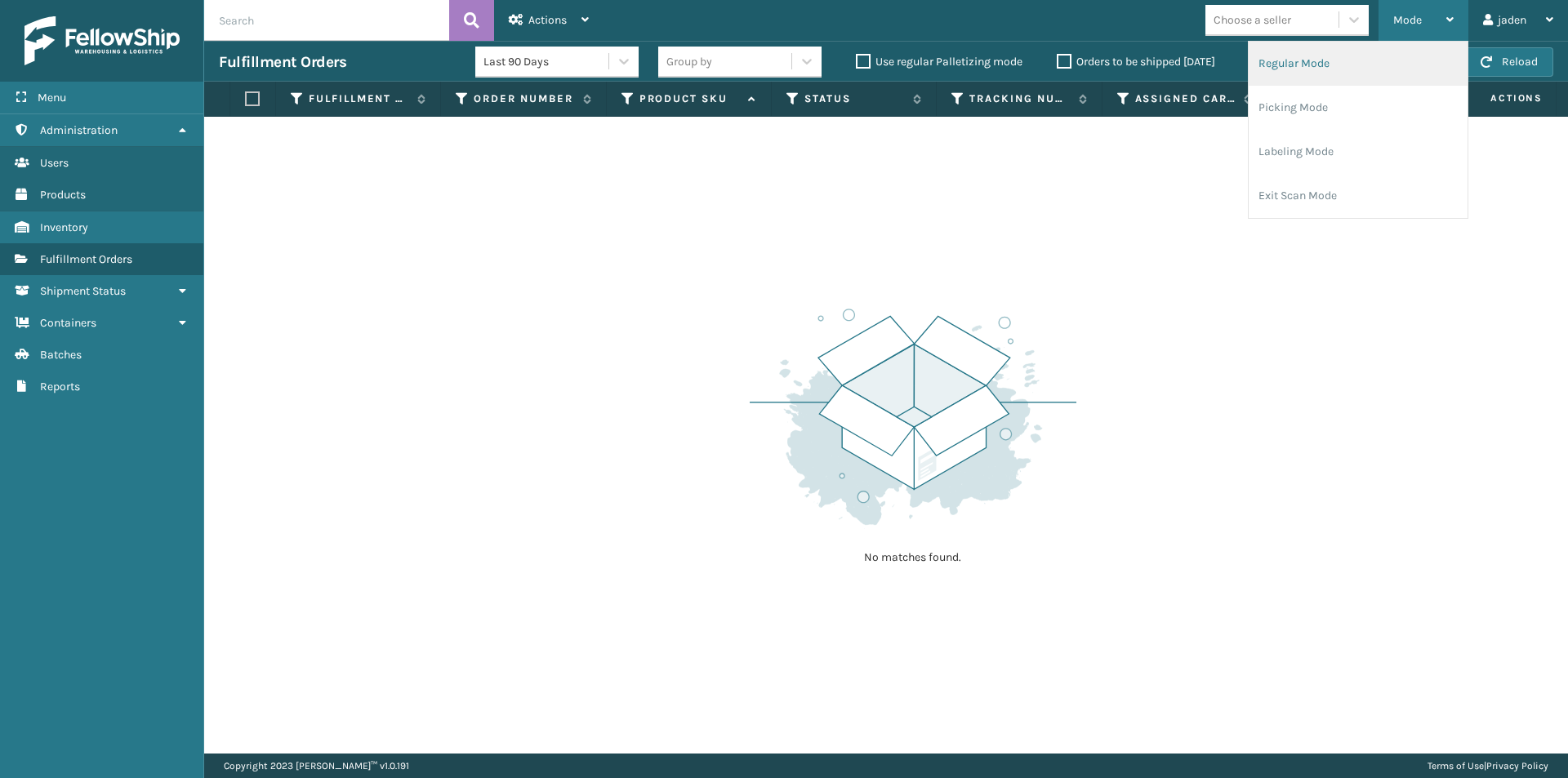
click at [1392, 85] on li "Regular Mode" at bounding box center [1358, 64] width 219 height 45
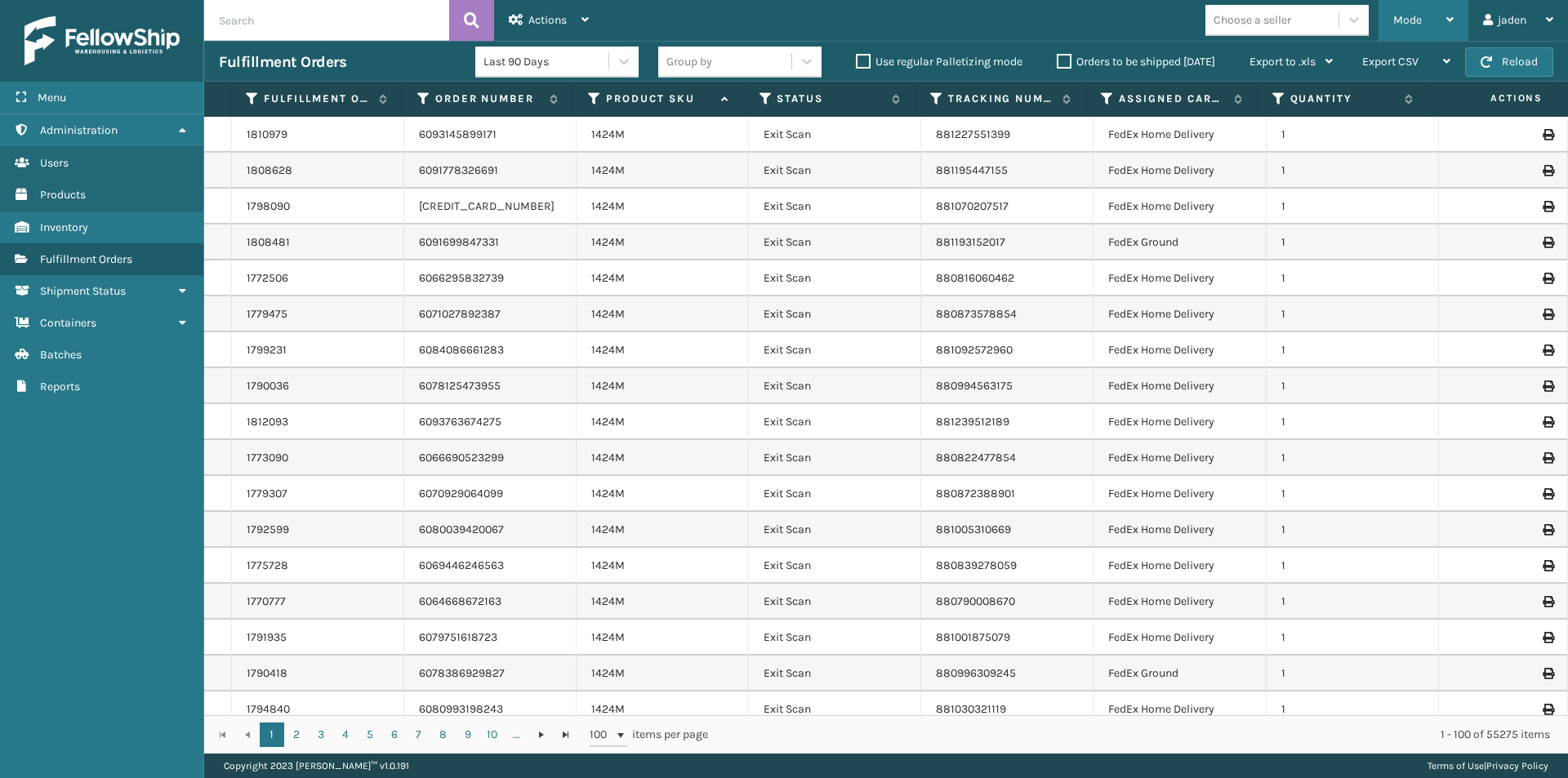
click at [1424, 10] on div "Mode" at bounding box center [1423, 21] width 61 height 41
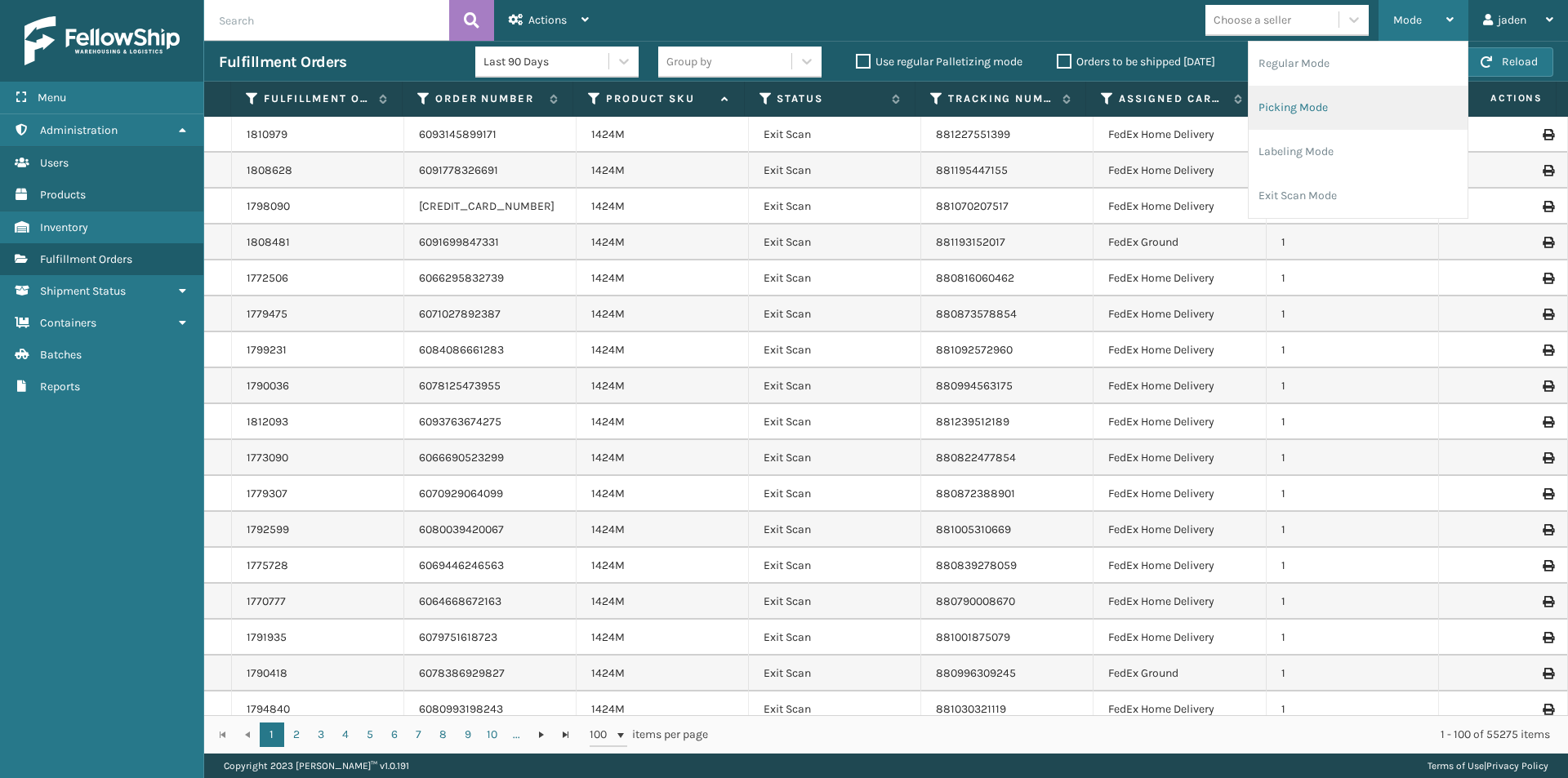
click at [1360, 107] on li "Picking Mode" at bounding box center [1358, 108] width 219 height 45
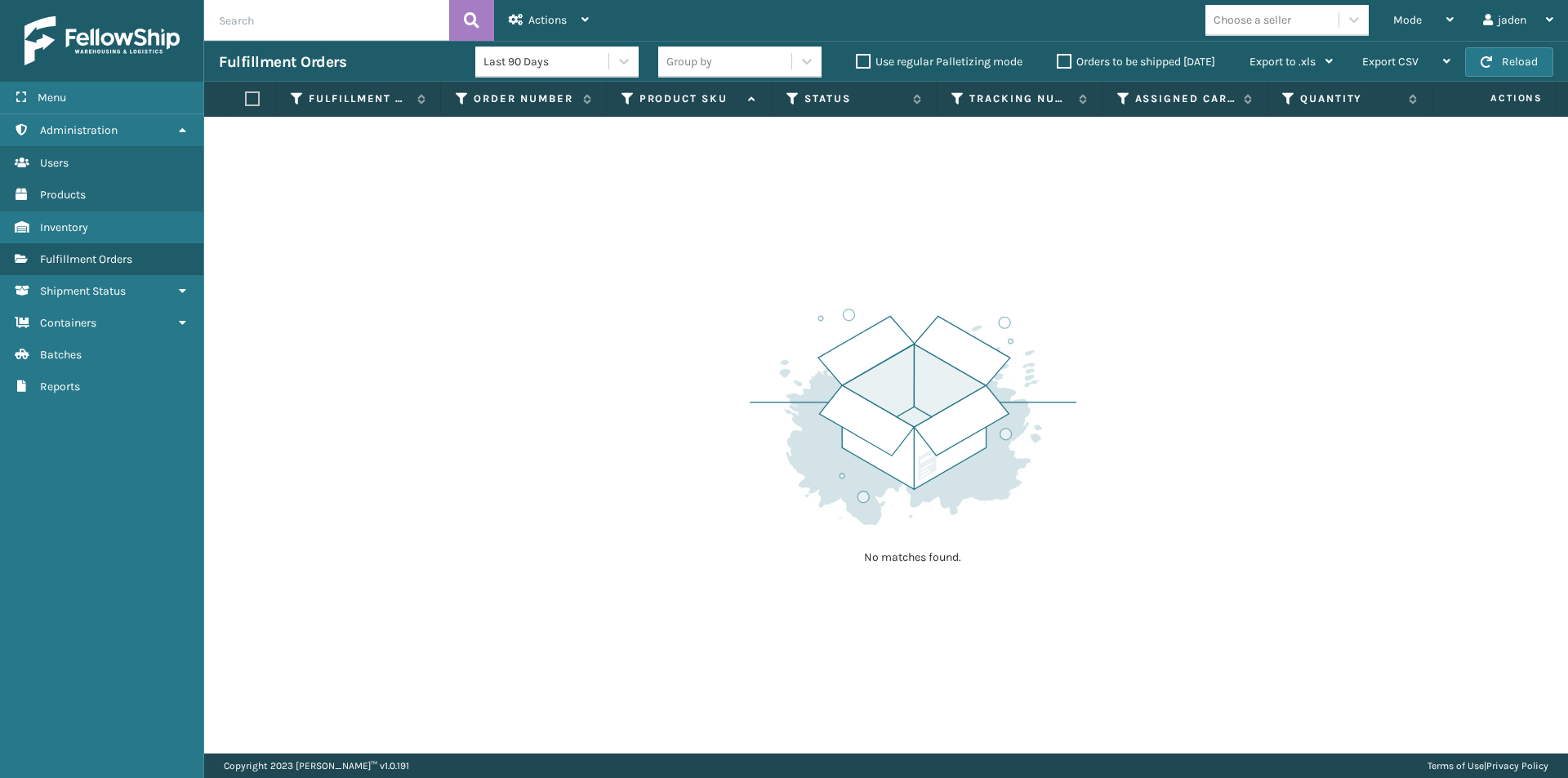
drag, startPoint x: 1142, startPoint y: 268, endPoint x: 1129, endPoint y: 268, distance: 13.0
drag, startPoint x: 1129, startPoint y: 268, endPoint x: 1052, endPoint y: 45, distance: 235.9
click at [725, 273] on div "No matches found." at bounding box center [885, 435] width 1364 height 637
click at [1486, 76] on button "Reload" at bounding box center [1509, 62] width 88 height 29
click at [1432, 9] on div "Mode" at bounding box center [1423, 21] width 61 height 41
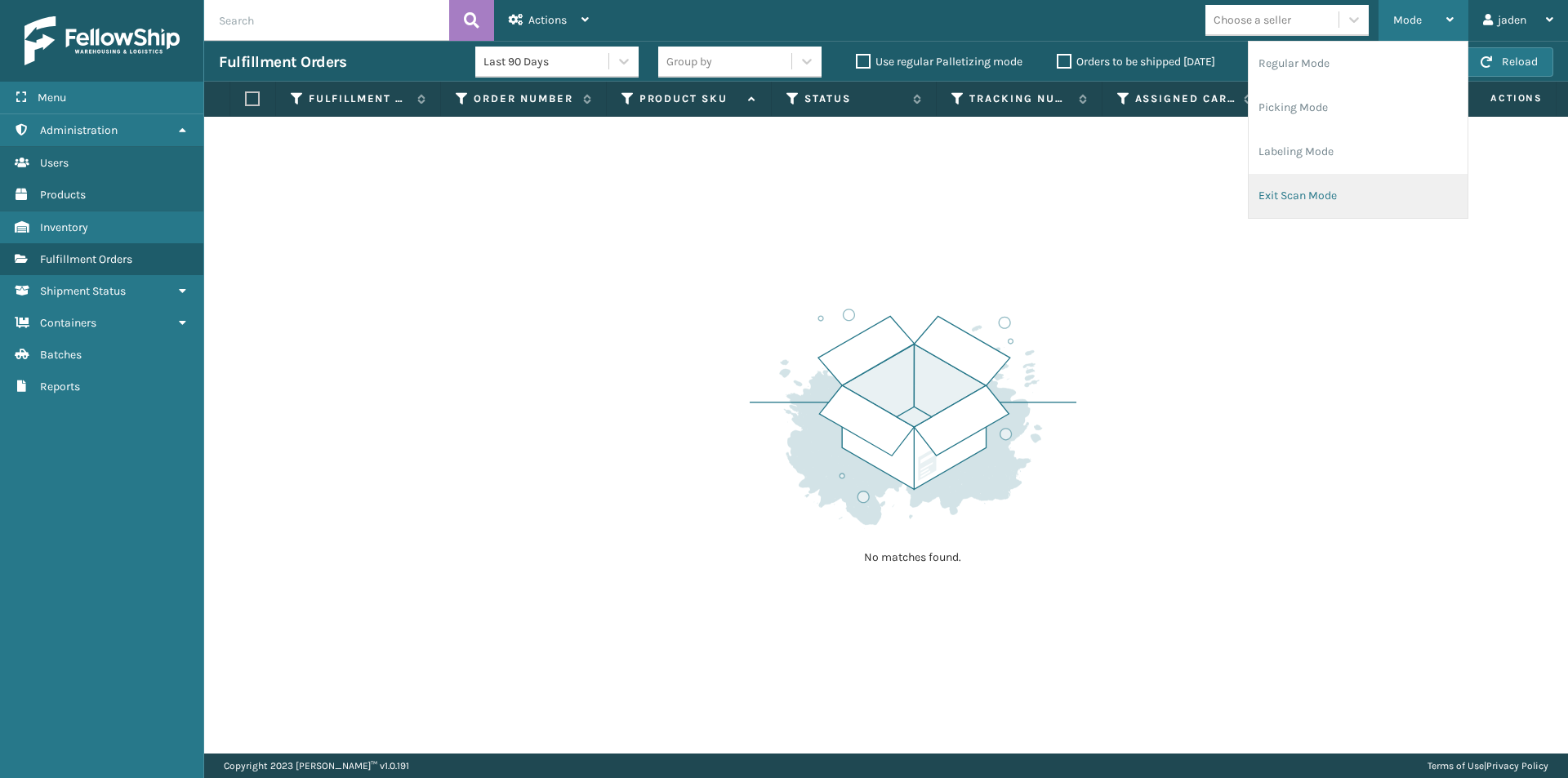
click at [1297, 199] on li "Exit Scan Mode" at bounding box center [1358, 196] width 219 height 45
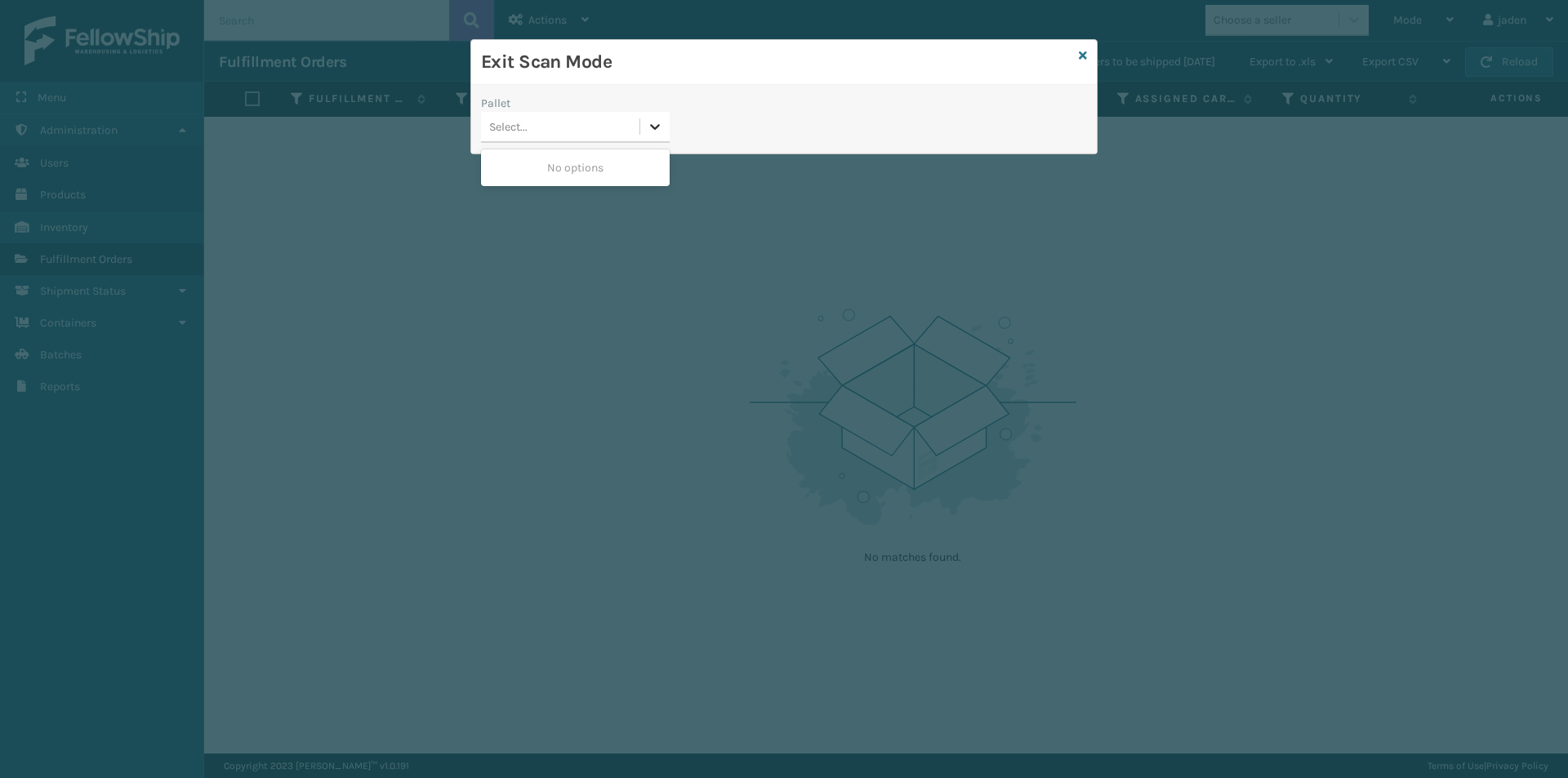
click at [662, 133] on icon at bounding box center [654, 126] width 16 height 16
click at [616, 152] on div "No options" at bounding box center [575, 167] width 188 height 30
click at [1088, 56] on div "Exit Scan Mode" at bounding box center [784, 62] width 626 height 45
click at [1079, 50] on icon at bounding box center [1083, 55] width 9 height 11
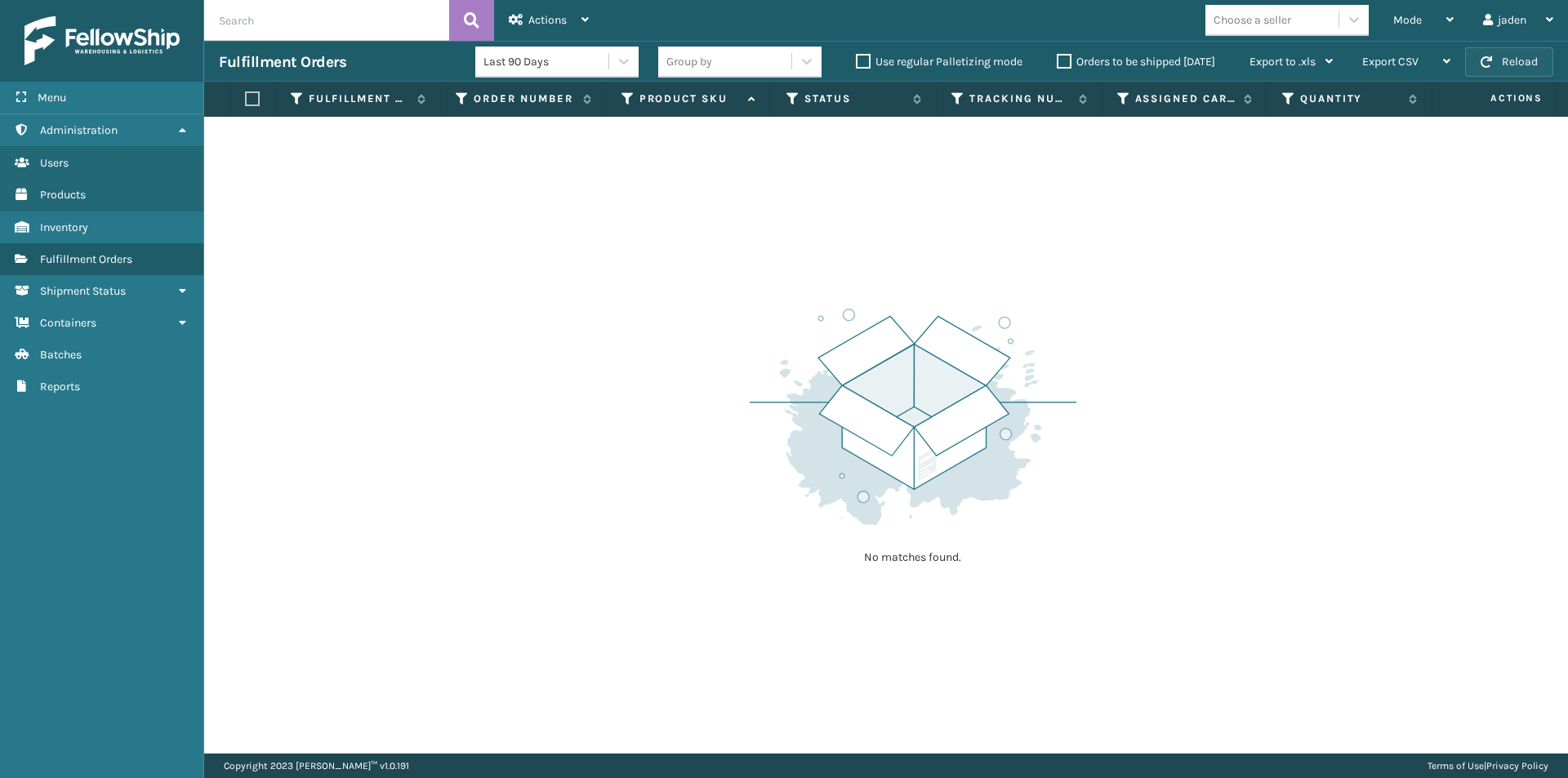
click at [1511, 59] on button "Reload" at bounding box center [1509, 62] width 88 height 29
click at [1431, 19] on div "Mode" at bounding box center [1423, 21] width 61 height 41
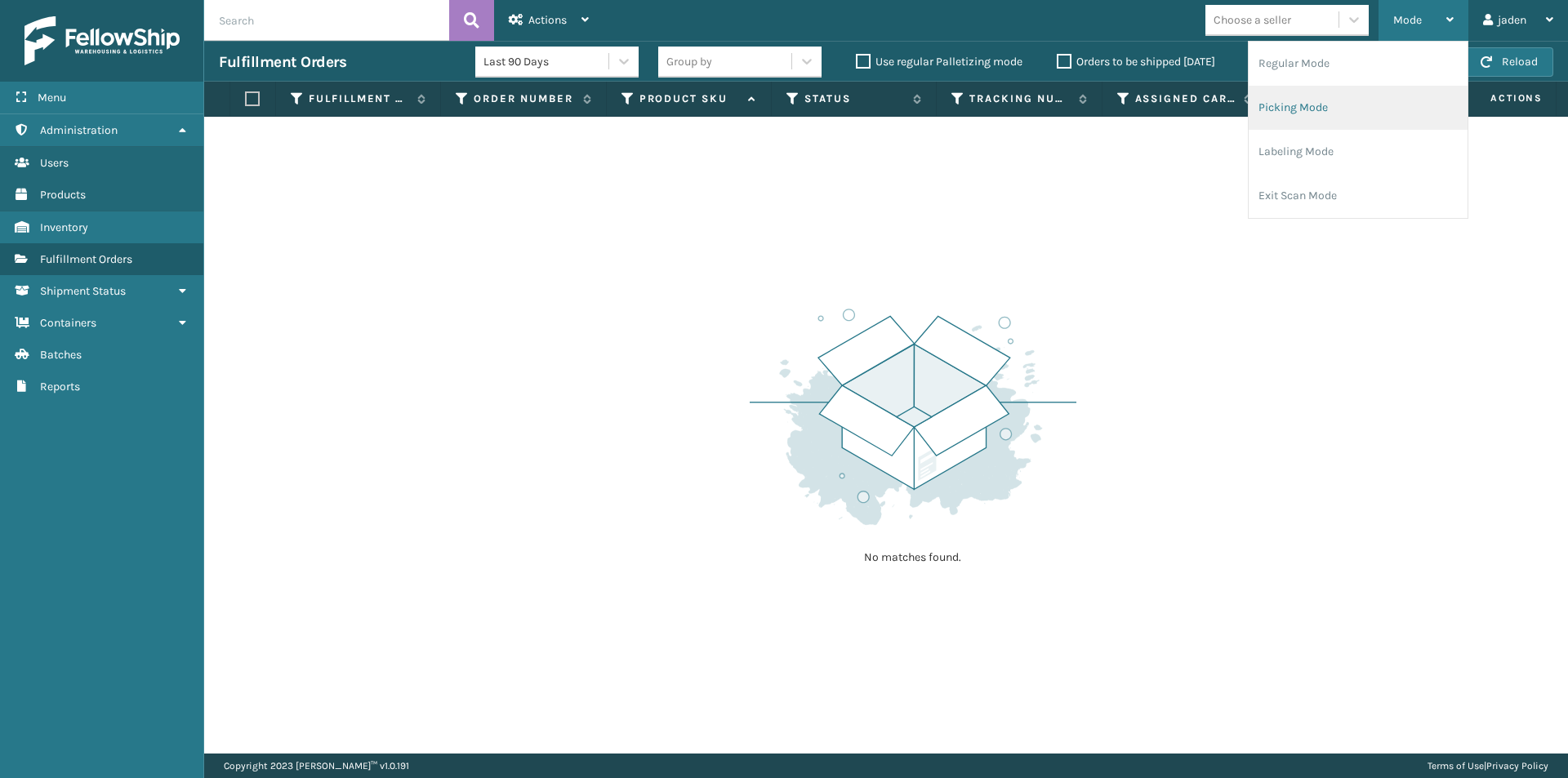
click at [1358, 127] on li "Picking Mode" at bounding box center [1358, 108] width 219 height 45
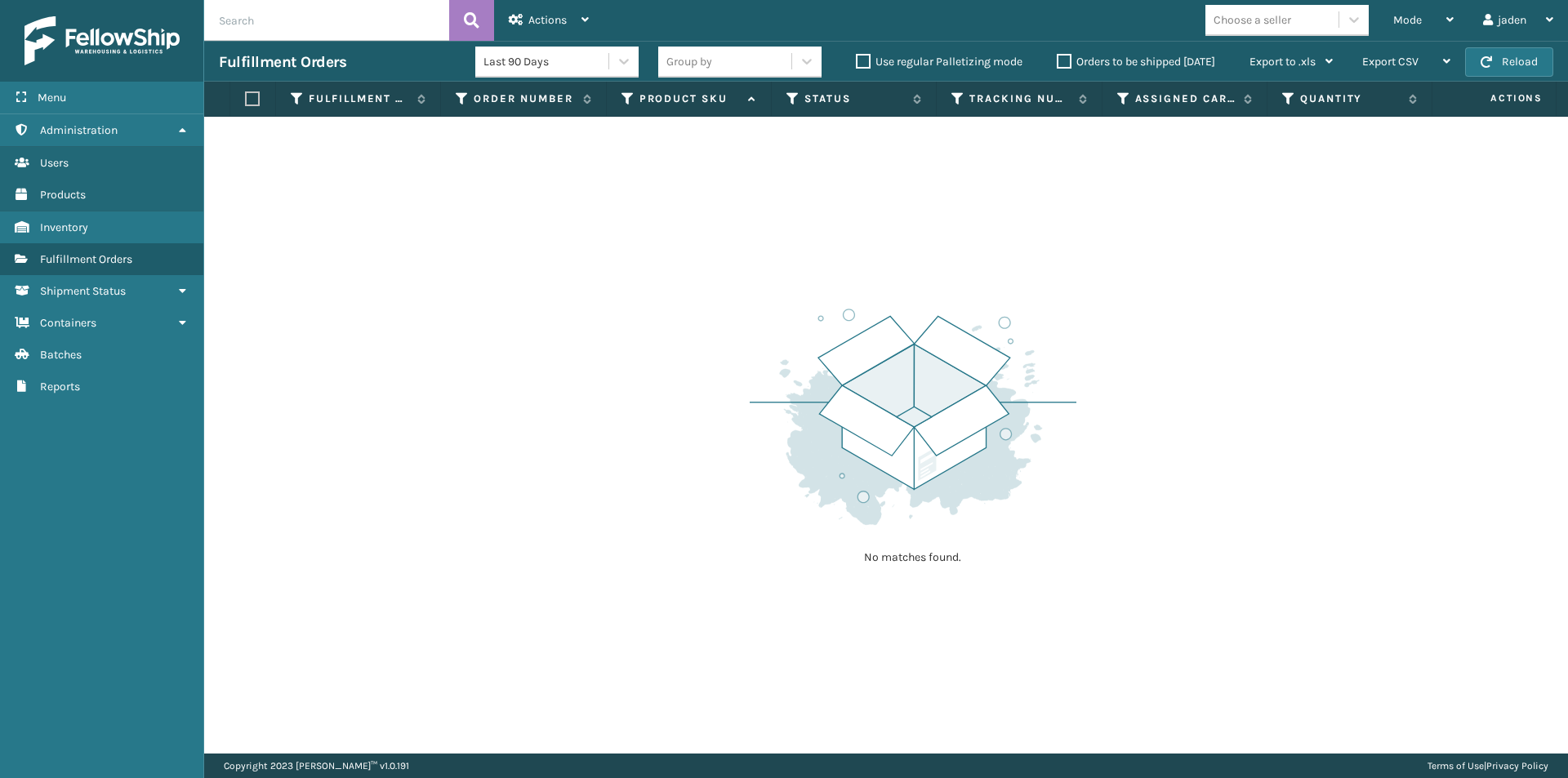
drag, startPoint x: 1040, startPoint y: 341, endPoint x: 1014, endPoint y: 337, distance: 26.3
drag, startPoint x: 1014, startPoint y: 337, endPoint x: 283, endPoint y: 49, distance: 785.7
click at [470, 266] on div "No matches found." at bounding box center [885, 435] width 1364 height 637
click at [1506, 62] on button "Reload" at bounding box center [1509, 62] width 88 height 29
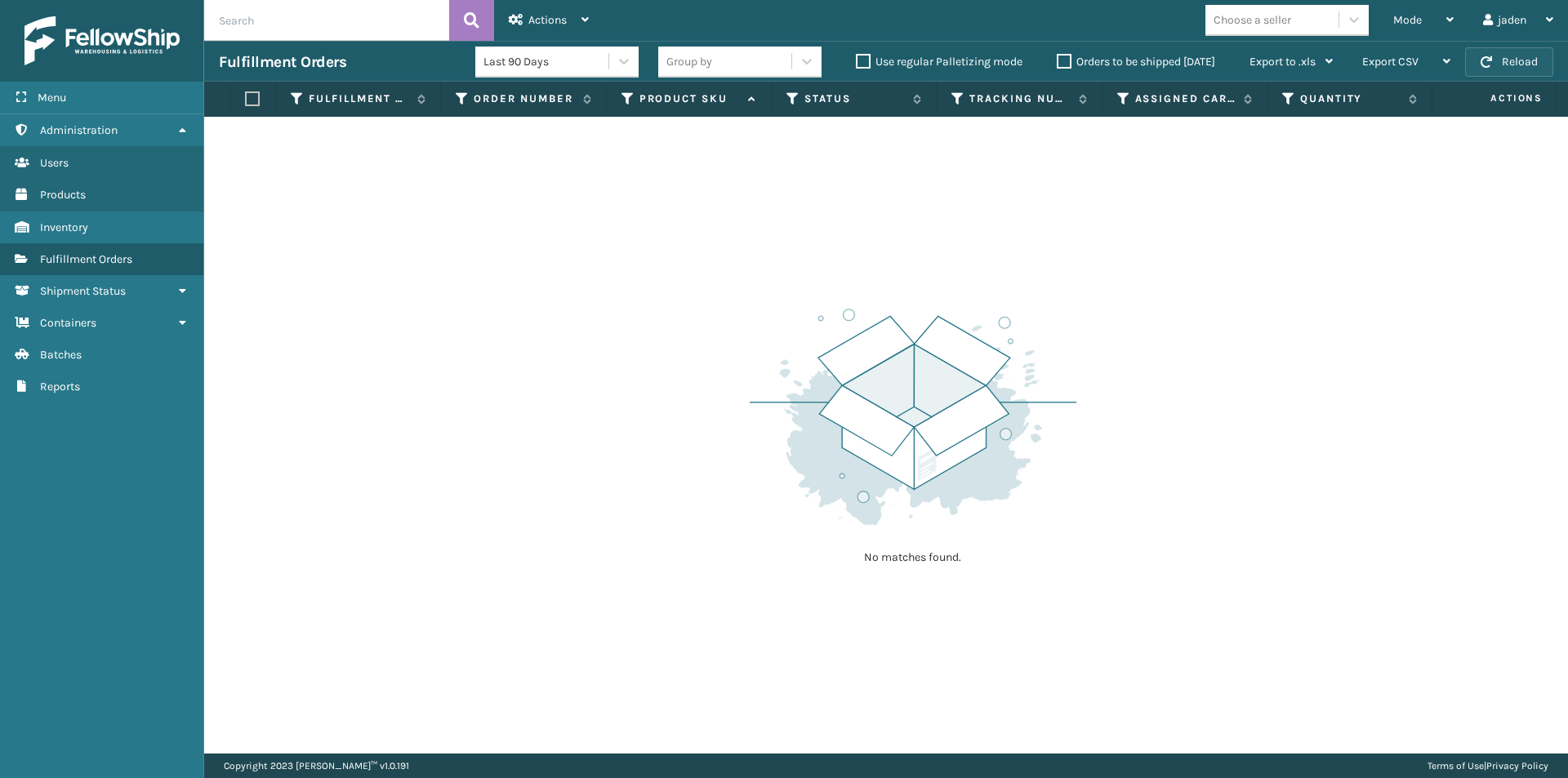
click at [1506, 62] on button "Reload" at bounding box center [1509, 62] width 88 height 29
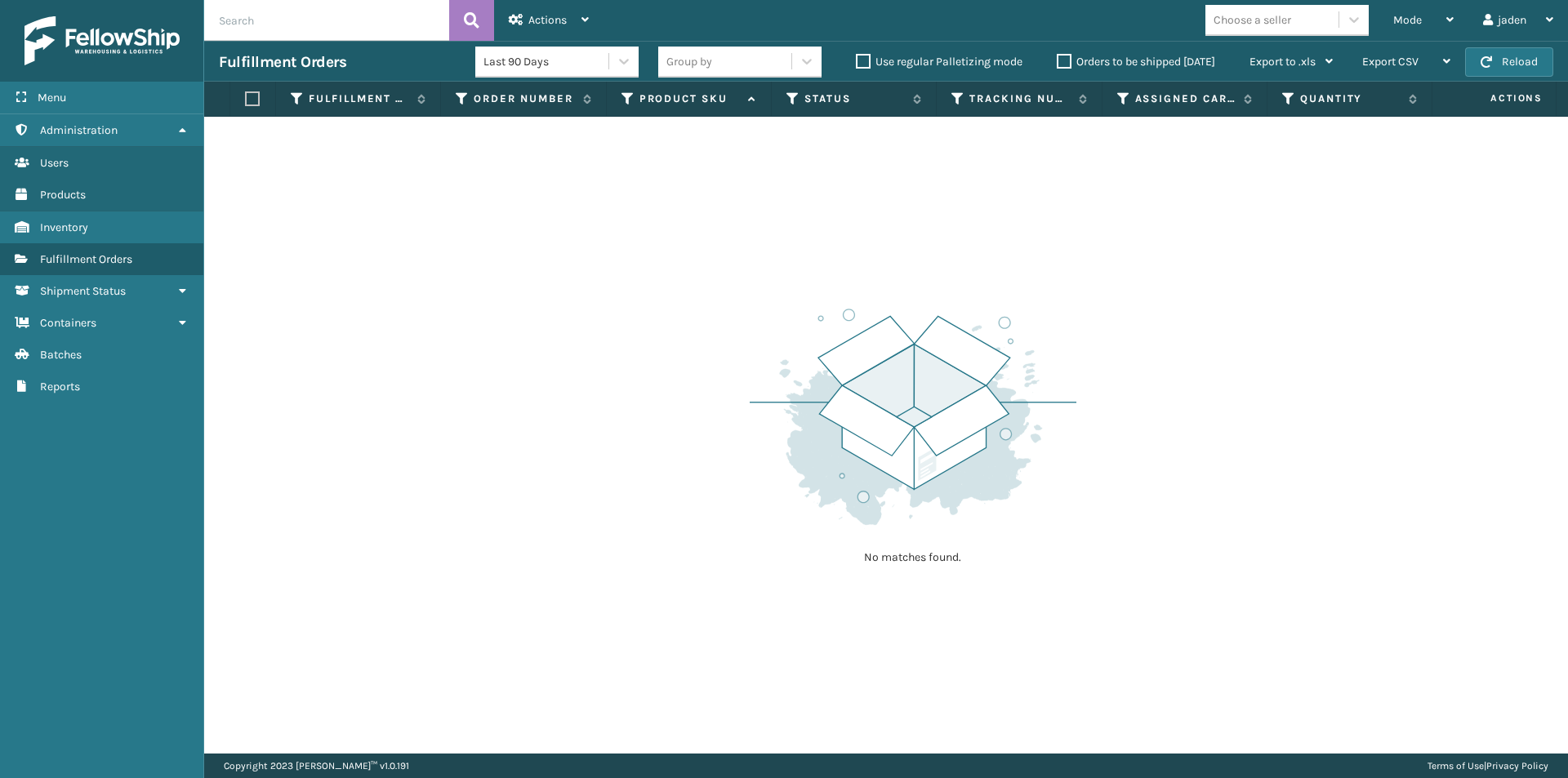
click at [1506, 62] on button "Reload" at bounding box center [1509, 62] width 88 height 29
click at [1494, 66] on button "Reload" at bounding box center [1509, 62] width 88 height 29
click at [1433, 24] on div "Mode" at bounding box center [1423, 21] width 61 height 41
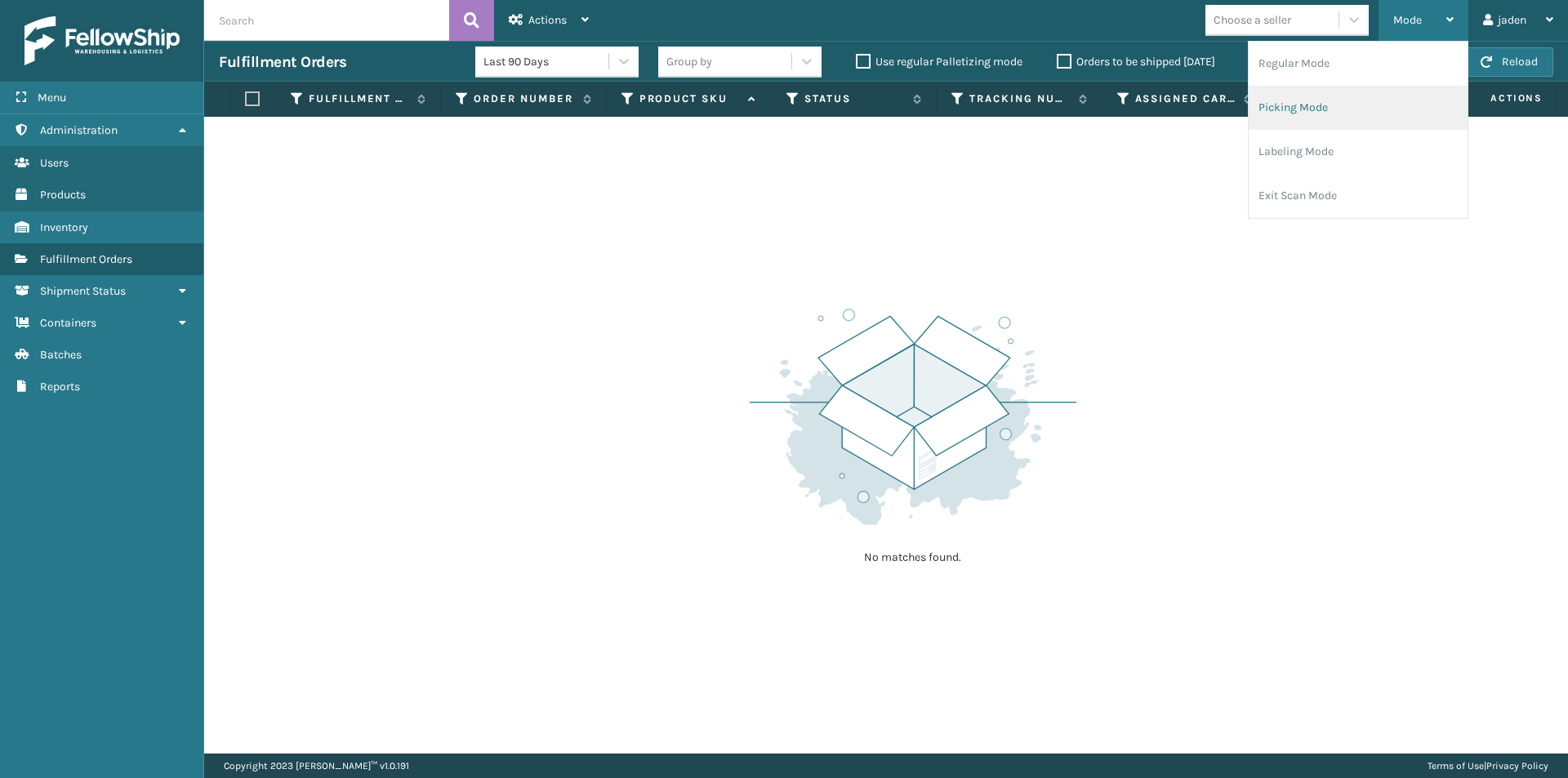
click at [1356, 122] on li "Picking Mode" at bounding box center [1358, 108] width 219 height 45
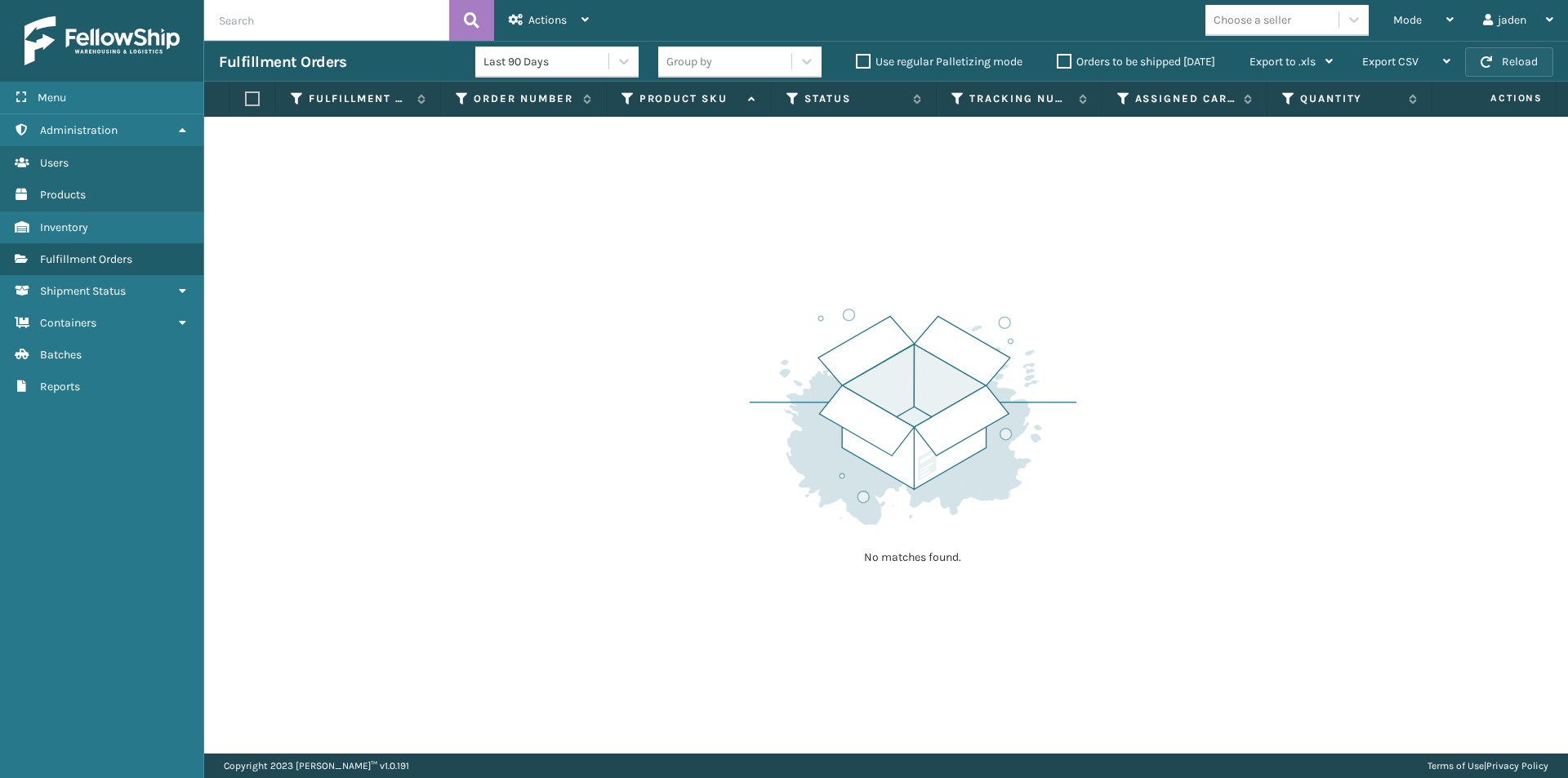
click at [1536, 63] on button "Reload" at bounding box center [1509, 62] width 88 height 29
click at [1426, 19] on div "Mode" at bounding box center [1423, 21] width 61 height 41
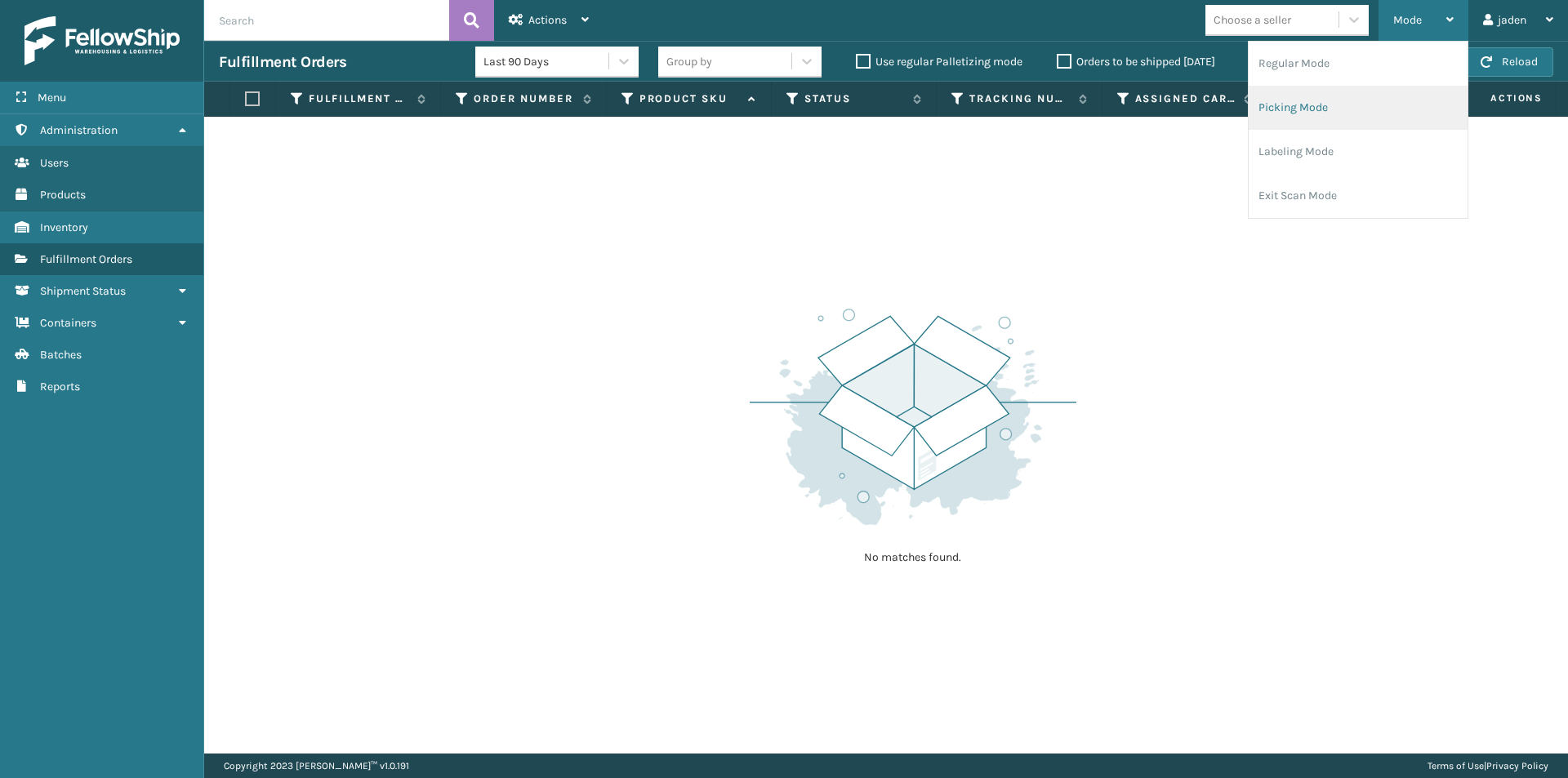
click at [1347, 122] on li "Picking Mode" at bounding box center [1358, 108] width 219 height 45
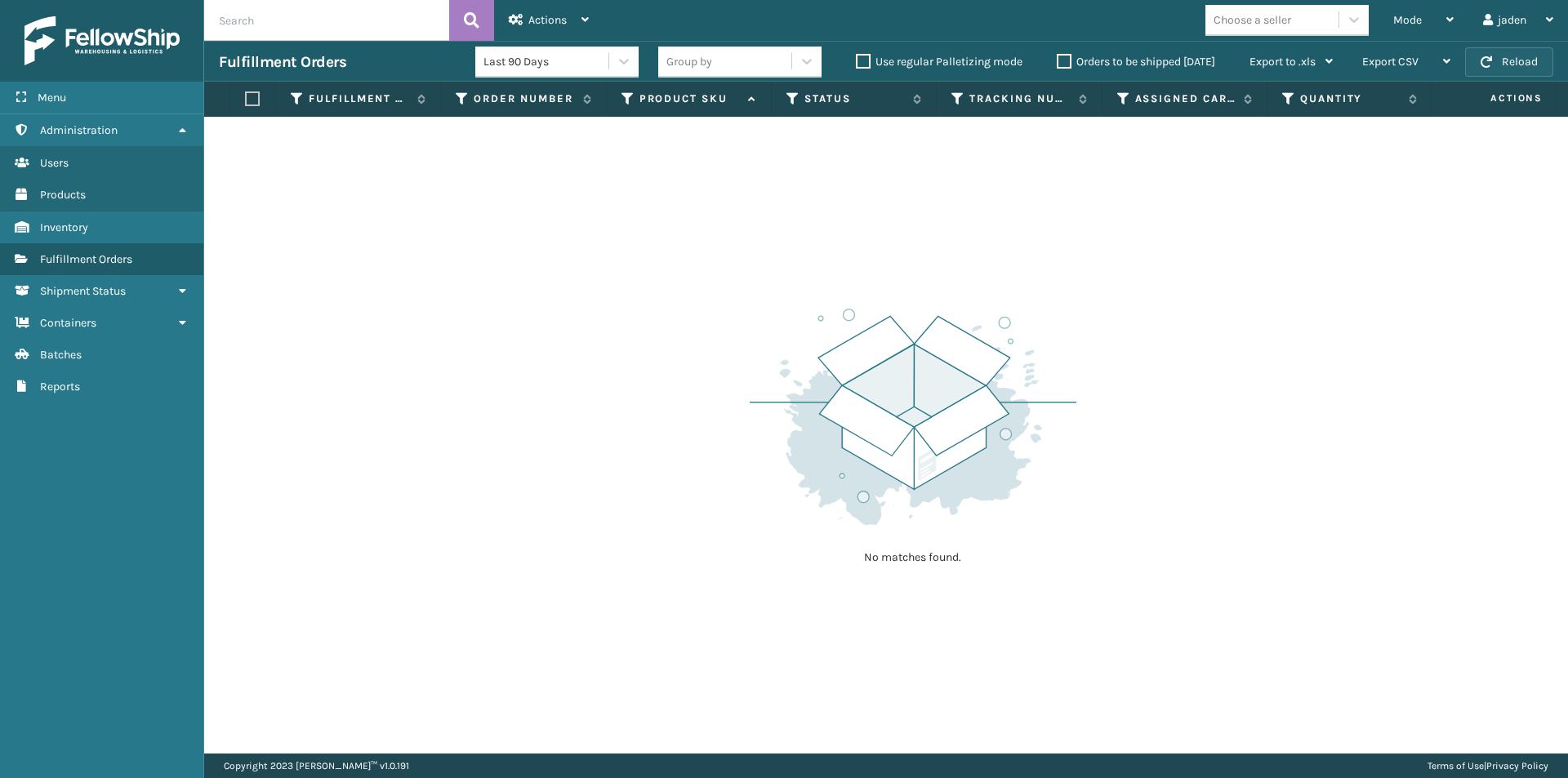
click at [1498, 57] on button "Reload" at bounding box center [1509, 62] width 88 height 29
click at [1424, 19] on div "Mode" at bounding box center [1423, 21] width 61 height 41
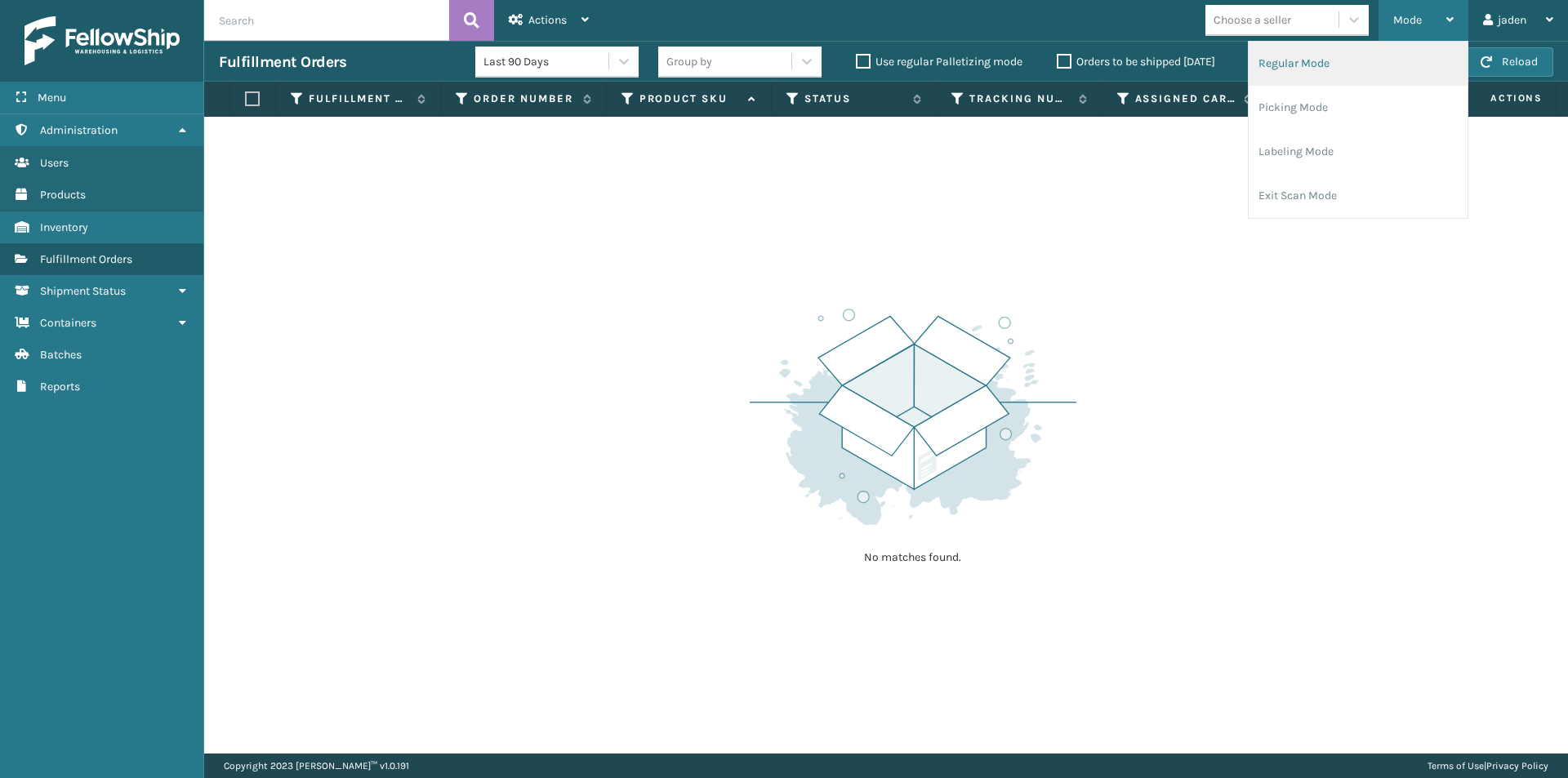
click at [1343, 78] on li "Regular Mode" at bounding box center [1358, 64] width 219 height 45
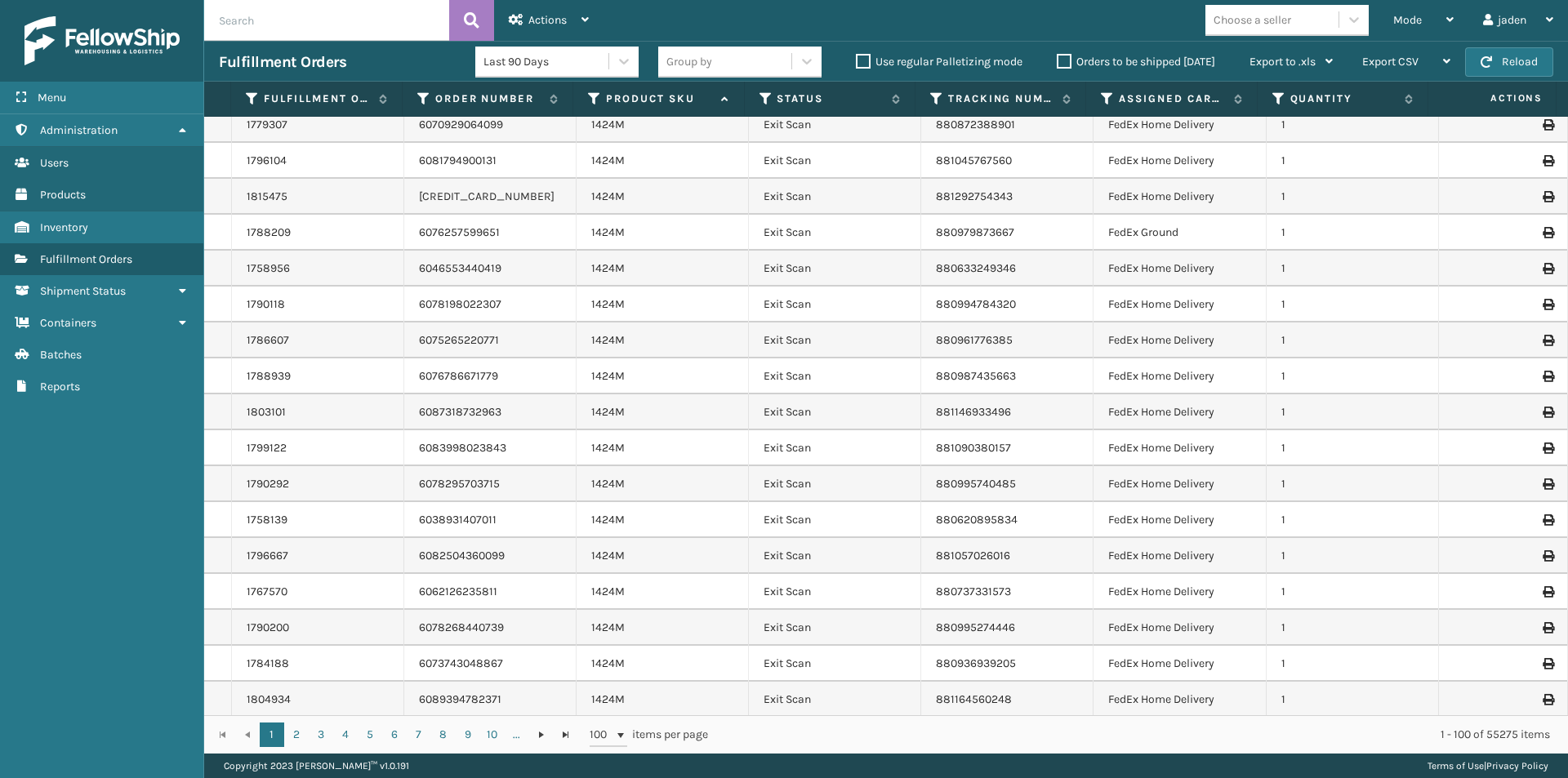
scroll to position [2994, 0]
drag, startPoint x: 914, startPoint y: 152, endPoint x: 1104, endPoint y: 168, distance: 190.7
click at [1104, 168] on tr "1799122 6083998023843 1424M Exit Scan 881090380157 FedEx Home Delivery 1" at bounding box center [885, 158] width 1364 height 36
drag, startPoint x: 953, startPoint y: 156, endPoint x: 926, endPoint y: 151, distance: 27.5
click at [926, 151] on td "881090380157" at bounding box center [1007, 158] width 172 height 36
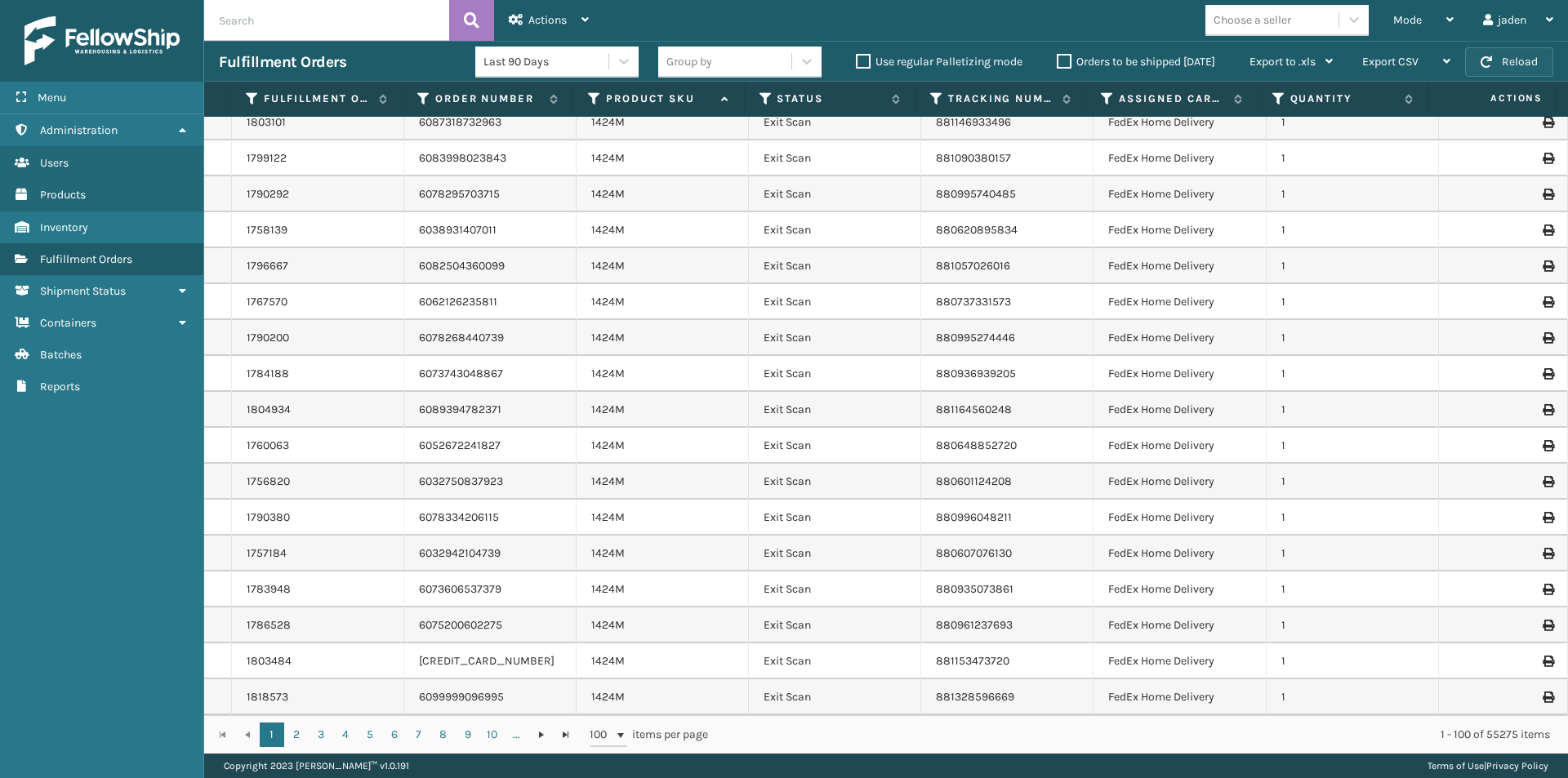
click at [1480, 58] on button "Reload" at bounding box center [1509, 62] width 88 height 29
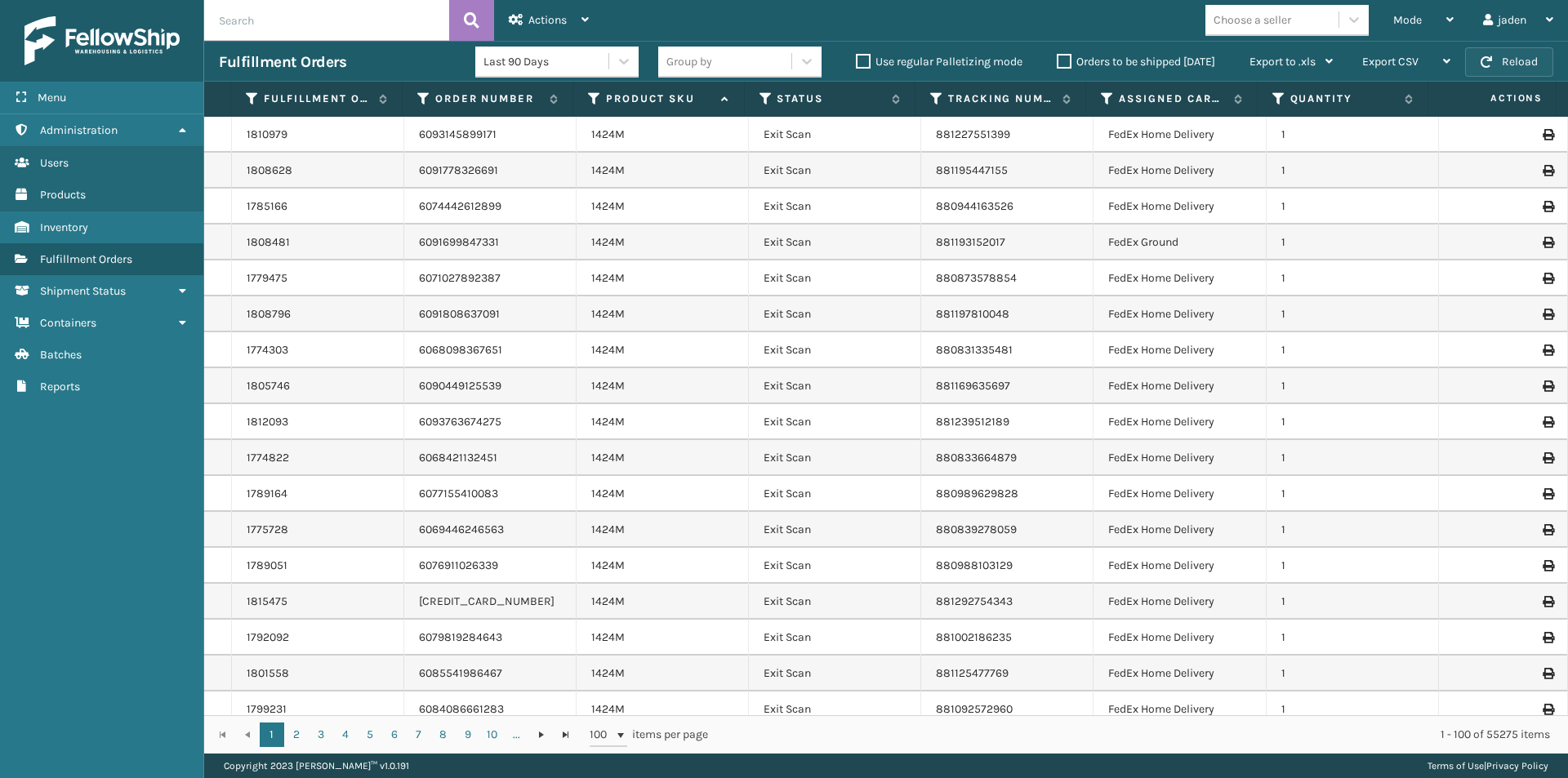
click at [1480, 58] on button "Reload" at bounding box center [1509, 62] width 88 height 29
click at [1420, 17] on span "Mode" at bounding box center [1407, 20] width 28 height 14
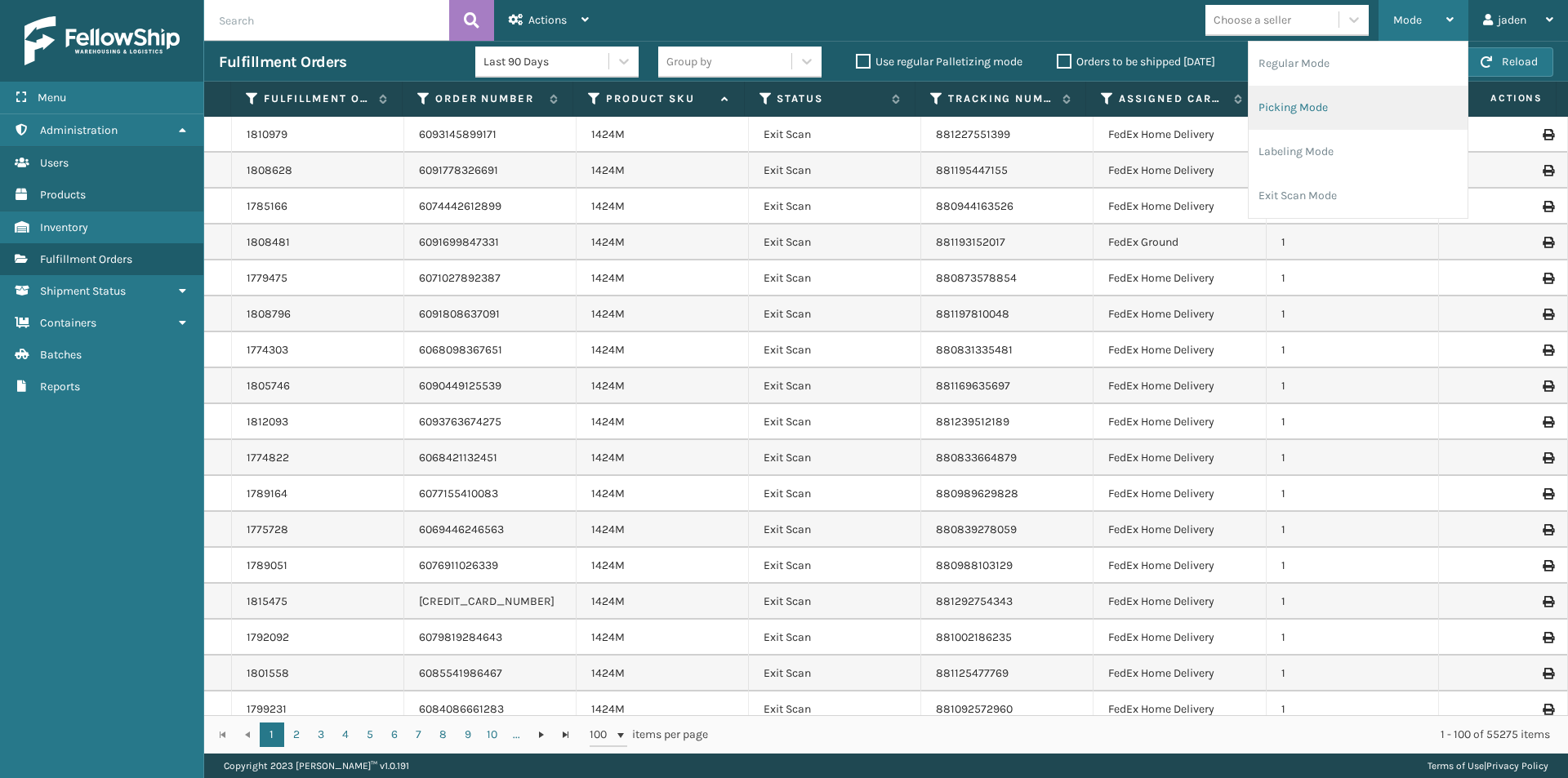
click at [1358, 104] on li "Picking Mode" at bounding box center [1358, 108] width 219 height 45
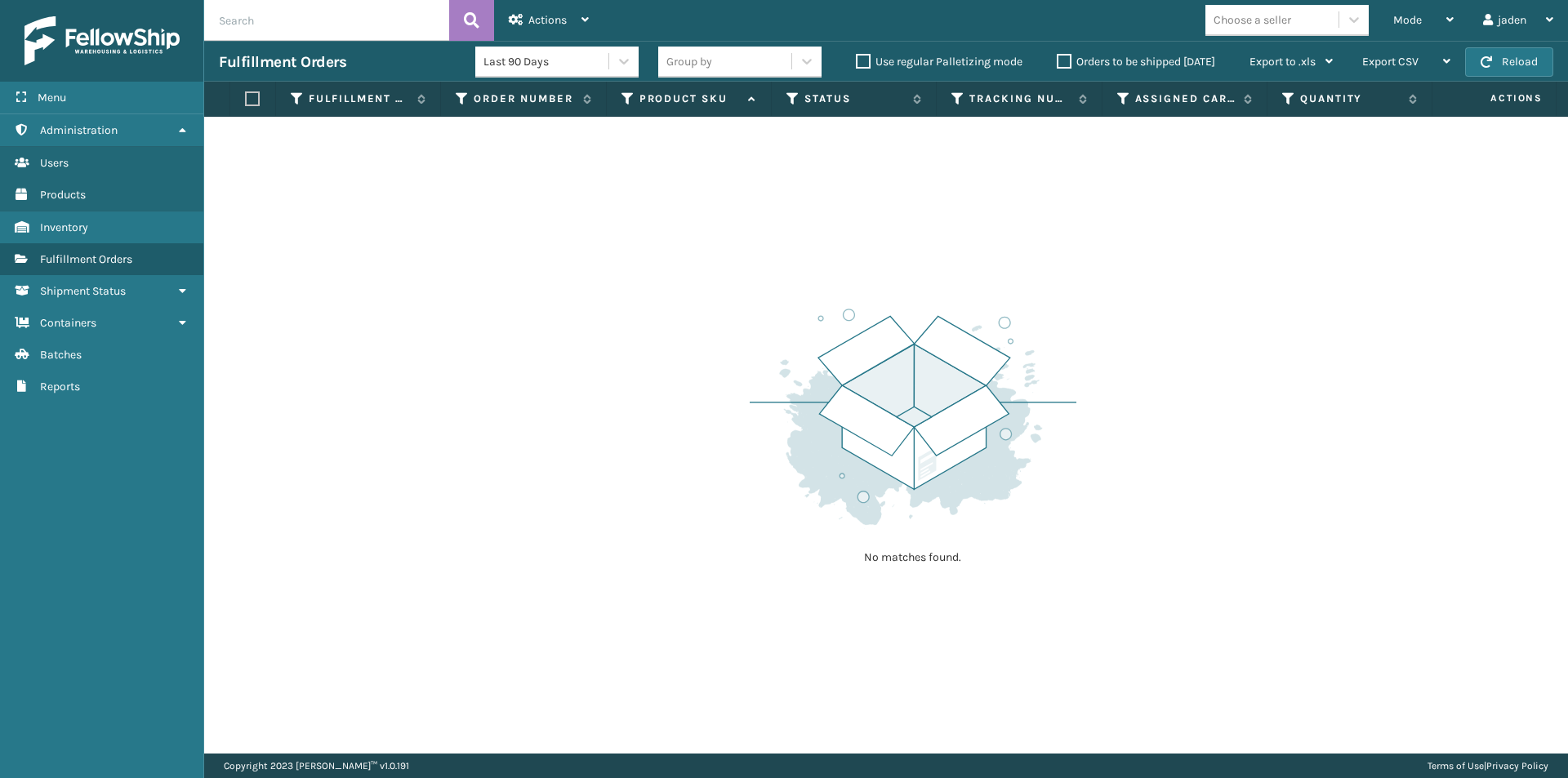
drag, startPoint x: 1166, startPoint y: 254, endPoint x: 815, endPoint y: 249, distance: 351.0
click at [812, 252] on div "No matches found." at bounding box center [885, 435] width 1364 height 637
click at [1478, 74] on button "Reload" at bounding box center [1509, 62] width 88 height 29
click at [1066, 60] on label "Orders to be shipped [DATE]" at bounding box center [1136, 62] width 158 height 14
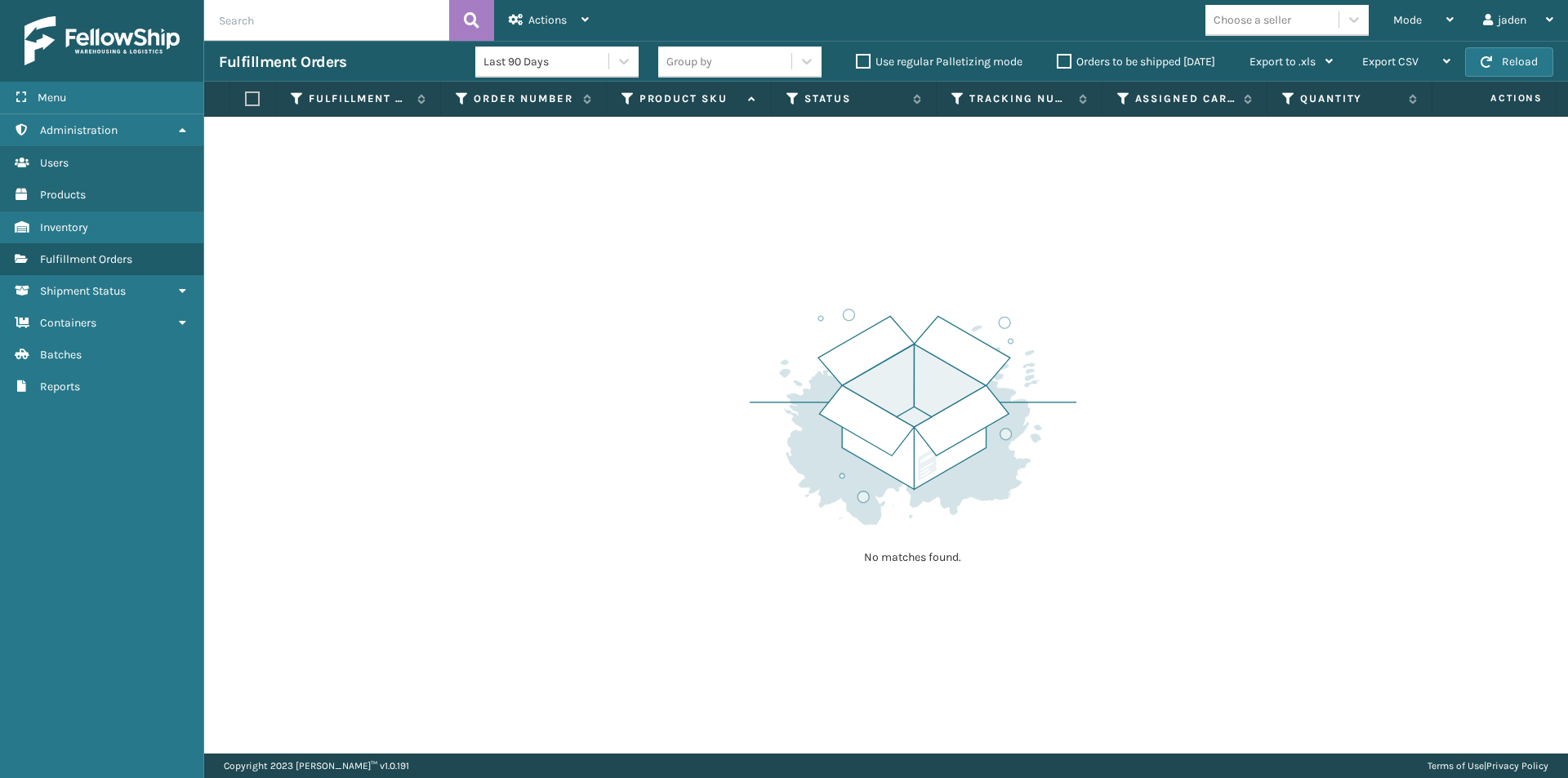
click at [1058, 60] on input "Orders to be shipped [DATE]" at bounding box center [1057, 57] width 1 height 10
click at [1505, 57] on button "Reload" at bounding box center [1509, 62] width 88 height 29
click at [1063, 51] on div "Group by Use regular Palletizing mode Orders to be shipped [DATE] Export to .xl…" at bounding box center [1003, 62] width 689 height 41
click at [1061, 62] on label "Orders to be shipped [DATE]" at bounding box center [1136, 62] width 158 height 14
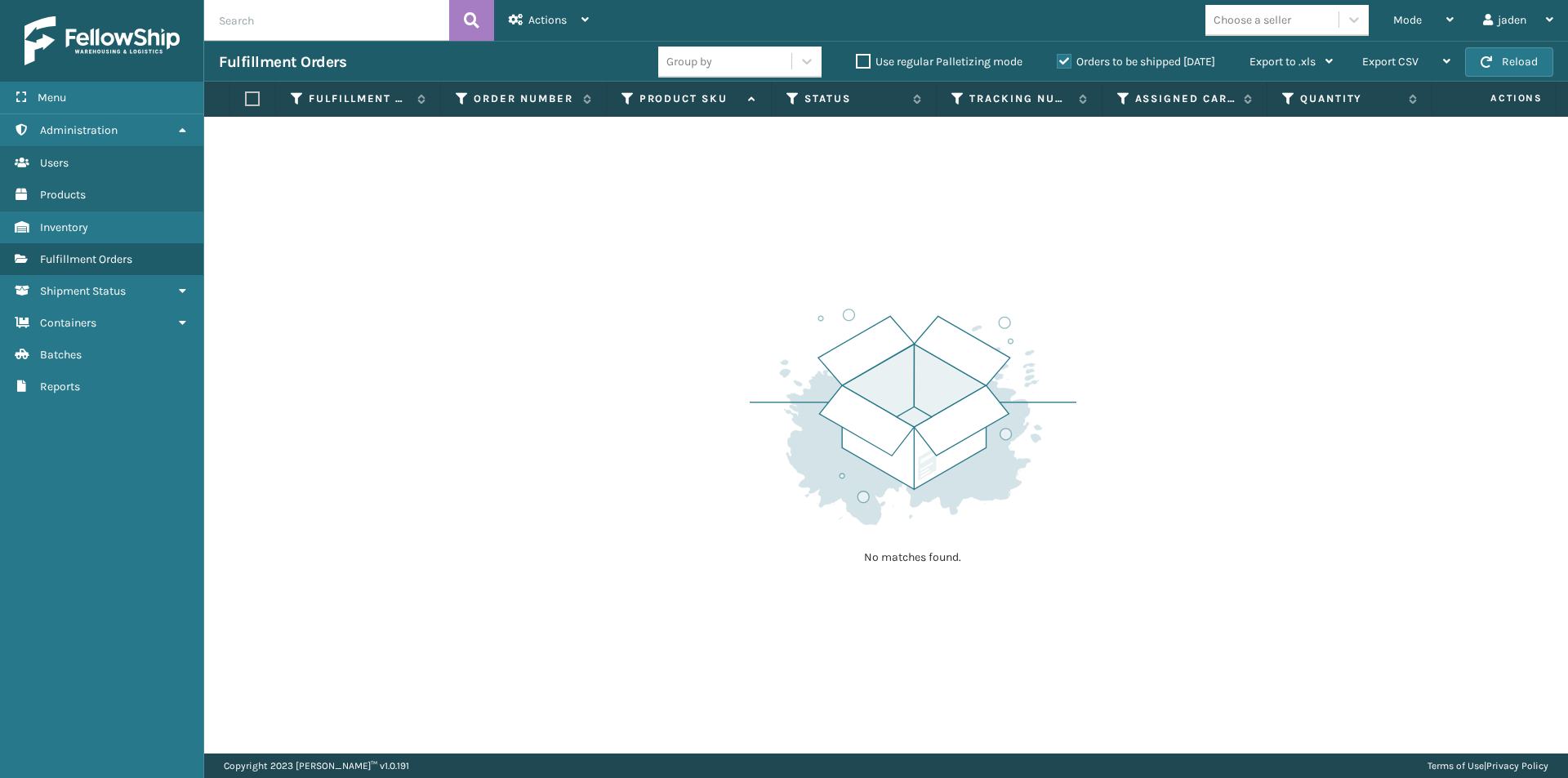
click at [1058, 62] on input "Orders to be shipped [DATE]" at bounding box center [1057, 57] width 1 height 10
click at [1428, 9] on div "Mode" at bounding box center [1423, 21] width 61 height 41
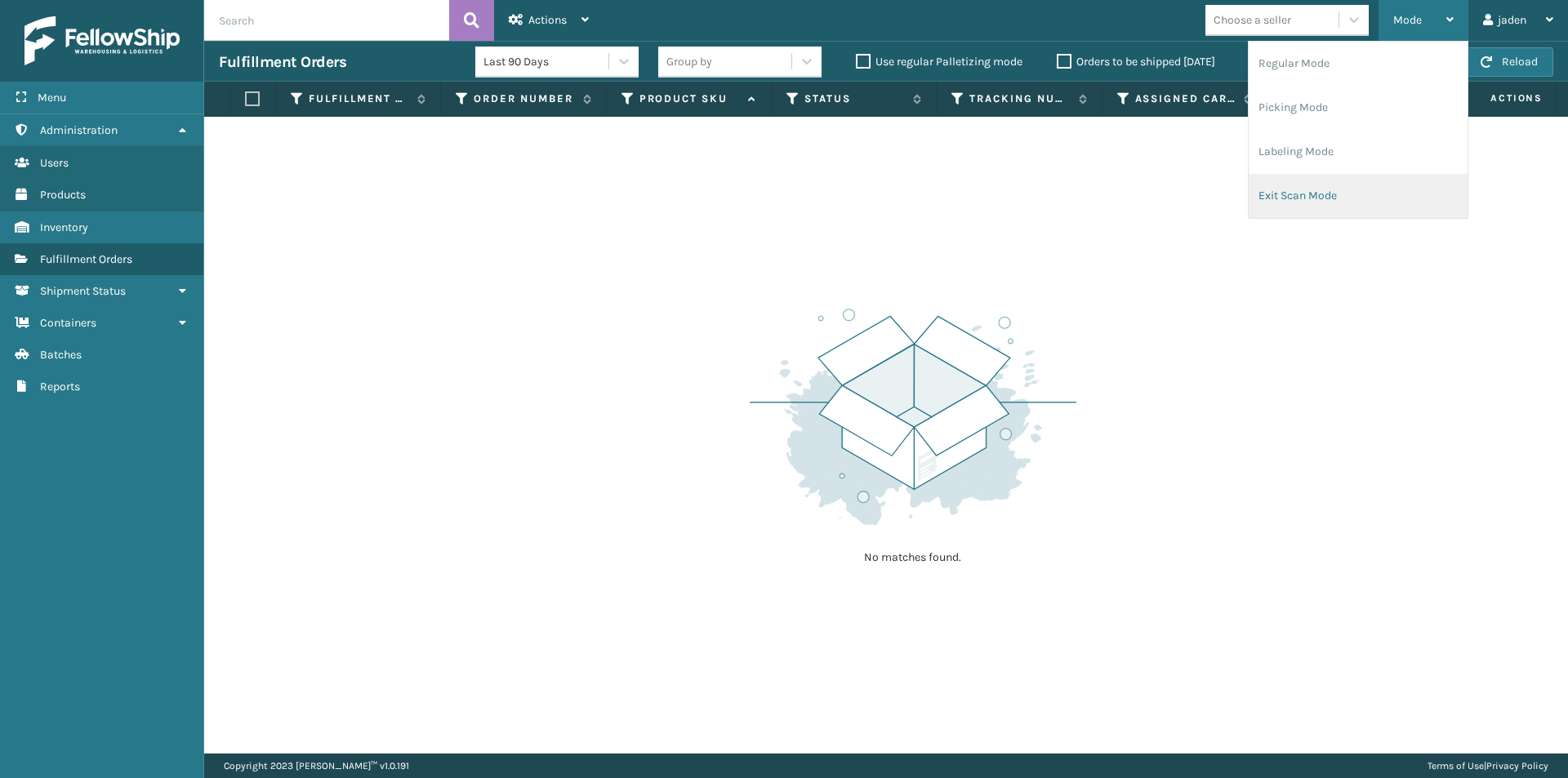
click at [1350, 193] on li "Exit Scan Mode" at bounding box center [1358, 196] width 219 height 45
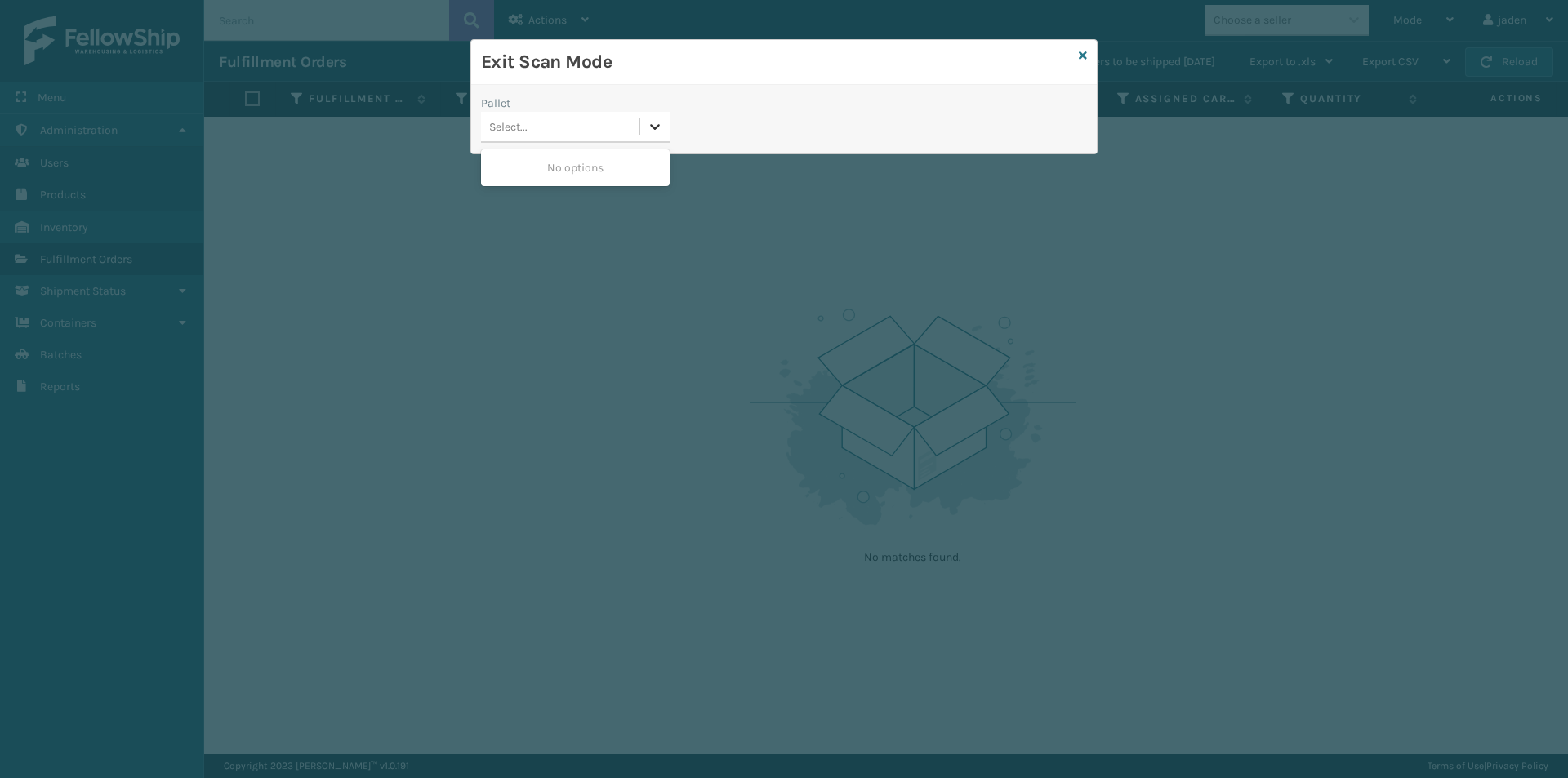
click at [650, 126] on icon at bounding box center [654, 126] width 16 height 16
click at [589, 146] on div "Pallet 0 results available. Use Up and Down to choose options, press Enter to s…" at bounding box center [575, 124] width 208 height 58
click at [1076, 61] on div "Exit Scan Mode" at bounding box center [784, 62] width 626 height 45
click at [1080, 58] on icon at bounding box center [1083, 55] width 9 height 11
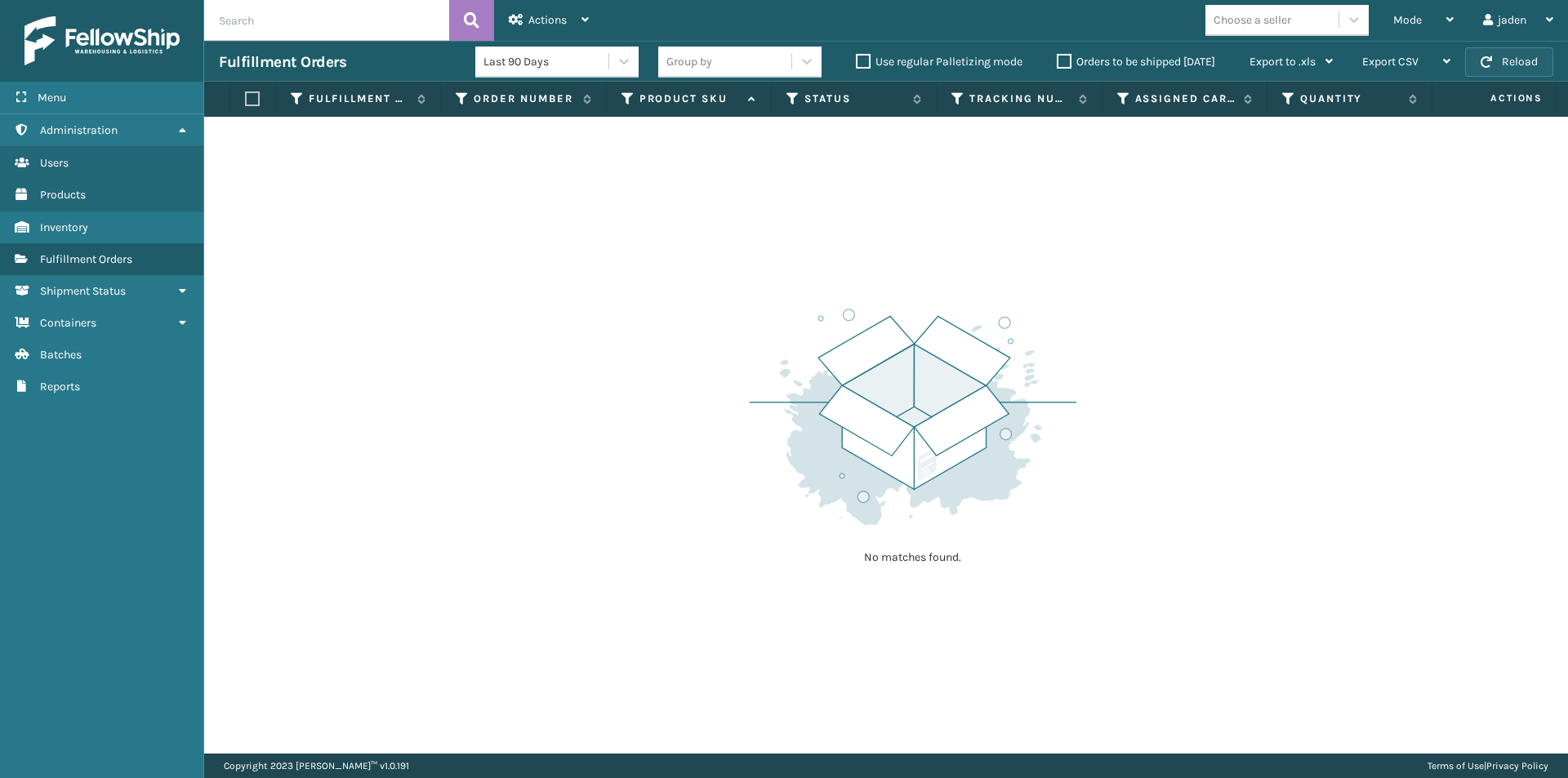
click at [1516, 57] on button "Reload" at bounding box center [1509, 62] width 88 height 29
click at [1413, 9] on div "Mode" at bounding box center [1423, 21] width 61 height 41
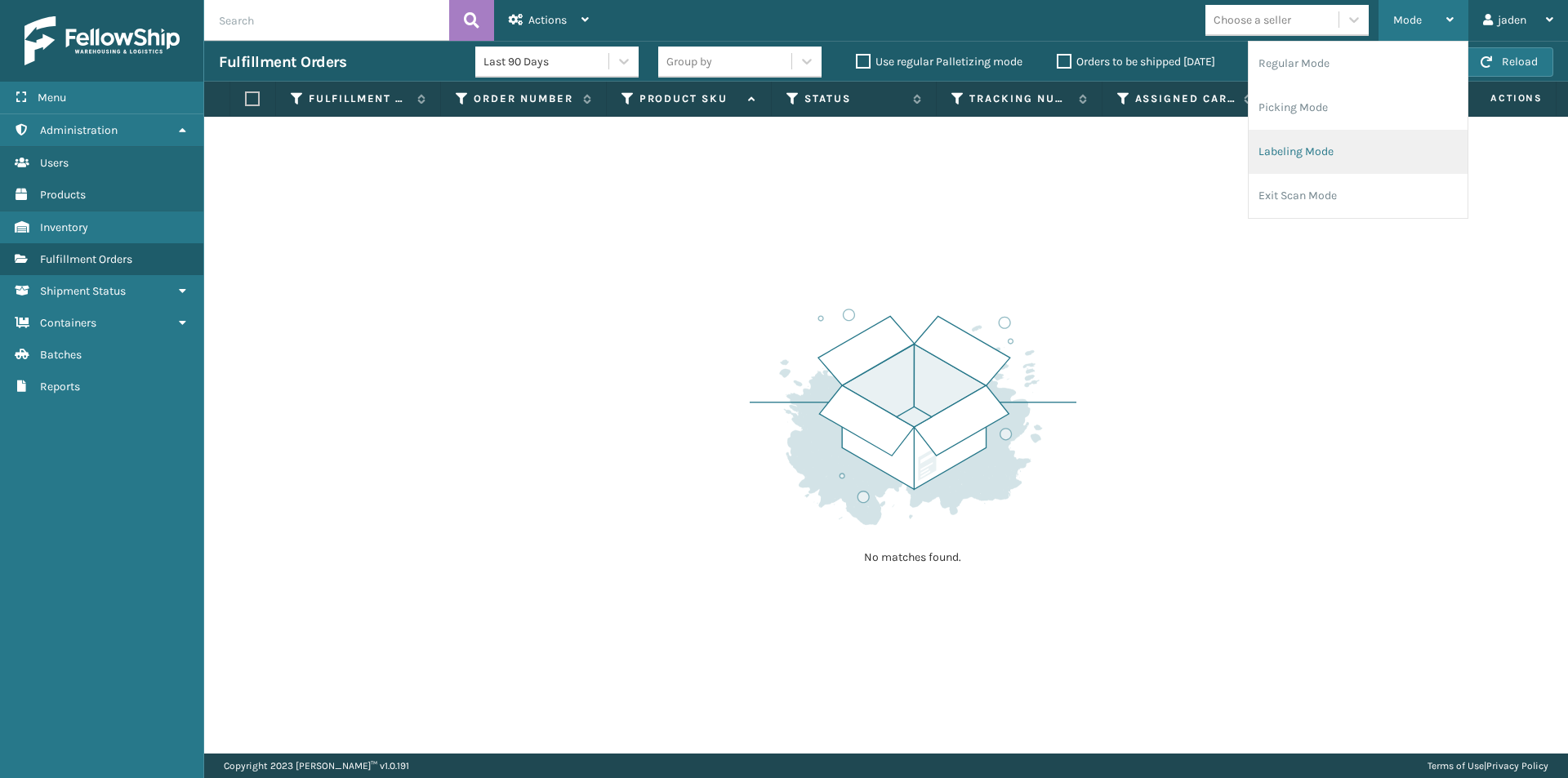
click at [1366, 131] on li "Labeling Mode" at bounding box center [1358, 152] width 219 height 45
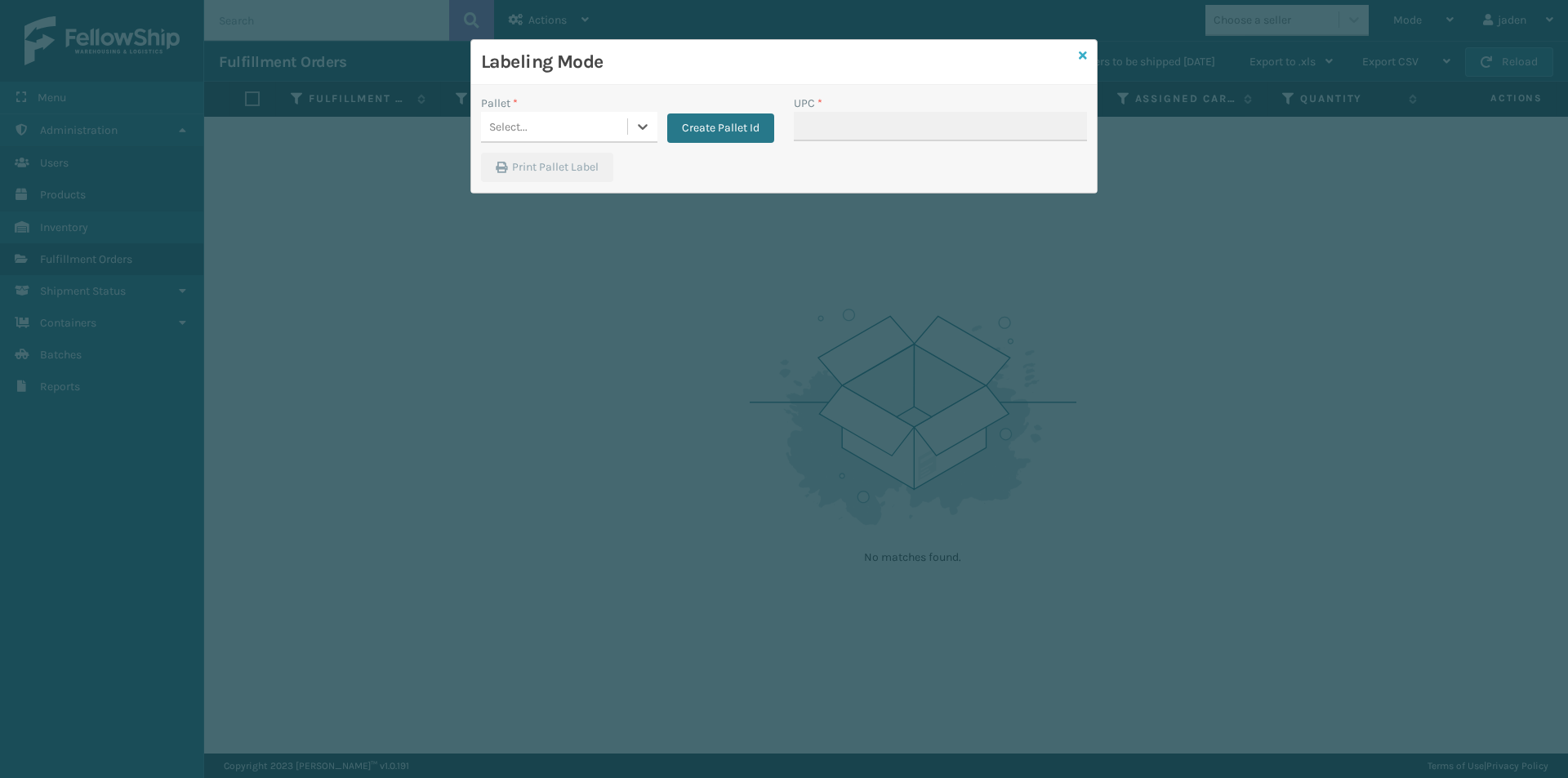
click at [1081, 58] on icon at bounding box center [1083, 55] width 9 height 11
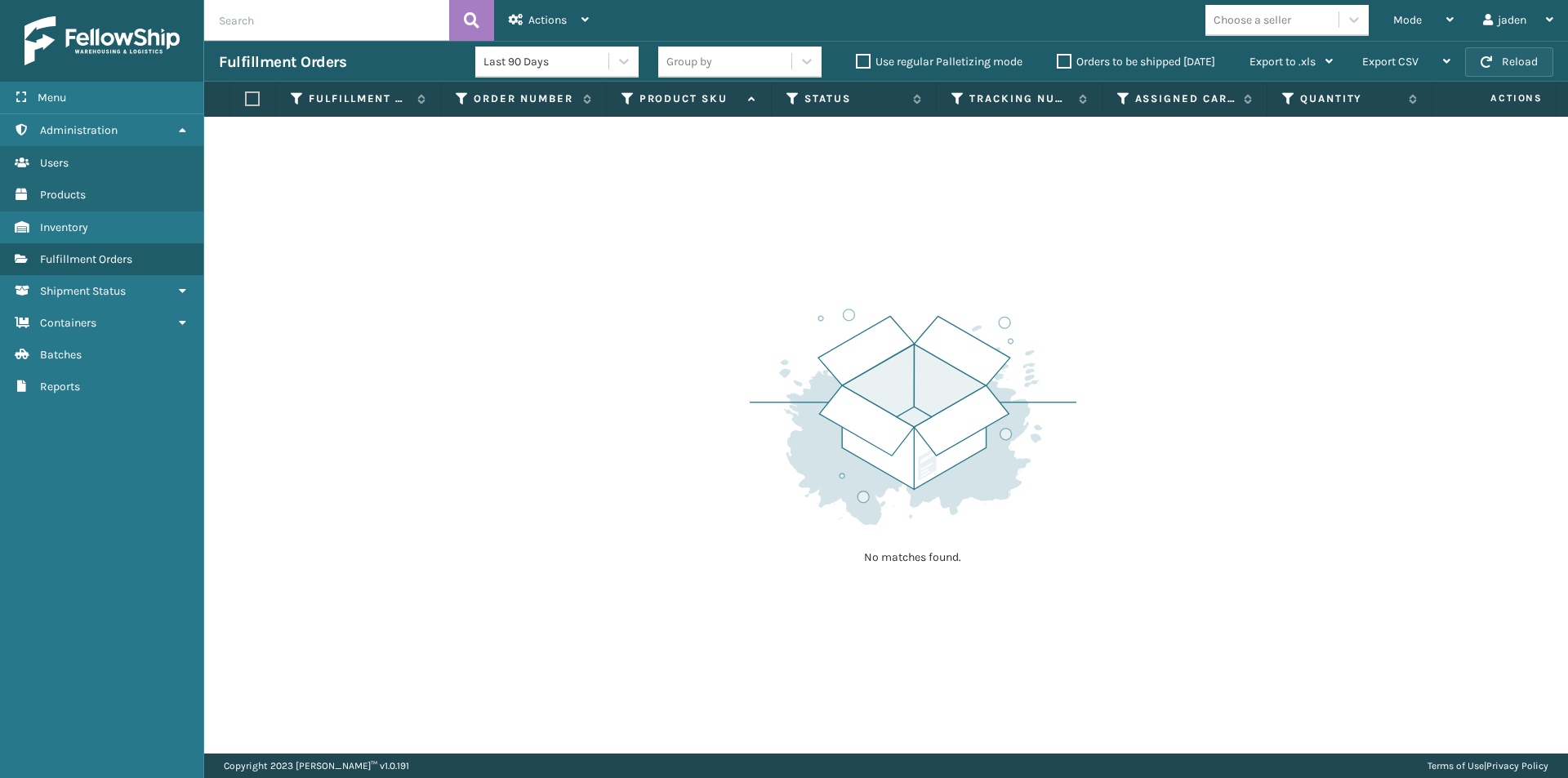
click at [1517, 64] on button "Reload" at bounding box center [1509, 62] width 88 height 29
click at [1428, 20] on div "Mode" at bounding box center [1423, 21] width 61 height 41
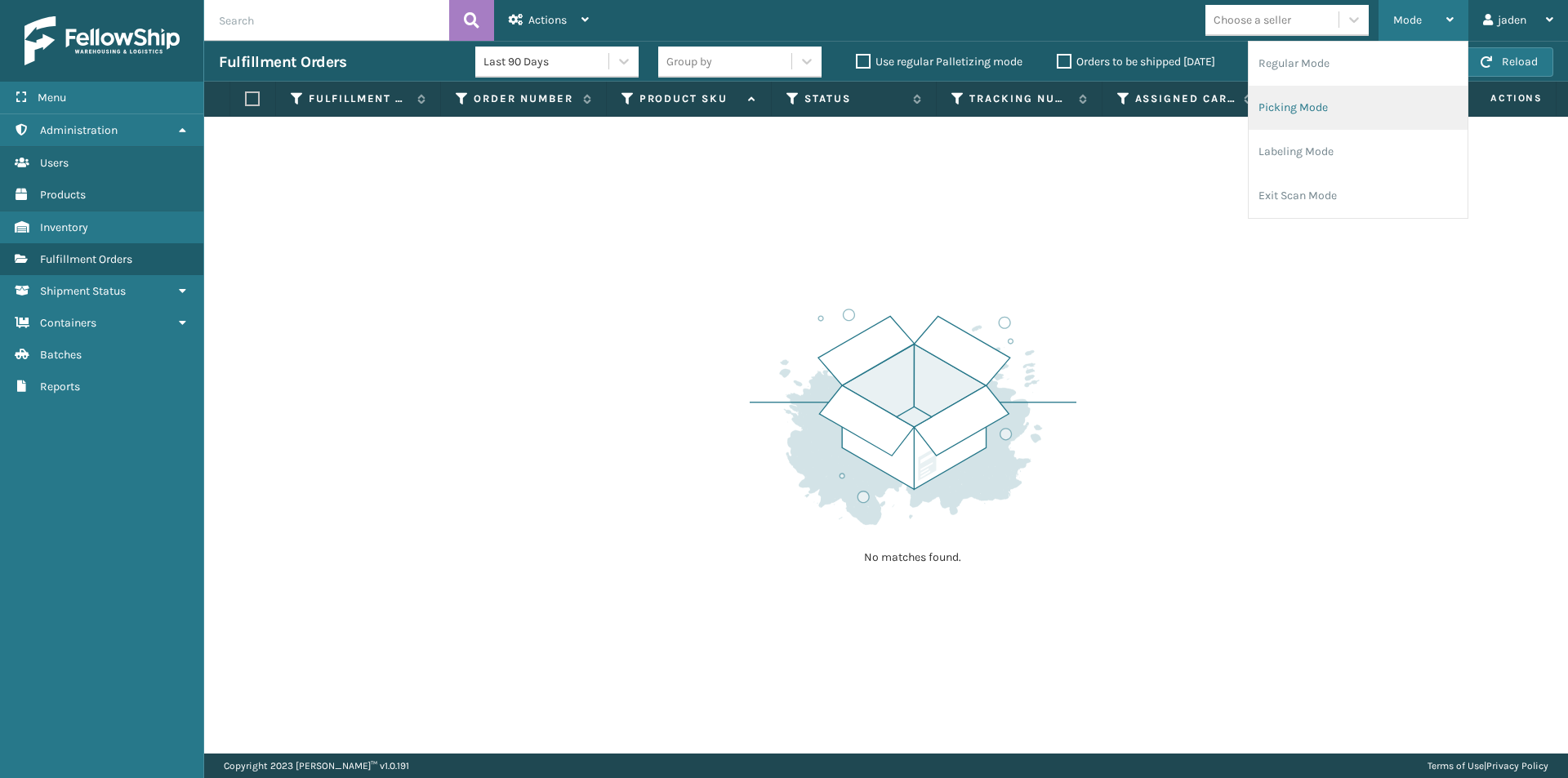
click at [1350, 122] on li "Picking Mode" at bounding box center [1358, 108] width 219 height 45
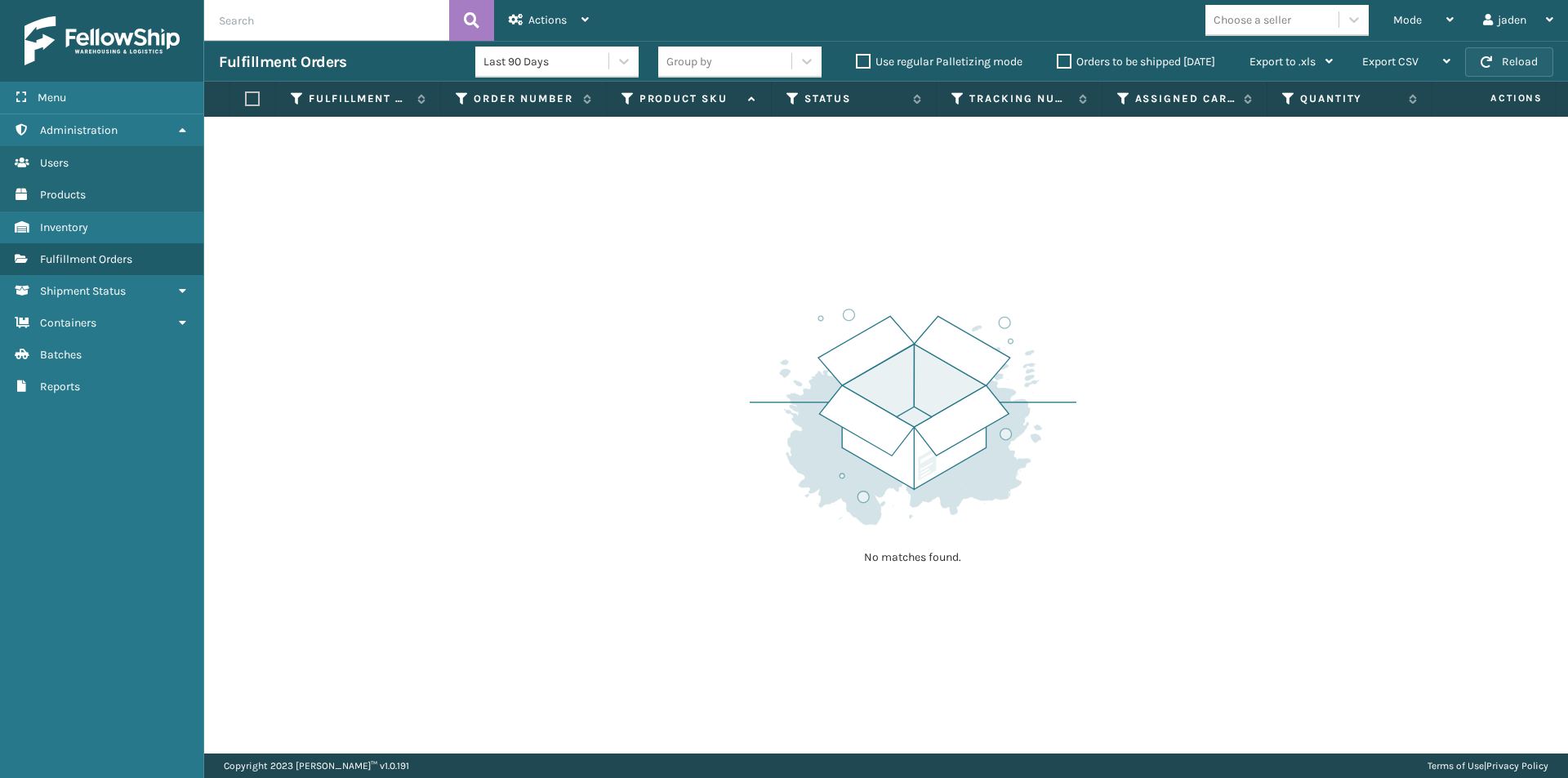
click at [1499, 60] on button "Reload" at bounding box center [1509, 62] width 88 height 29
click at [1434, 11] on div "Mode" at bounding box center [1423, 21] width 61 height 41
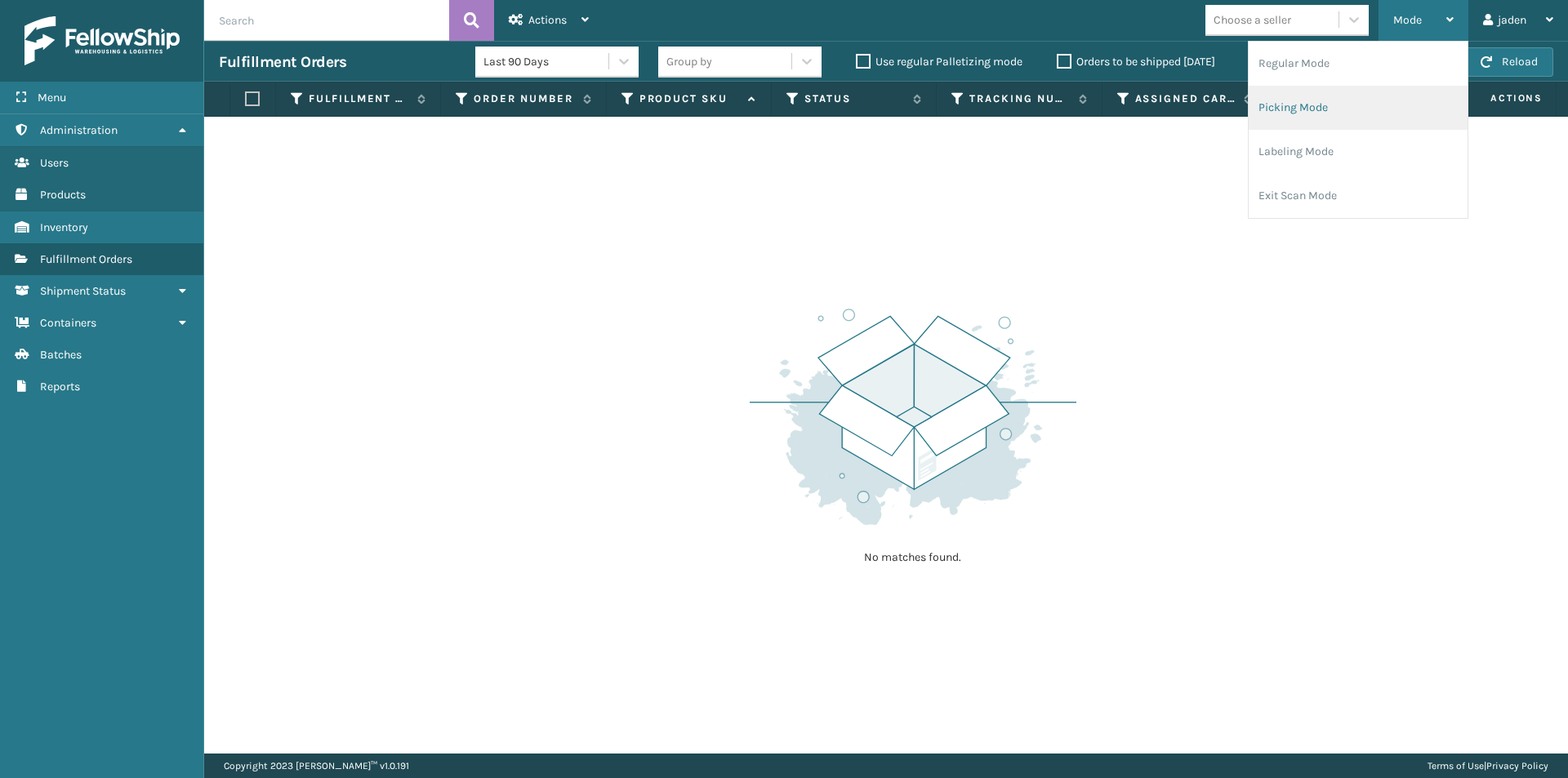
click at [1348, 118] on li "Picking Mode" at bounding box center [1358, 108] width 219 height 45
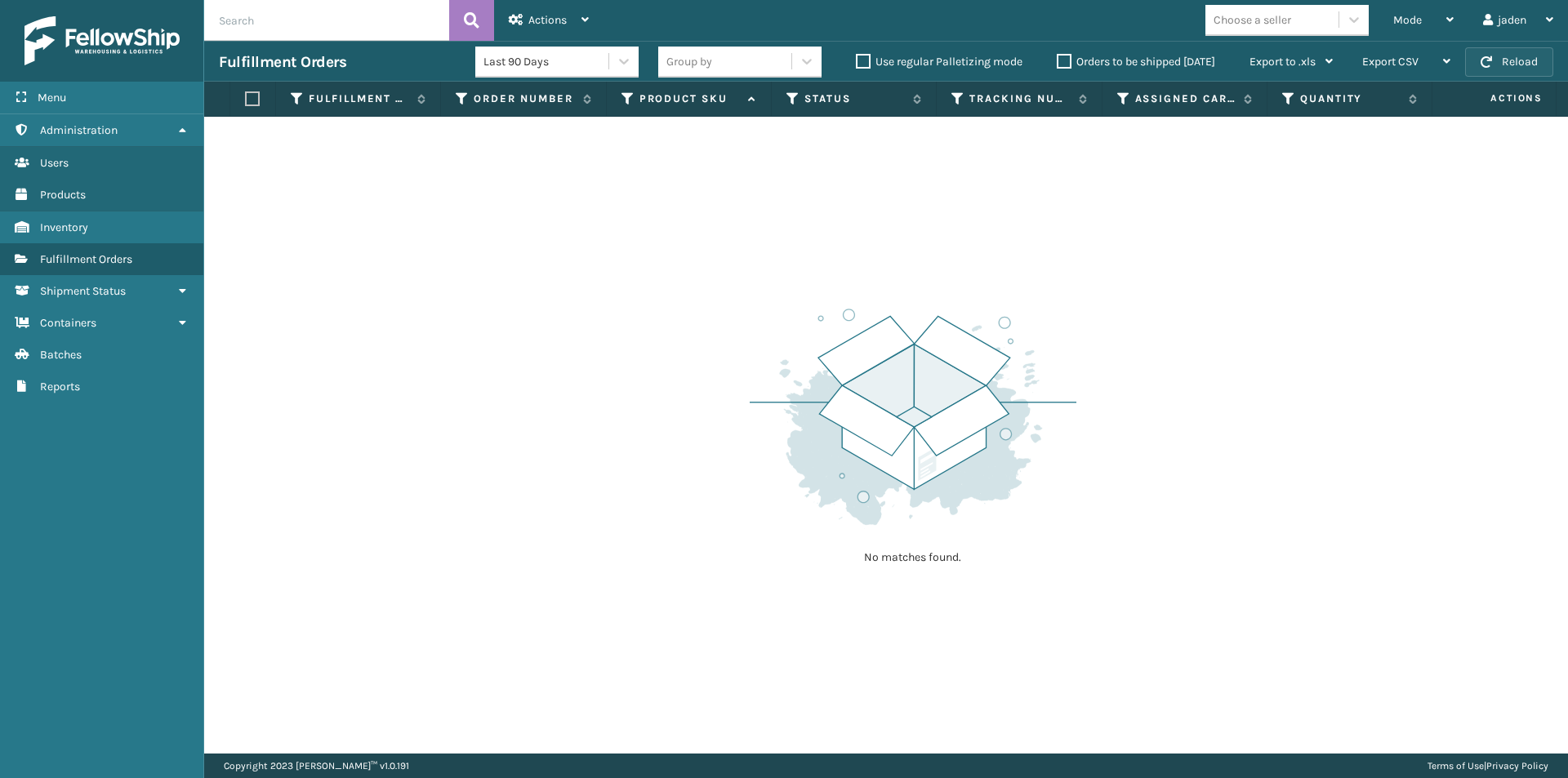
click at [1495, 64] on button "Reload" at bounding box center [1509, 62] width 88 height 29
click at [1425, 22] on div "Mode" at bounding box center [1423, 21] width 61 height 41
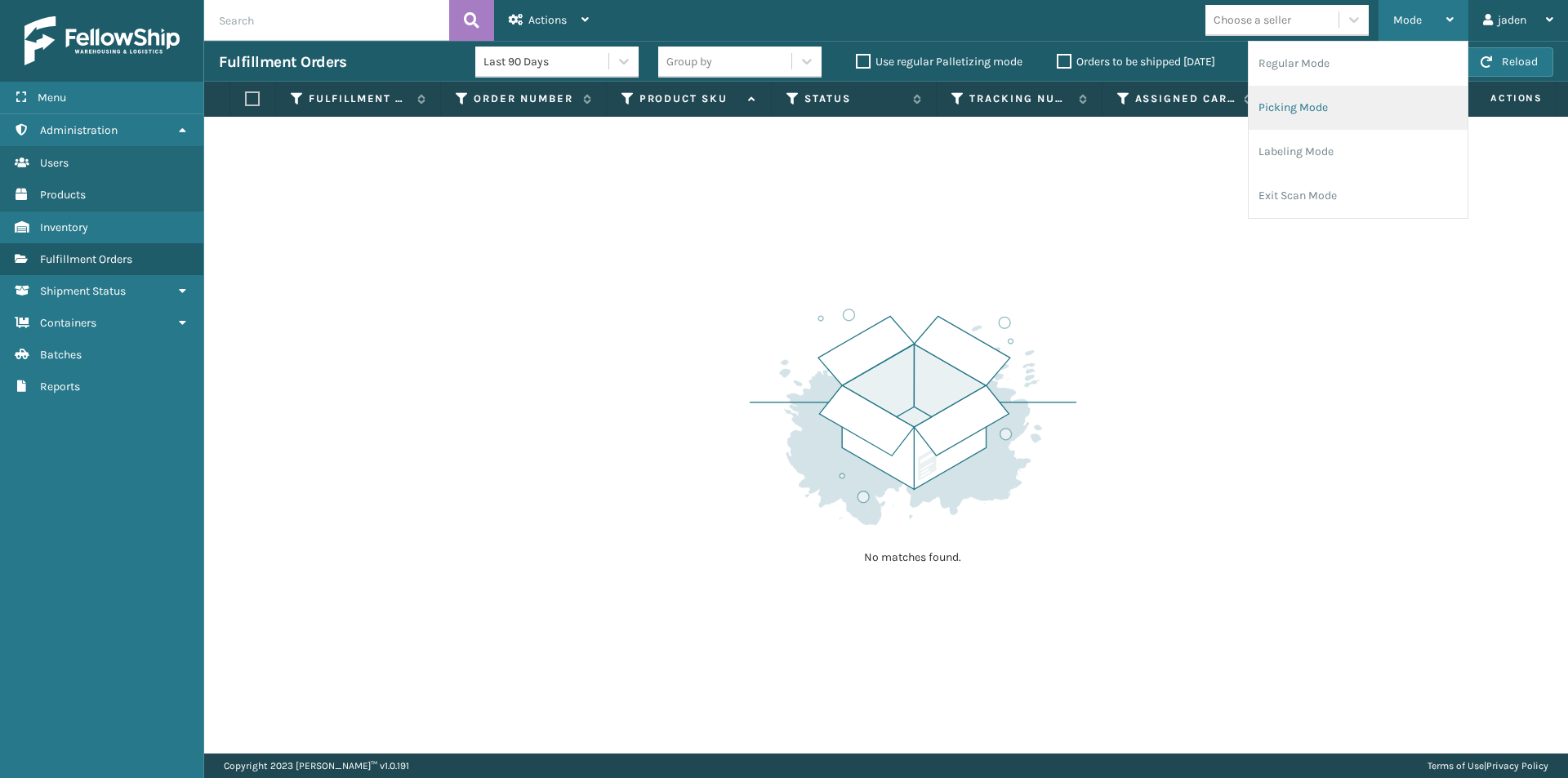
click at [1369, 98] on li "Picking Mode" at bounding box center [1358, 108] width 219 height 45
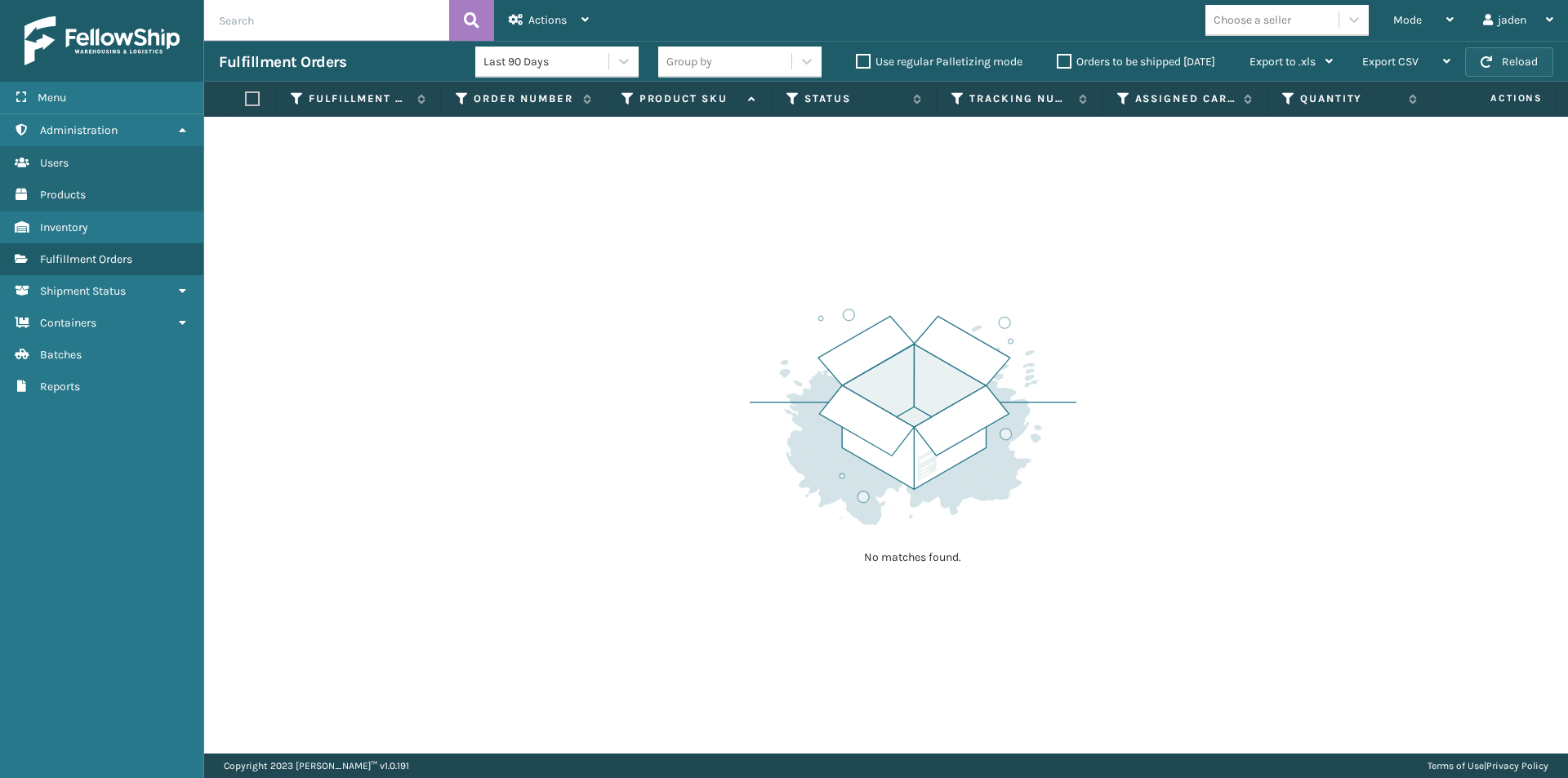
click at [1517, 53] on button "Reload" at bounding box center [1509, 62] width 88 height 29
click at [1450, 8] on div "Mode" at bounding box center [1423, 21] width 61 height 41
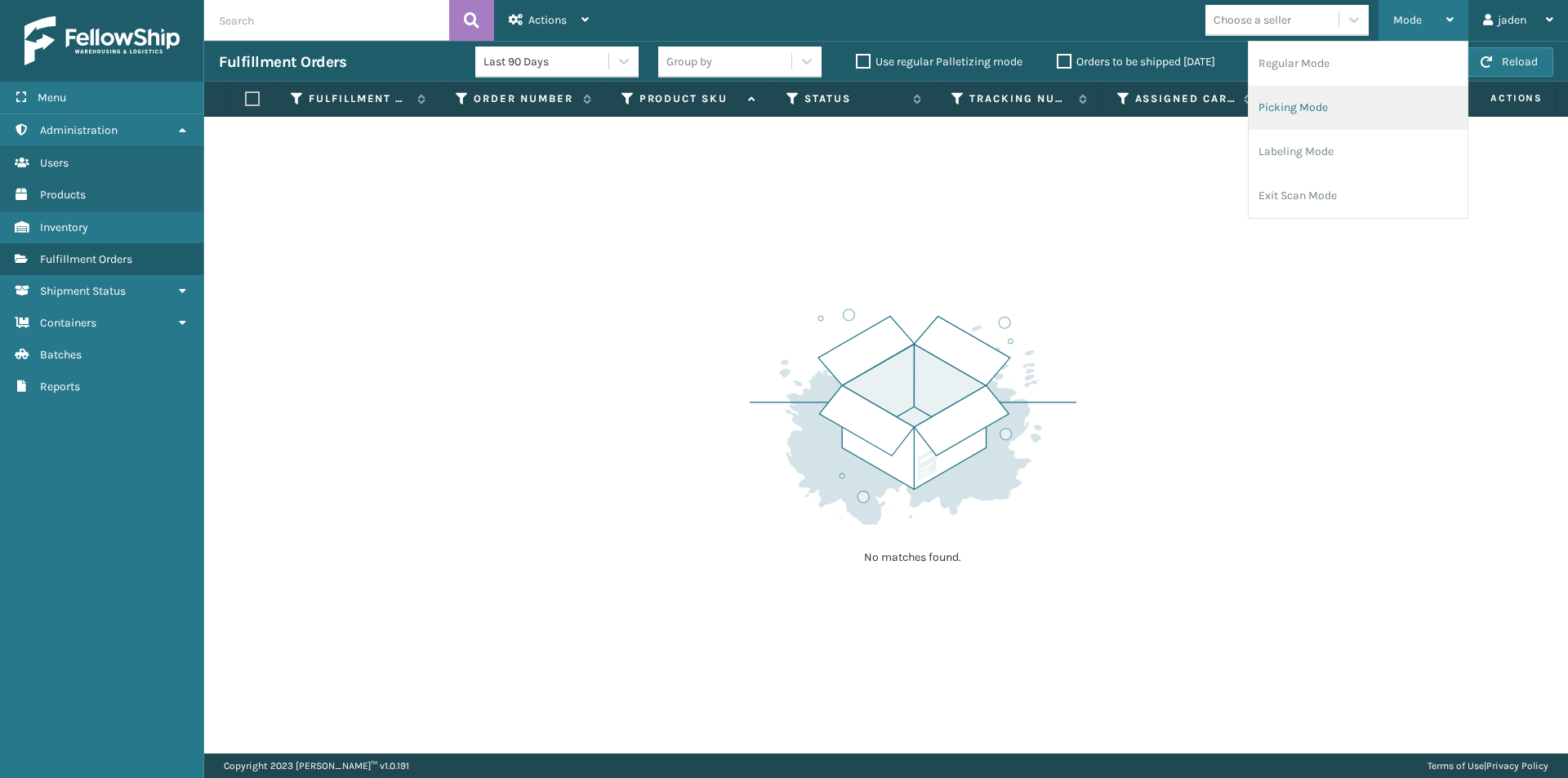
click at [1389, 89] on li "Picking Mode" at bounding box center [1358, 108] width 219 height 45
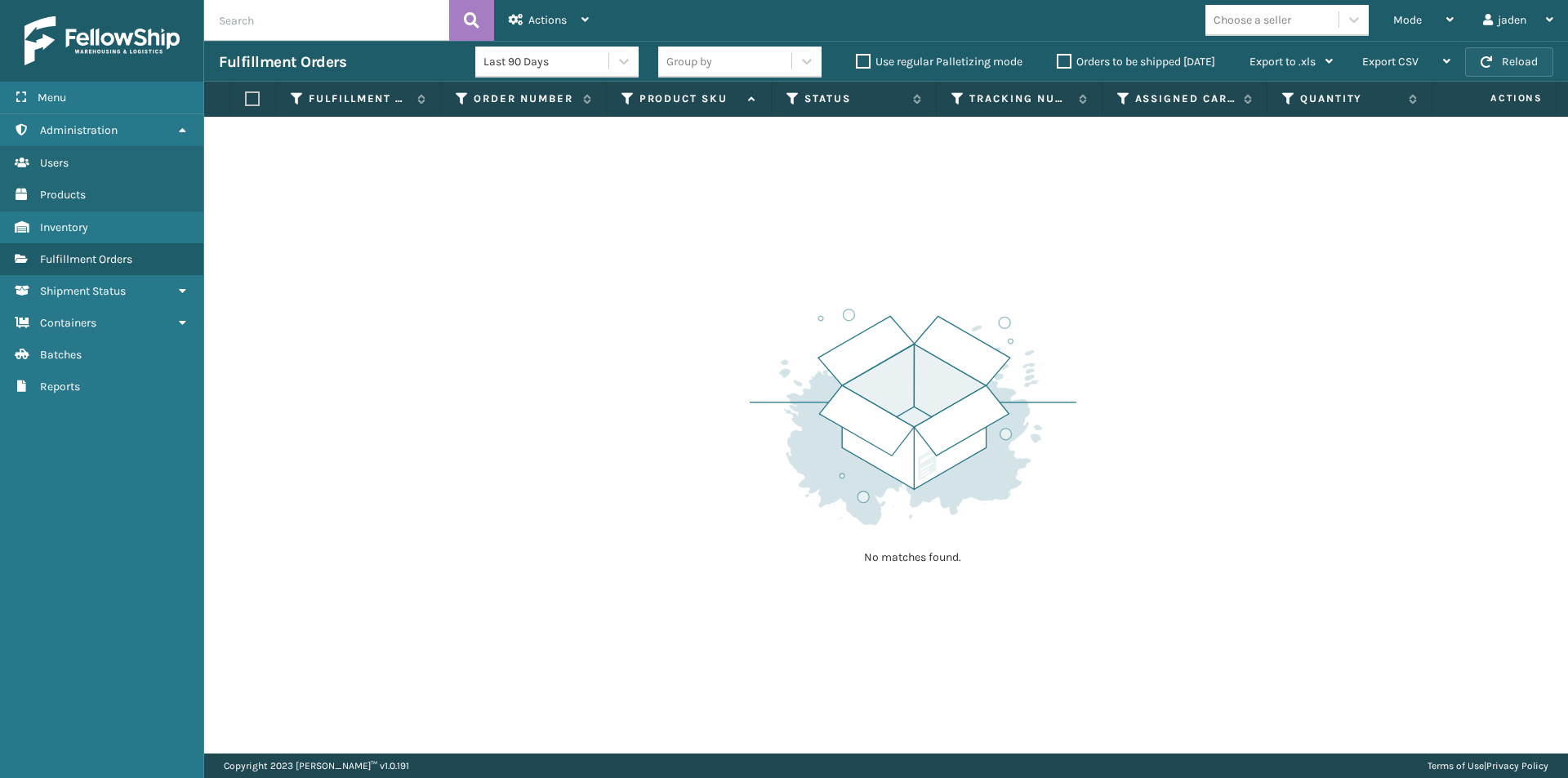
click at [1525, 56] on button "Reload" at bounding box center [1509, 62] width 88 height 29
click at [1468, 68] on button "Reload" at bounding box center [1509, 62] width 88 height 29
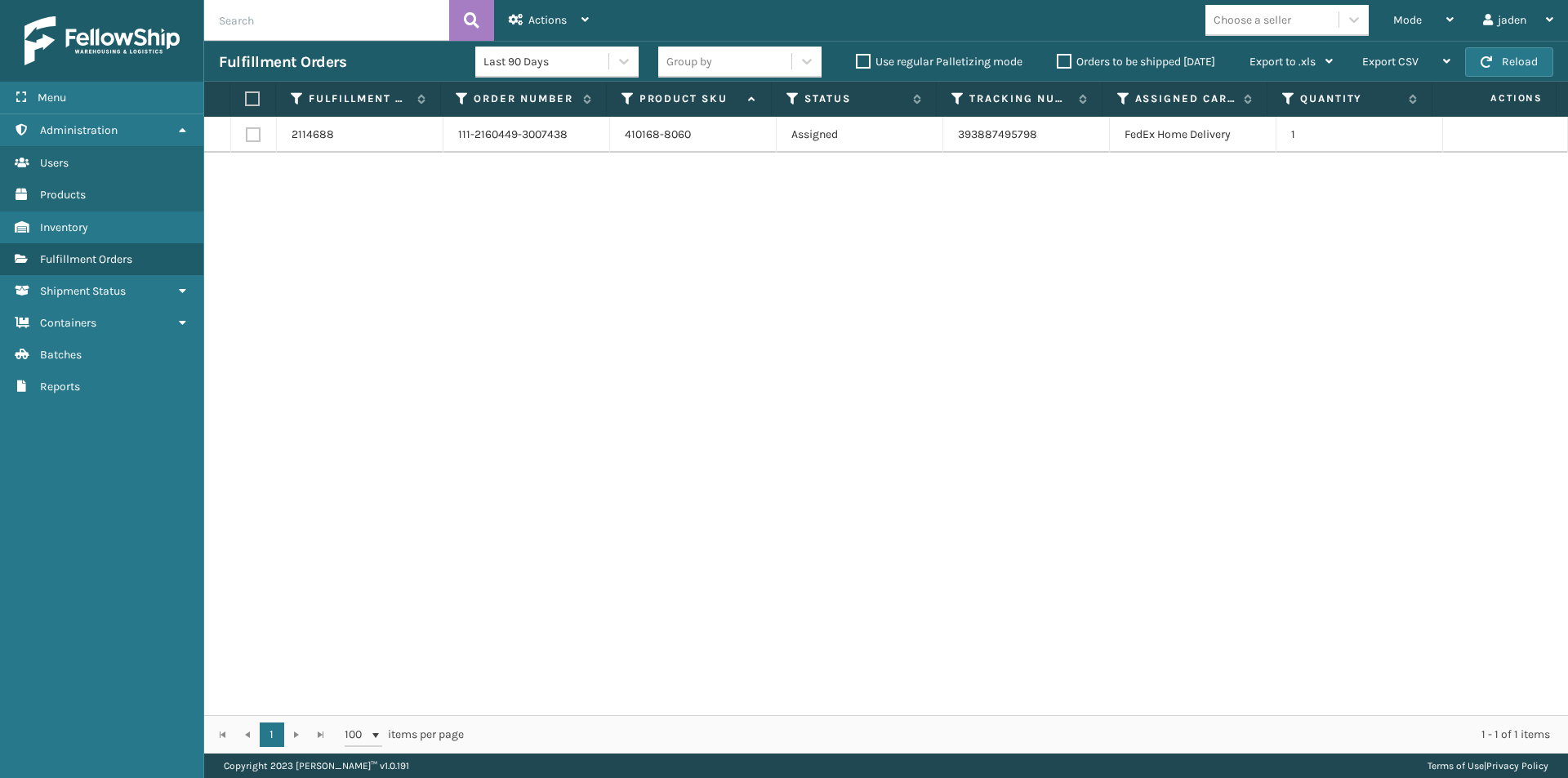
drag, startPoint x: 830, startPoint y: 451, endPoint x: 702, endPoint y: 469, distance: 129.3
click at [702, 469] on div "2114688 111-2160449-3007438 410168-8060 Assigned 393887495798 FedEx Home Delive…" at bounding box center [885, 415] width 1364 height 598
click at [1060, 56] on label "Orders to be shipped [DATE]" at bounding box center [1136, 62] width 158 height 14
click at [1058, 56] on input "Orders to be shipped [DATE]" at bounding box center [1057, 57] width 1 height 10
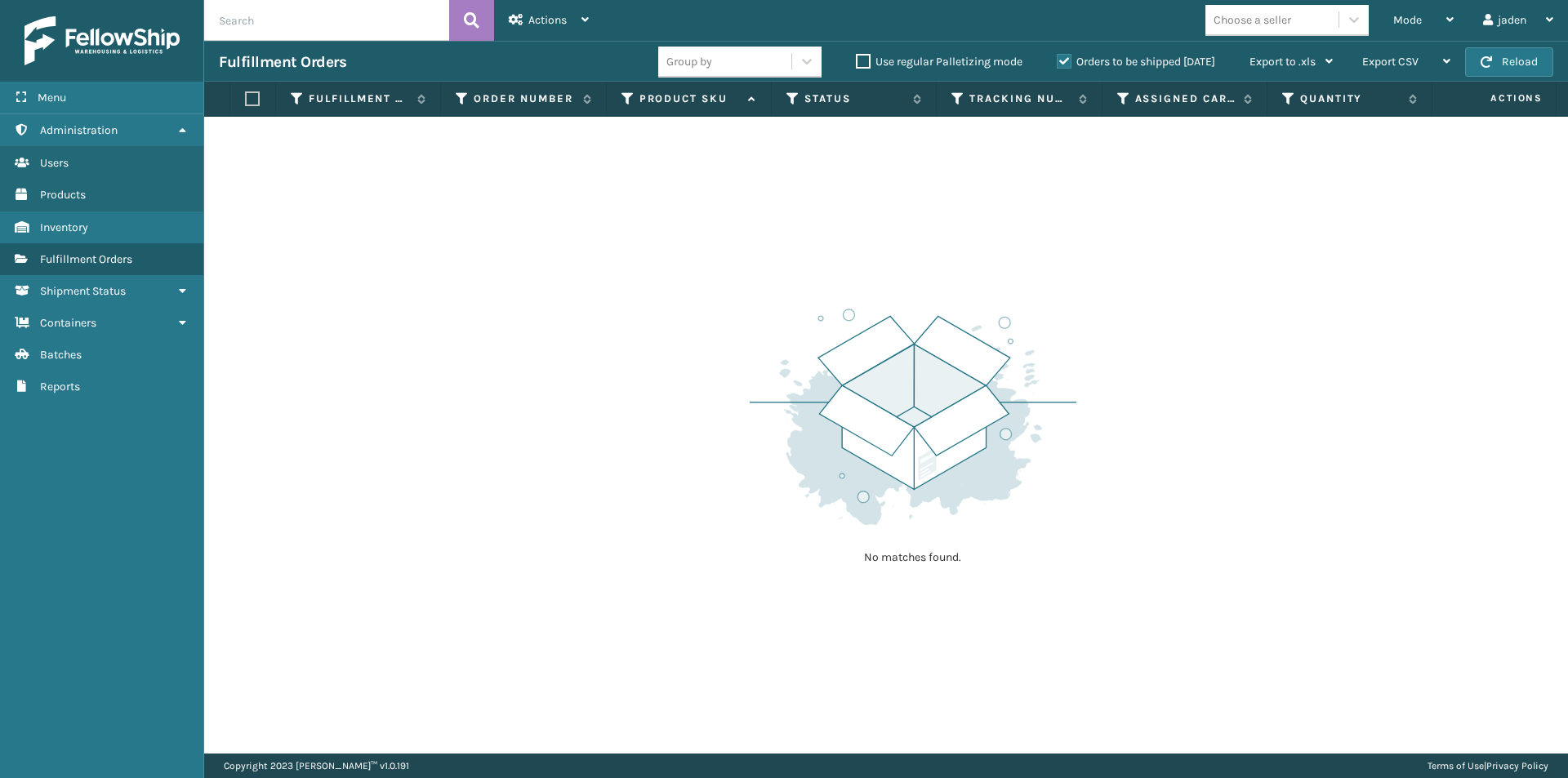
click at [1060, 56] on label "Orders to be shipped [DATE]" at bounding box center [1136, 62] width 158 height 14
click at [1058, 56] on input "Orders to be shipped [DATE]" at bounding box center [1057, 57] width 1 height 10
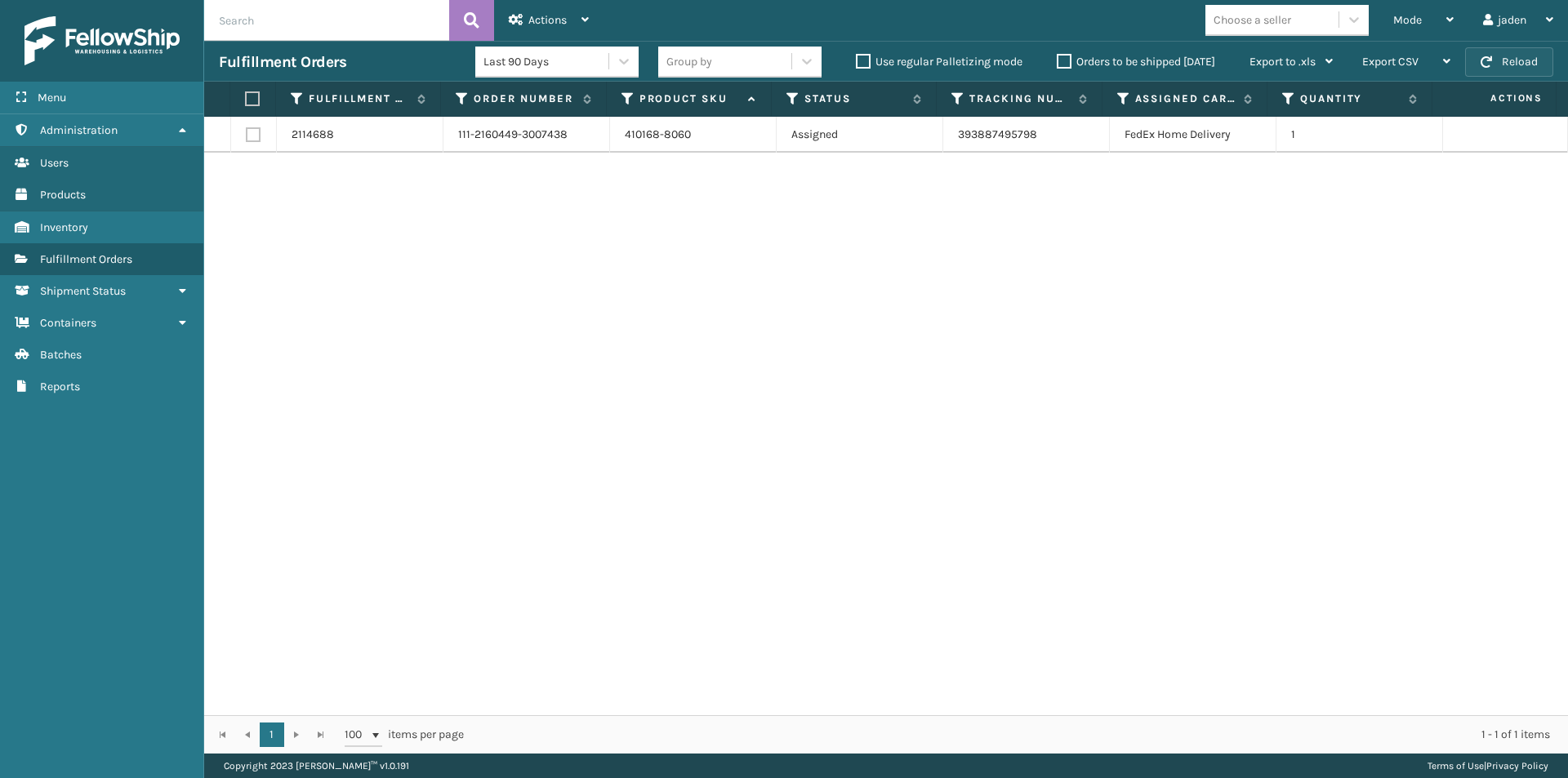
click at [1519, 70] on button "Reload" at bounding box center [1509, 62] width 88 height 29
click at [1539, 60] on button "Reload" at bounding box center [1509, 62] width 88 height 29
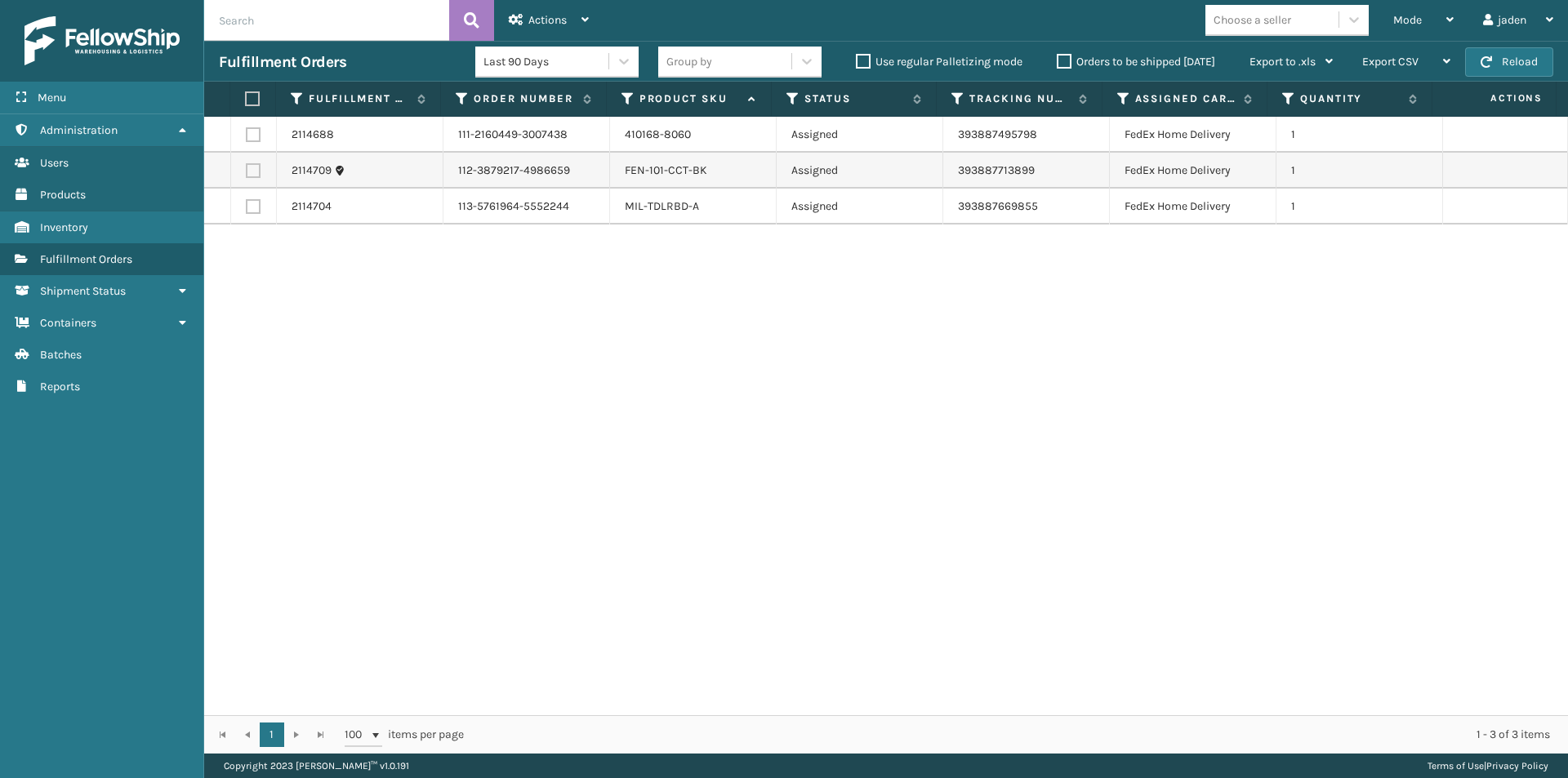
drag, startPoint x: 1117, startPoint y: 340, endPoint x: 756, endPoint y: 294, distance: 363.9
click at [681, 393] on div "2114688 111-2160449-3007438 410168-8060 Assigned 393887495798 FedEx Home Delive…" at bounding box center [885, 415] width 1364 height 598
click at [1062, 62] on label "Orders to be shipped [DATE]" at bounding box center [1136, 62] width 158 height 14
click at [1058, 62] on input "Orders to be shipped [DATE]" at bounding box center [1057, 57] width 1 height 10
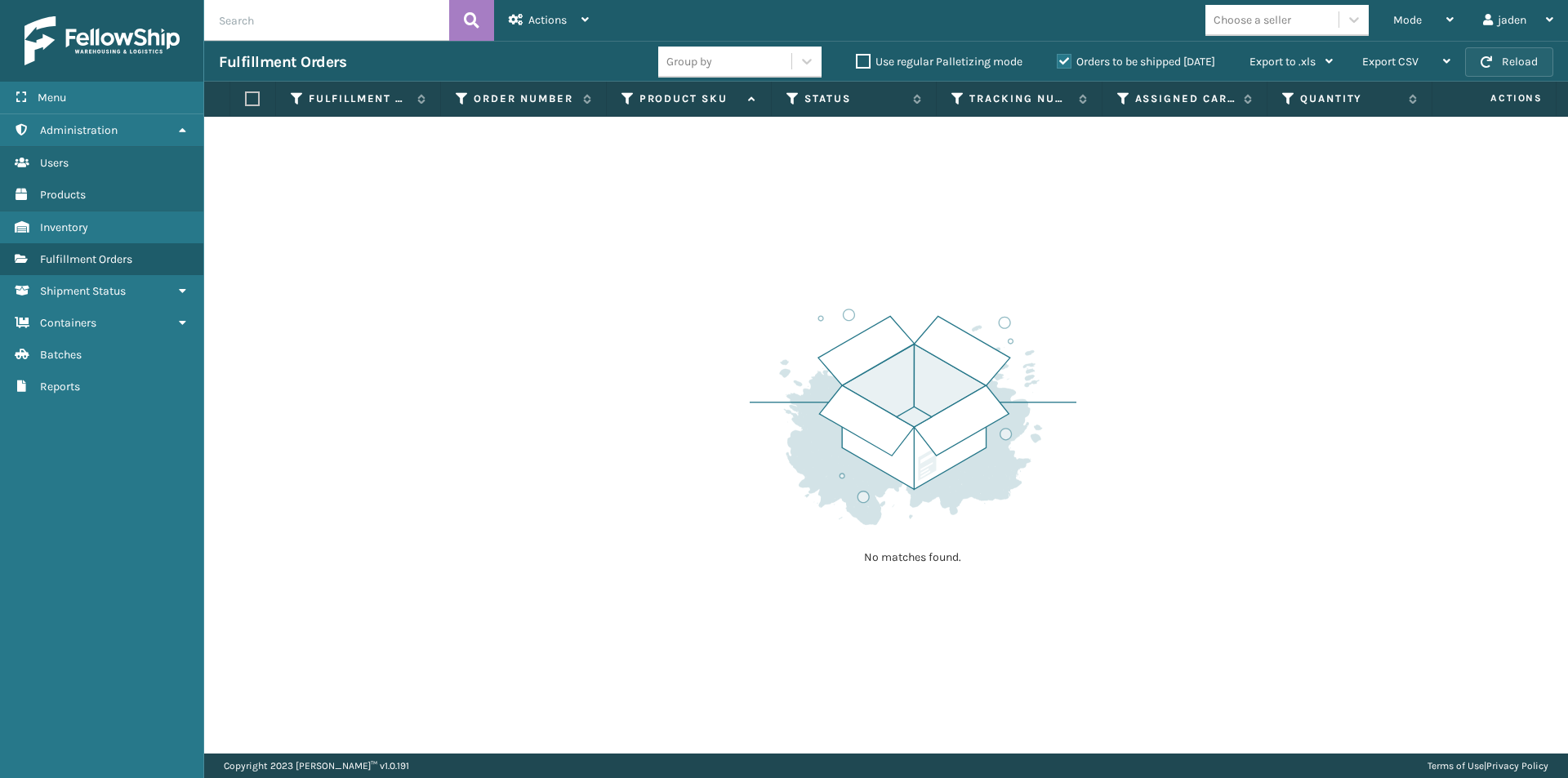
click at [1530, 51] on button "Reload" at bounding box center [1509, 62] width 88 height 29
click at [1405, 22] on span "Mode" at bounding box center [1407, 20] width 28 height 14
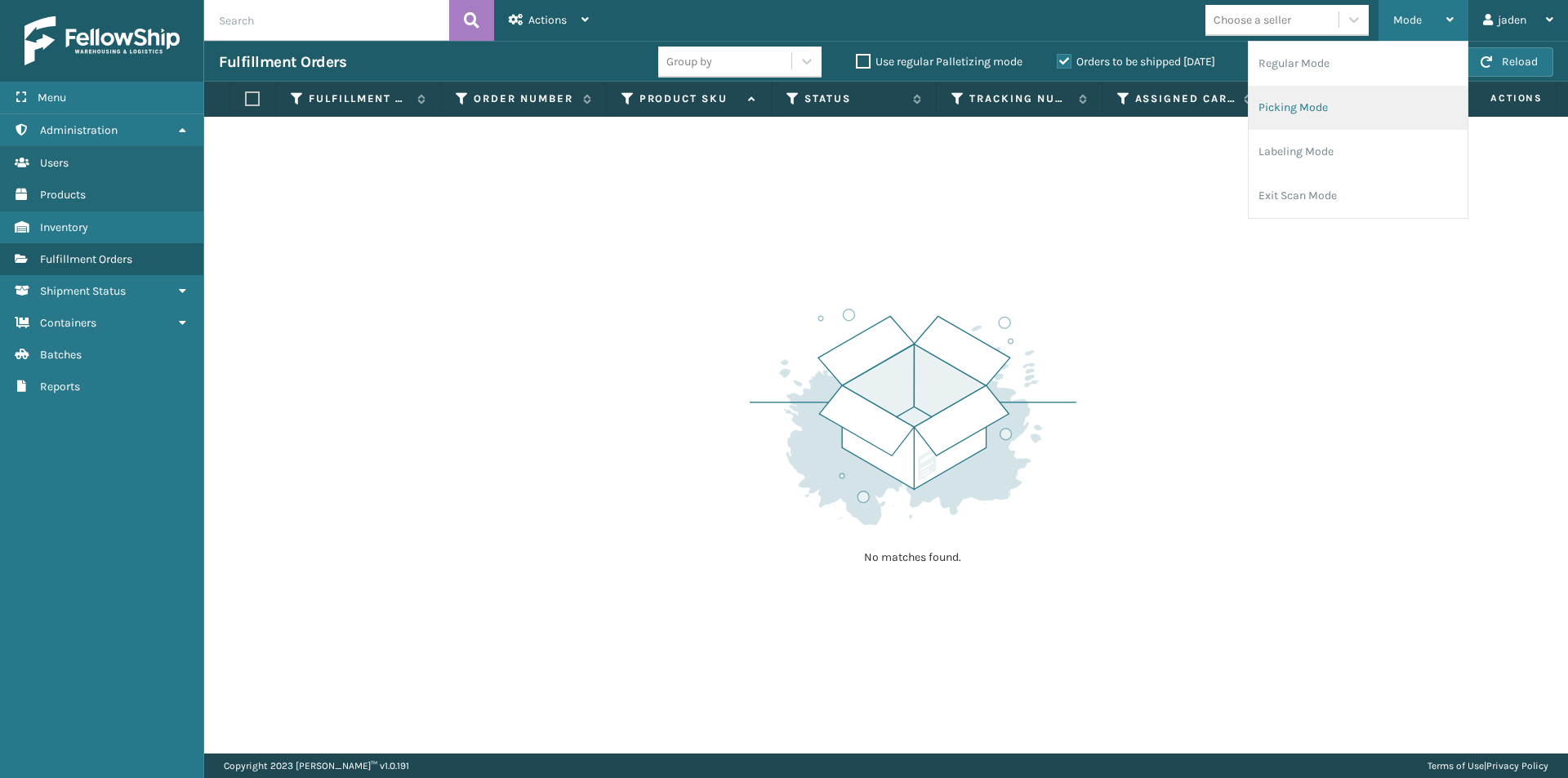
click at [1356, 96] on li "Picking Mode" at bounding box center [1358, 108] width 219 height 45
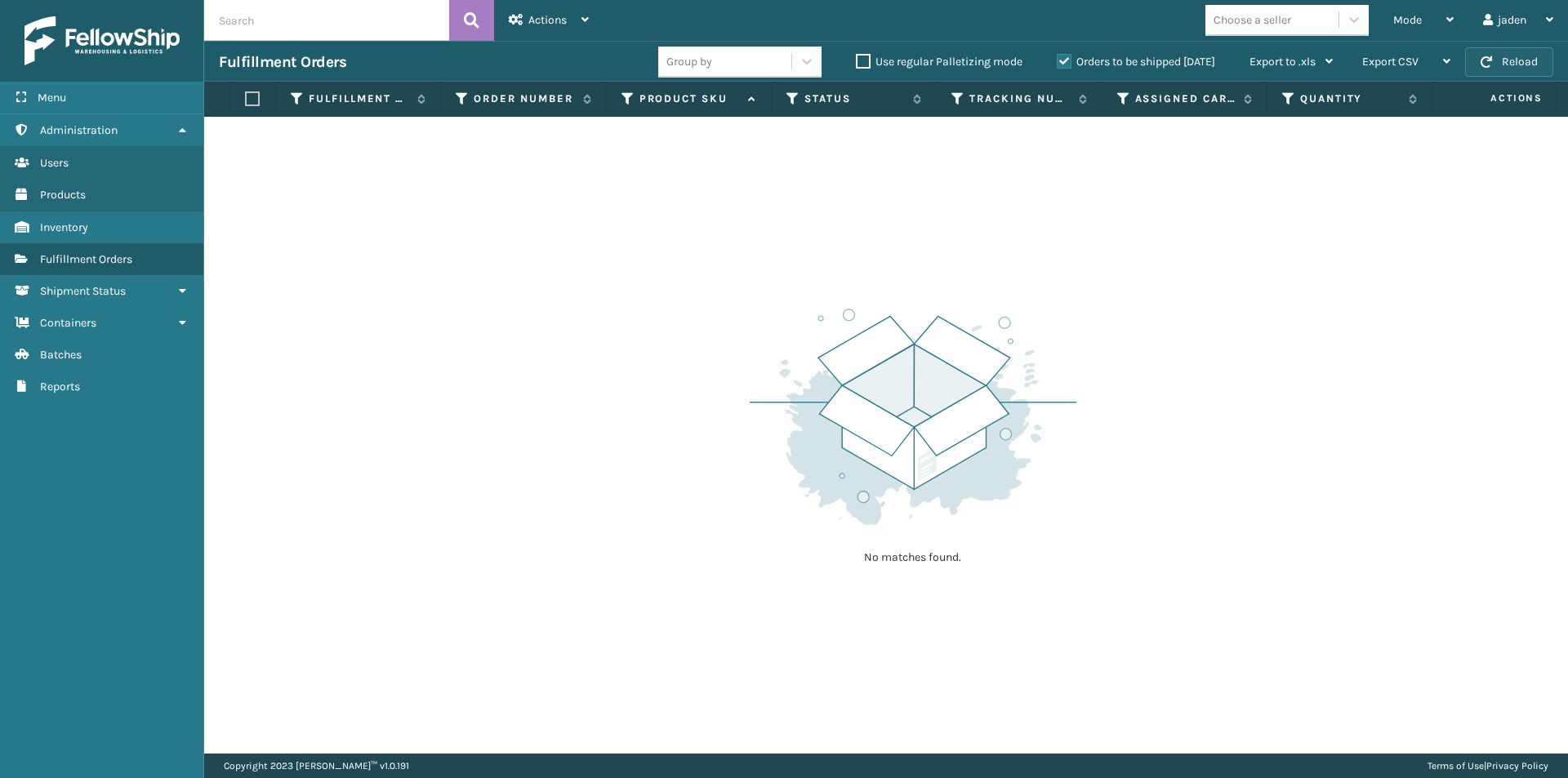
click at [1514, 51] on button "Reload" at bounding box center [1509, 62] width 88 height 29
click at [1063, 53] on div "Orders to be shipped [DATE]" at bounding box center [1138, 62] width 193 height 20
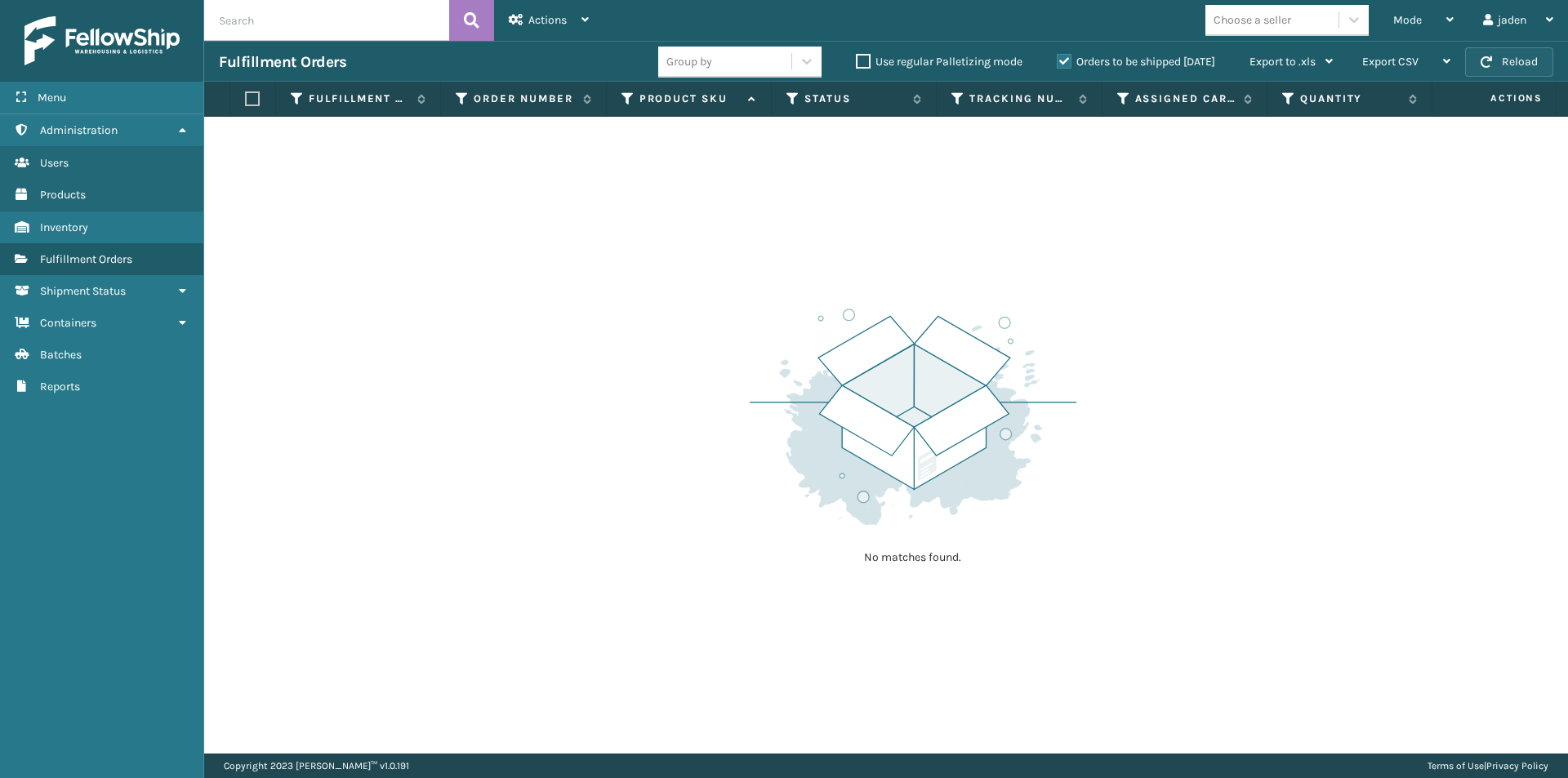
click at [1511, 52] on button "Reload" at bounding box center [1509, 62] width 88 height 29
click at [1416, 14] on span "Mode" at bounding box center [1407, 20] width 28 height 14
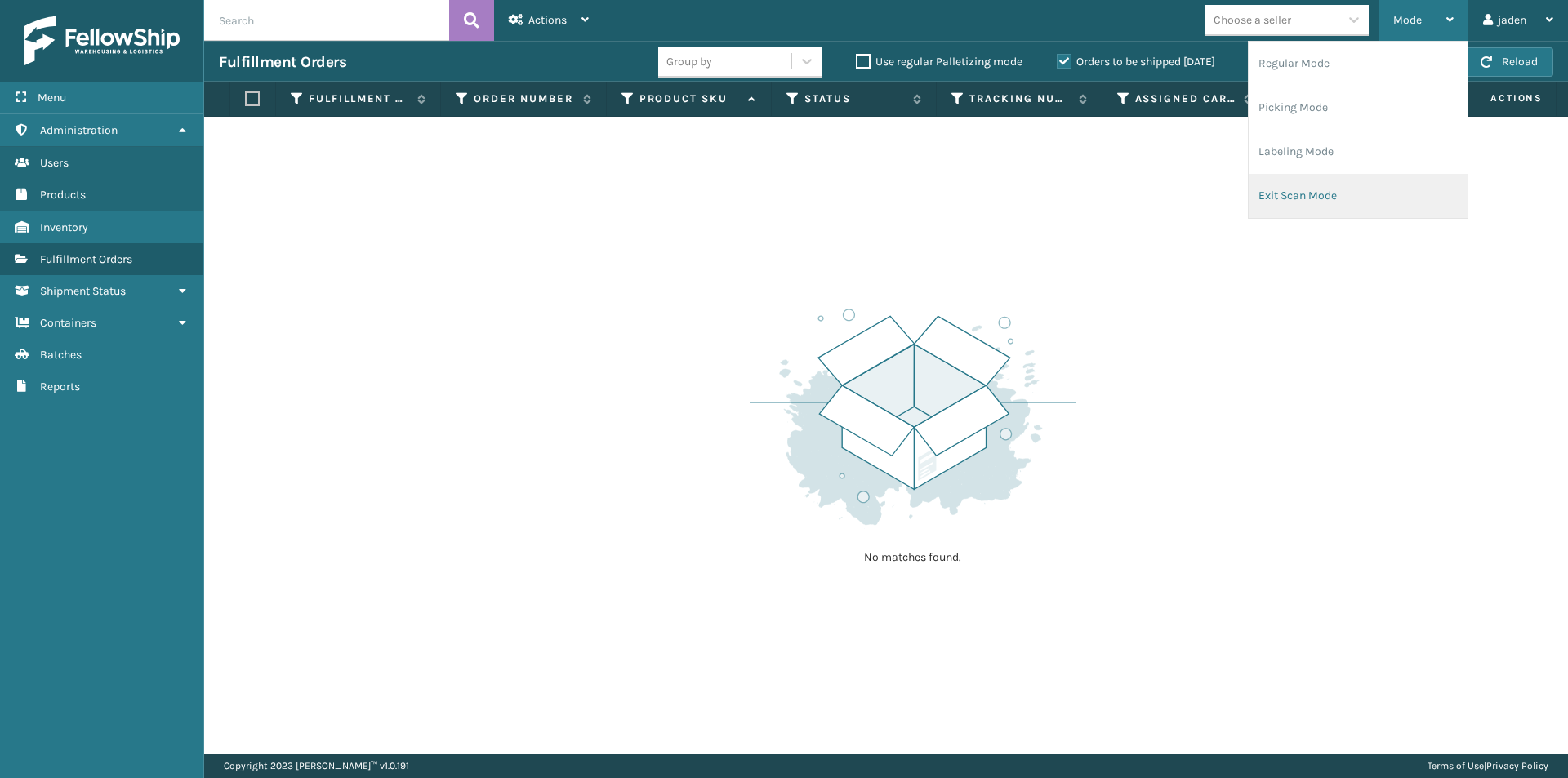
click at [1350, 195] on li "Exit Scan Mode" at bounding box center [1358, 196] width 219 height 45
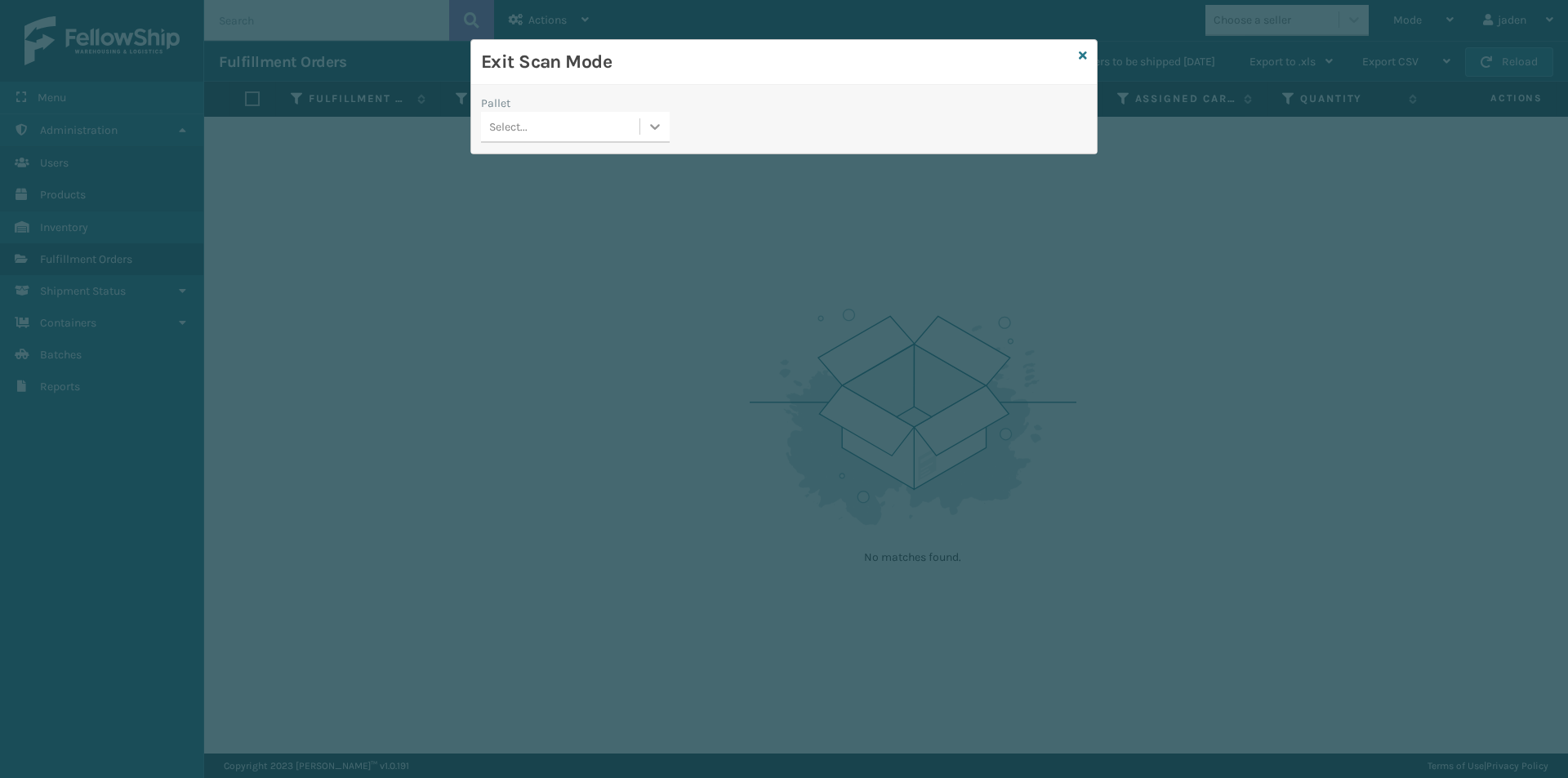
click at [660, 116] on div at bounding box center [655, 127] width 29 height 29
click at [575, 164] on div "No options" at bounding box center [575, 167] width 188 height 30
drag, startPoint x: 775, startPoint y: 134, endPoint x: 706, endPoint y: 99, distance: 77.4
click at [643, 100] on div "Pallet" at bounding box center [575, 104] width 188 height 17
drag, startPoint x: 862, startPoint y: 98, endPoint x: 799, endPoint y: 74, distance: 67.4
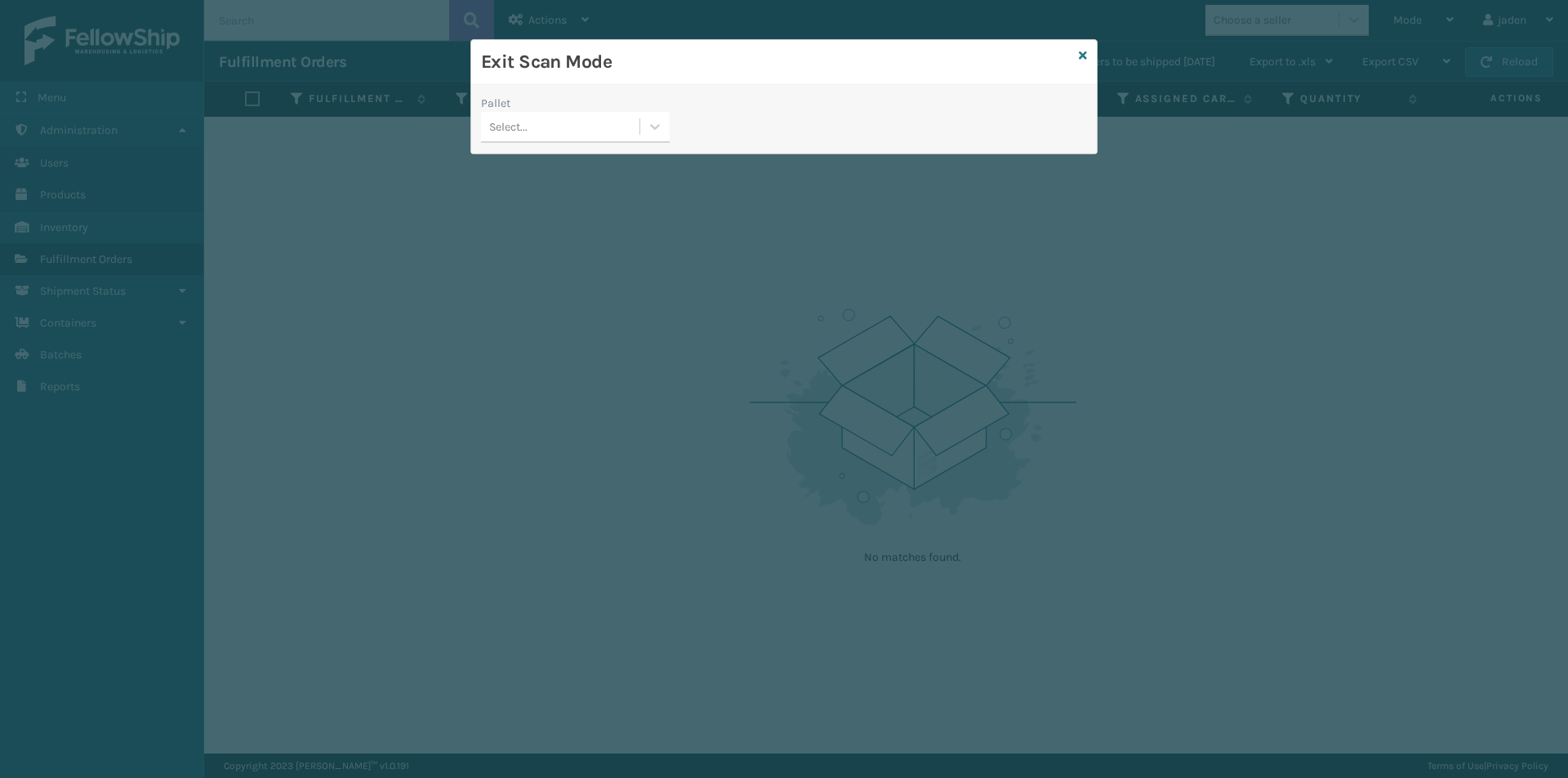
click at [711, 64] on h3 "Exit Scan Mode" at bounding box center [777, 62] width 592 height 25
drag, startPoint x: 899, startPoint y: 93, endPoint x: 727, endPoint y: 66, distance: 174.1
click at [695, 62] on h3 "Exit Scan Mode" at bounding box center [777, 62] width 592 height 25
click at [663, 128] on icon at bounding box center [654, 126] width 16 height 16
click at [599, 169] on div "No options" at bounding box center [575, 167] width 188 height 30
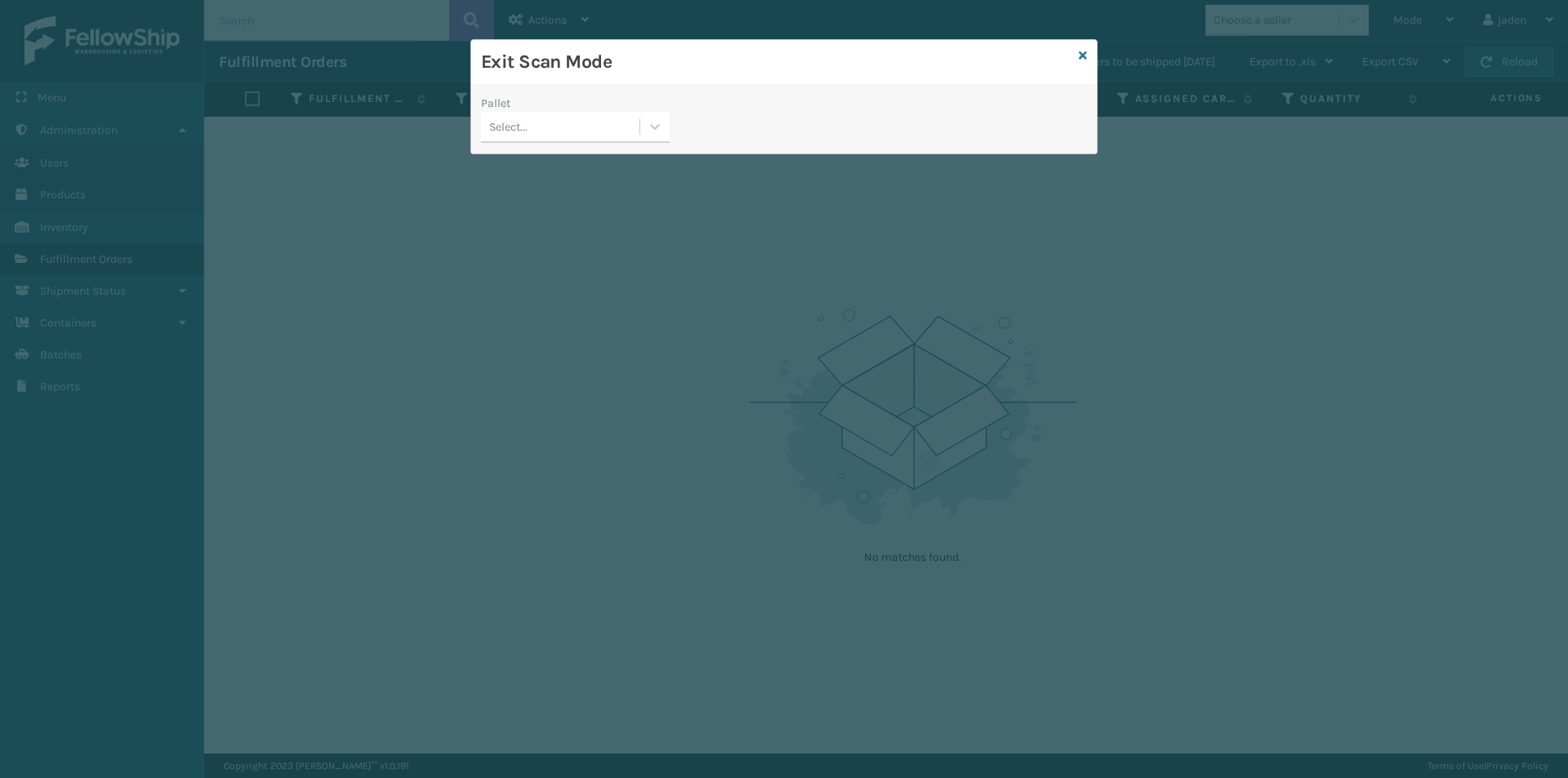
drag, startPoint x: 934, startPoint y: 118, endPoint x: 710, endPoint y: 82, distance: 226.9
click at [724, 76] on div "Exit Scan Mode" at bounding box center [784, 62] width 626 height 45
click at [659, 128] on icon at bounding box center [654, 126] width 16 height 16
click at [609, 158] on div "No options" at bounding box center [575, 167] width 188 height 30
click at [1082, 67] on div "Exit Scan Mode" at bounding box center [784, 62] width 626 height 45
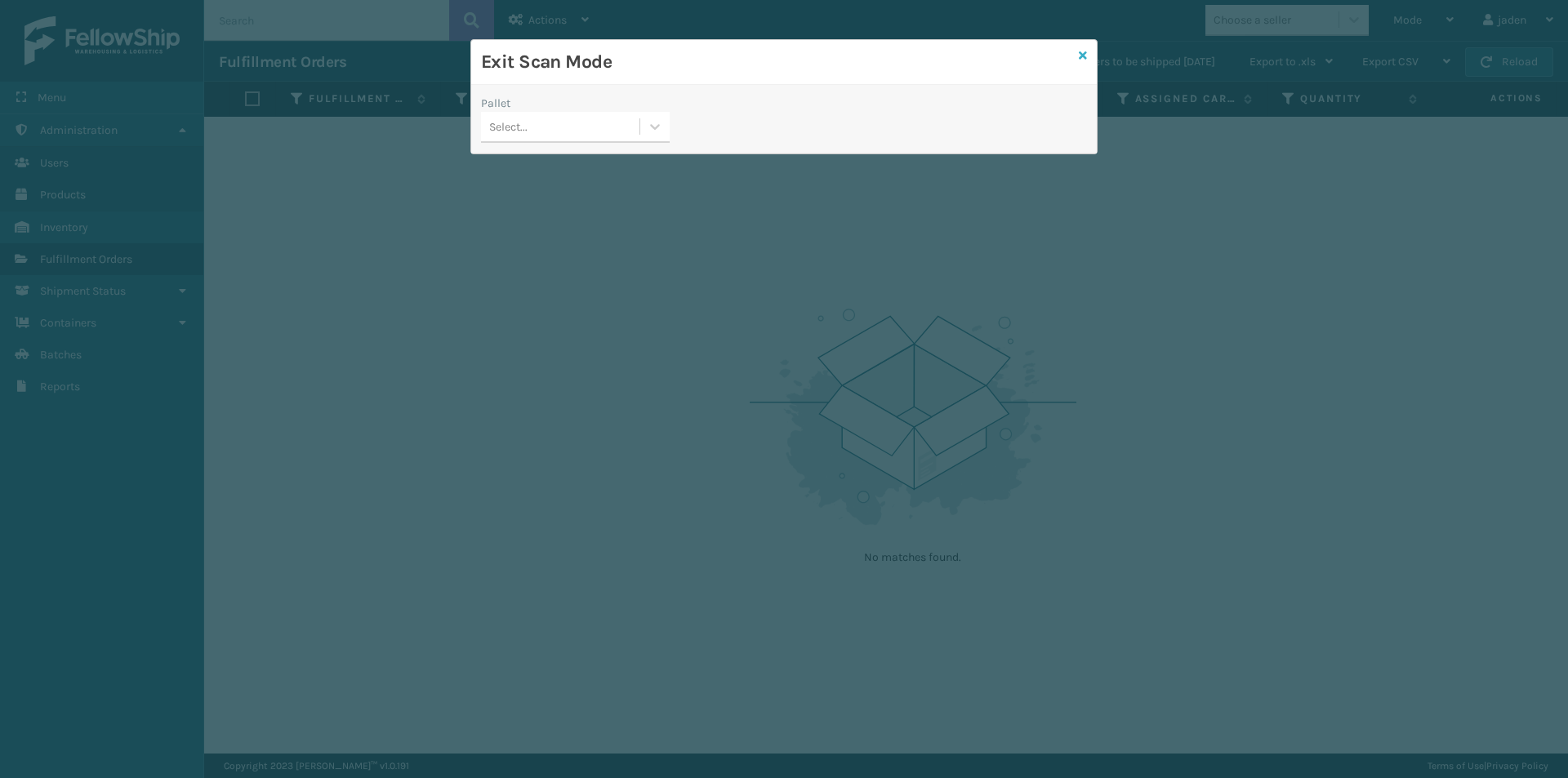
click at [1082, 58] on icon at bounding box center [1083, 55] width 9 height 11
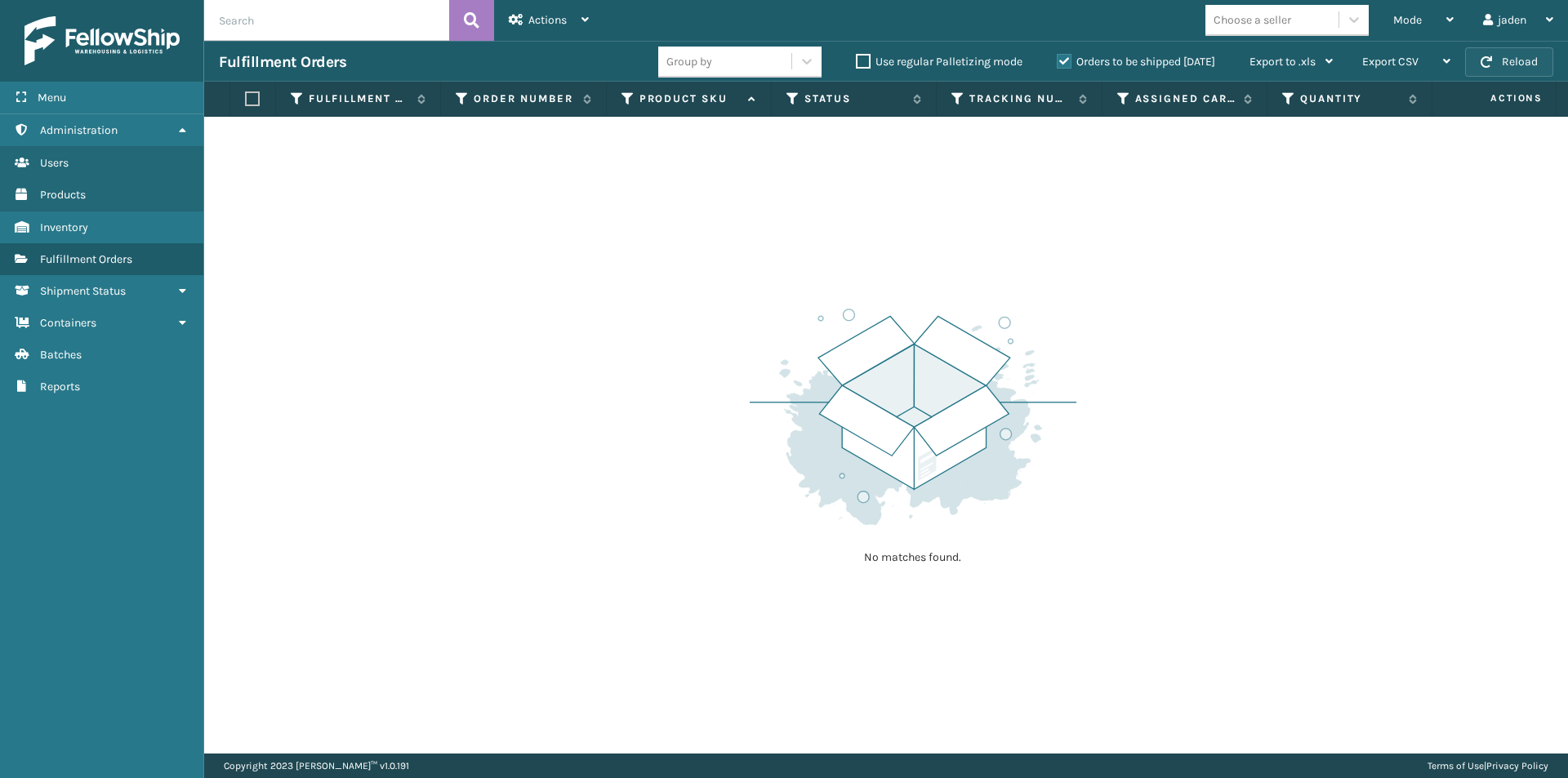
click at [1511, 73] on button "Reload" at bounding box center [1509, 62] width 88 height 29
click at [1461, 10] on div "Mode Regular Mode Picking Mode Labeling Mode Exit Scan Mode" at bounding box center [1423, 21] width 90 height 41
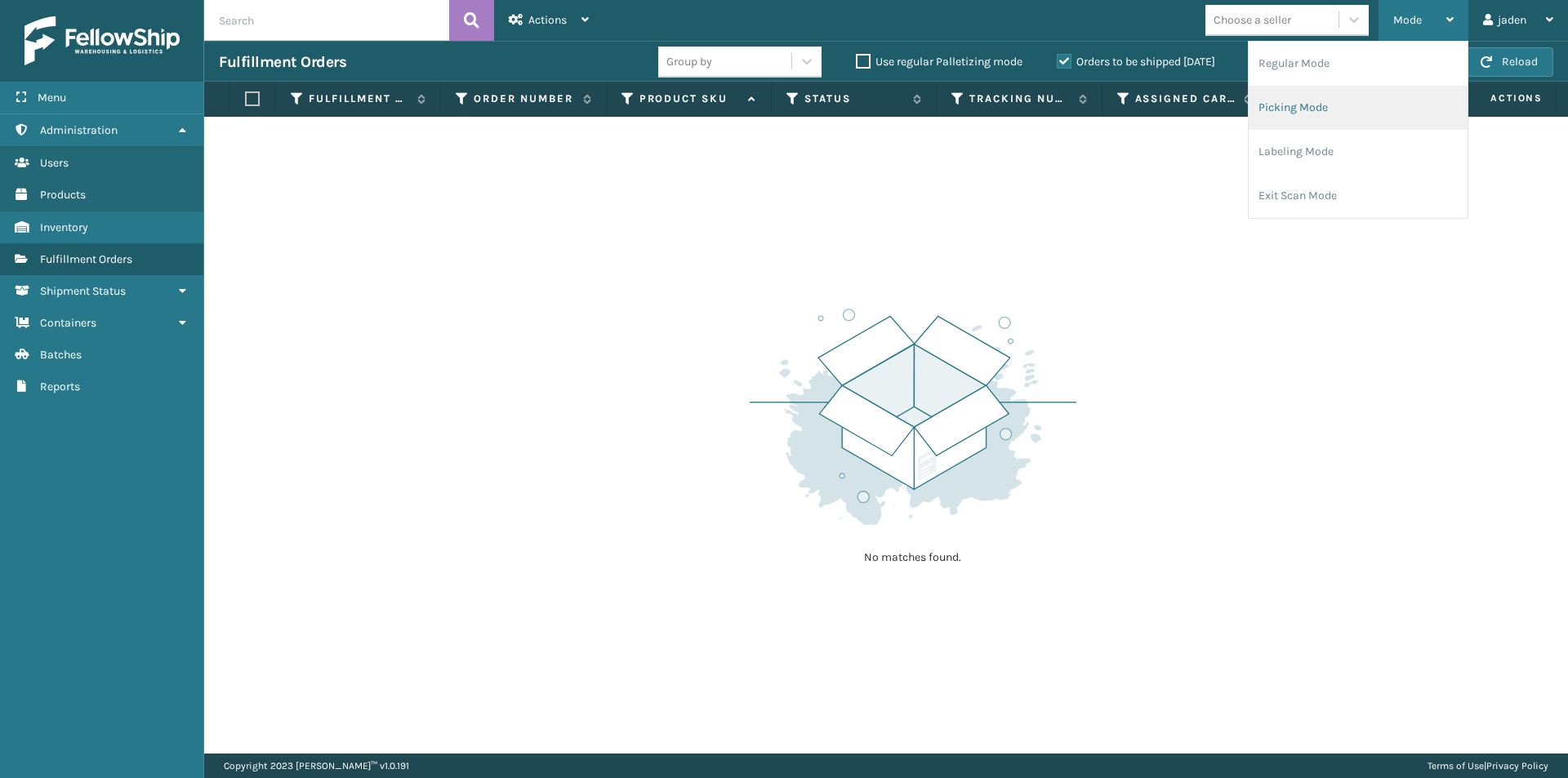
click at [1338, 107] on li "Picking Mode" at bounding box center [1358, 108] width 219 height 45
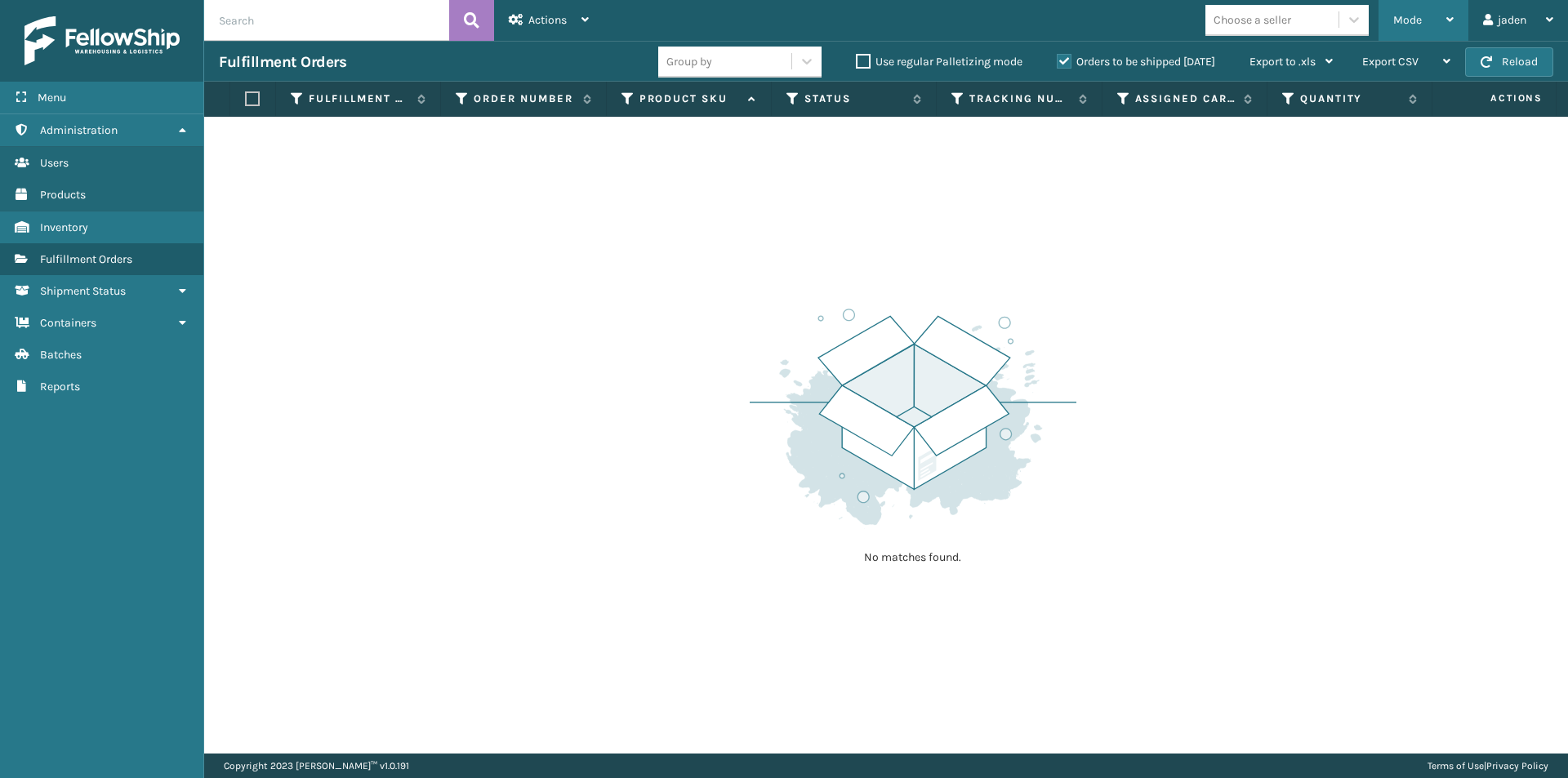
click at [1413, 16] on span "Mode" at bounding box center [1407, 20] width 28 height 14
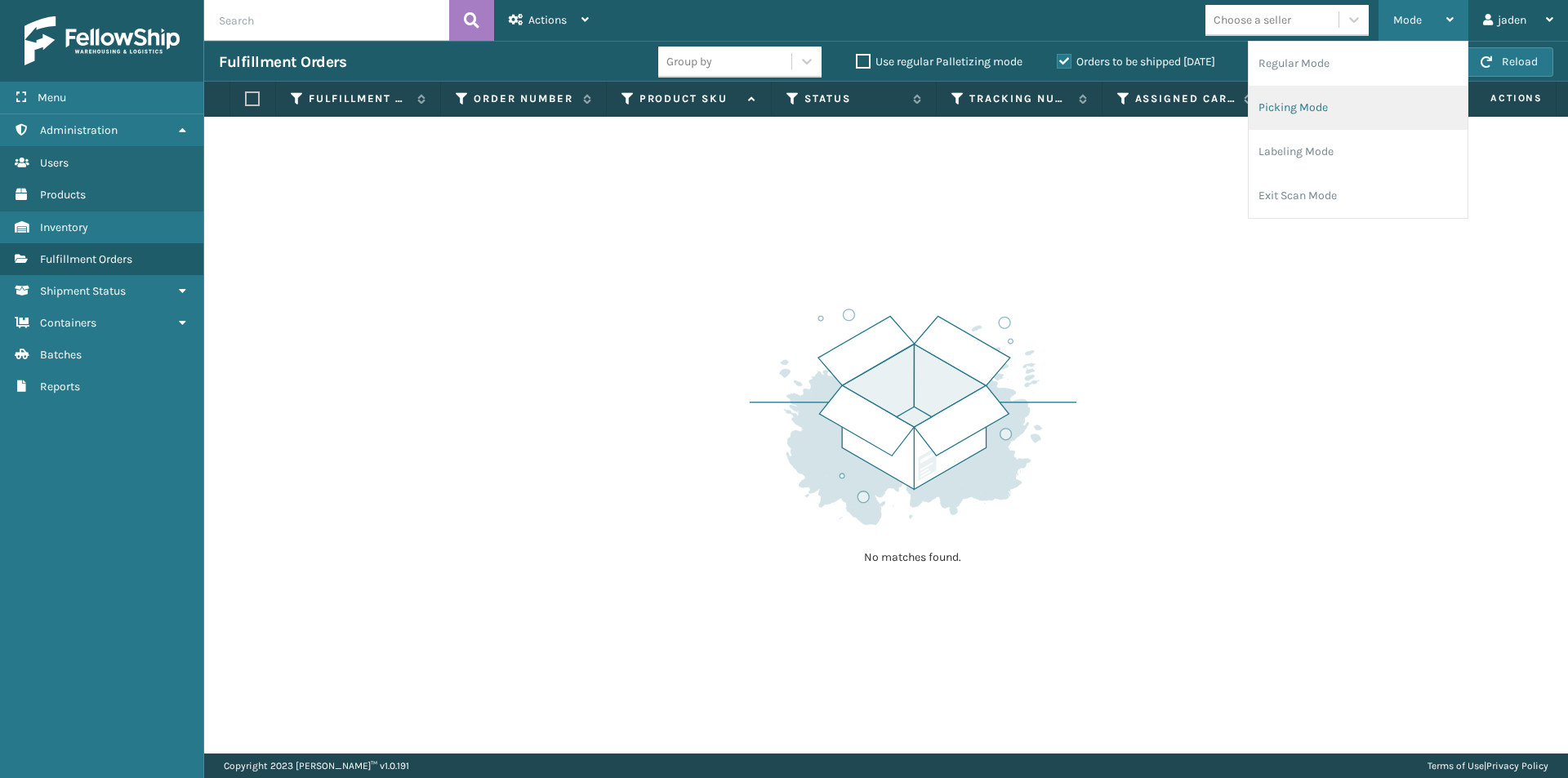
click at [1328, 109] on li "Picking Mode" at bounding box center [1358, 108] width 219 height 45
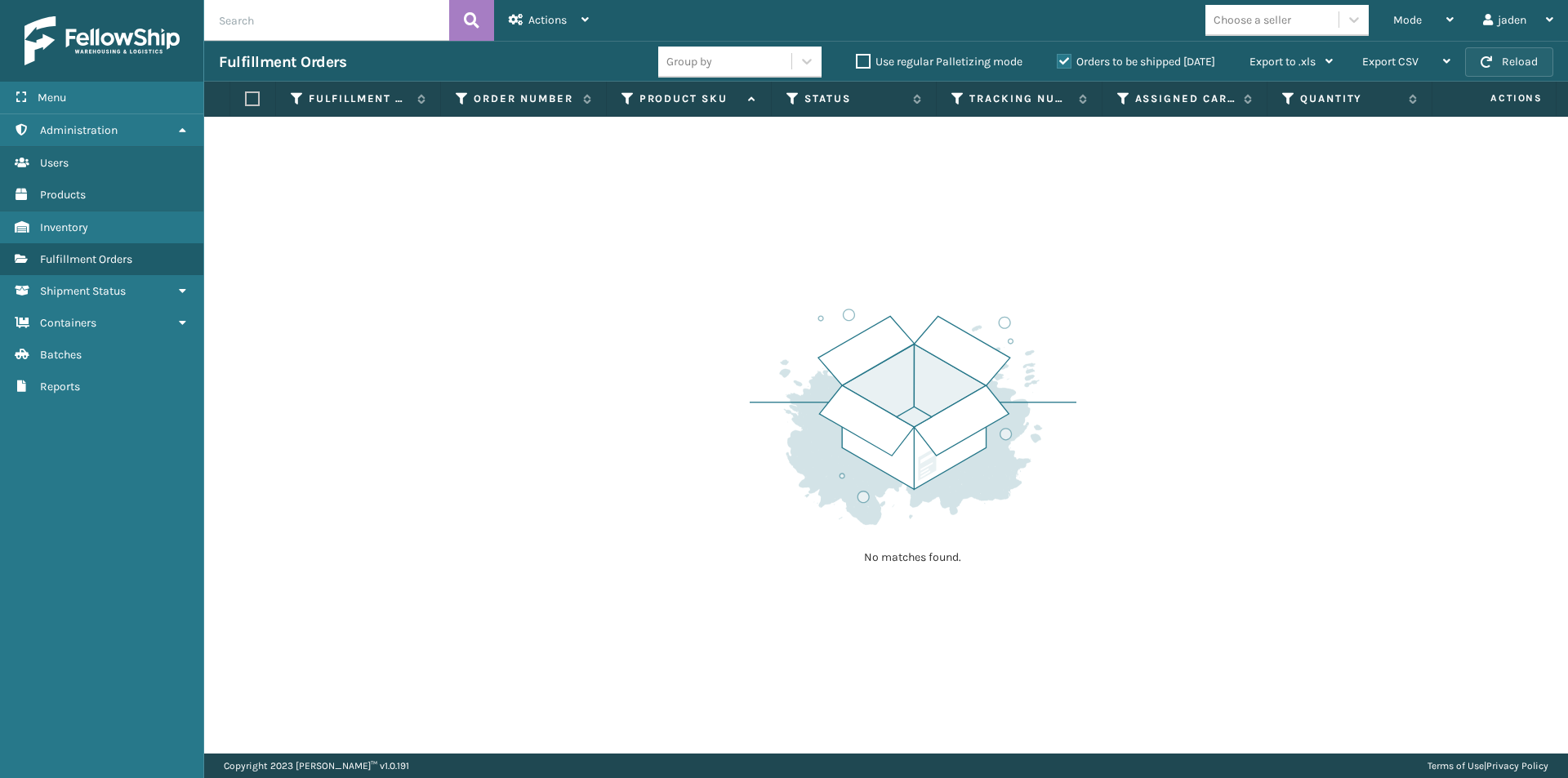
click at [1482, 61] on span "button" at bounding box center [1486, 62] width 11 height 11
drag, startPoint x: 999, startPoint y: 258, endPoint x: 963, endPoint y: 118, distance: 144.6
click at [618, 273] on div "No matches found." at bounding box center [885, 435] width 1364 height 637
click at [1501, 68] on button "Reload" at bounding box center [1509, 62] width 88 height 29
click at [1070, 55] on label "Orders to be shipped [DATE]" at bounding box center [1136, 62] width 158 height 14
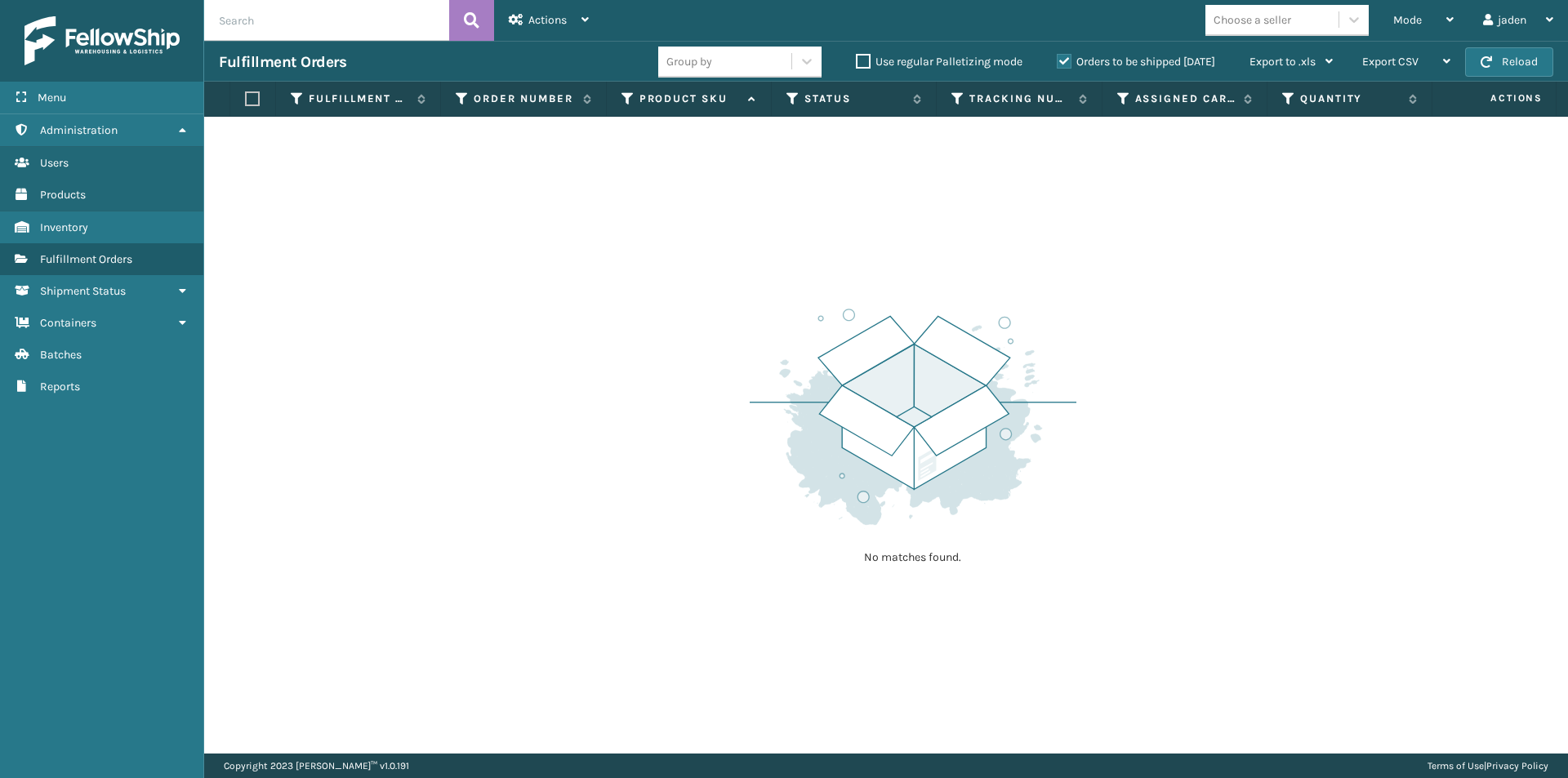
click at [1058, 55] on input "Orders to be shipped [DATE]" at bounding box center [1057, 57] width 1 height 10
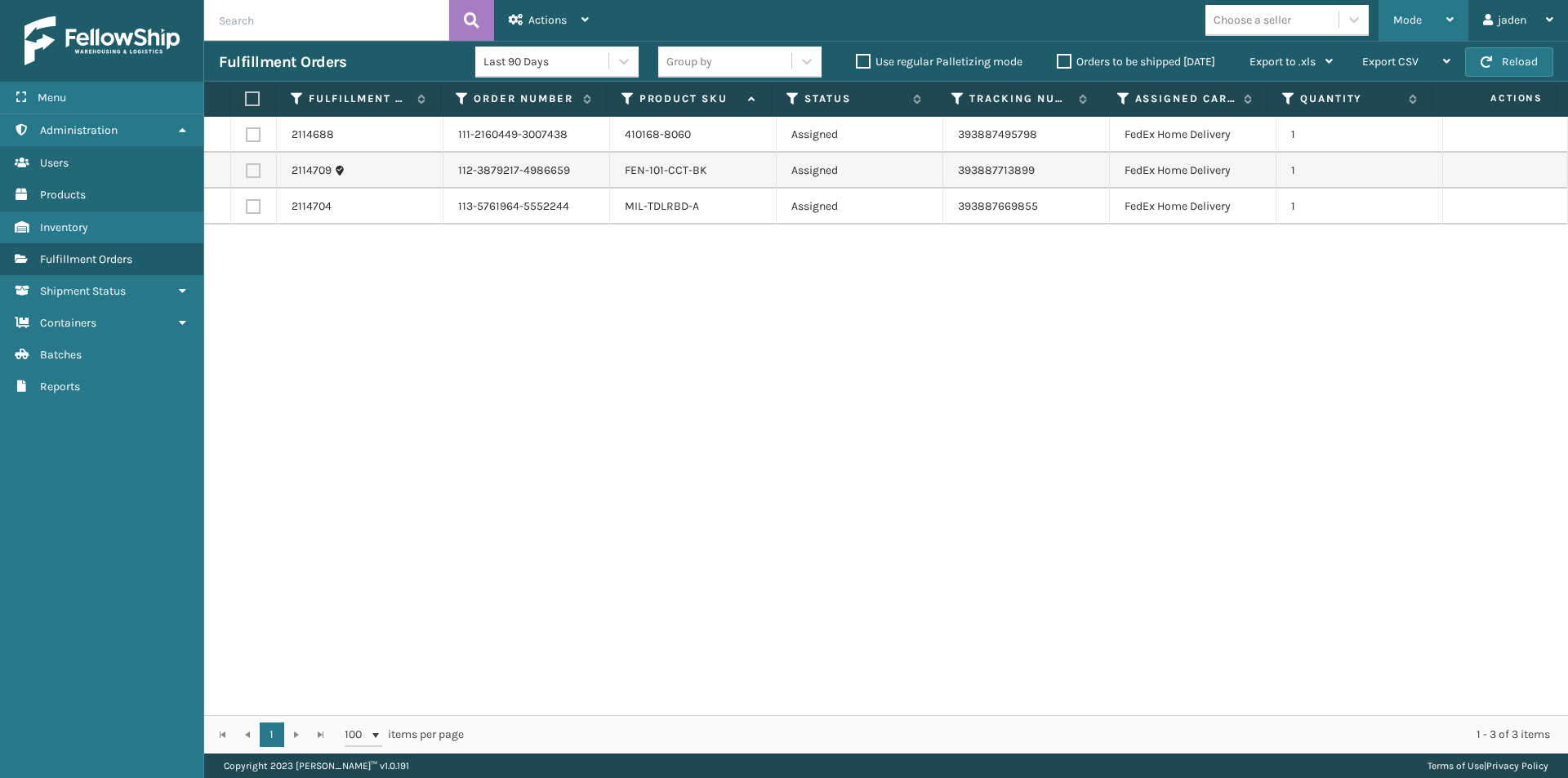
click at [1457, 12] on div "Mode Regular Mode Picking Mode Labeling Mode Exit Scan Mode" at bounding box center [1423, 21] width 90 height 41
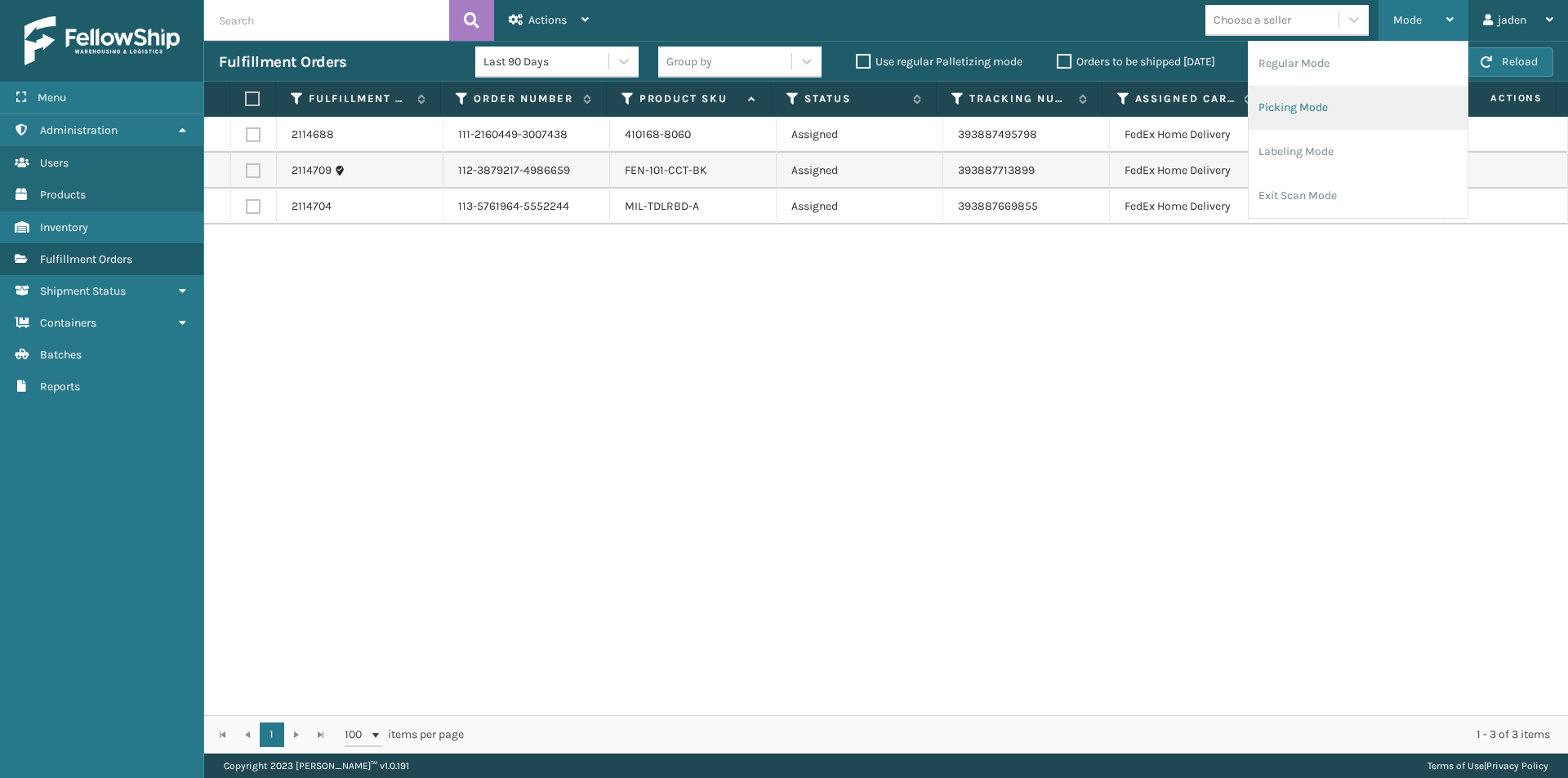
click at [1347, 110] on li "Picking Mode" at bounding box center [1358, 108] width 219 height 45
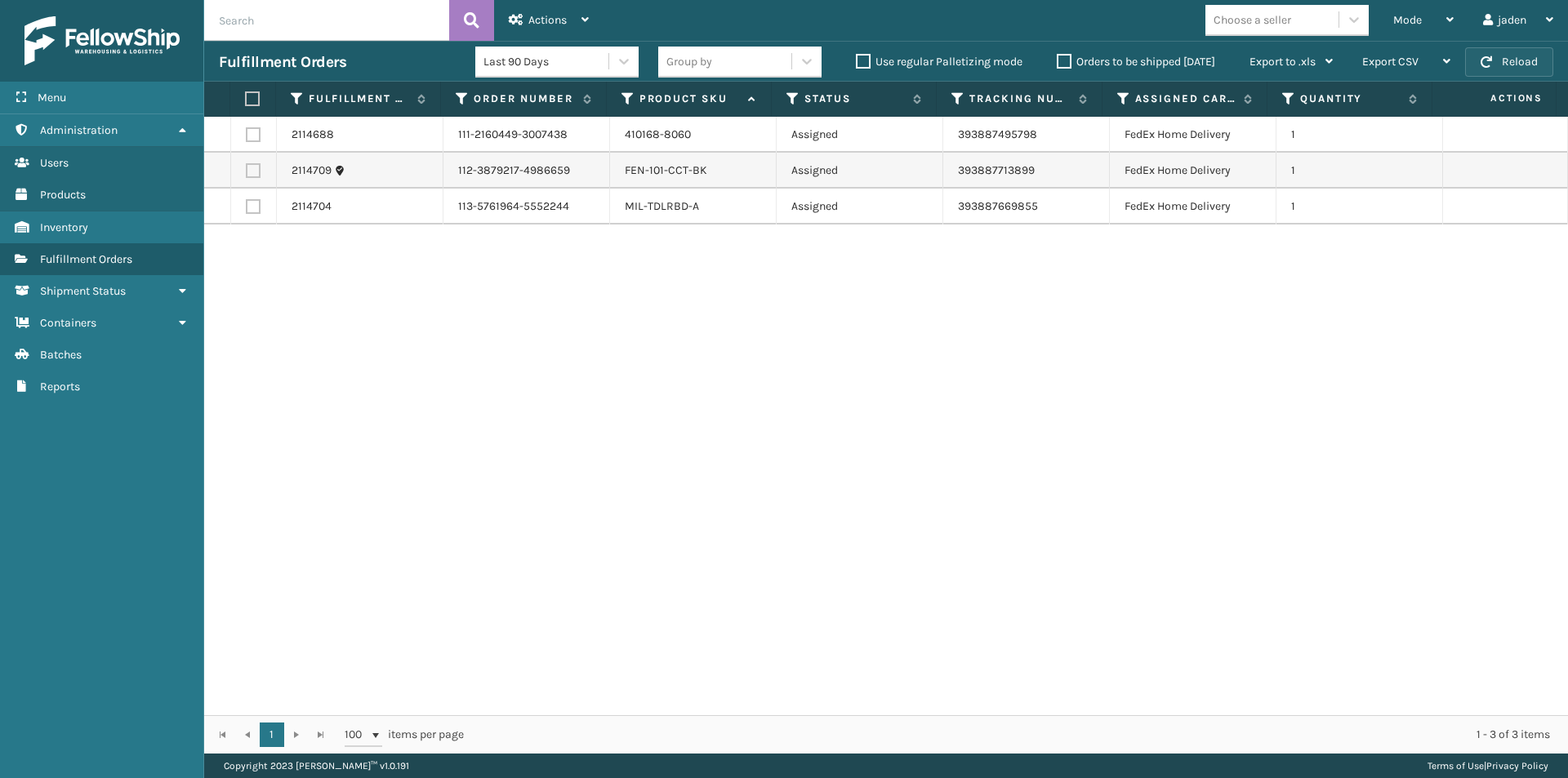
click at [1478, 66] on button "Reload" at bounding box center [1509, 62] width 88 height 29
drag, startPoint x: 1012, startPoint y: 421, endPoint x: 655, endPoint y: 421, distance: 357.0
click at [655, 421] on div "2114688 111-2160449-3007438 410168-8060 Assigned 393887495798 FedEx Home Delive…" at bounding box center [885, 415] width 1364 height 598
click at [1523, 66] on button "Reload" at bounding box center [1509, 62] width 88 height 29
drag, startPoint x: 939, startPoint y: 317, endPoint x: 674, endPoint y: 331, distance: 265.4
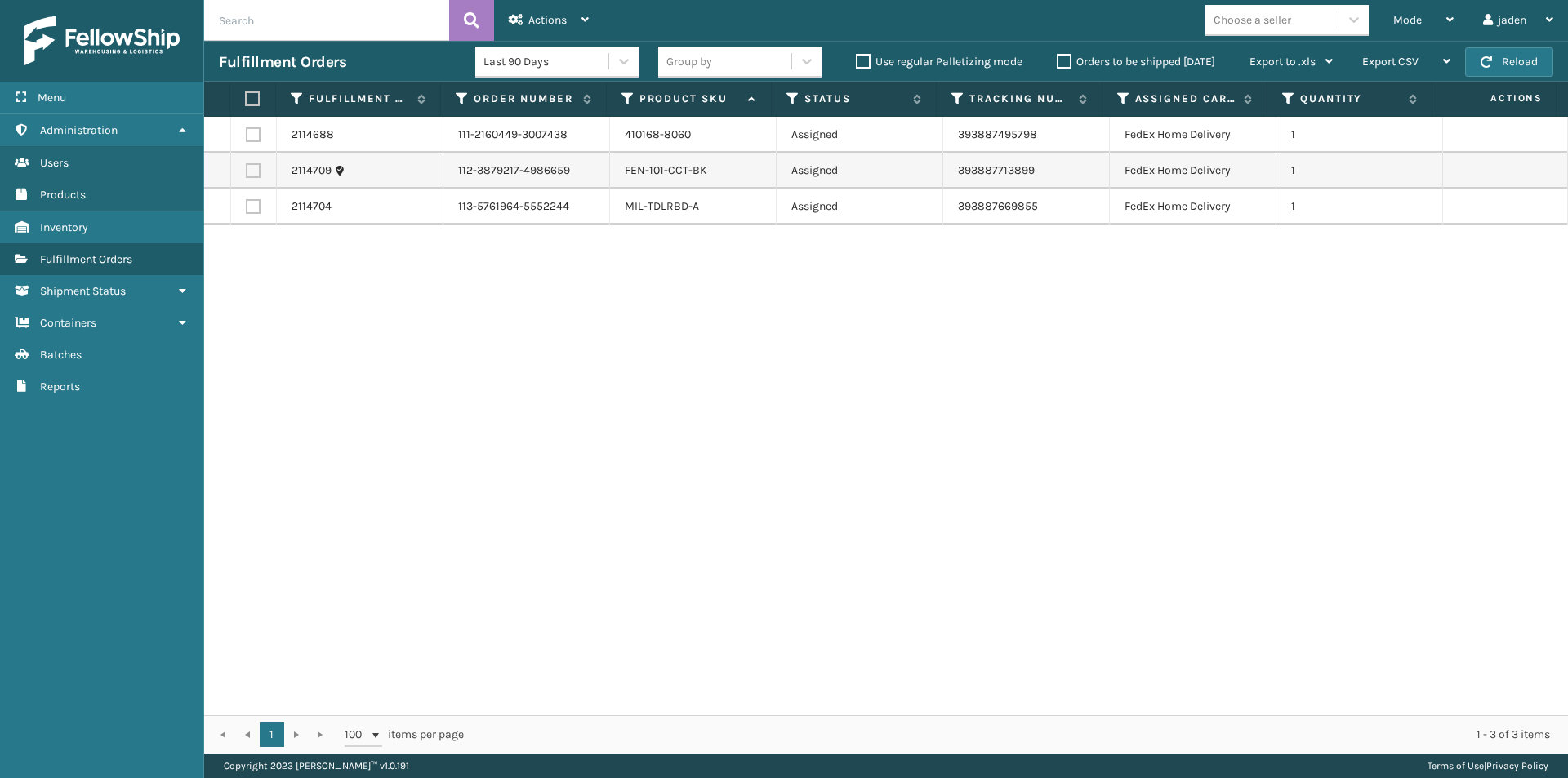
click at [674, 331] on div "2114688 111-2160449-3007438 410168-8060 Assigned 393887495798 FedEx Home Delive…" at bounding box center [885, 415] width 1364 height 598
drag, startPoint x: 957, startPoint y: 305, endPoint x: 687, endPoint y: 302, distance: 270.0
click at [687, 302] on div "2114688 111-2160449-3007438 410168-8060 Assigned 393887495798 FedEx Home Delive…" at bounding box center [885, 415] width 1364 height 598
drag, startPoint x: 1083, startPoint y: 284, endPoint x: 763, endPoint y: 287, distance: 320.0
click at [647, 284] on div "2114688 111-2160449-3007438 410168-8060 Assigned 393887495798 FedEx Home Delive…" at bounding box center [885, 415] width 1364 height 598
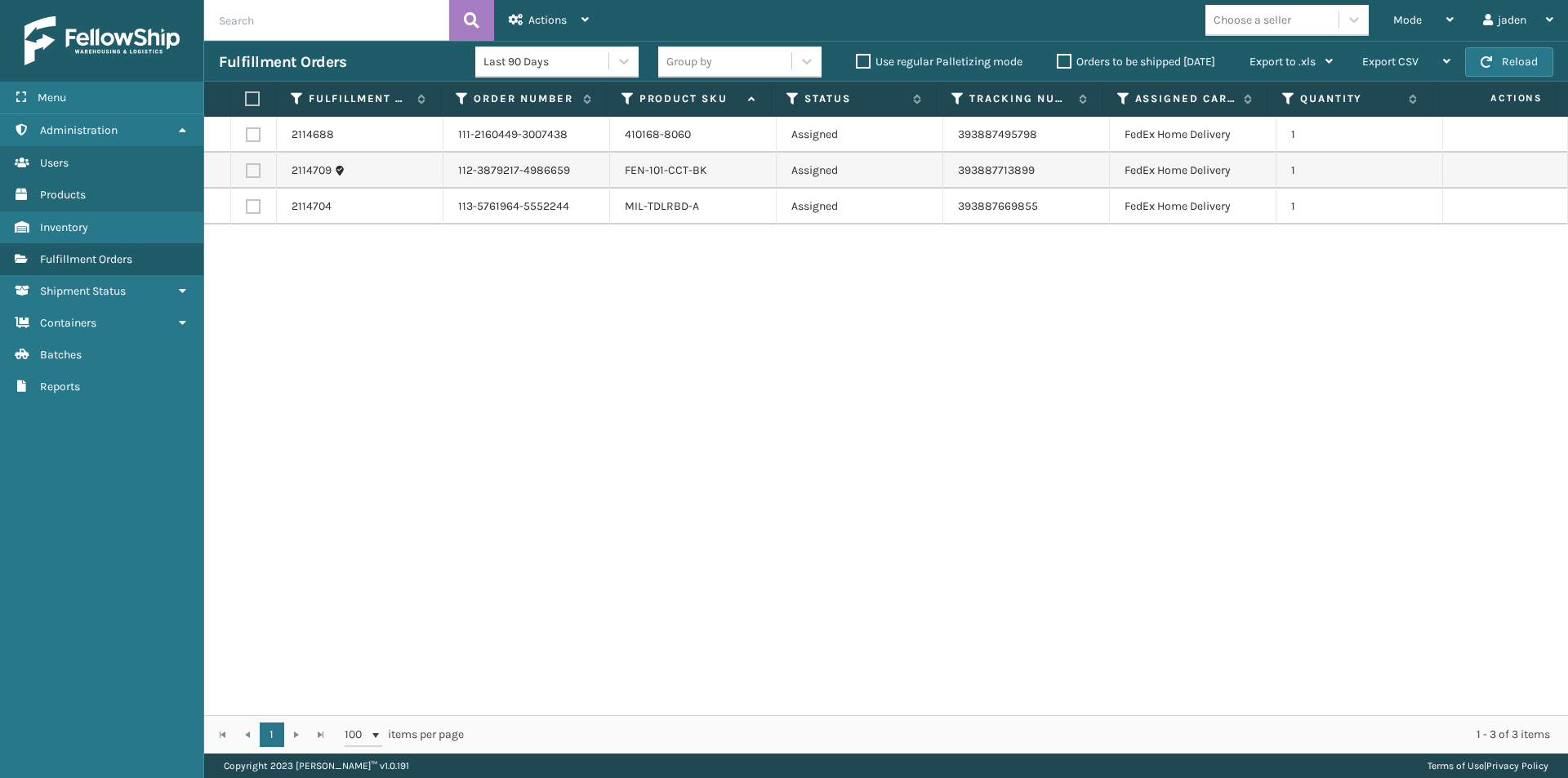
drag, startPoint x: 1012, startPoint y: 287, endPoint x: 901, endPoint y: 310, distance: 113.4
click at [663, 297] on div "2114688 111-2160449-3007438 410168-8060 Assigned 393887495798 FedEx Home Delive…" at bounding box center [885, 415] width 1364 height 598
drag, startPoint x: 1055, startPoint y: 310, endPoint x: 991, endPoint y: 172, distance: 152.1
click at [629, 303] on div "2114688 111-2160449-3007438 410168-8060 Assigned 393887495798 FedEx Home Delive…" at bounding box center [885, 415] width 1364 height 598
click at [1511, 60] on button "Reload" at bounding box center [1509, 62] width 88 height 29
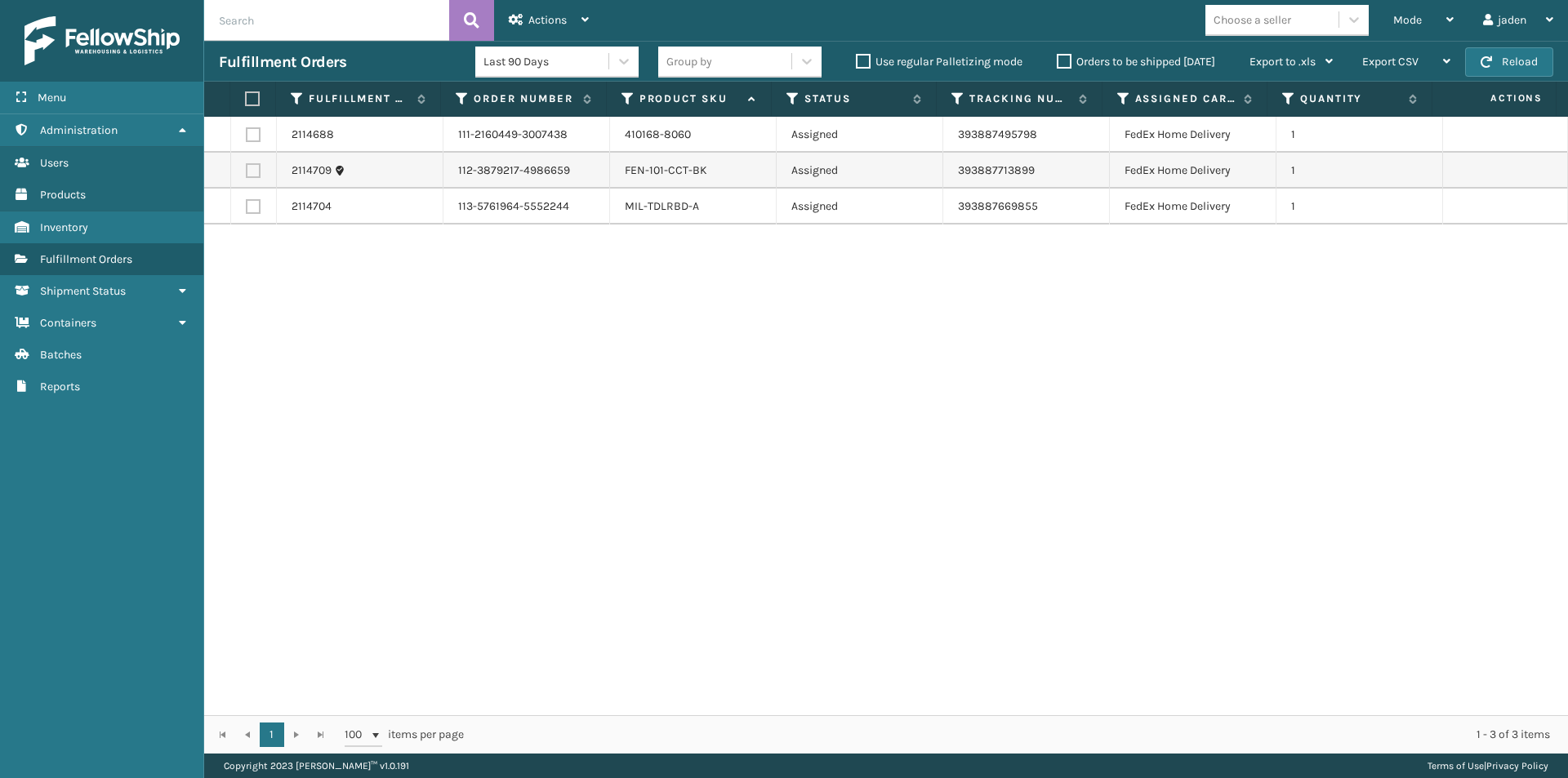
drag, startPoint x: 1016, startPoint y: 331, endPoint x: 663, endPoint y: 331, distance: 353.0
click at [663, 331] on div "2114688 111-2160449-3007438 410168-8060 Assigned 393887495798 FedEx Home Delive…" at bounding box center [885, 415] width 1364 height 598
drag, startPoint x: 1037, startPoint y: 258, endPoint x: 648, endPoint y: 291, distance: 390.4
click at [648, 291] on div "2114688 111-2160449-3007438 410168-8060 Assigned 393887495798 FedEx Home Delive…" at bounding box center [885, 415] width 1364 height 598
drag, startPoint x: 996, startPoint y: 233, endPoint x: 671, endPoint y: 264, distance: 326.5
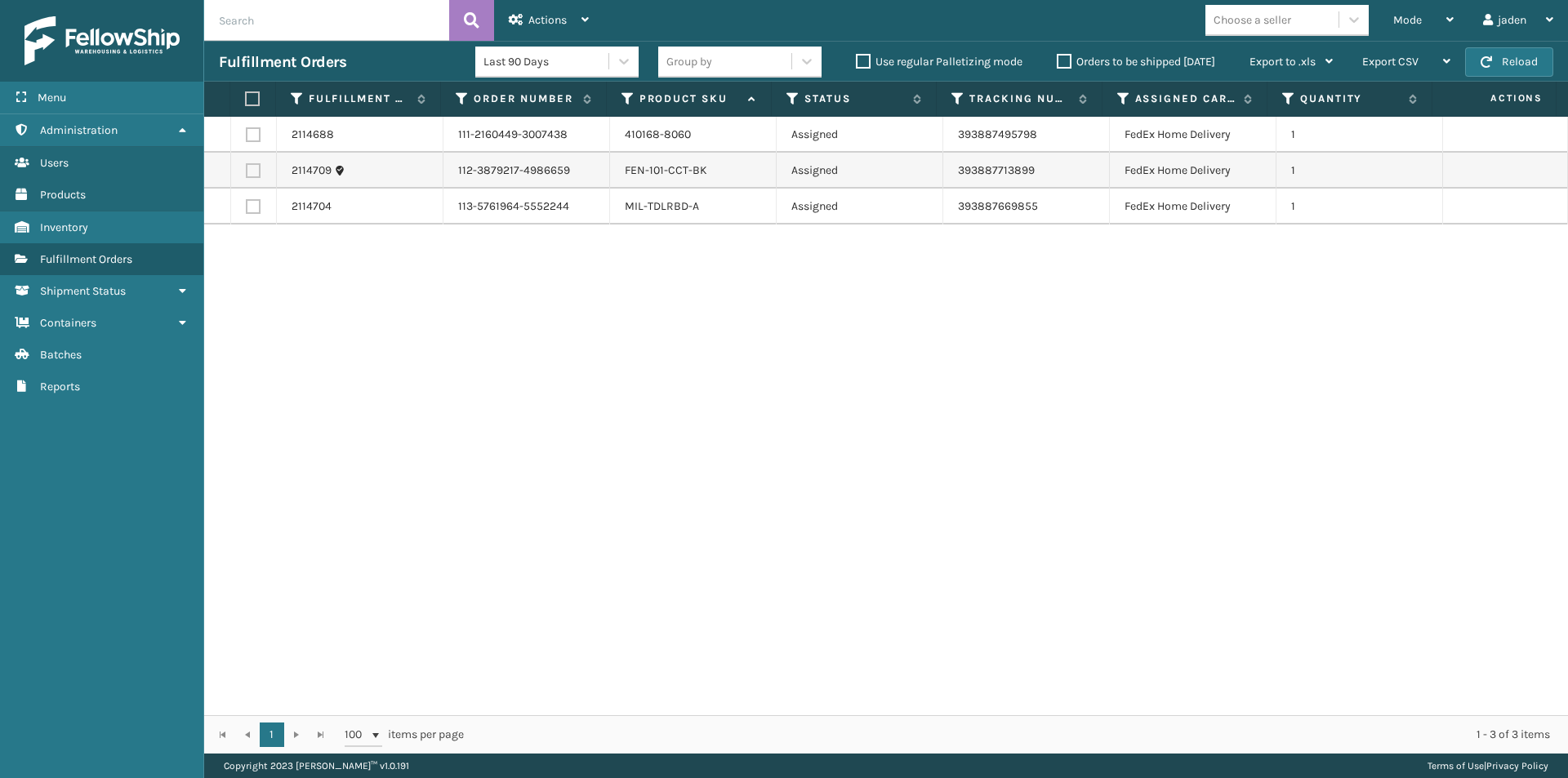
click at [671, 264] on div "2114688 111-2160449-3007438 410168-8060 Assigned 393887495798 FedEx Home Delive…" at bounding box center [885, 415] width 1364 height 598
drag, startPoint x: 1079, startPoint y: 259, endPoint x: 900, endPoint y: 295, distance: 182.6
click at [784, 294] on div "2114688 111-2160449-3007438 410168-8060 Assigned 393887495798 FedEx Home Delive…" at bounding box center [885, 415] width 1364 height 598
drag, startPoint x: 1071, startPoint y: 295, endPoint x: 713, endPoint y: 291, distance: 358.0
click at [699, 294] on div "2114688 111-2160449-3007438 410168-8060 Assigned 393887495798 FedEx Home Delive…" at bounding box center [885, 415] width 1364 height 598
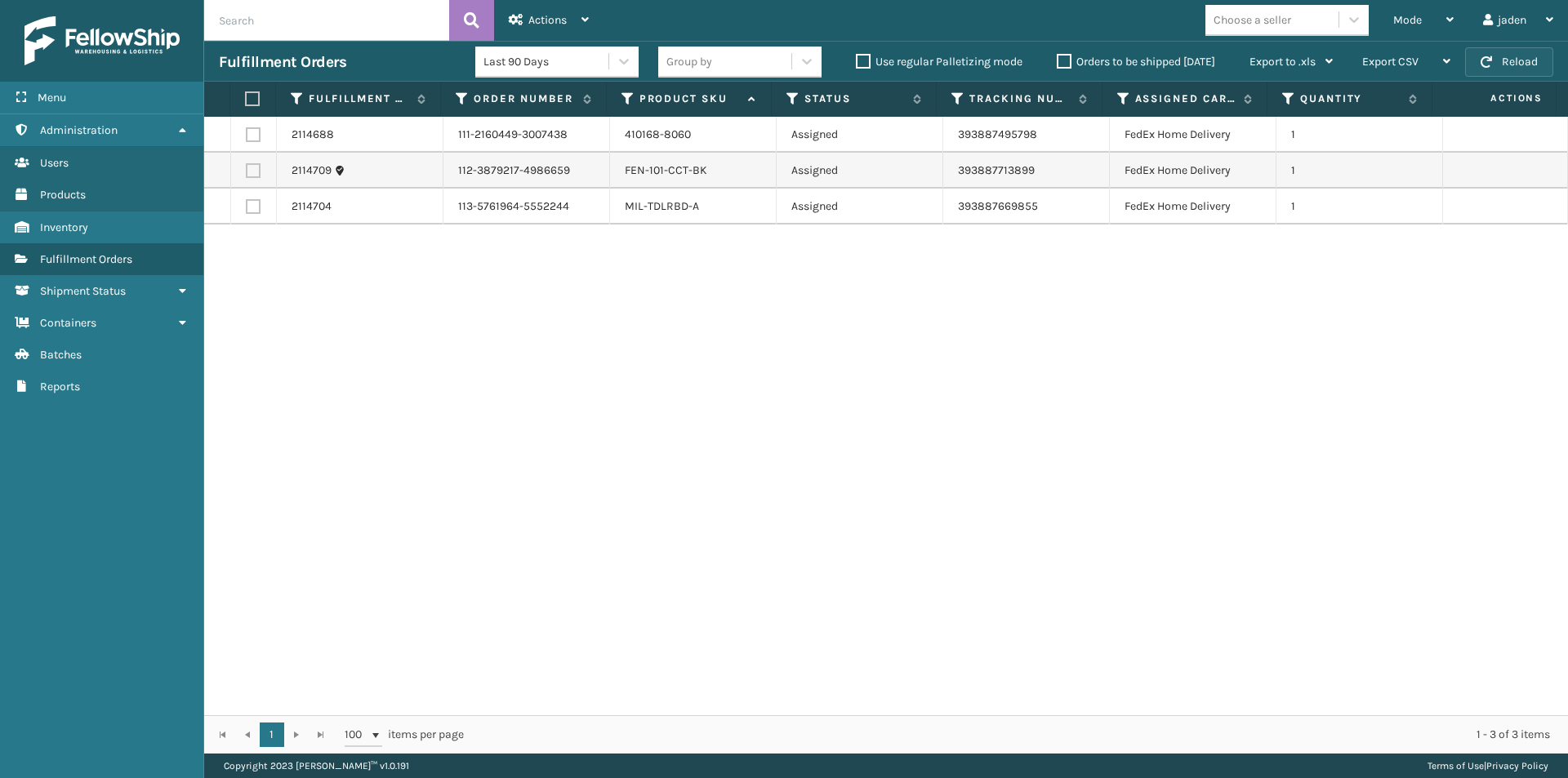
click at [1508, 65] on button "Reload" at bounding box center [1509, 62] width 88 height 29
click at [1507, 65] on button "Reload" at bounding box center [1509, 62] width 88 height 29
drag, startPoint x: 1040, startPoint y: 286, endPoint x: 1130, endPoint y: 116, distance: 192.4
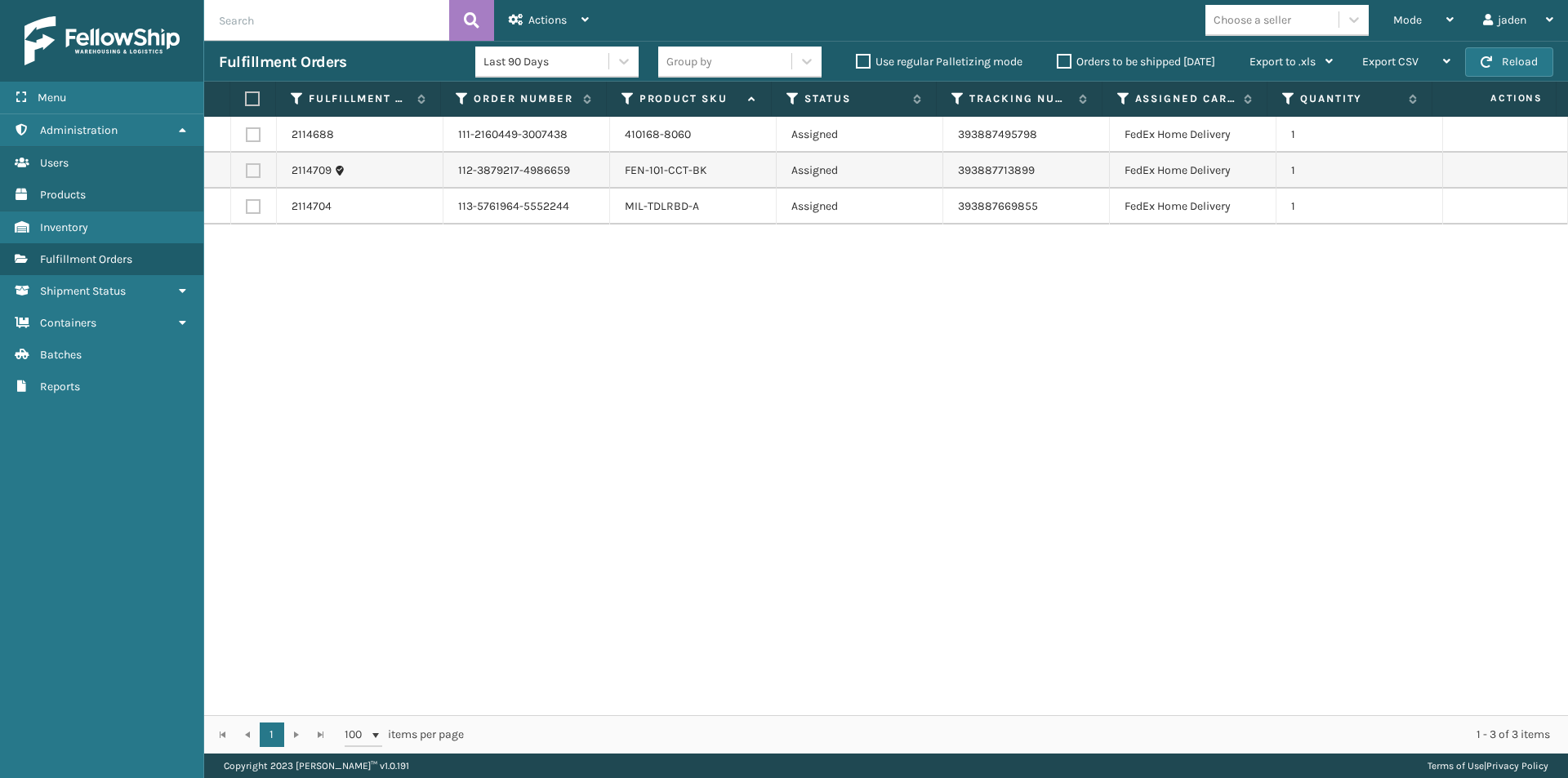
click at [735, 293] on div "2114688 111-2160449-3007438 410168-8060 Assigned 393887495798 FedEx Home Delive…" at bounding box center [885, 415] width 1364 height 598
click at [1526, 49] on button "Reload" at bounding box center [1509, 62] width 88 height 29
click at [1507, 62] on button "Reload" at bounding box center [1509, 62] width 88 height 29
click at [1434, 29] on div "Mode" at bounding box center [1423, 21] width 61 height 41
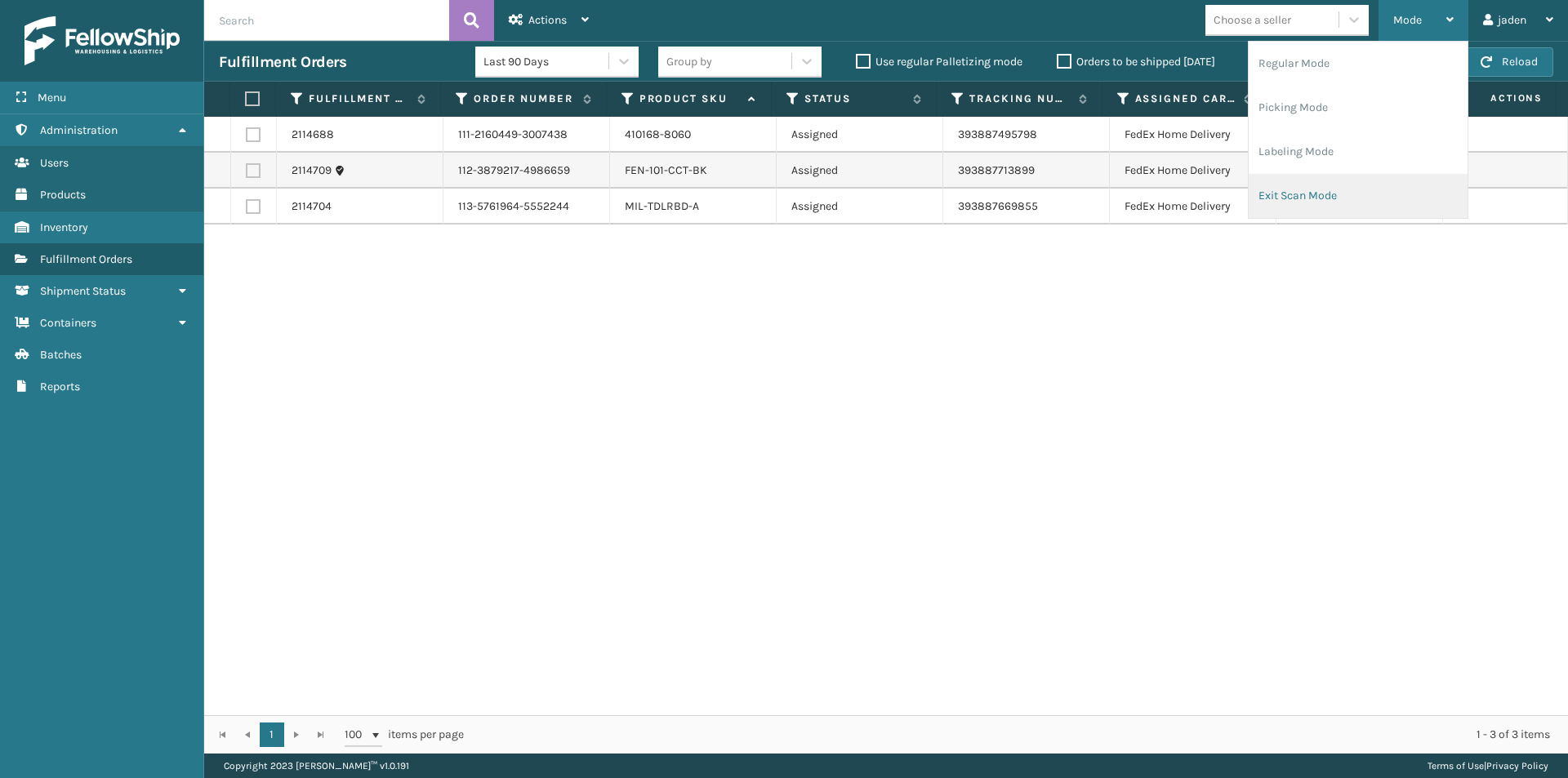
click at [1369, 204] on li "Exit Scan Mode" at bounding box center [1358, 196] width 219 height 45
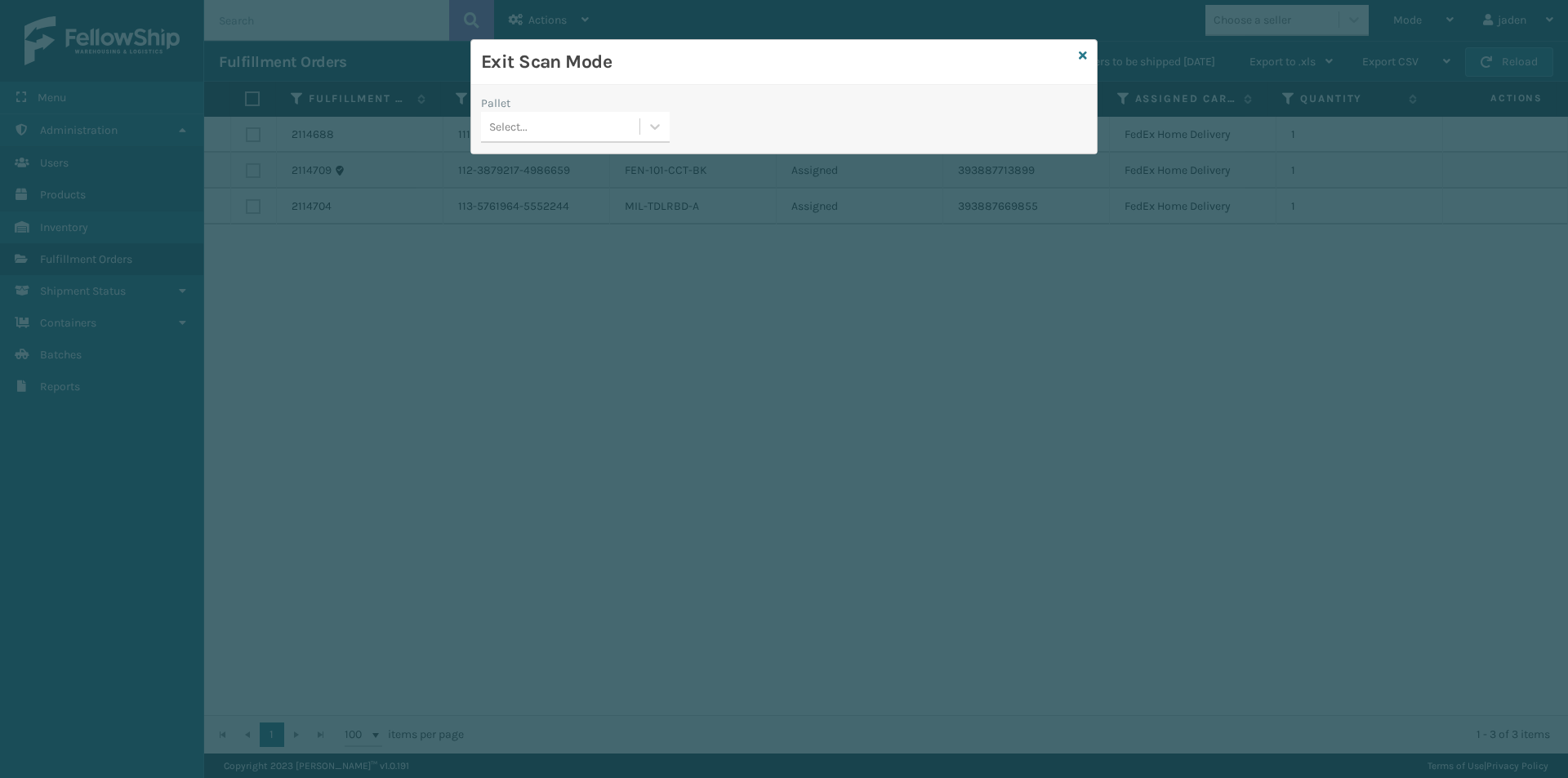
drag, startPoint x: 685, startPoint y: 122, endPoint x: 674, endPoint y: 132, distance: 14.9
click at [681, 127] on div "Pallet Select..." at bounding box center [784, 124] width 626 height 58
click at [636, 147] on div "Pallet Select..." at bounding box center [575, 124] width 208 height 58
click at [667, 104] on div "Pallet" at bounding box center [575, 104] width 188 height 17
click at [656, 127] on icon at bounding box center [654, 126] width 16 height 16
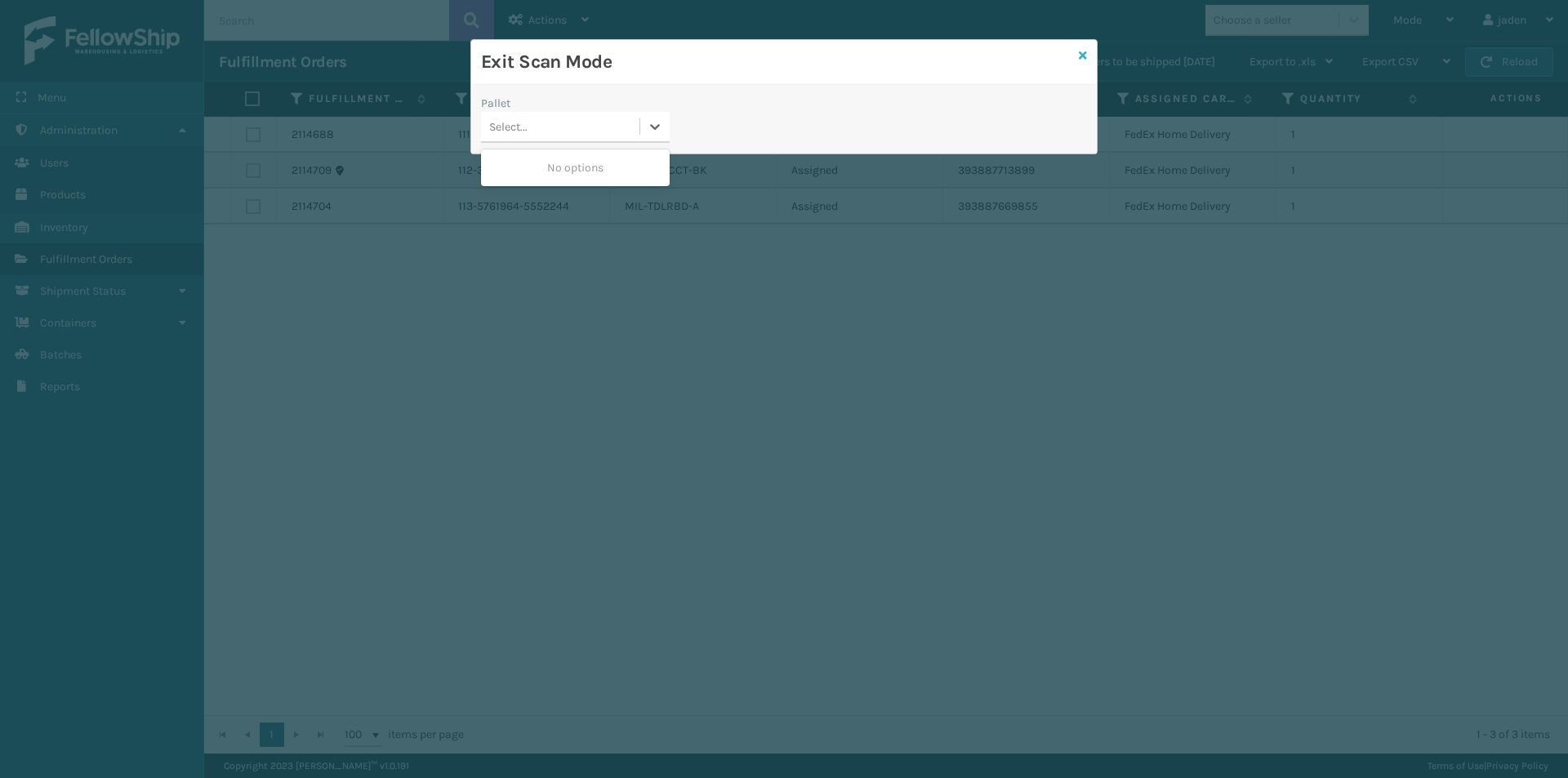
click at [1084, 54] on icon at bounding box center [1083, 55] width 9 height 11
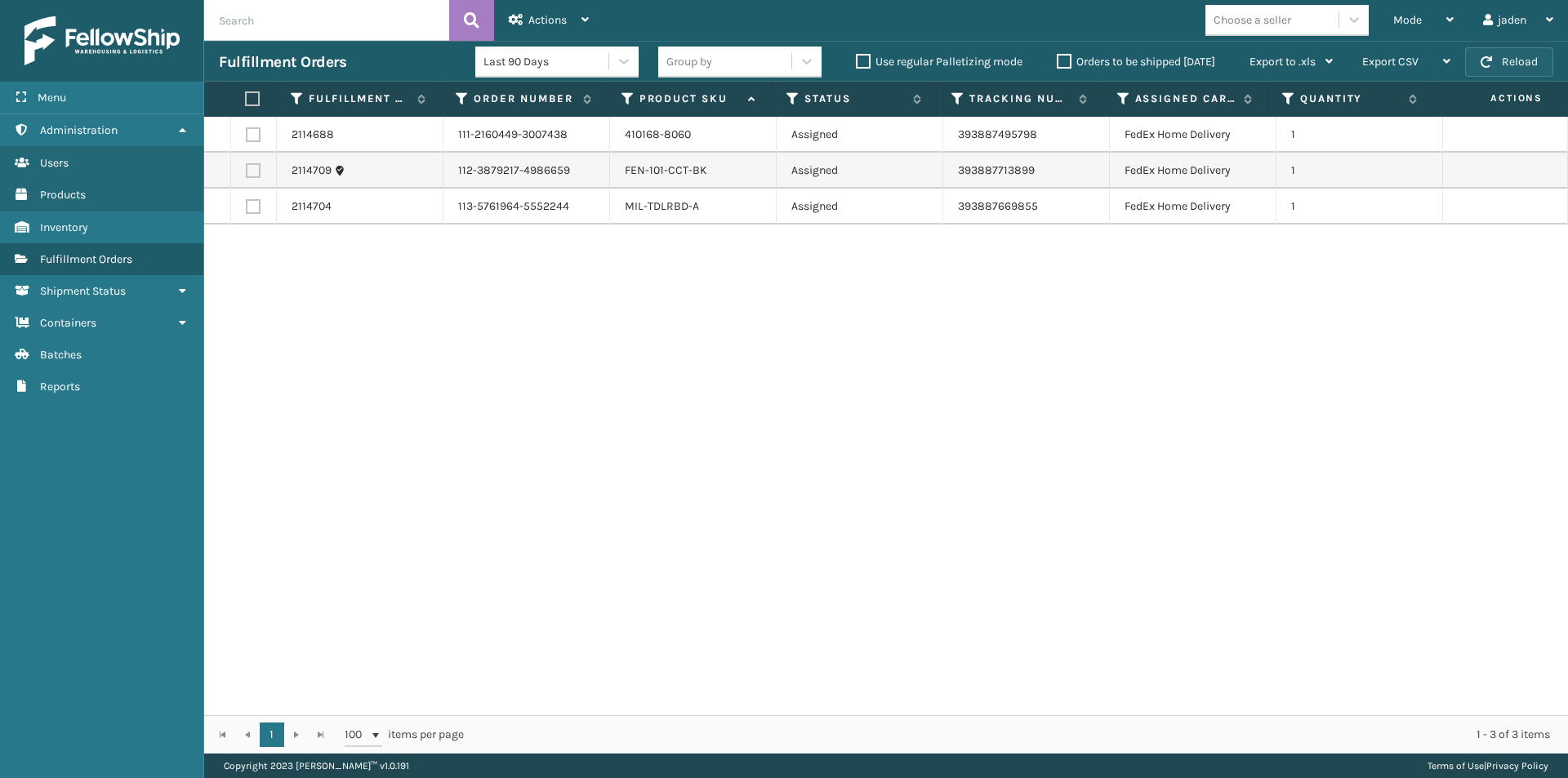
click at [1514, 60] on button "Reload" at bounding box center [1509, 62] width 88 height 29
click at [1070, 62] on label "Orders to be shipped [DATE]" at bounding box center [1136, 62] width 158 height 14
click at [1058, 62] on input "Orders to be shipped [DATE]" at bounding box center [1057, 57] width 1 height 10
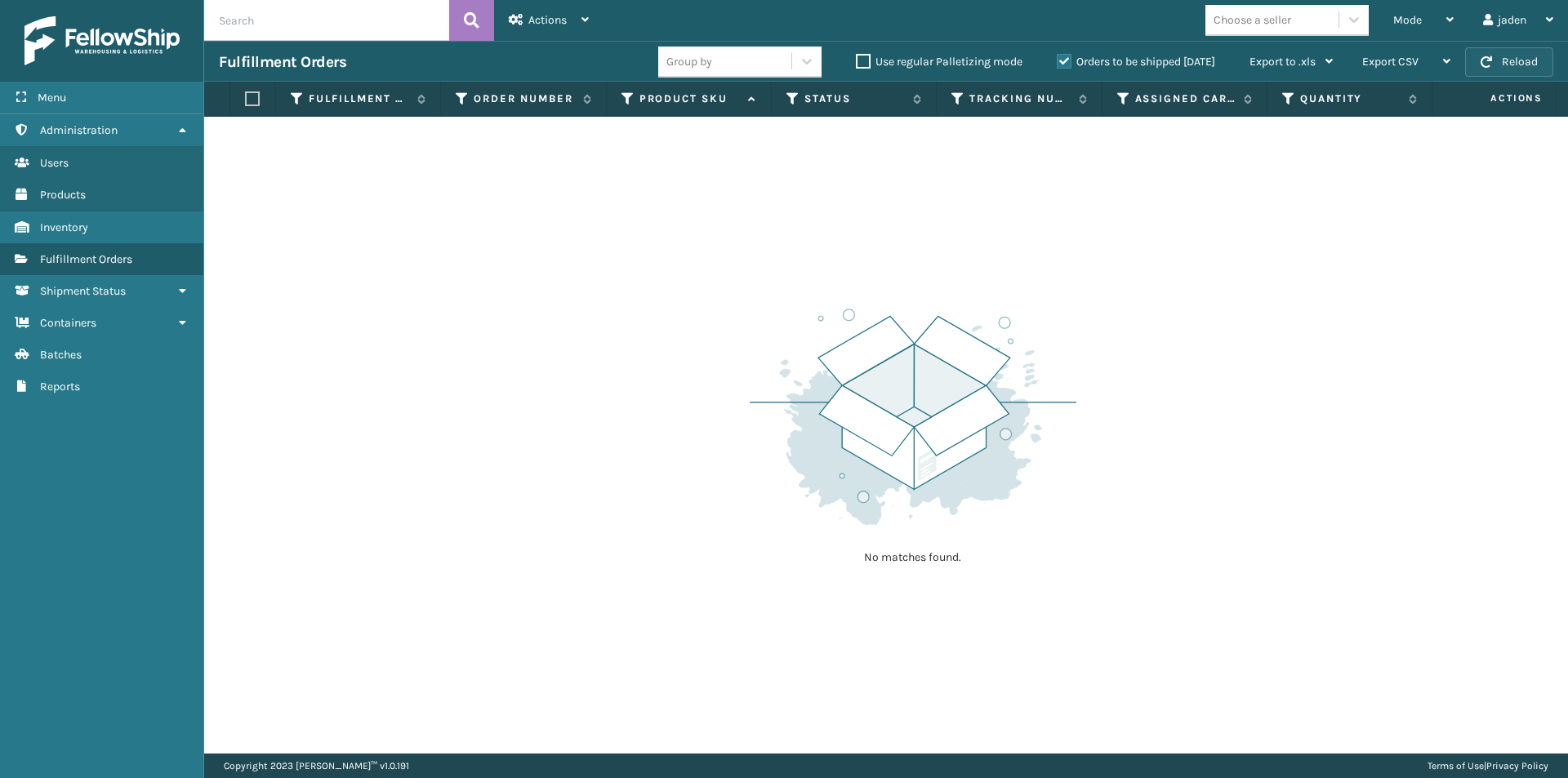
click at [1510, 56] on button "Reload" at bounding box center [1509, 62] width 88 height 29
click at [1515, 62] on button "Reload" at bounding box center [1509, 62] width 88 height 29
click at [1511, 56] on button "Reload" at bounding box center [1509, 62] width 88 height 29
drag, startPoint x: 966, startPoint y: 192, endPoint x: 653, endPoint y: 238, distance: 316.4
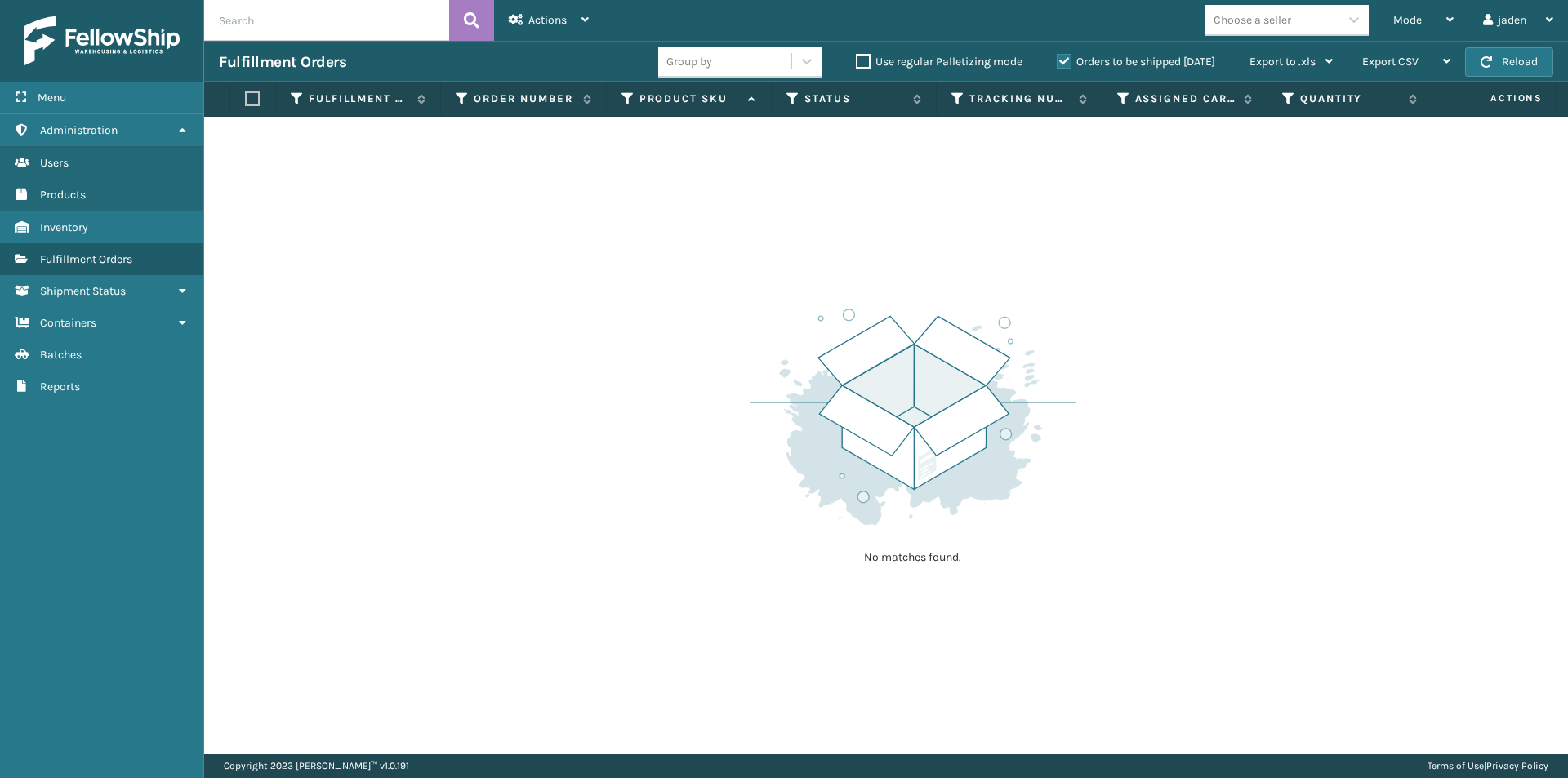
click at [653, 238] on div "No matches found." at bounding box center [885, 435] width 1364 height 637
drag, startPoint x: 1009, startPoint y: 239, endPoint x: 906, endPoint y: 222, distance: 104.4
click at [721, 239] on div "No matches found." at bounding box center [885, 435] width 1364 height 637
drag, startPoint x: 1134, startPoint y: 222, endPoint x: 689, endPoint y: 248, distance: 445.8
click at [689, 248] on div "No matches found." at bounding box center [885, 435] width 1364 height 637
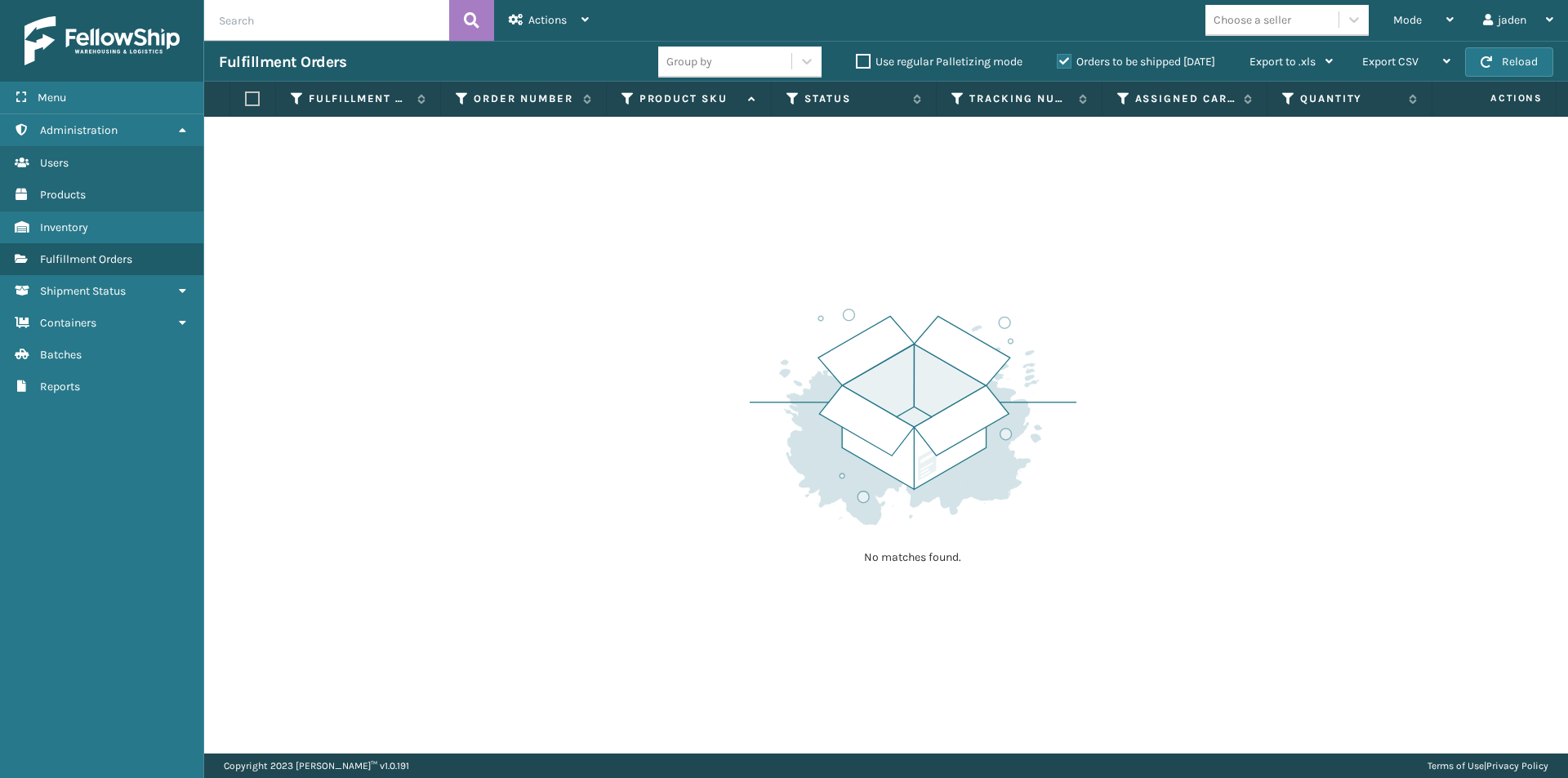
drag, startPoint x: 1093, startPoint y: 245, endPoint x: 740, endPoint y: 258, distance: 353.2
click at [715, 262] on div "No matches found." at bounding box center [885, 435] width 1364 height 637
drag, startPoint x: 1172, startPoint y: 218, endPoint x: 867, endPoint y: 5, distance: 372.0
click at [647, 228] on div "No matches found." at bounding box center [885, 435] width 1364 height 637
click at [1531, 54] on button "Reload" at bounding box center [1509, 62] width 88 height 29
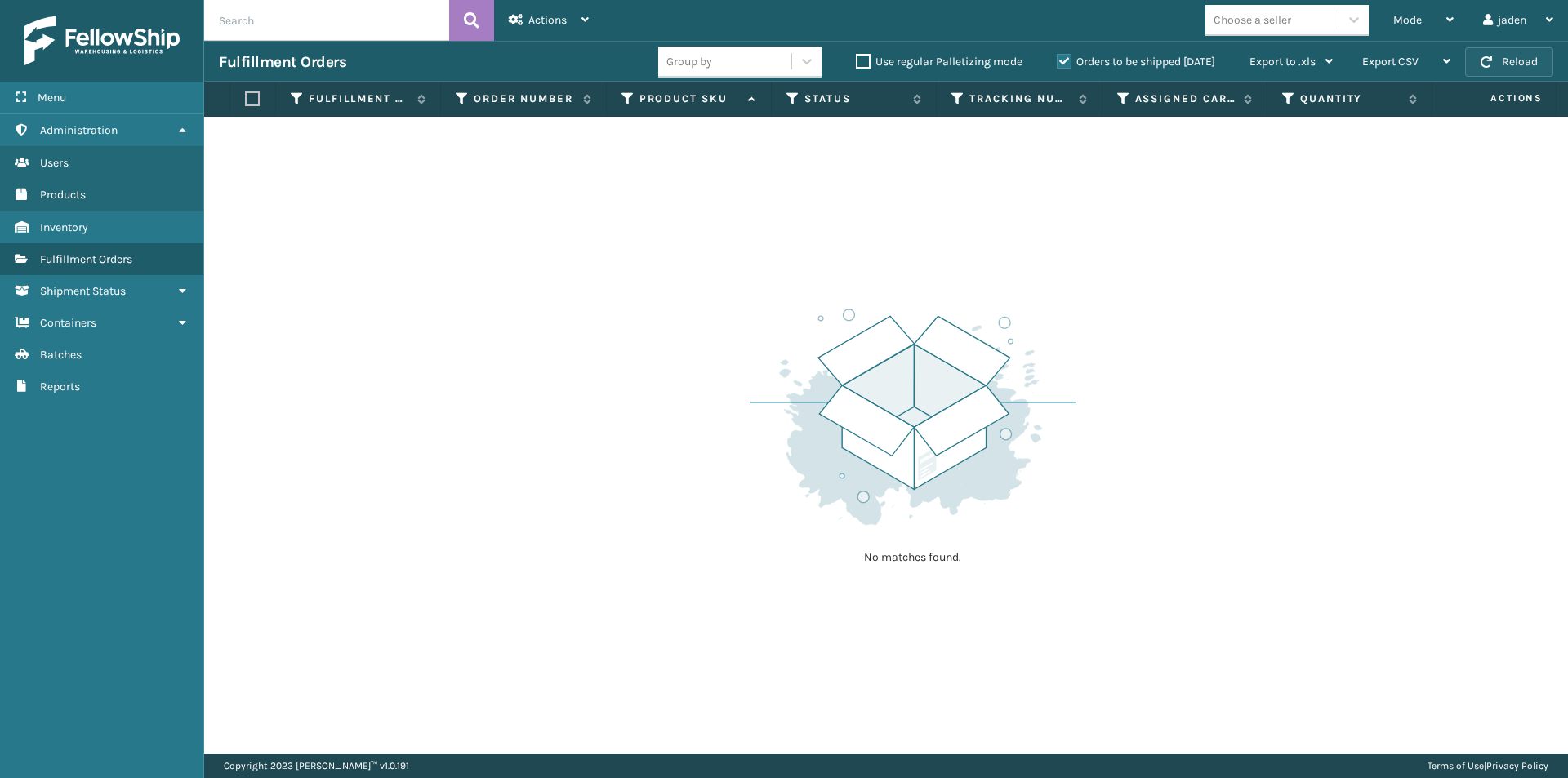
click at [1496, 63] on button "Reload" at bounding box center [1509, 62] width 88 height 29
click at [1059, 64] on label "Orders to be shipped [DATE]" at bounding box center [1136, 62] width 158 height 14
click at [1058, 62] on input "Orders to be shipped [DATE]" at bounding box center [1057, 57] width 1 height 10
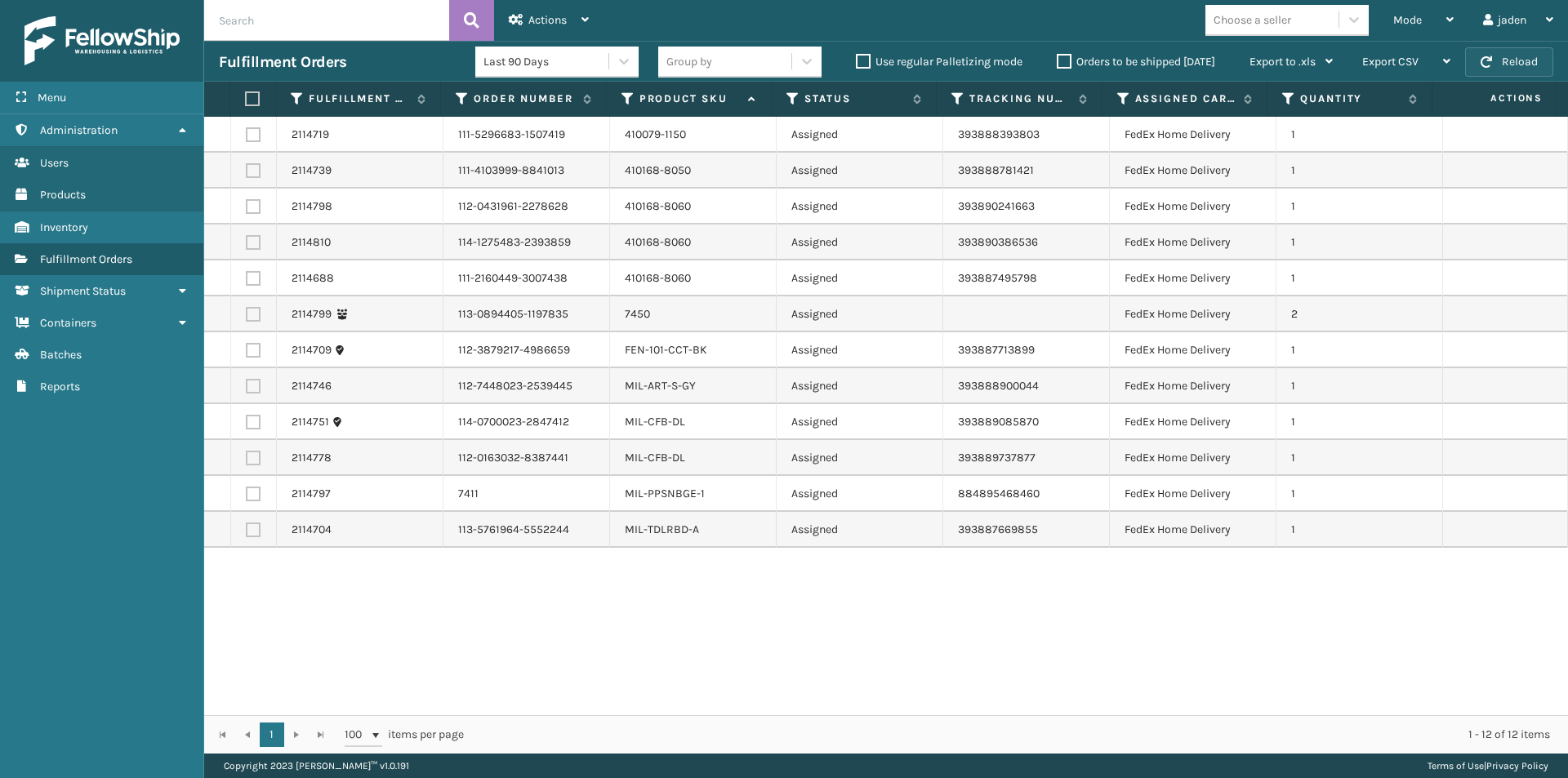
click at [1512, 68] on button "Reload" at bounding box center [1509, 62] width 88 height 29
click at [1423, 20] on div "Mode" at bounding box center [1423, 21] width 61 height 41
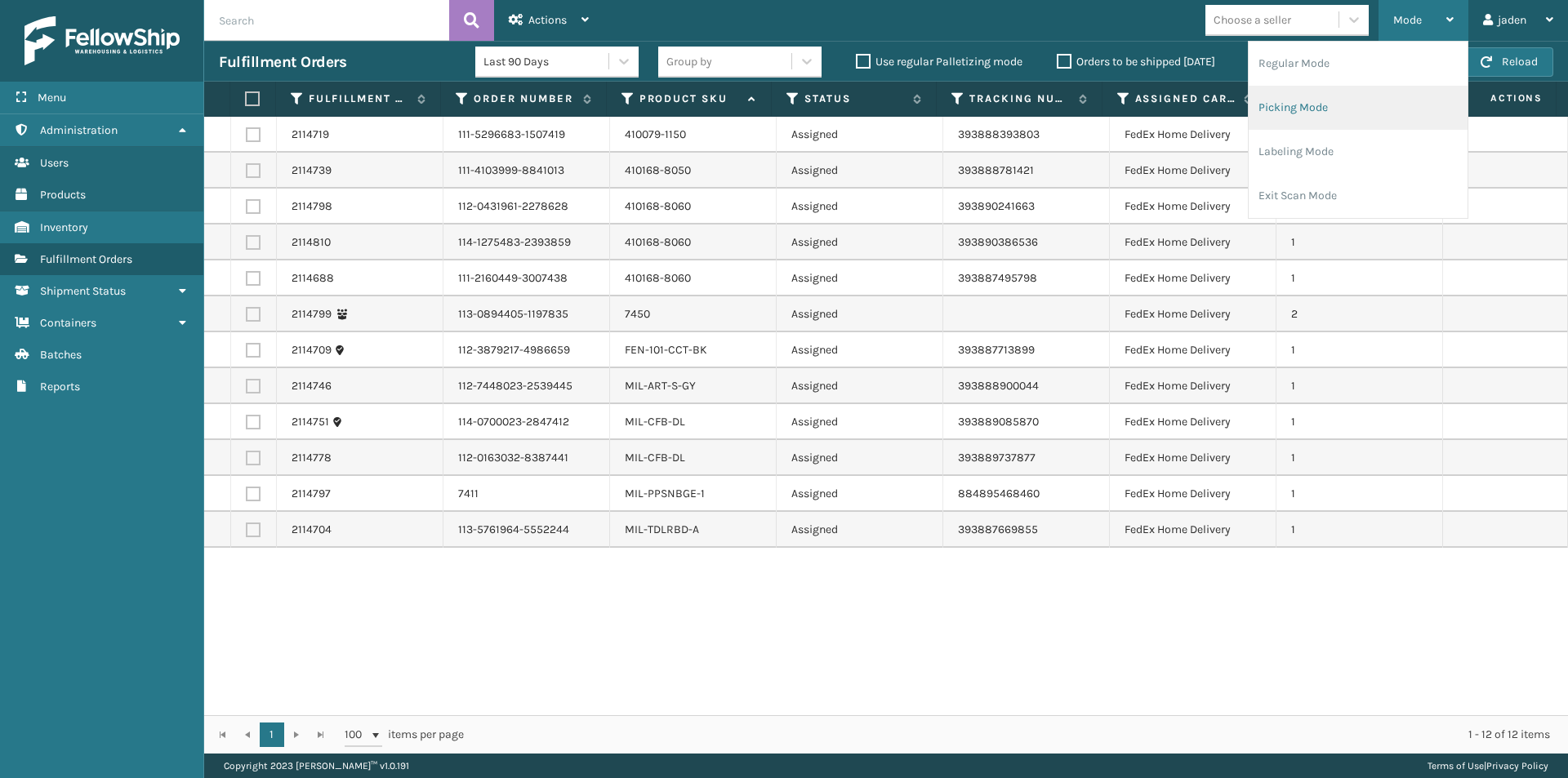
click at [1338, 100] on li "Picking Mode" at bounding box center [1358, 108] width 219 height 45
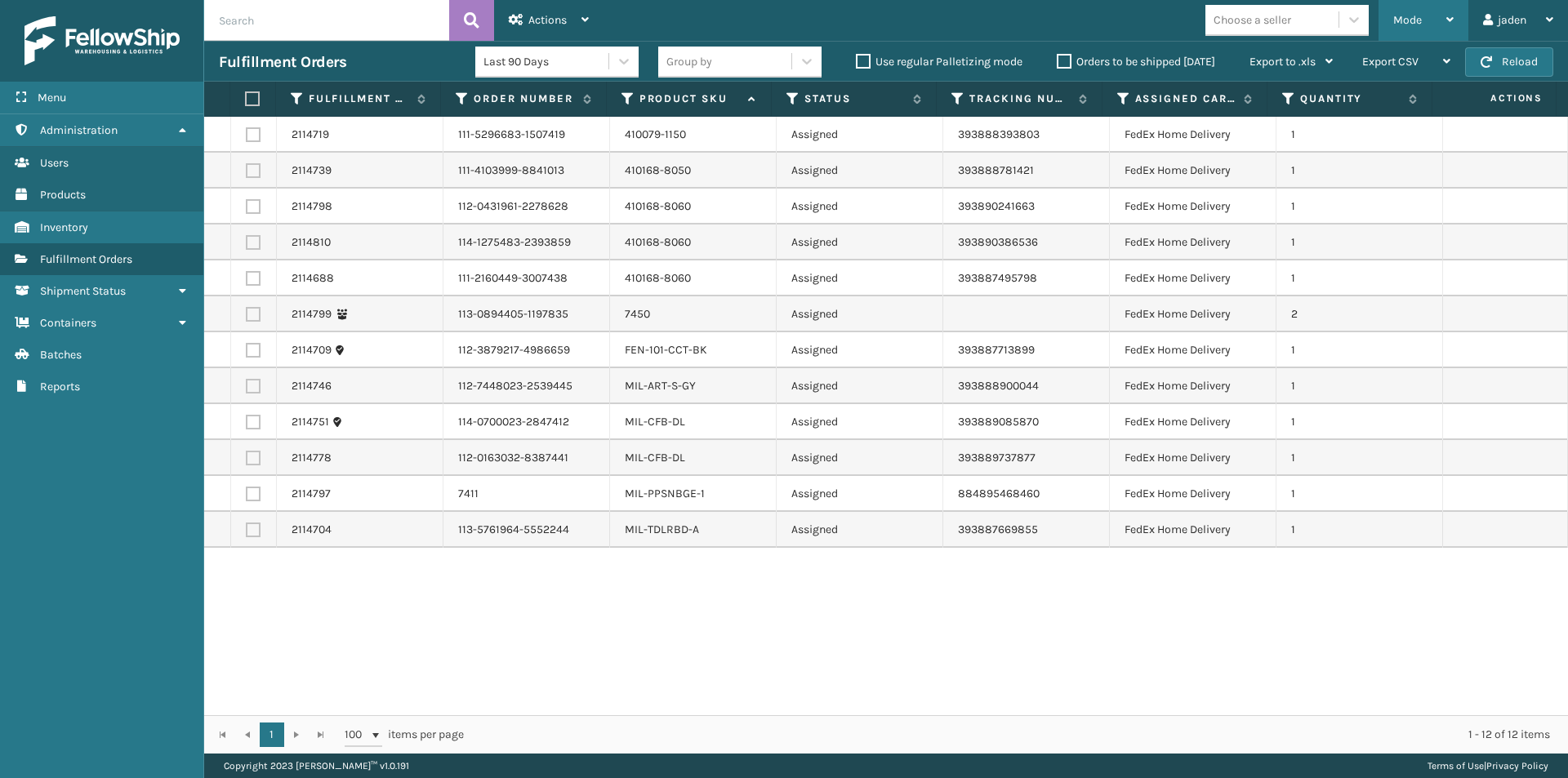
click at [1423, 21] on div "Mode" at bounding box center [1423, 21] width 61 height 41
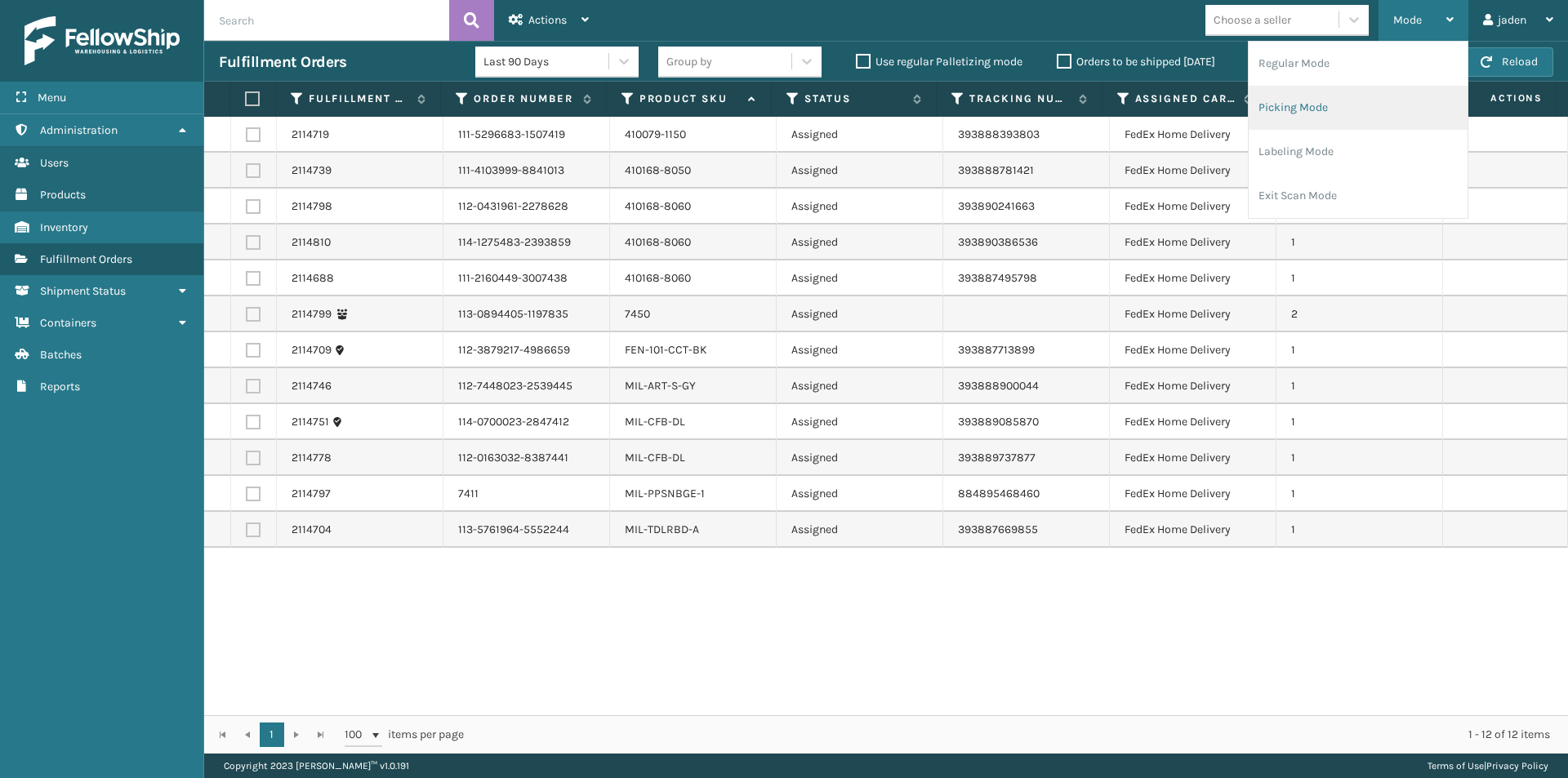
click at [1366, 119] on li "Picking Mode" at bounding box center [1358, 108] width 219 height 45
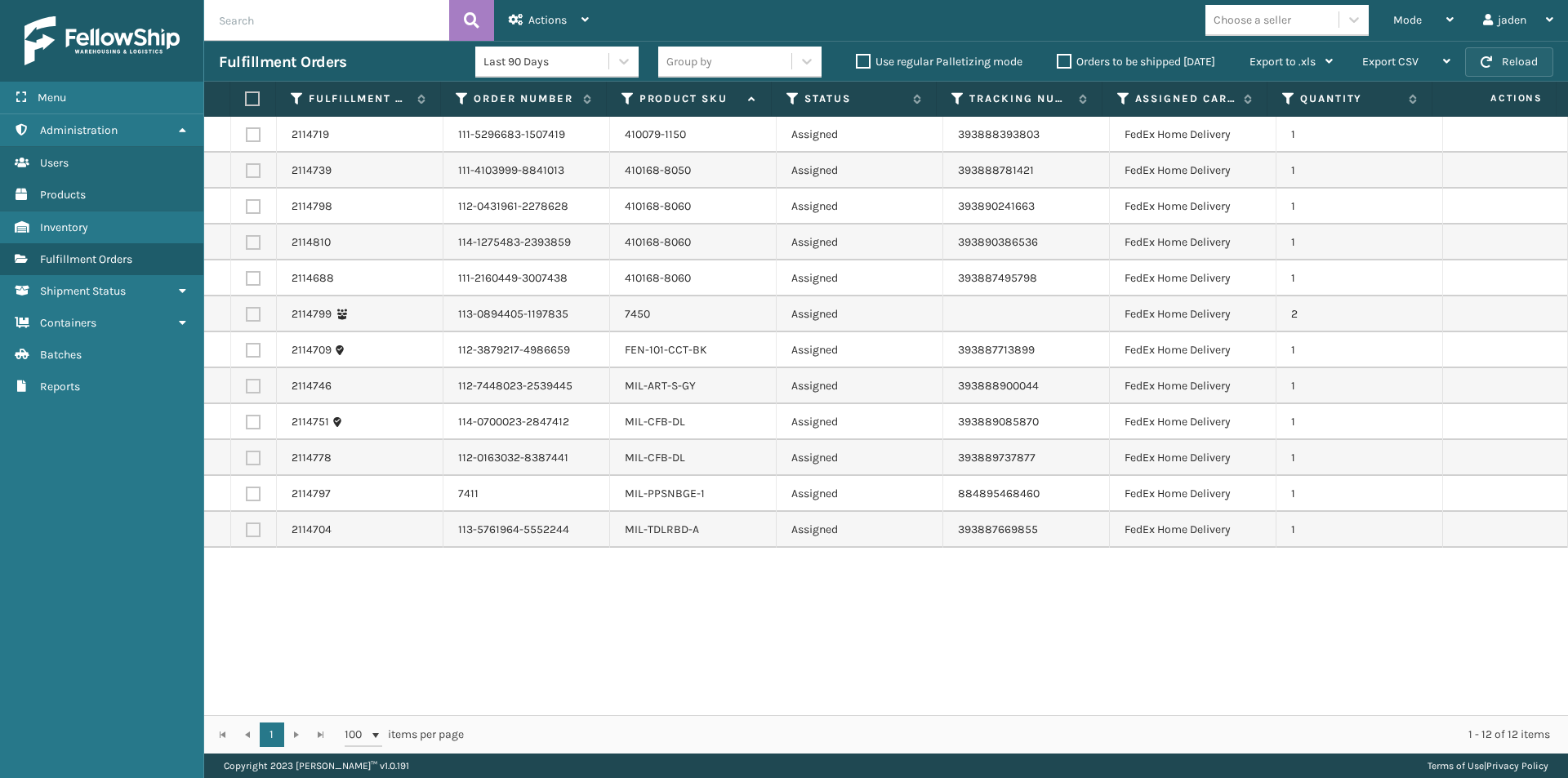
click at [1494, 56] on button "Reload" at bounding box center [1509, 62] width 88 height 29
click at [1070, 64] on label "Orders to be shipped [DATE]" at bounding box center [1136, 62] width 158 height 14
click at [1058, 62] on input "Orders to be shipped [DATE]" at bounding box center [1057, 57] width 1 height 10
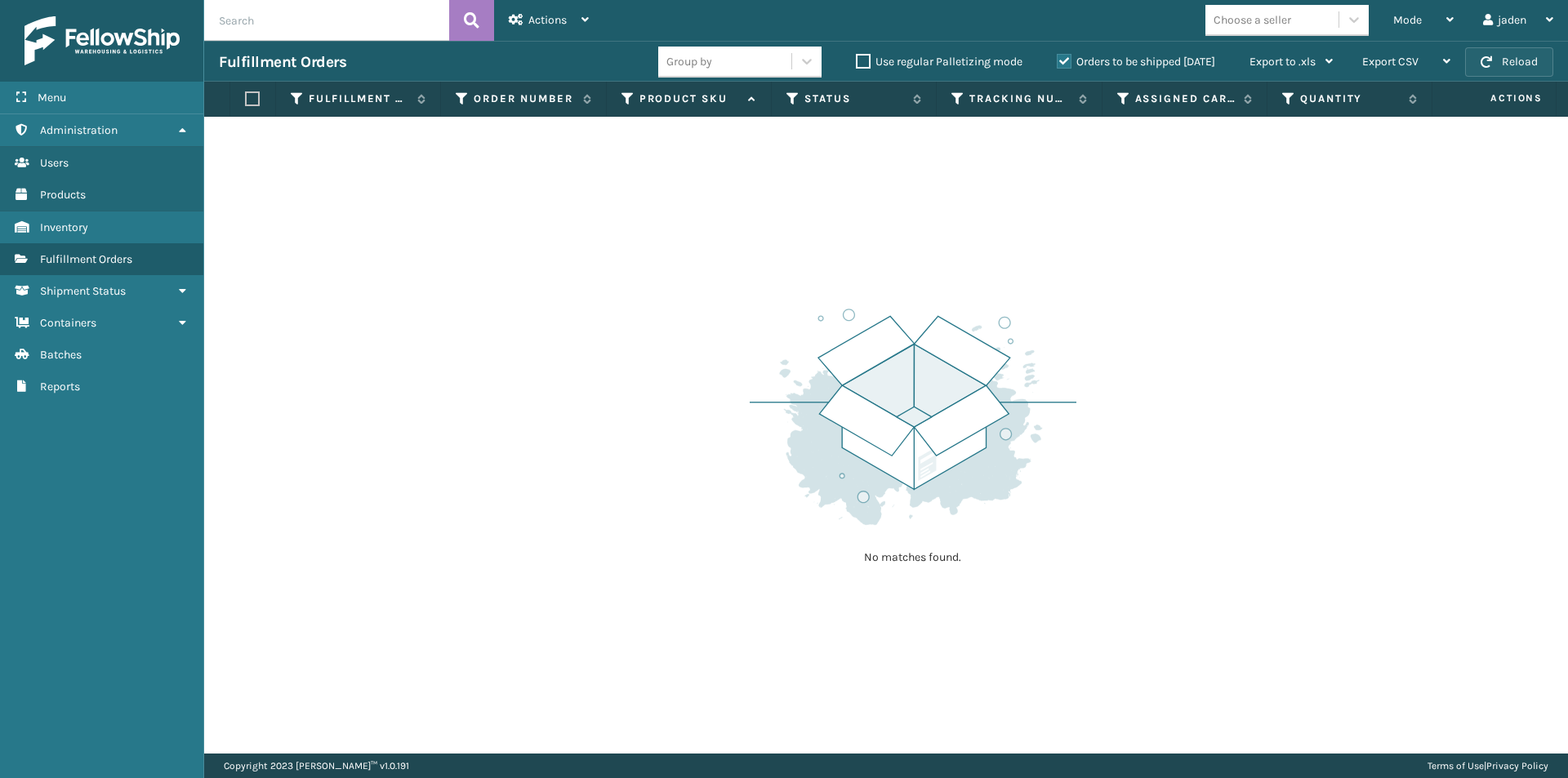
click at [1482, 53] on button "Reload" at bounding box center [1509, 62] width 88 height 29
click at [1517, 60] on button "Reload" at bounding box center [1509, 62] width 88 height 29
